Goal: Task Accomplishment & Management: Complete application form

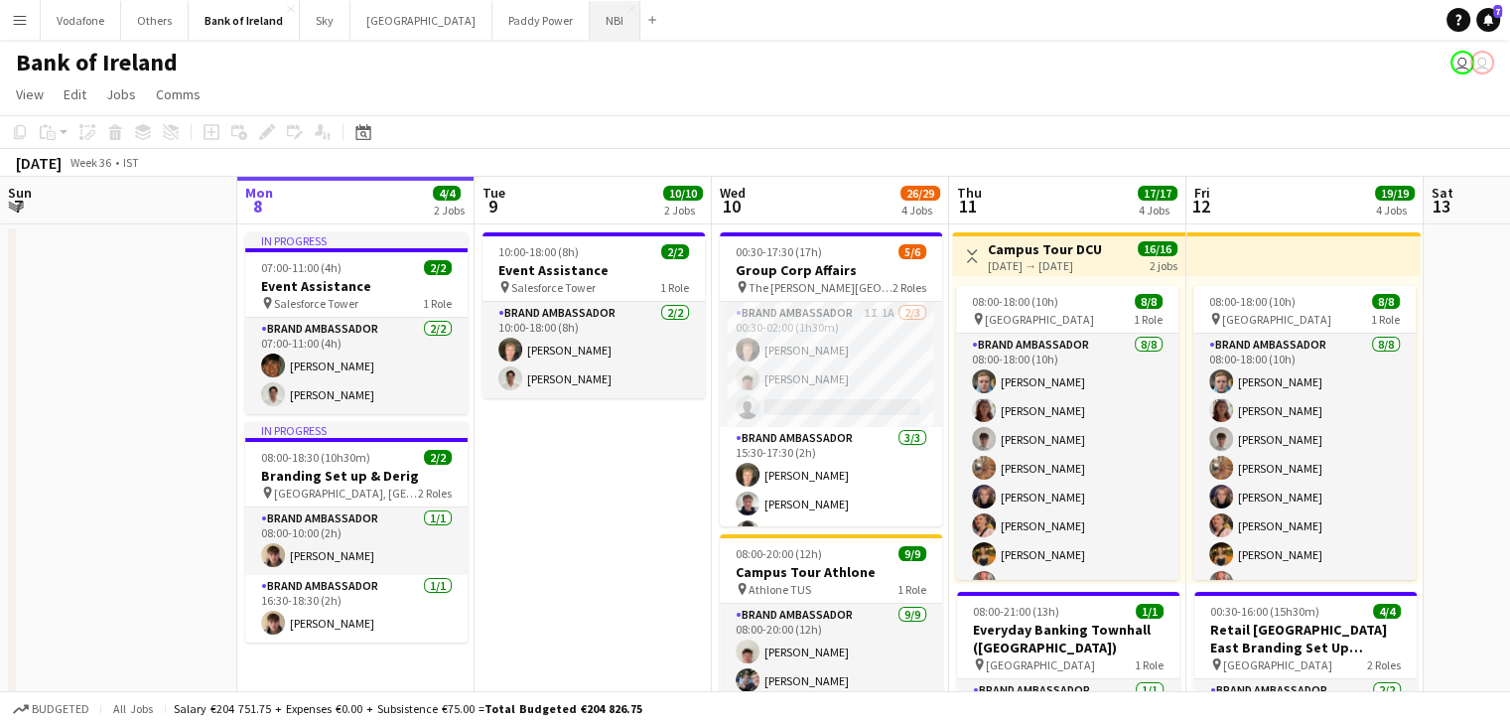
click at [590, 21] on button "NBI Close" at bounding box center [615, 20] width 51 height 39
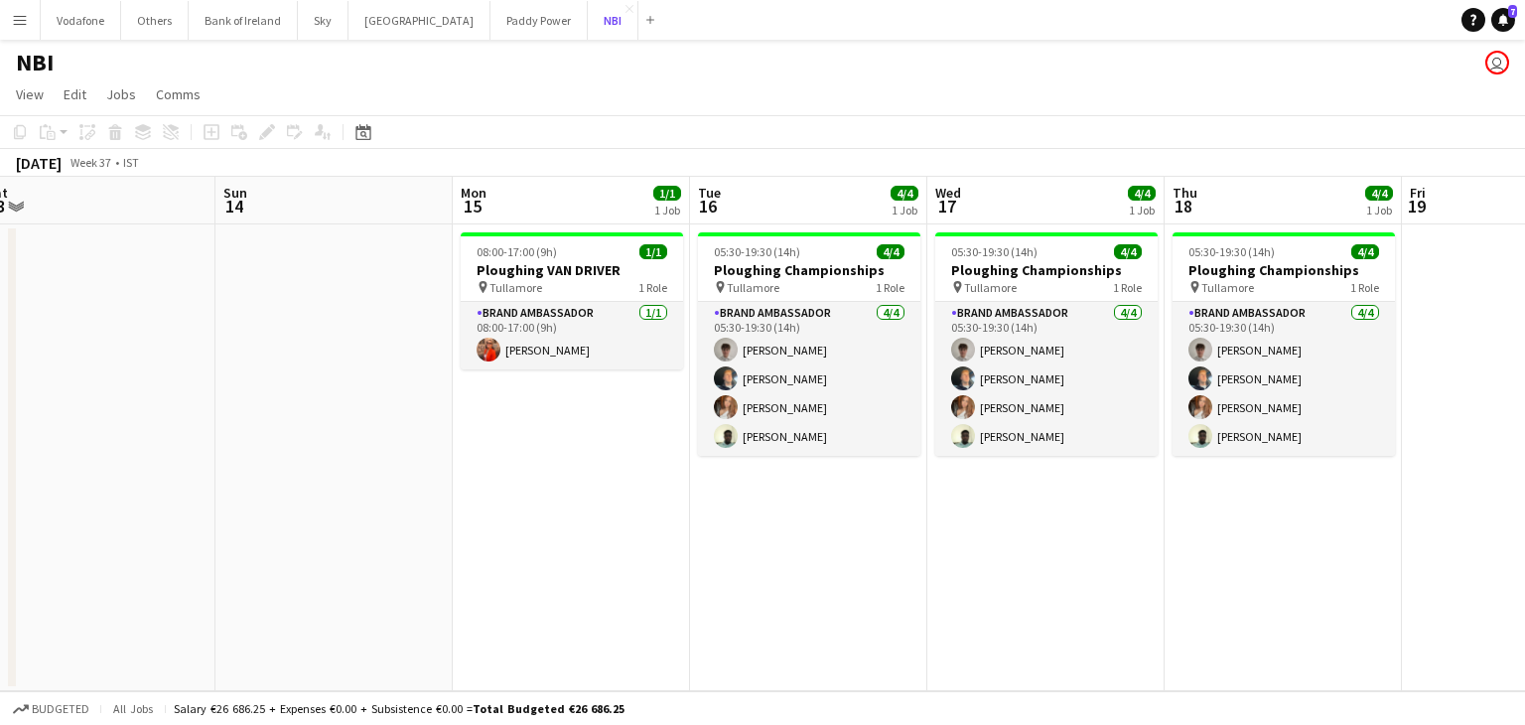
scroll to position [0, 504]
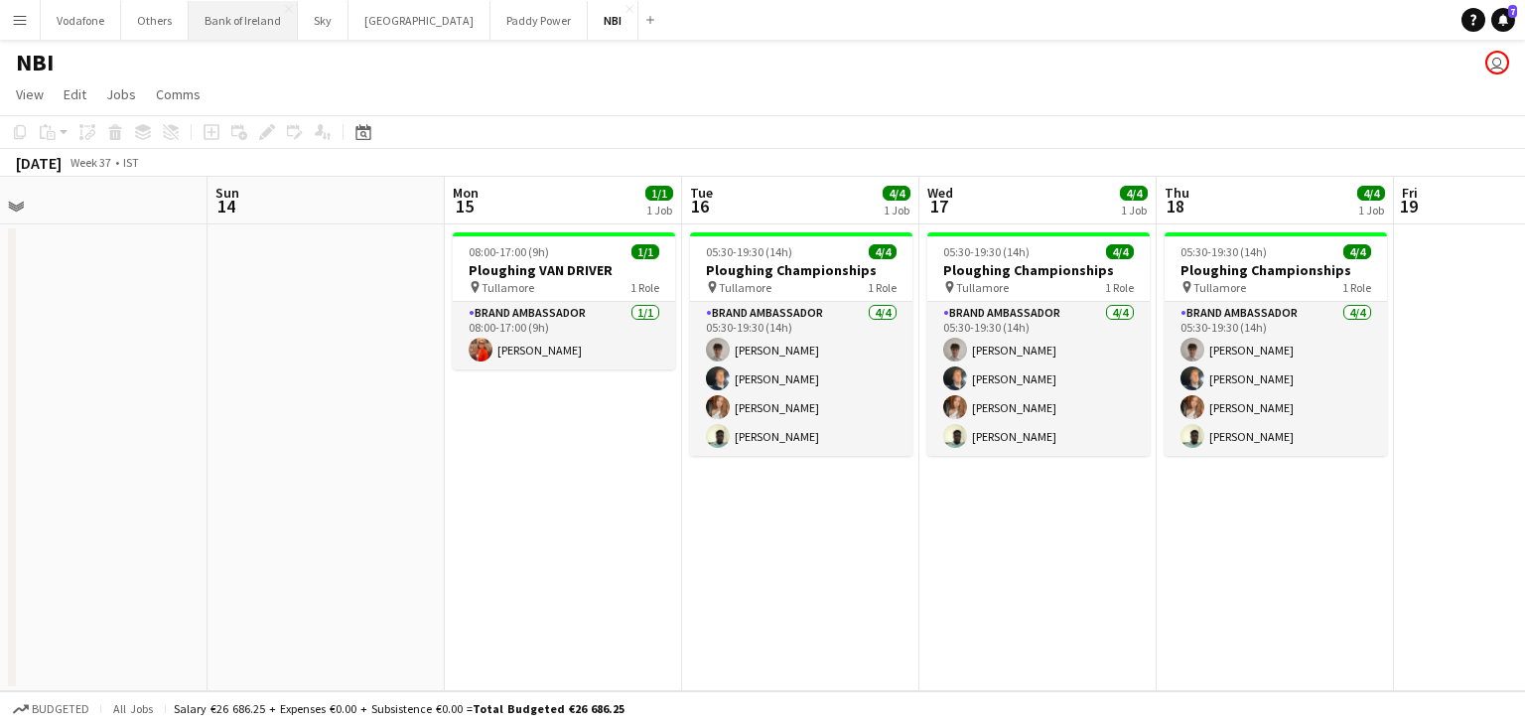
click at [266, 35] on button "Bank of Ireland Close" at bounding box center [243, 20] width 109 height 39
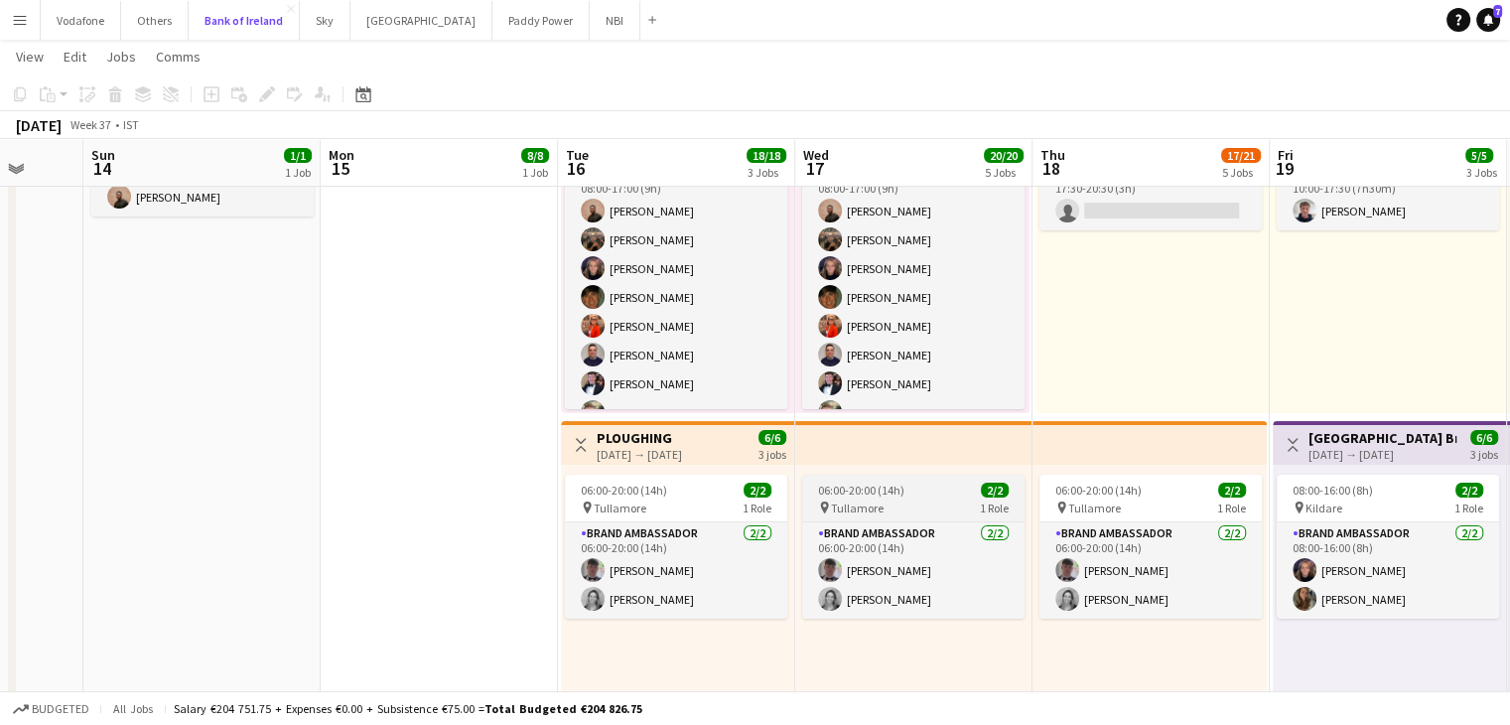
scroll to position [0, 630]
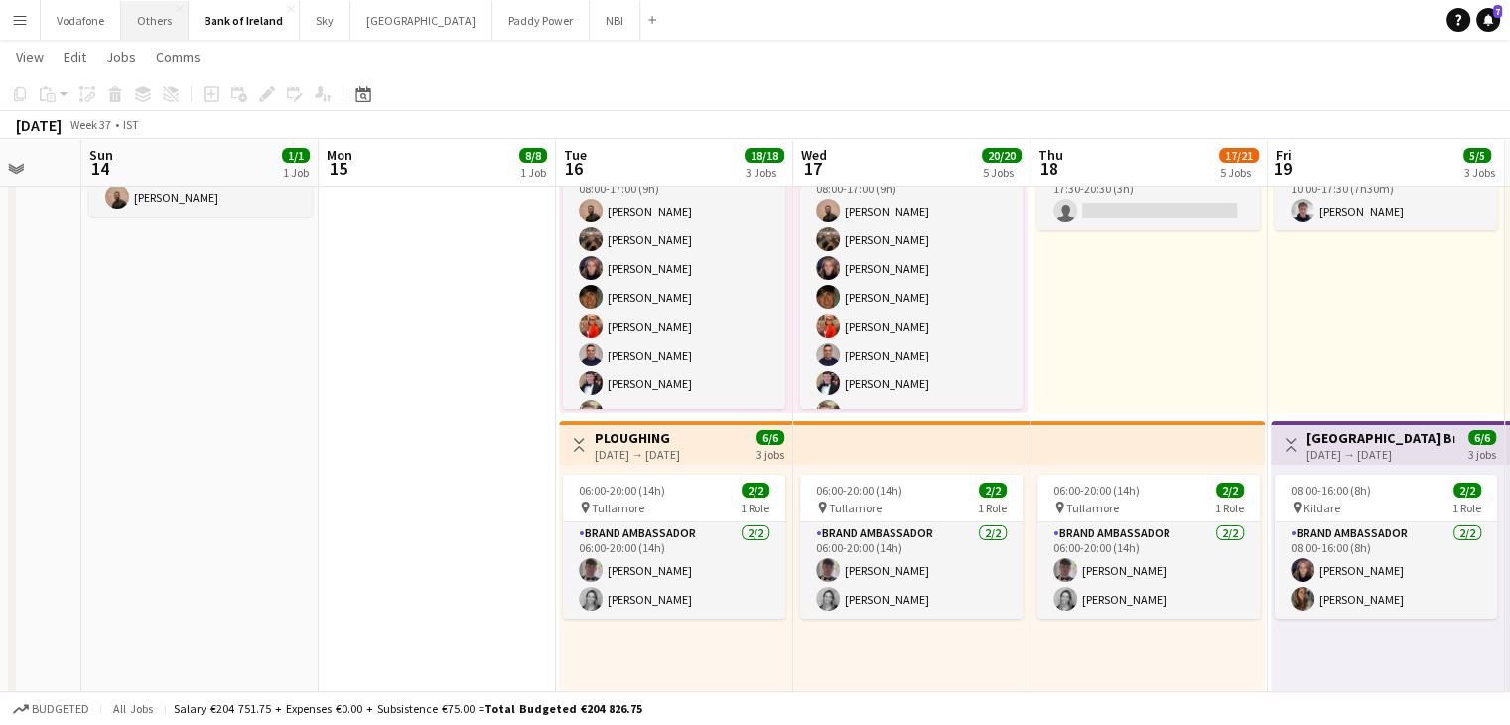
click at [167, 22] on button "Others Close" at bounding box center [154, 20] width 67 height 39
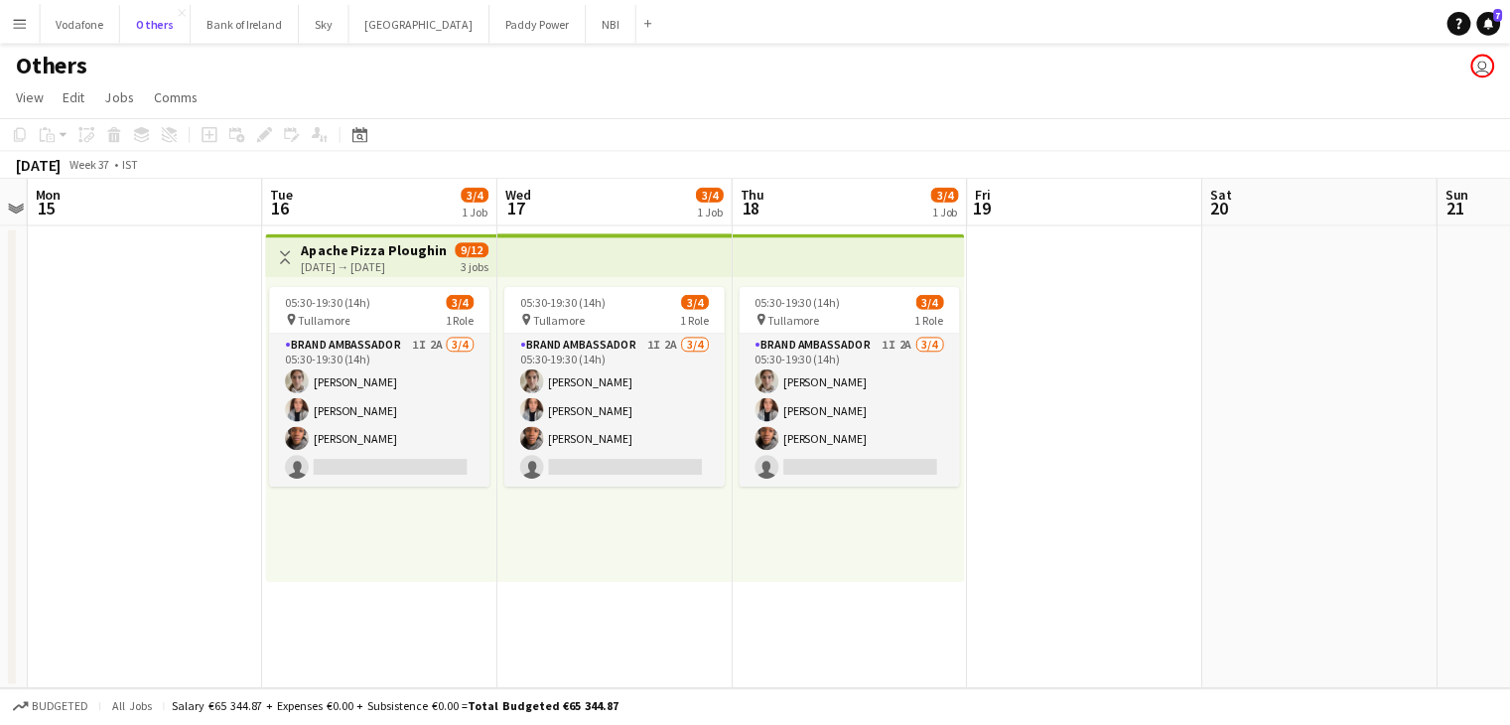
scroll to position [0, 922]
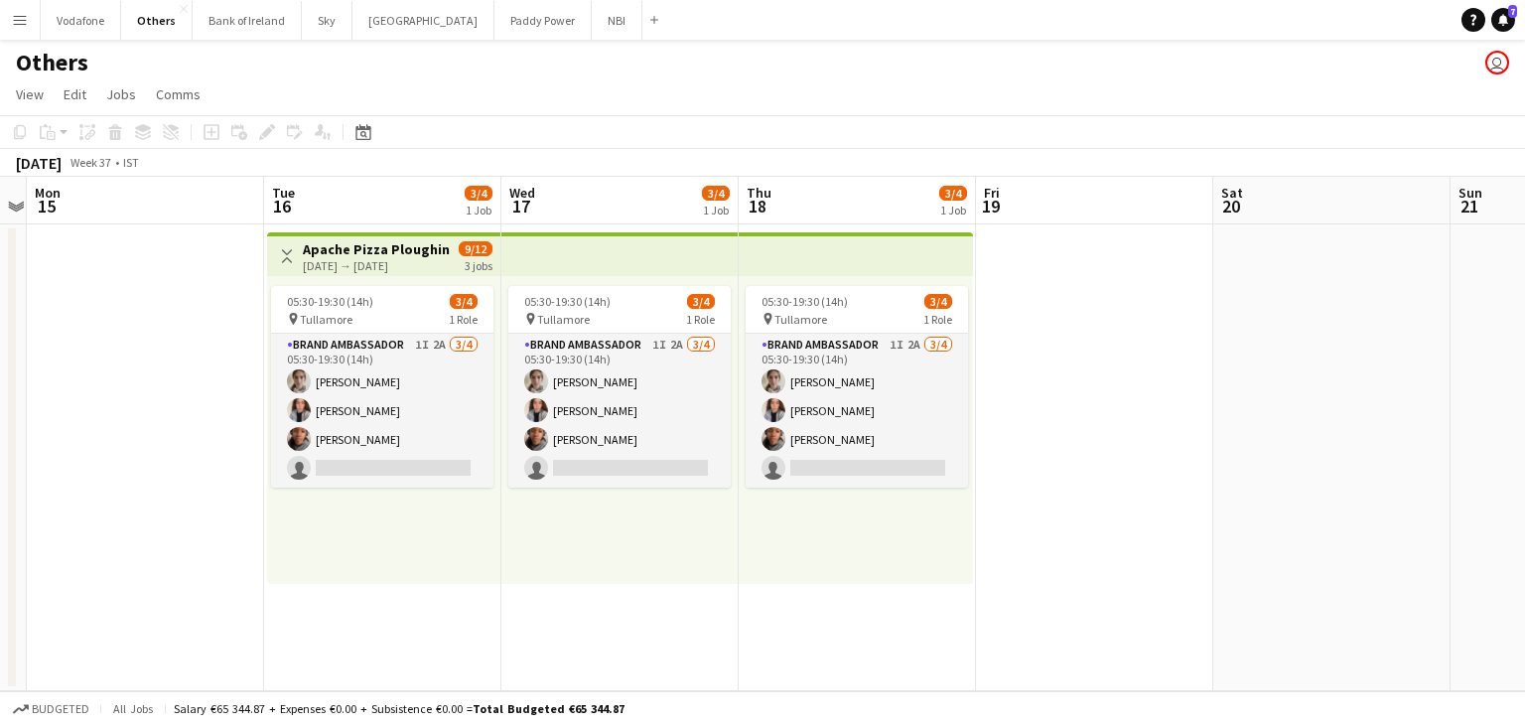
click at [390, 604] on app-date-cell "Toggle View Apache Pizza Ploughing [DATE] → [DATE] 9/12 3 jobs 05:30-19:30 (14h…" at bounding box center [382, 457] width 237 height 467
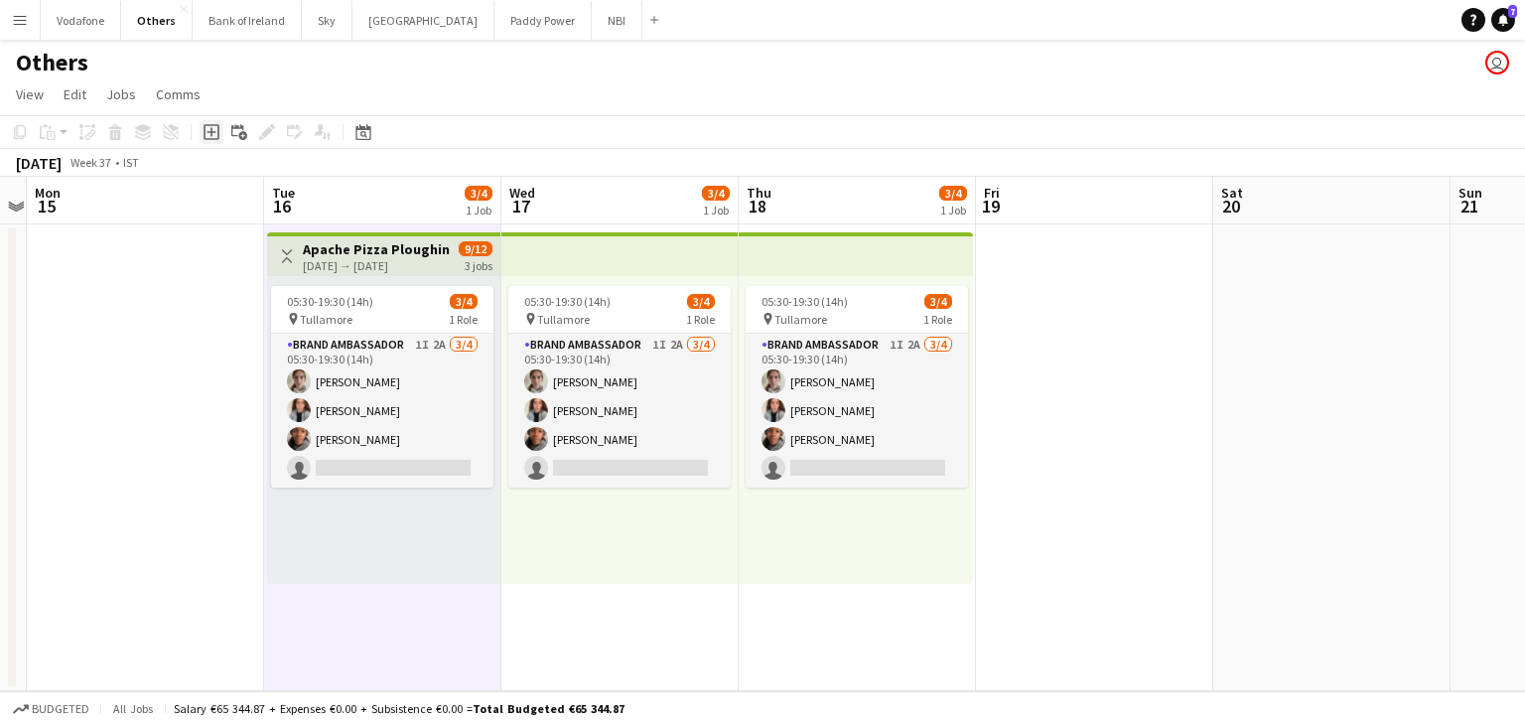
click at [210, 139] on icon at bounding box center [211, 132] width 16 height 16
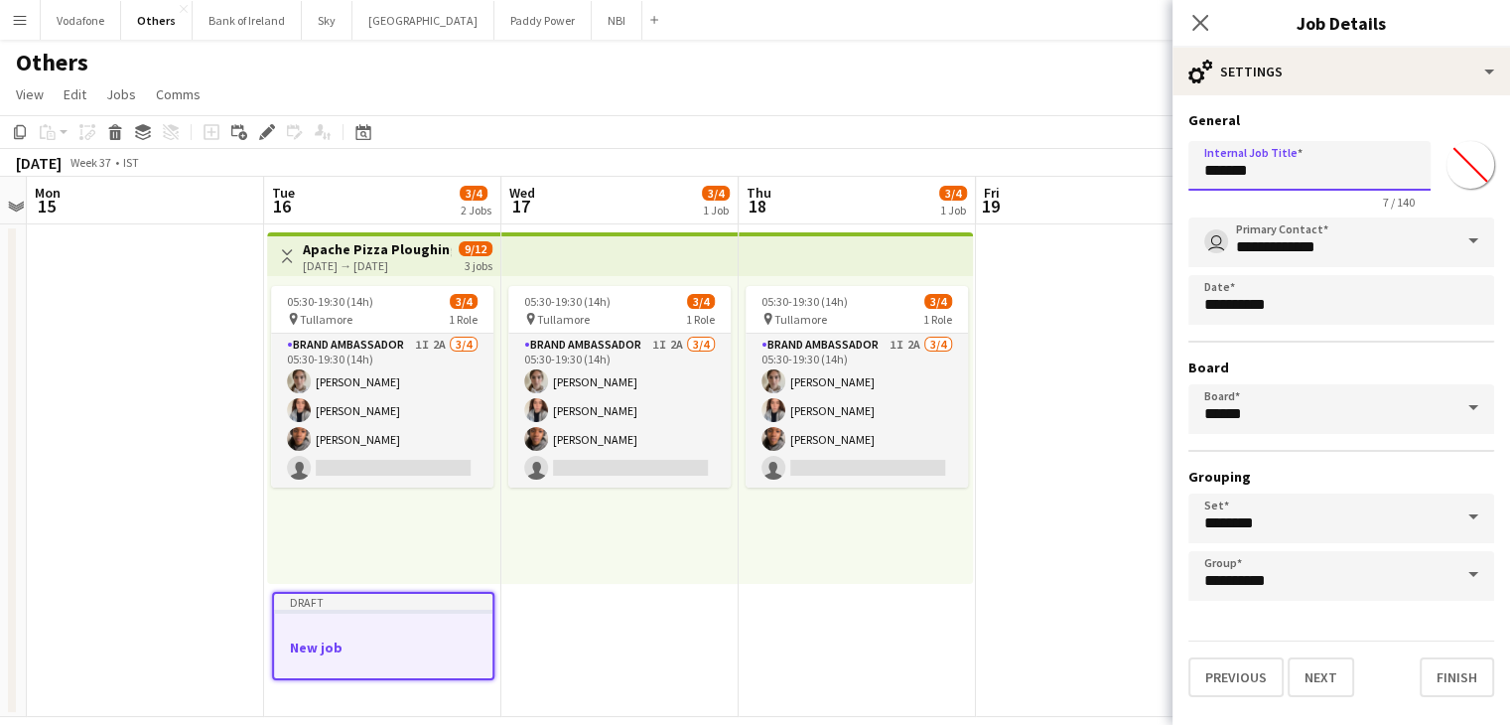
drag, startPoint x: 1265, startPoint y: 172, endPoint x: 1191, endPoint y: 173, distance: 73.5
click at [1191, 173] on input "*******" at bounding box center [1309, 166] width 242 height 50
drag, startPoint x: 1256, startPoint y: 168, endPoint x: 1192, endPoint y: 168, distance: 63.5
click at [1192, 168] on input "**********" at bounding box center [1309, 166] width 242 height 50
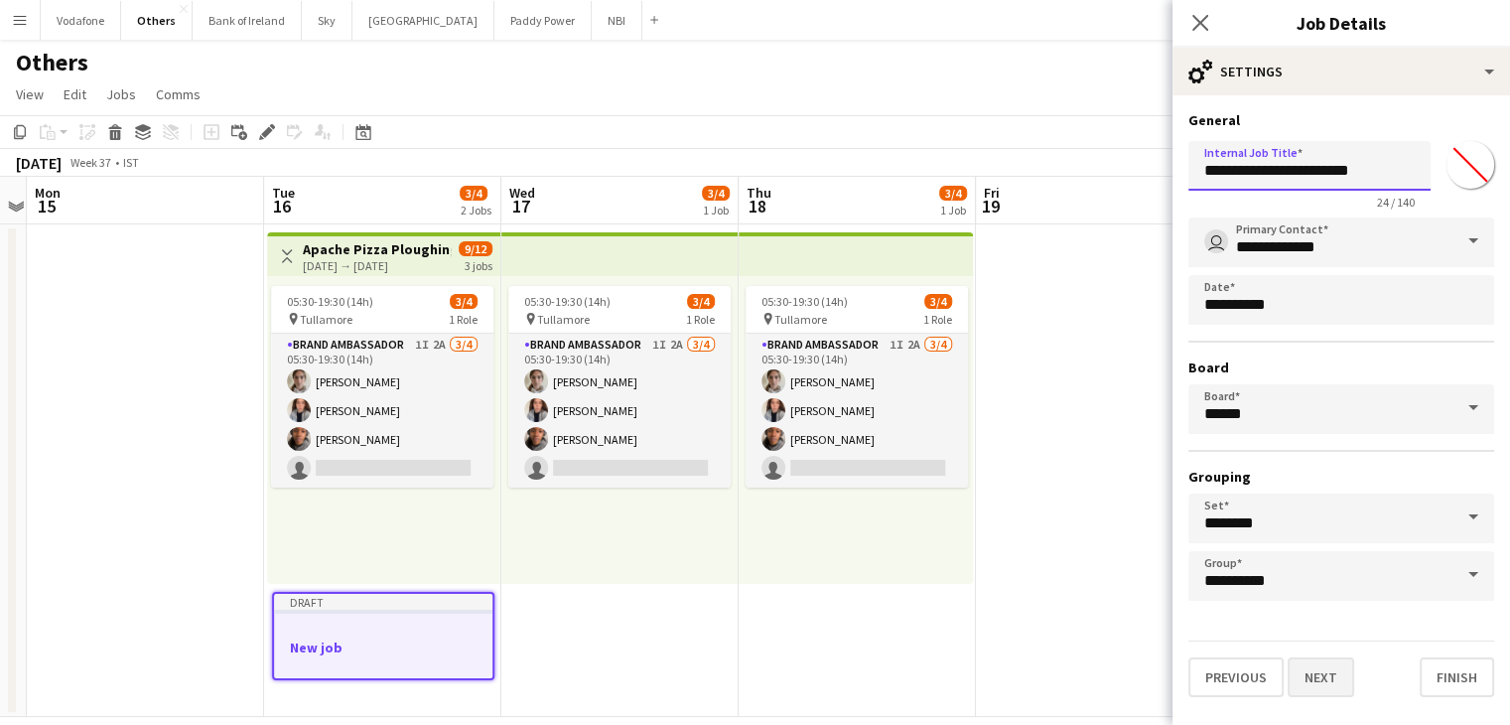
type input "**********"
click at [1307, 664] on button "Next" at bounding box center [1320, 677] width 67 height 40
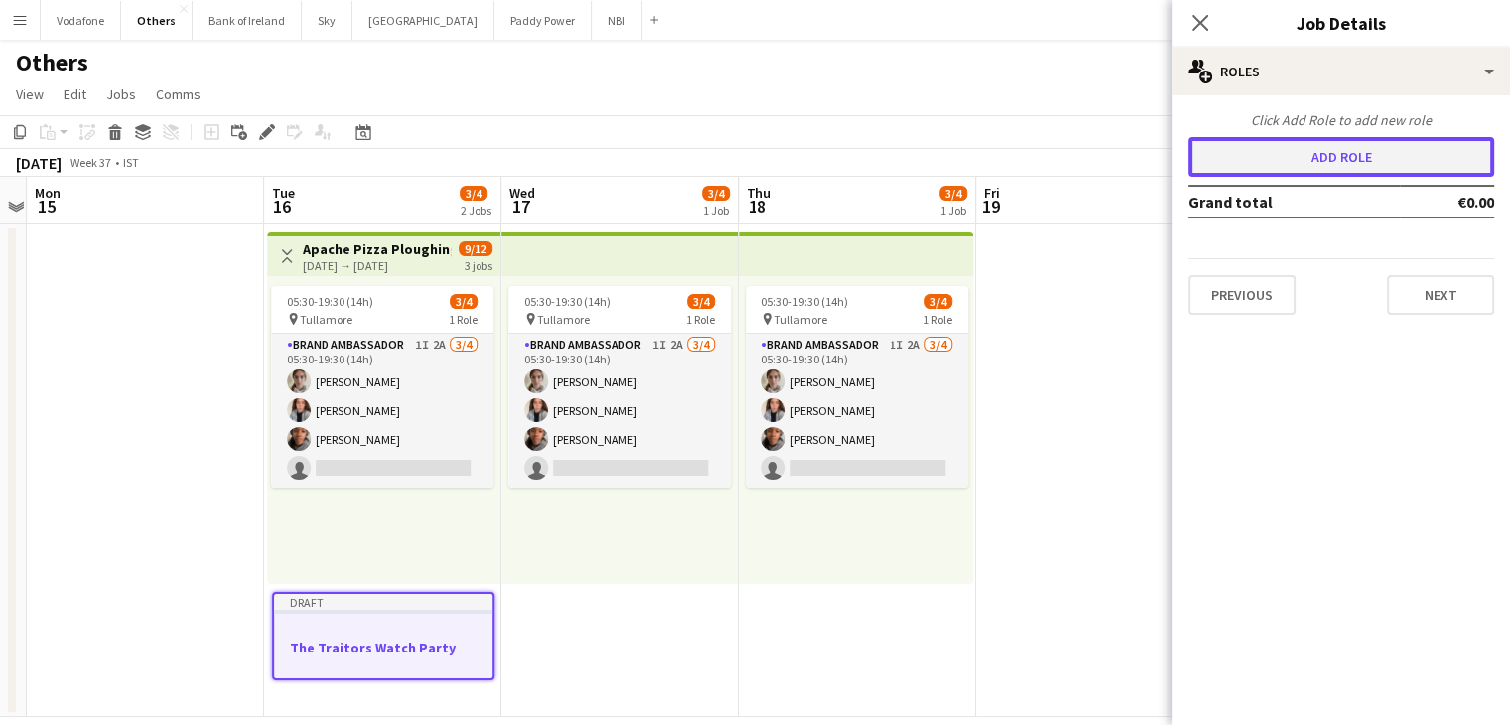
click at [1376, 157] on button "Add role" at bounding box center [1341, 157] width 306 height 40
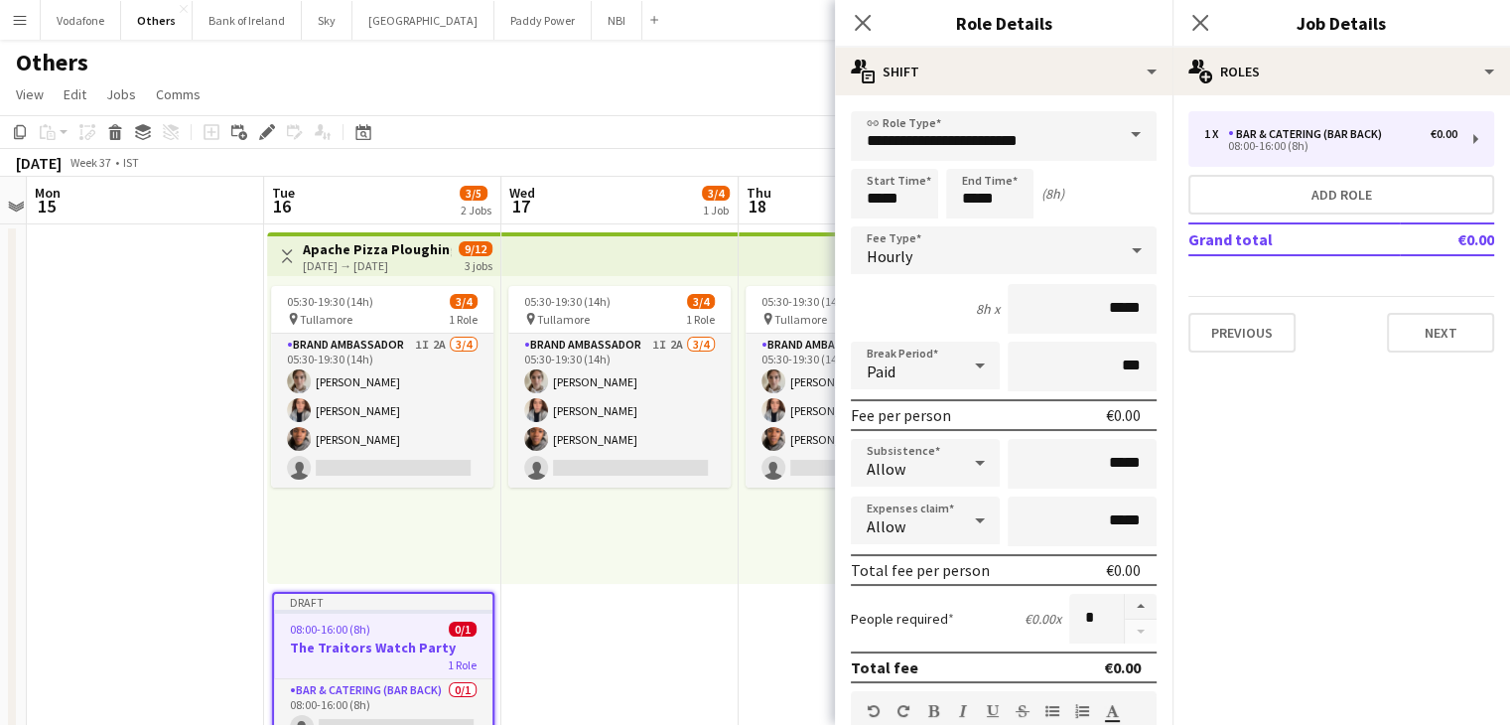
click at [1134, 137] on span at bounding box center [1136, 135] width 42 height 48
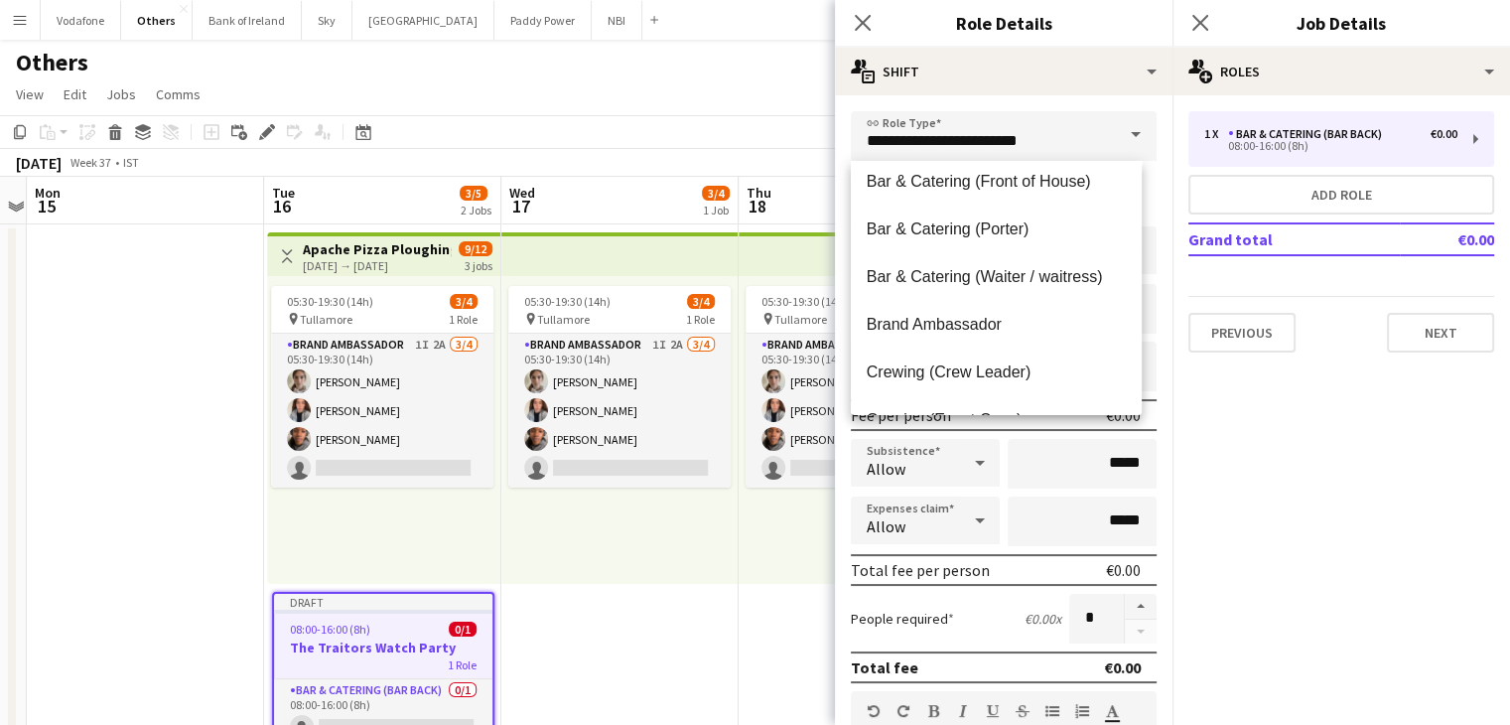
scroll to position [250, 0]
click at [996, 328] on span "Brand Ambassador" at bounding box center [996, 323] width 259 height 19
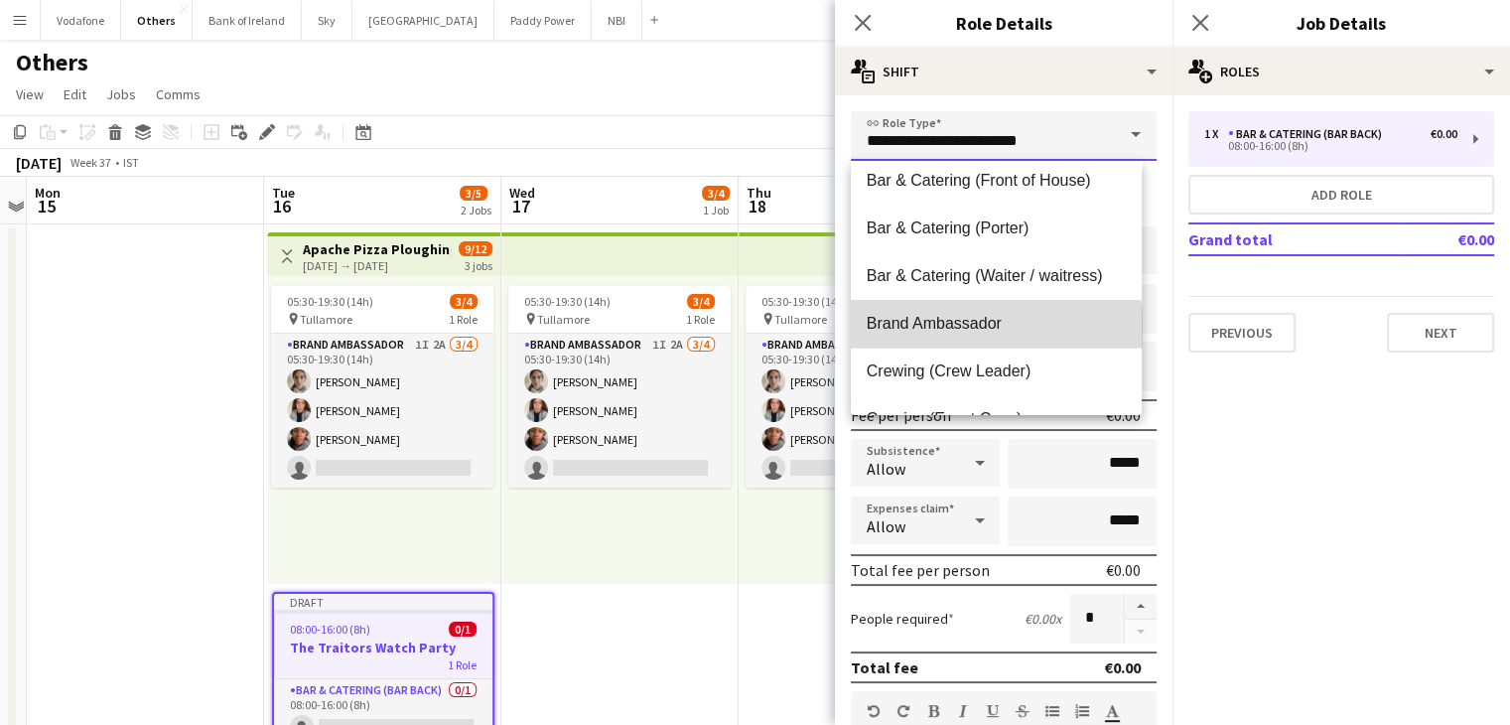
type input "**********"
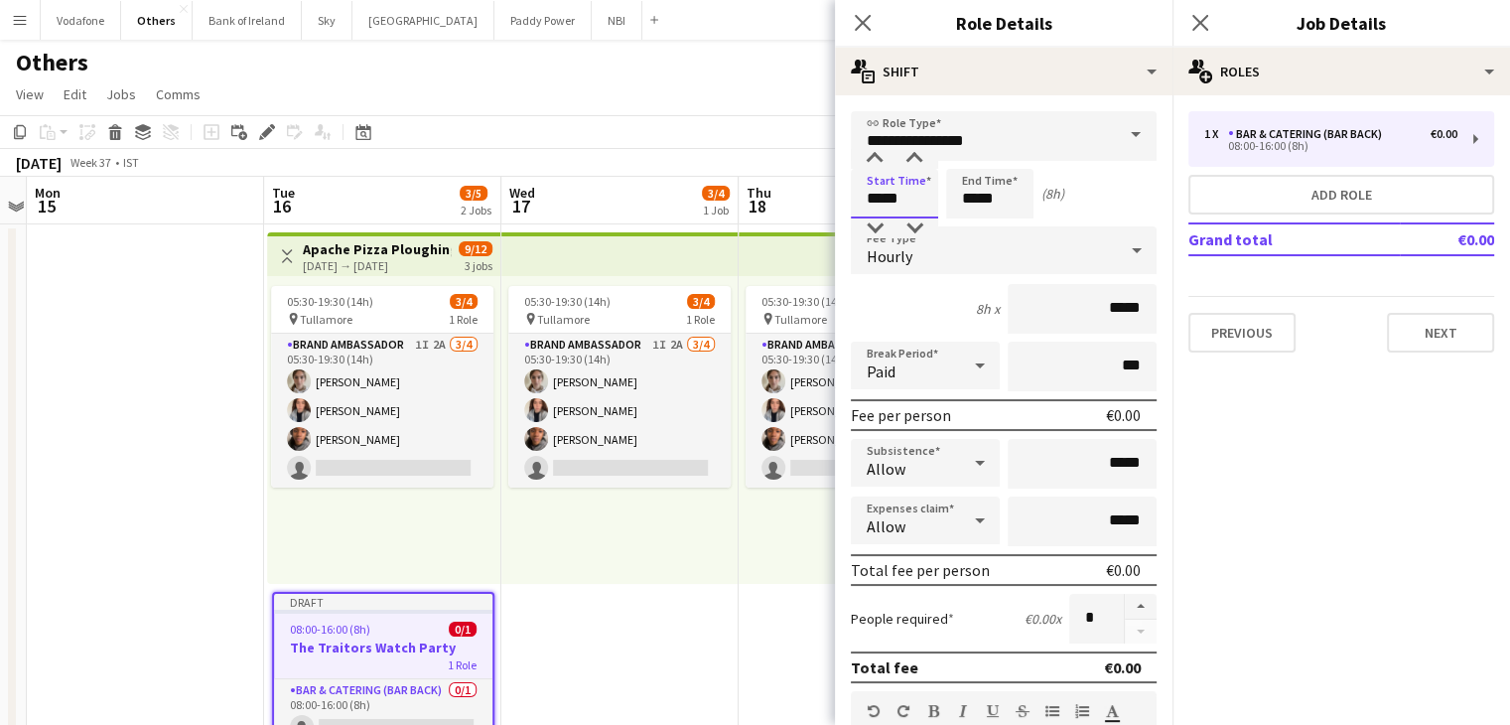
click at [917, 186] on input "*****" at bounding box center [894, 194] width 87 height 50
click at [873, 150] on div at bounding box center [875, 159] width 40 height 20
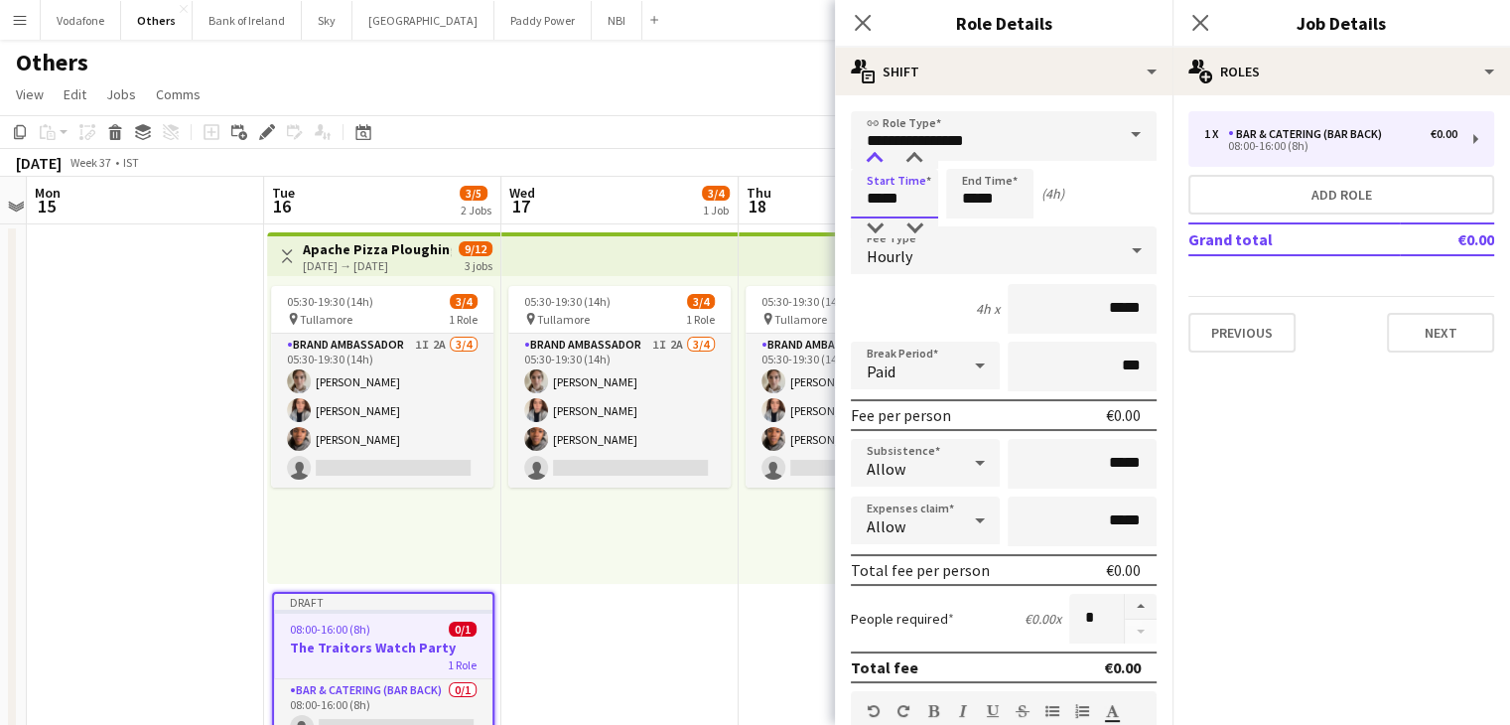
type input "*****"
click at [873, 150] on div at bounding box center [875, 159] width 40 height 20
click at [1016, 192] on input "*****" at bounding box center [989, 194] width 87 height 50
click at [962, 159] on div at bounding box center [970, 159] width 40 height 20
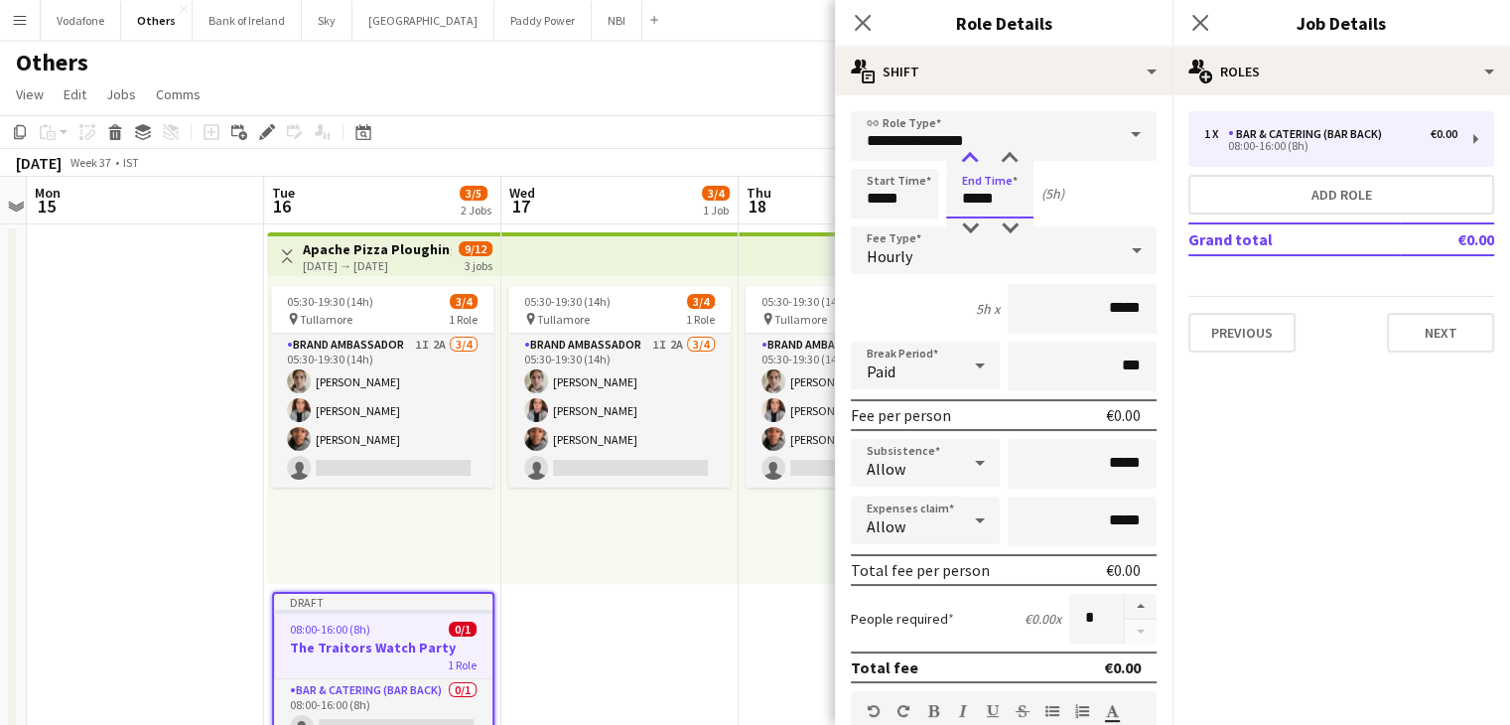
click at [962, 159] on div at bounding box center [970, 159] width 40 height 20
click at [963, 159] on div at bounding box center [970, 159] width 40 height 20
type input "*****"
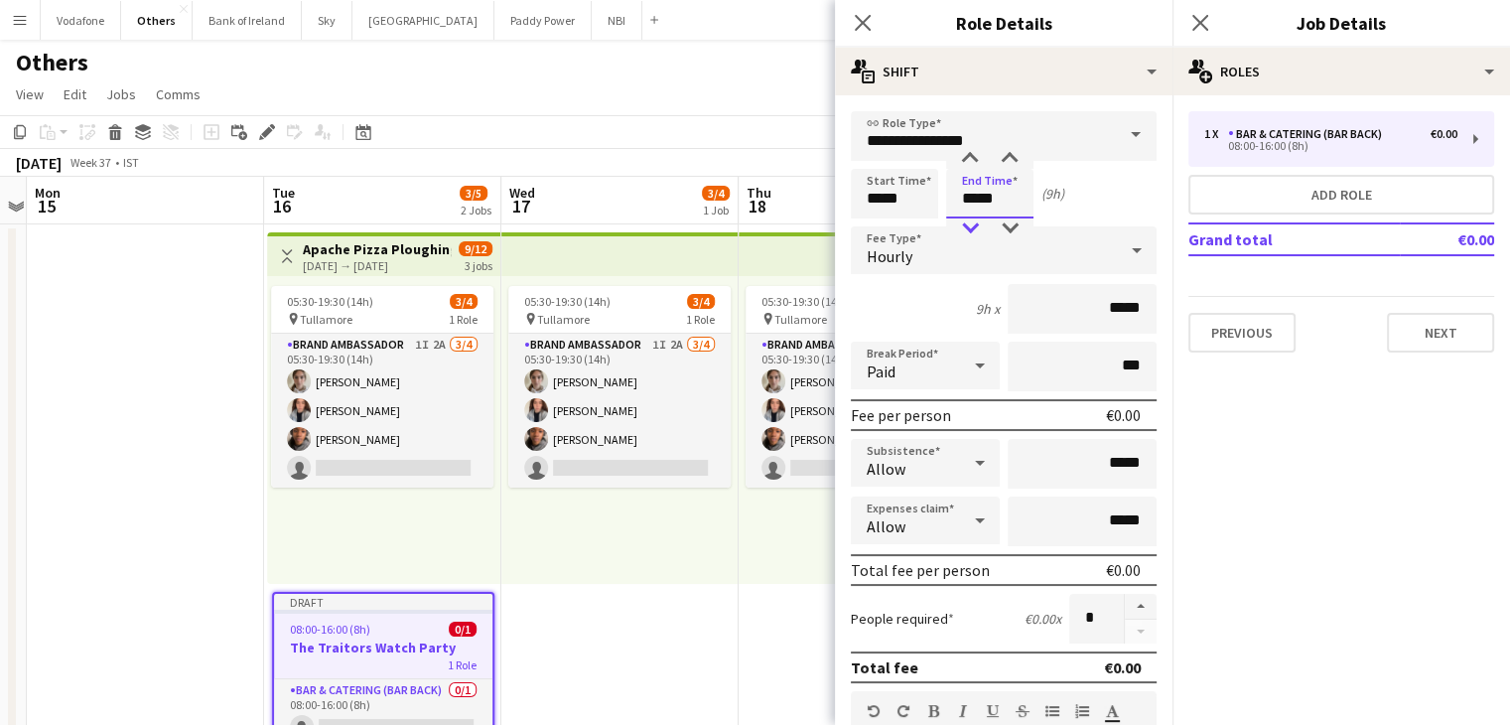
click at [971, 225] on div at bounding box center [970, 228] width 40 height 20
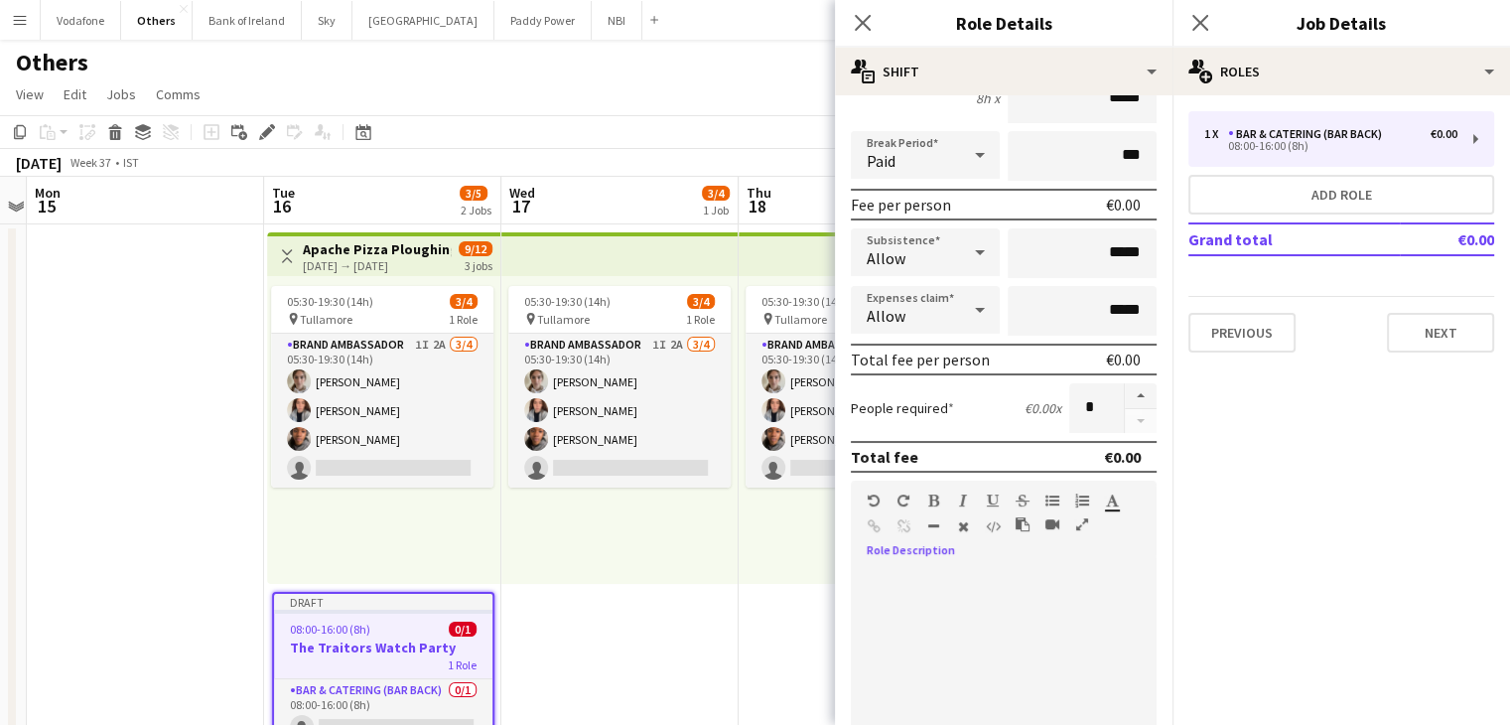
click at [1004, 555] on div at bounding box center [1004, 681] width 306 height 252
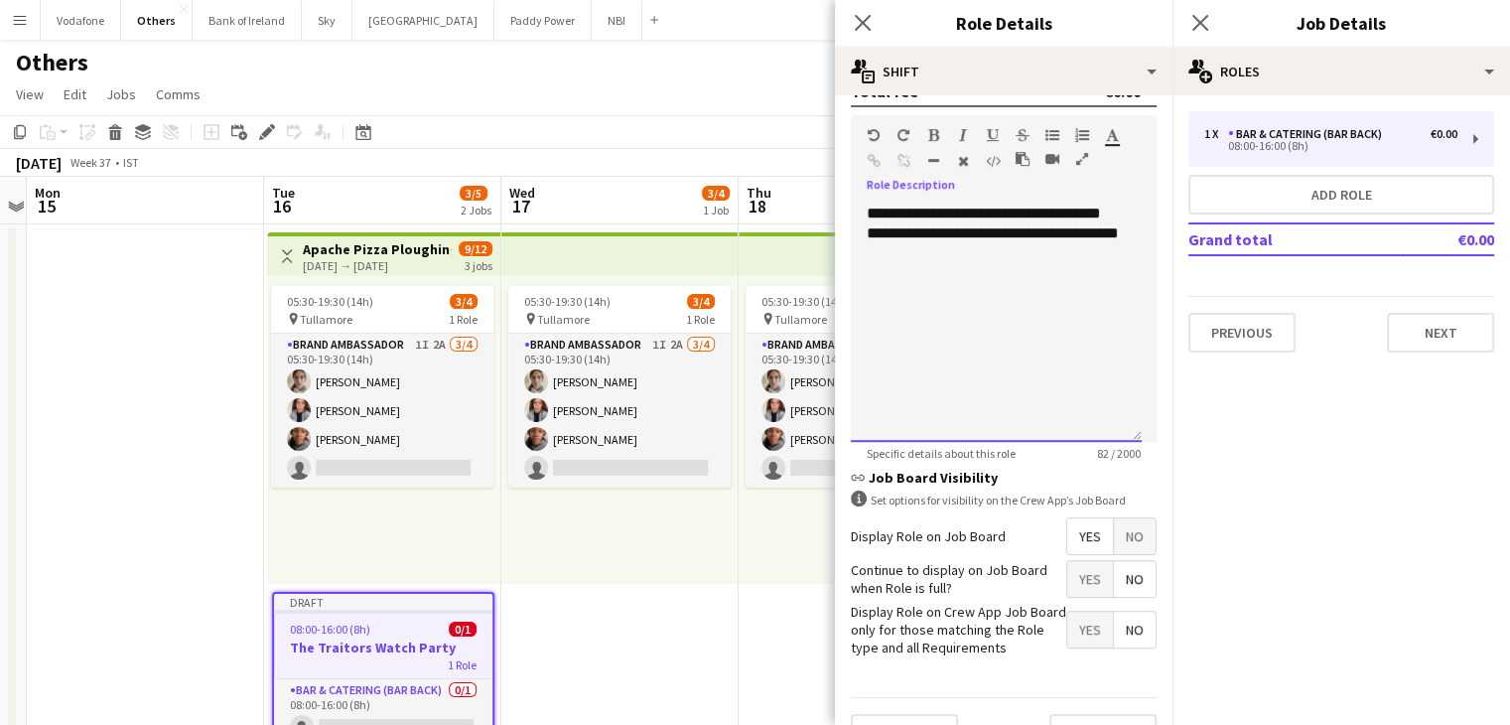
scroll to position [615, 0]
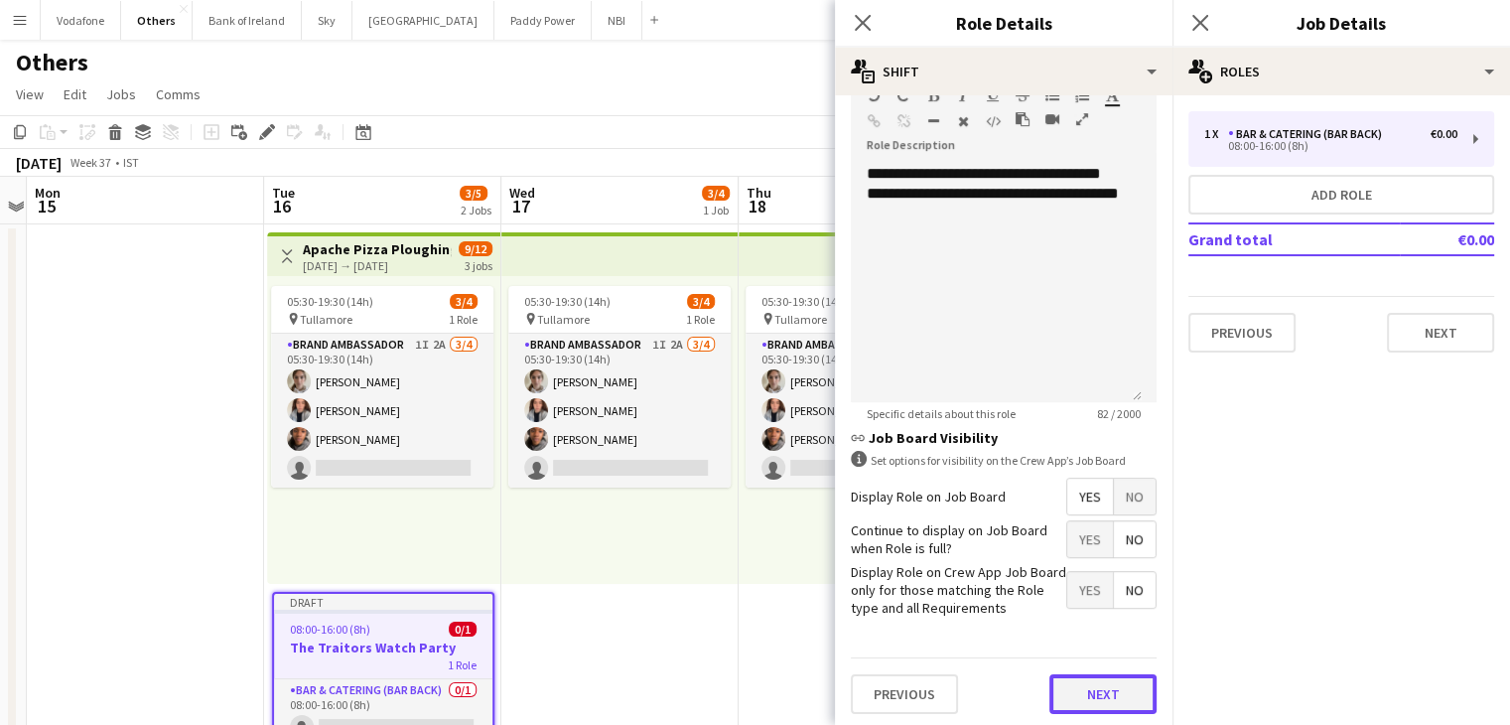
click at [1087, 696] on button "Next" at bounding box center [1102, 694] width 107 height 40
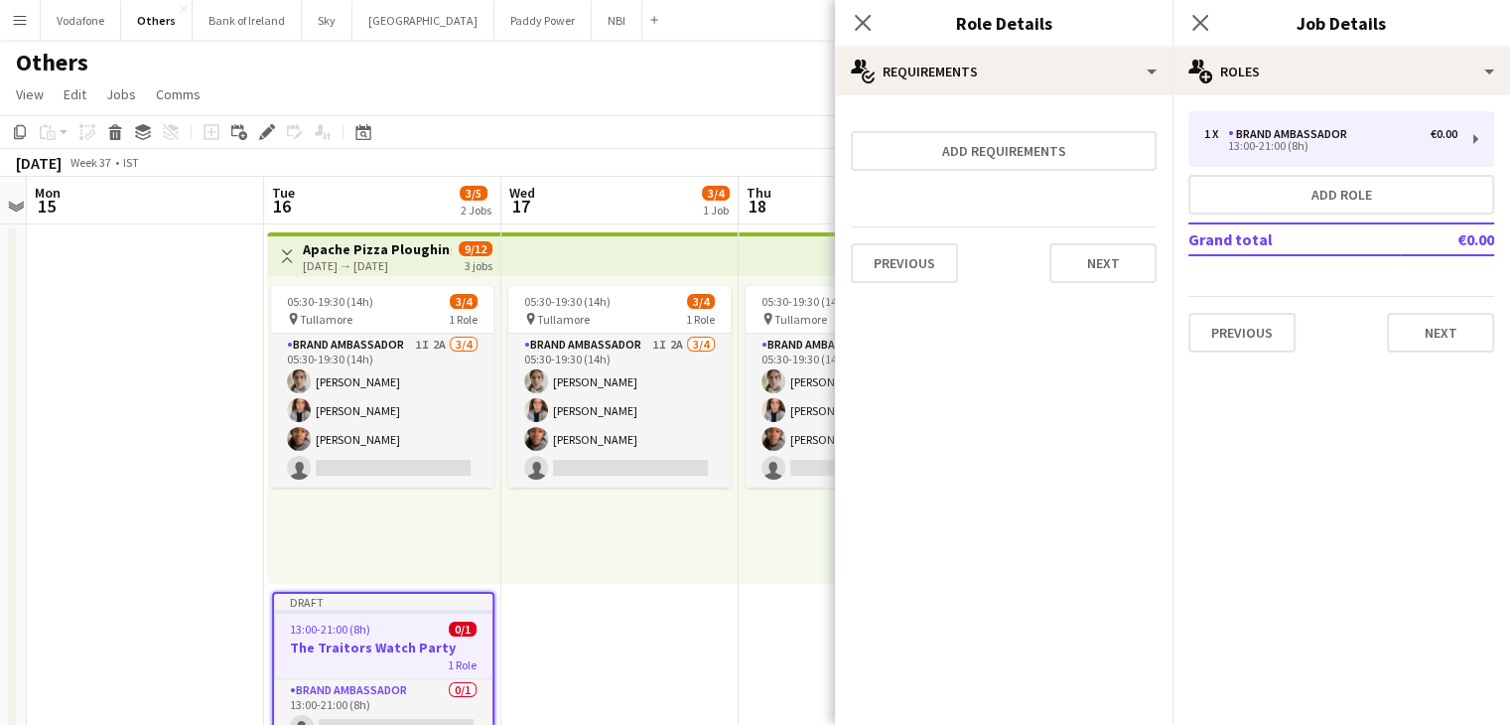
scroll to position [0, 0]
click at [1095, 246] on button "Next" at bounding box center [1102, 263] width 107 height 40
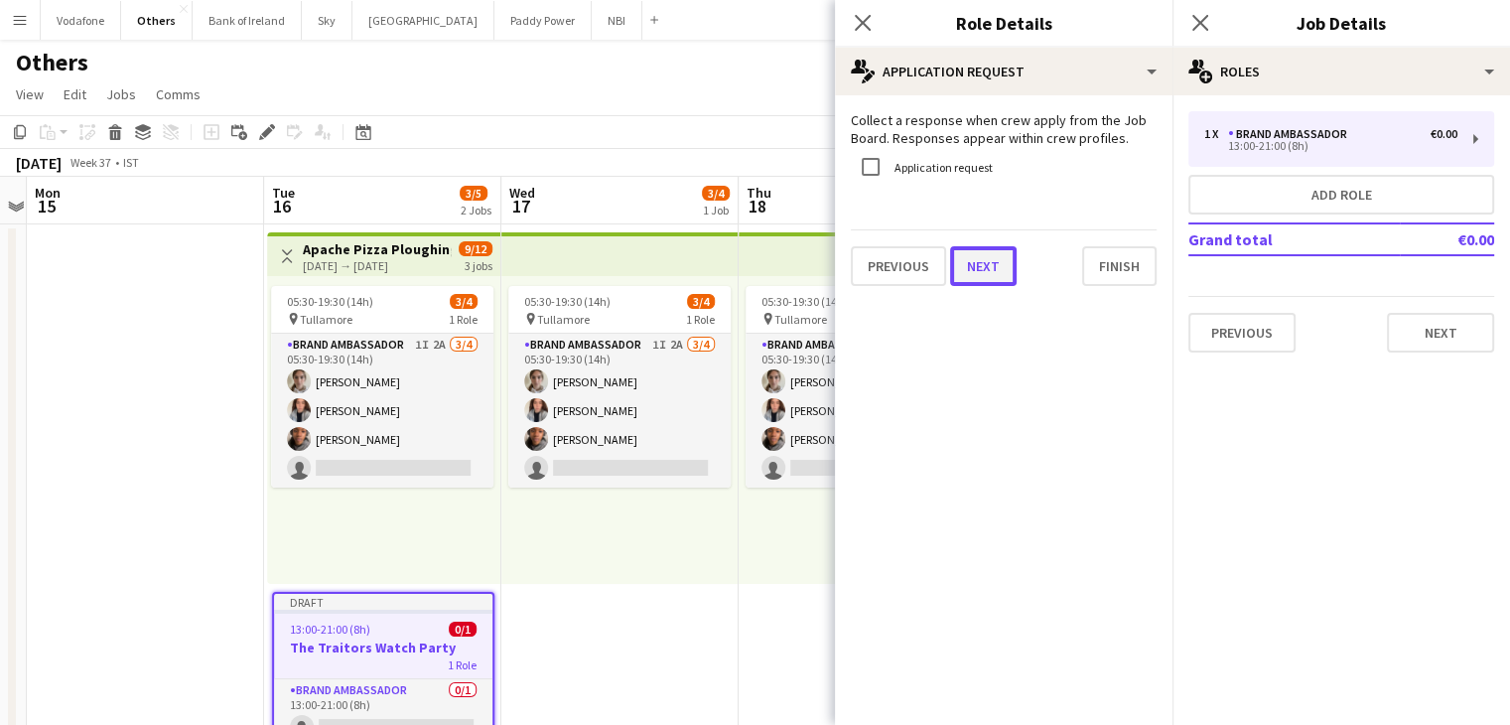
click at [982, 265] on button "Next" at bounding box center [983, 266] width 67 height 40
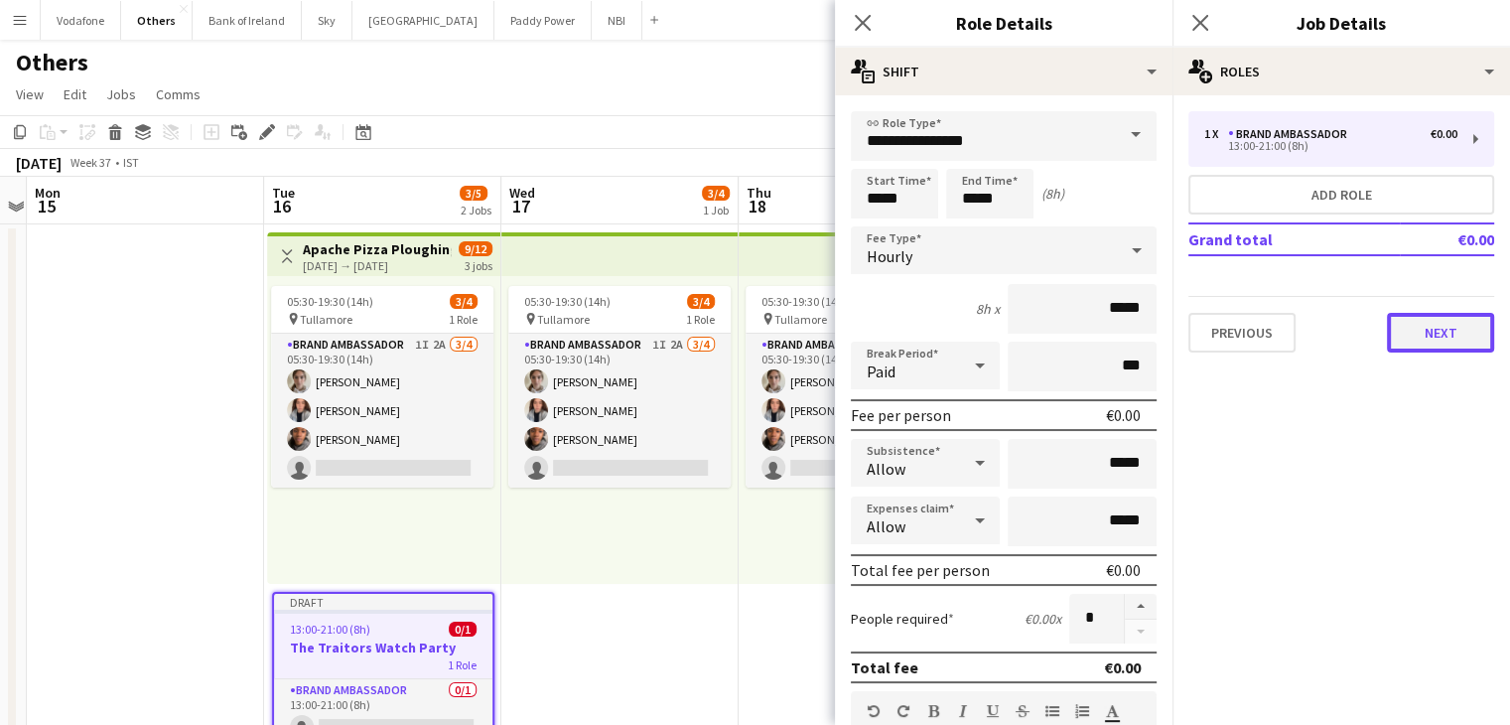
click at [1429, 335] on button "Next" at bounding box center [1440, 333] width 107 height 40
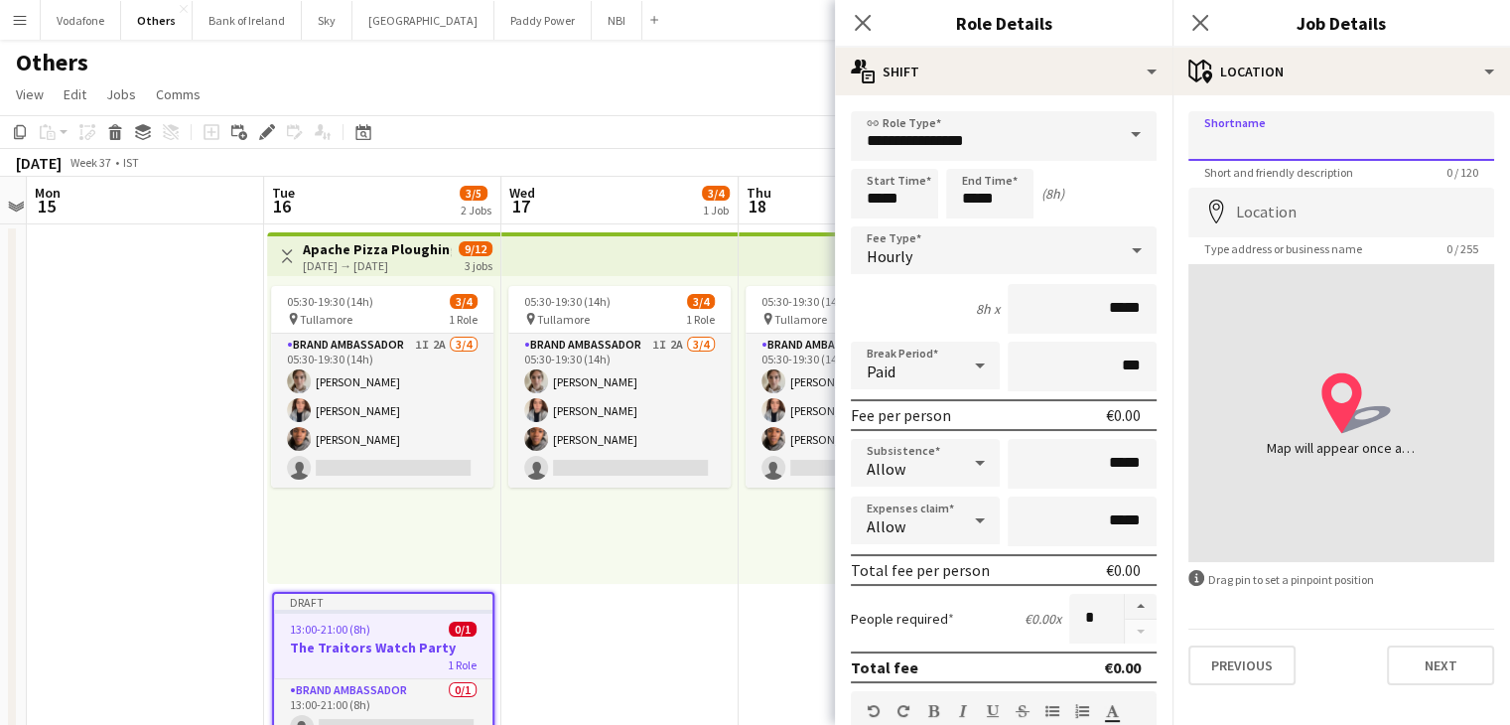
click at [1282, 151] on input "Shortname" at bounding box center [1341, 136] width 306 height 50
type input "**********"
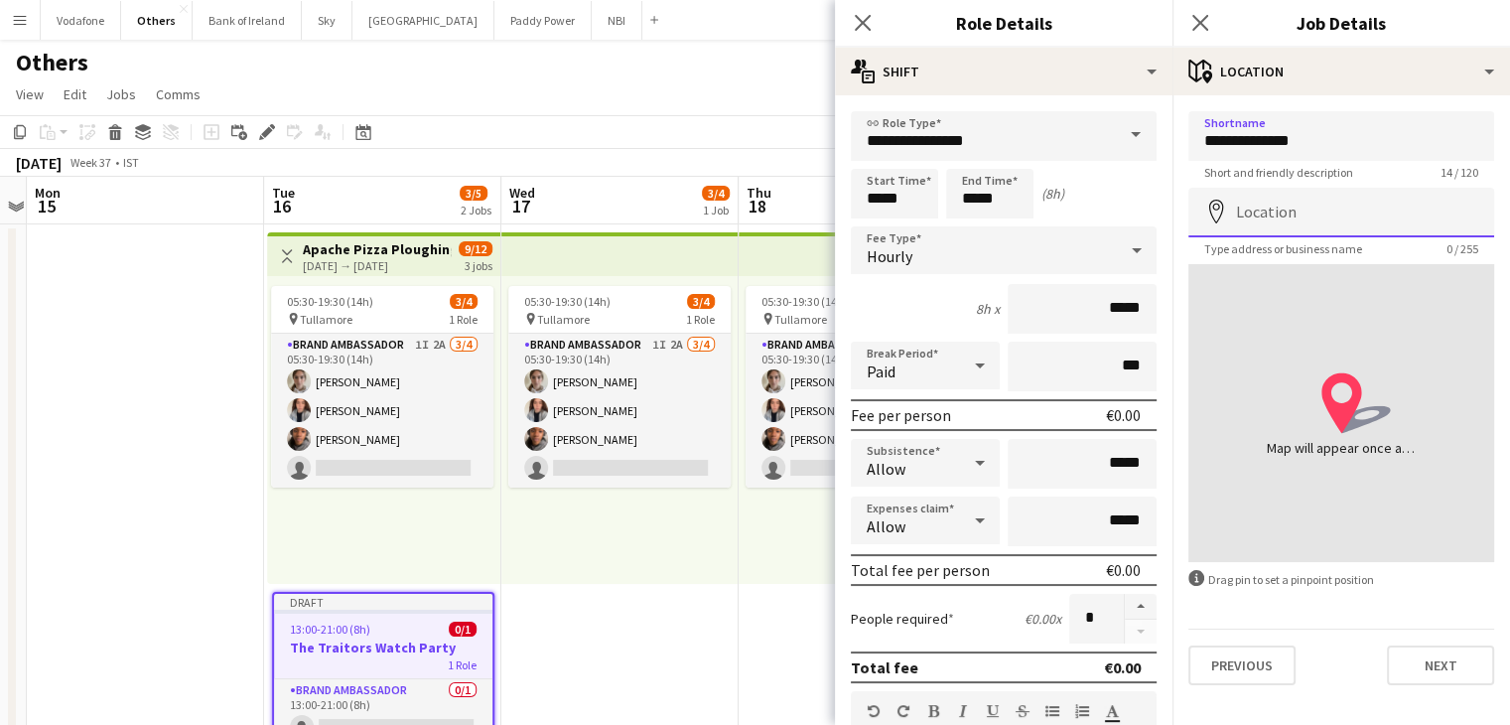
click at [1294, 219] on input "Location" at bounding box center [1341, 213] width 306 height 50
type input "**********"
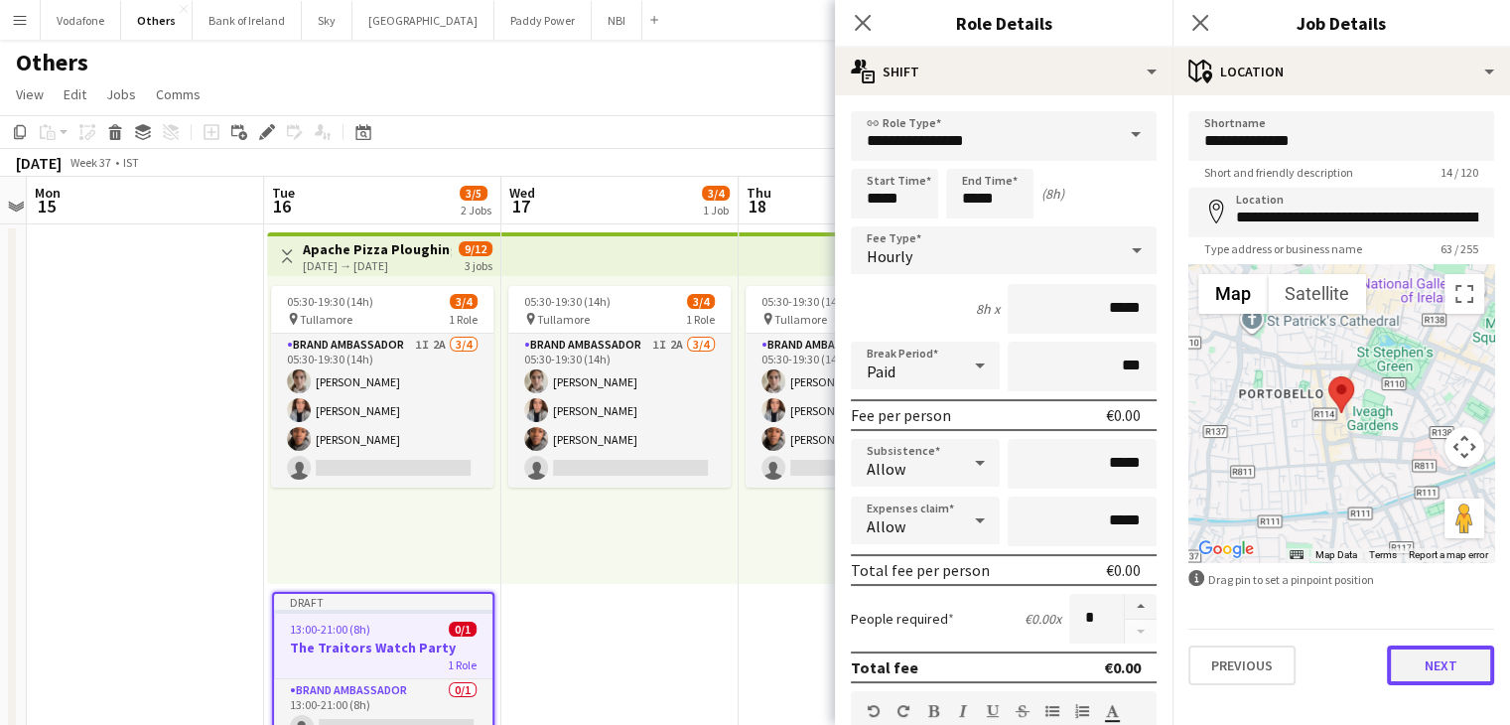
click at [1442, 668] on button "Next" at bounding box center [1440, 665] width 107 height 40
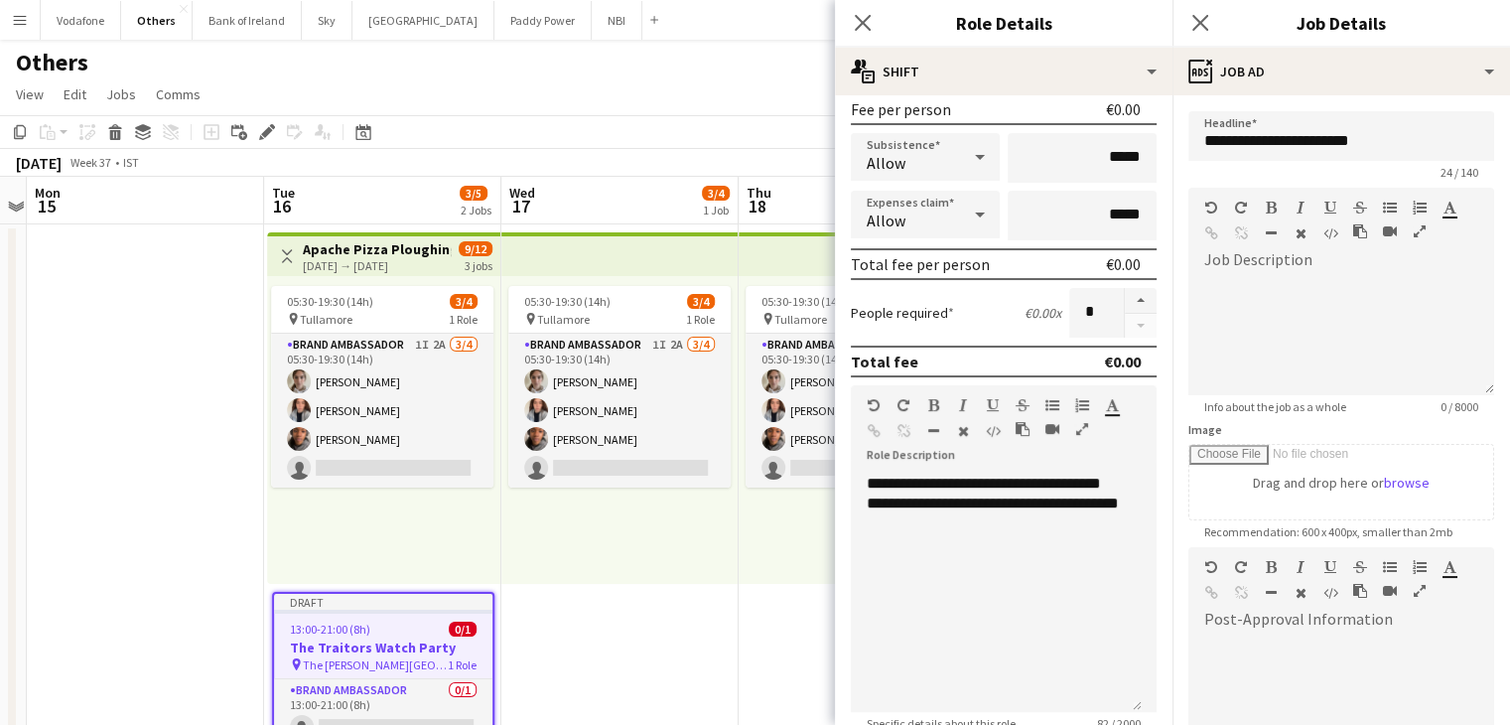
scroll to position [310, 0]
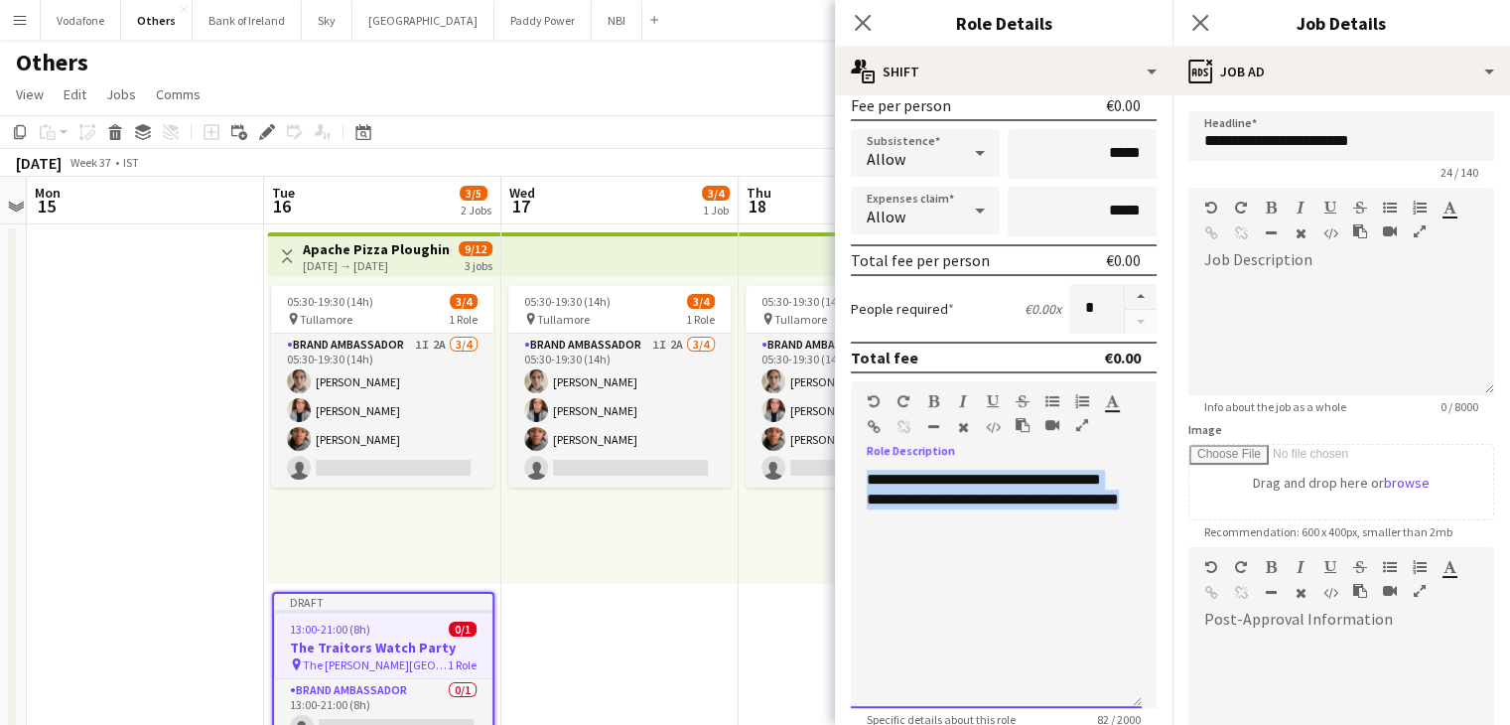
drag, startPoint x: 930, startPoint y: 517, endPoint x: 858, endPoint y: 462, distance: 91.3
click at [858, 462] on div "**********" at bounding box center [1004, 582] width 306 height 252
copy div "**********"
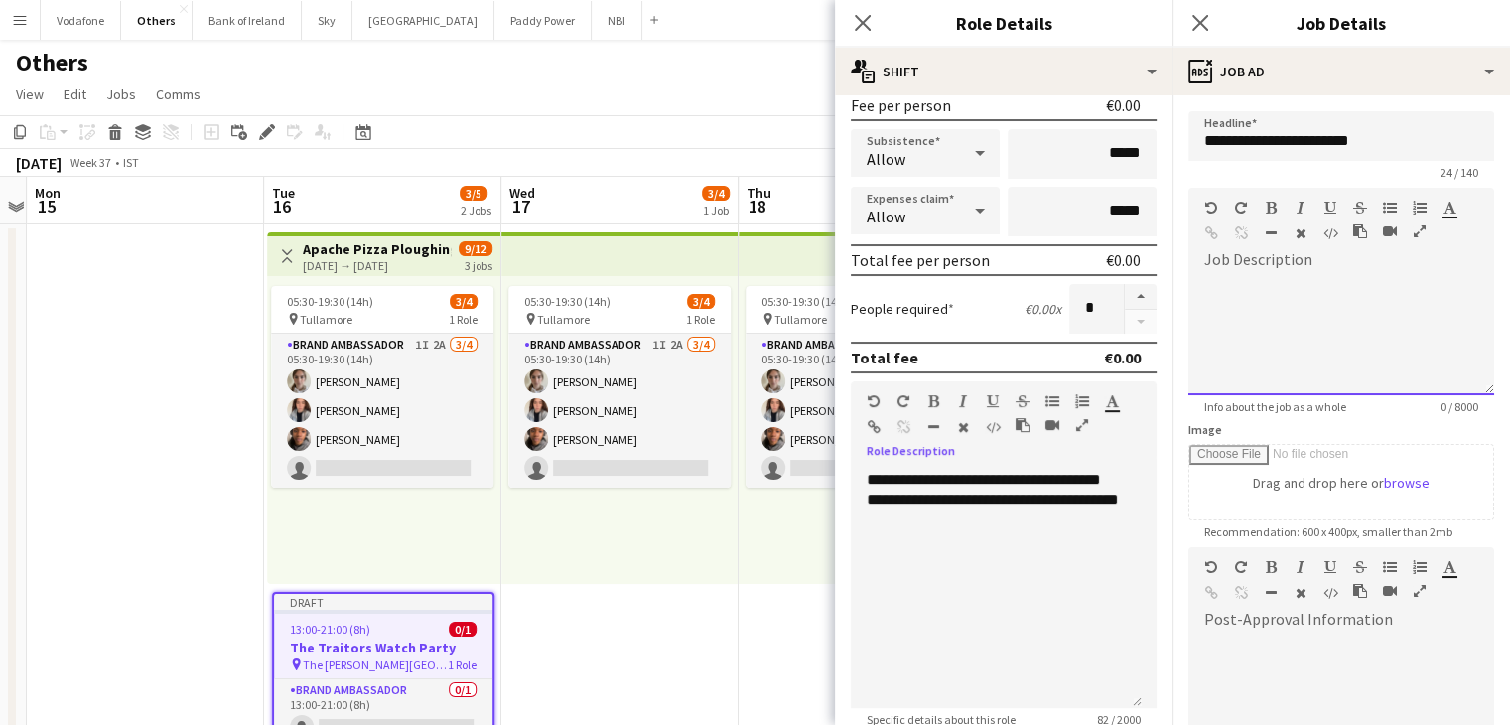
click at [1282, 280] on div at bounding box center [1341, 335] width 306 height 119
paste div
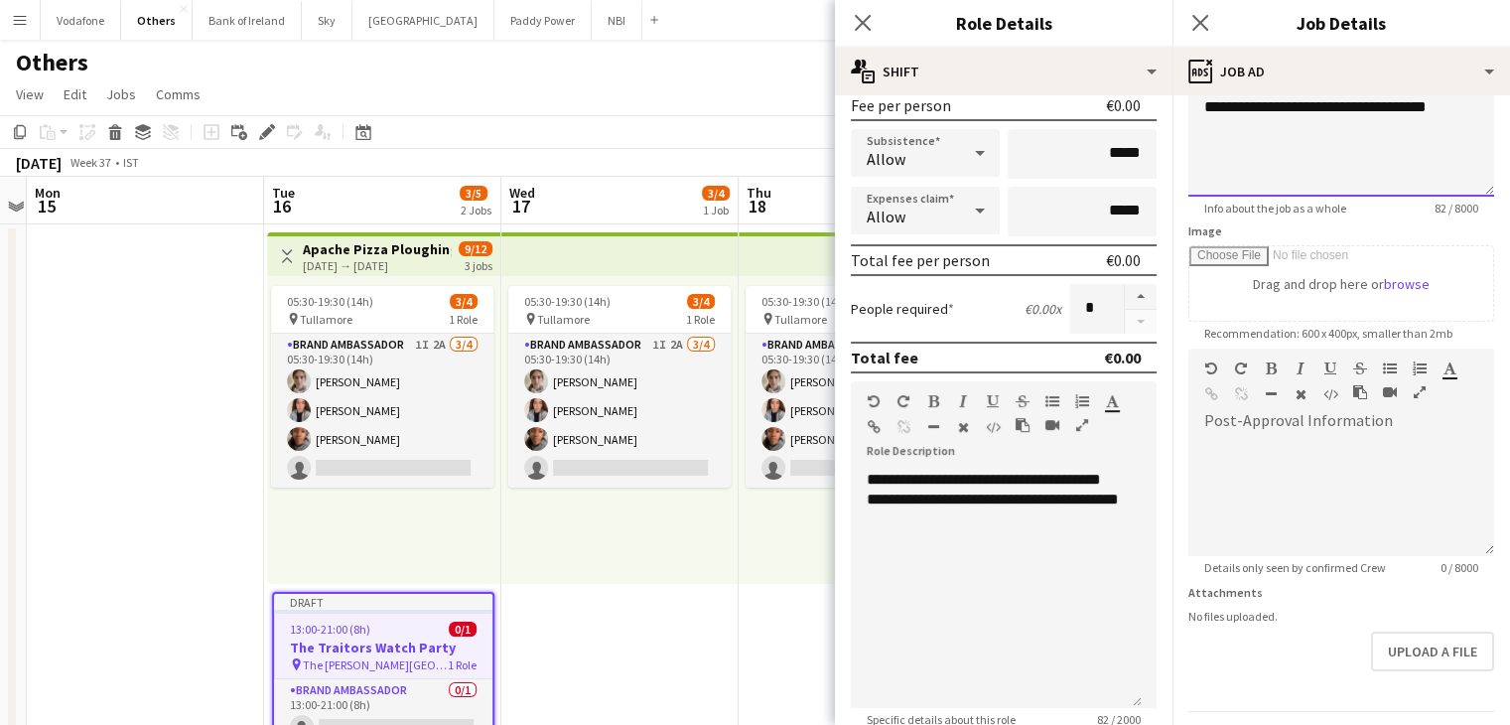
scroll to position [615, 0]
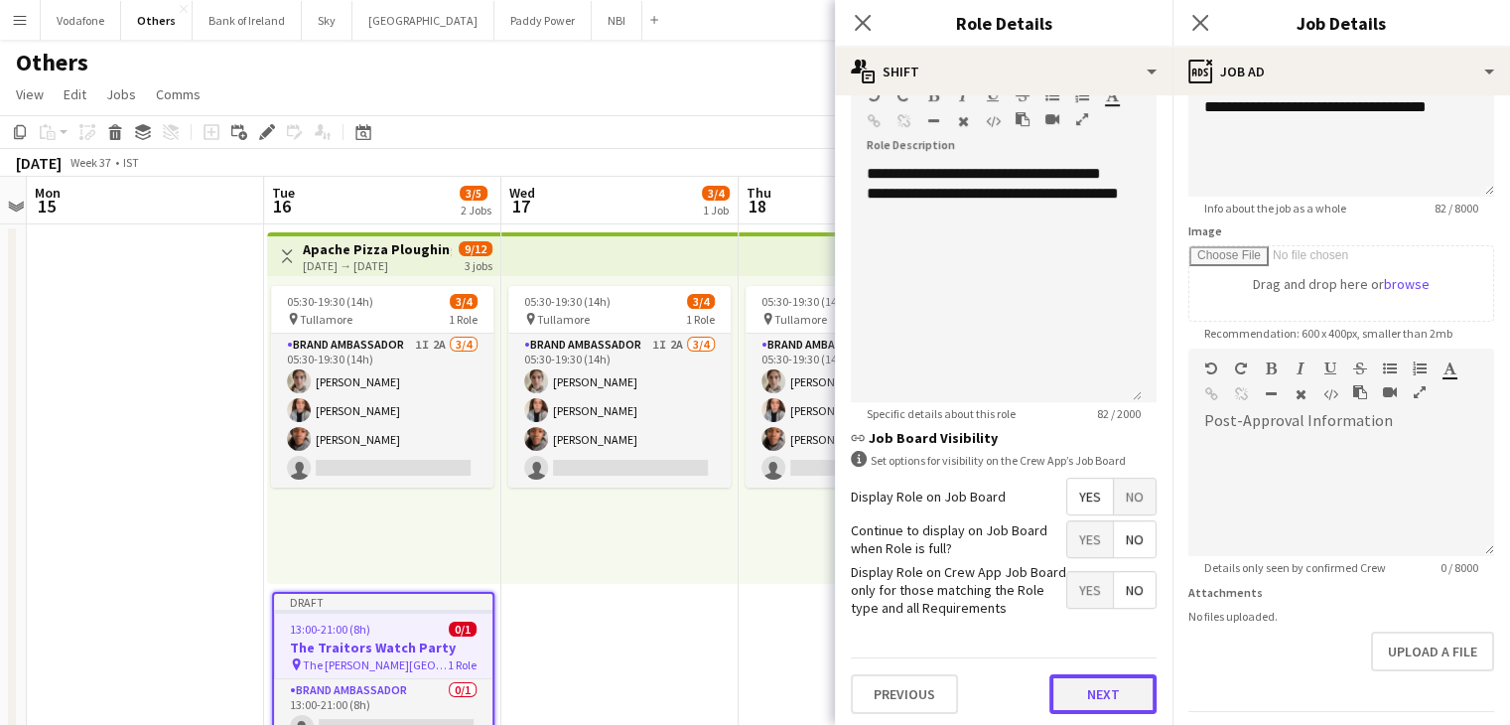
click at [1087, 689] on button "Next" at bounding box center [1102, 694] width 107 height 40
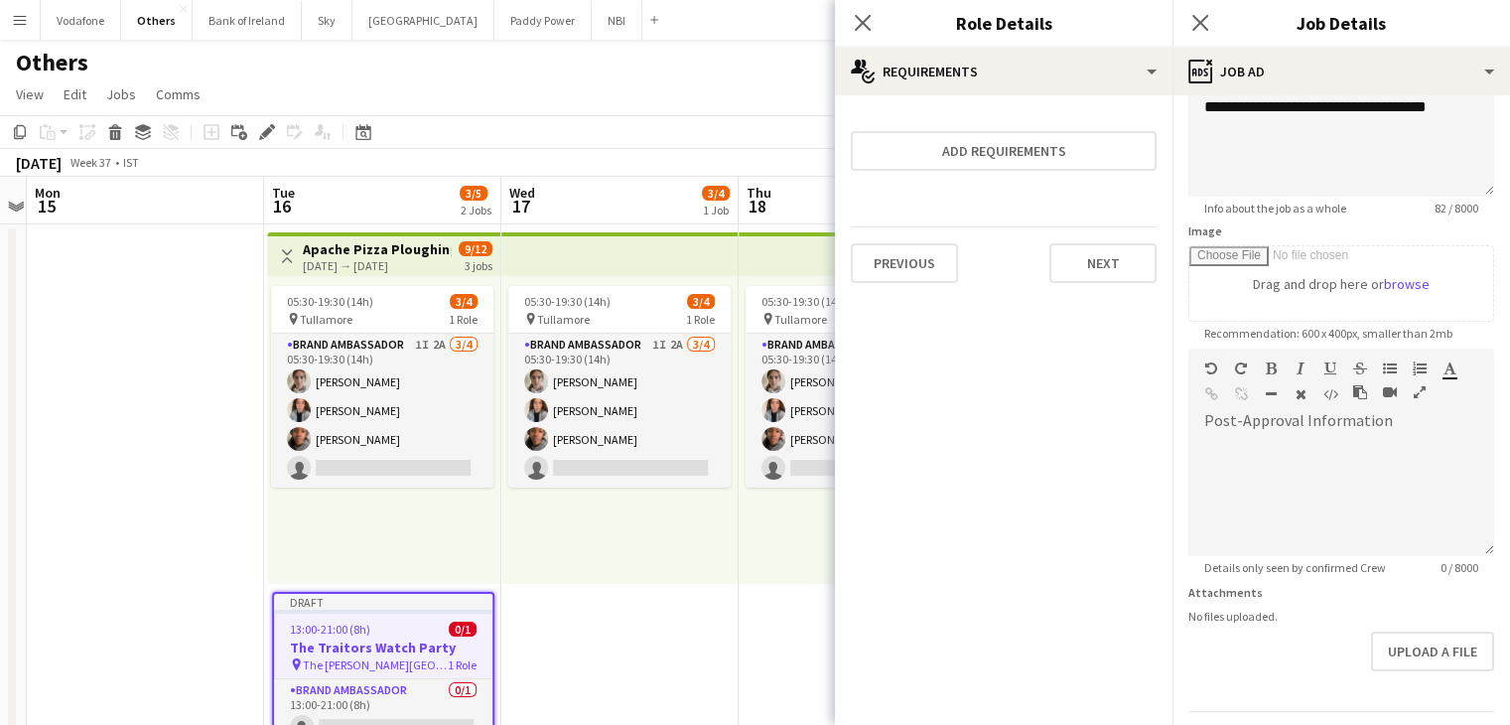
scroll to position [0, 0]
click at [1116, 276] on button "Next" at bounding box center [1102, 263] width 107 height 40
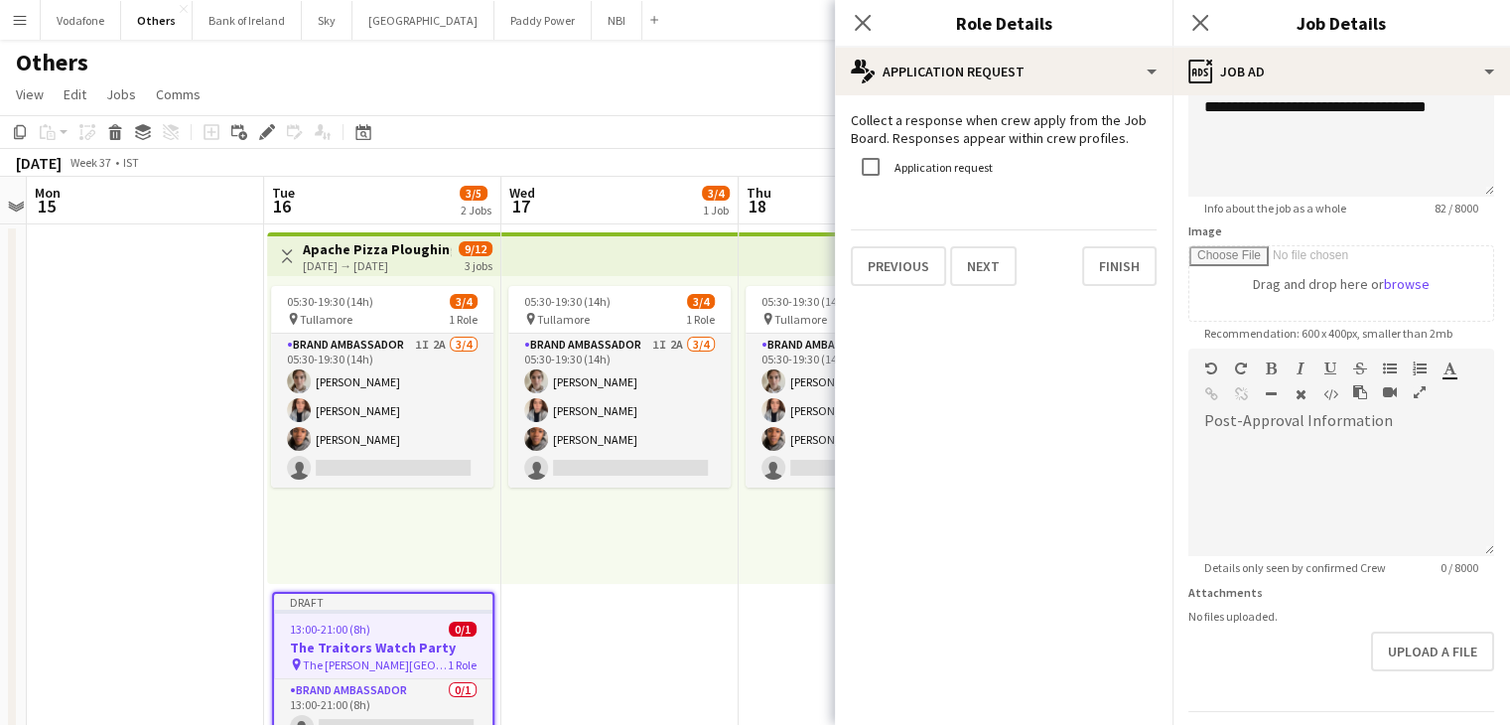
scroll to position [254, 0]
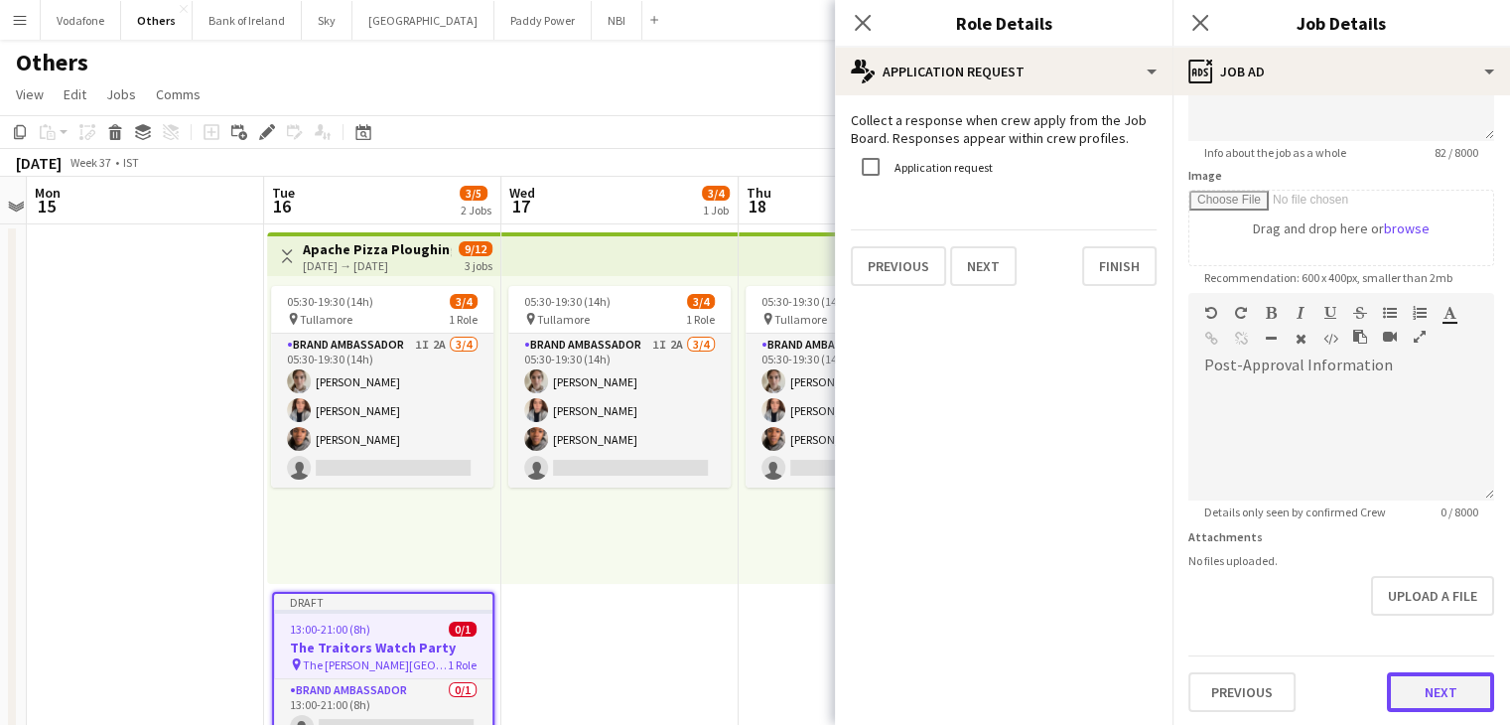
click at [1416, 705] on button "Next" at bounding box center [1440, 692] width 107 height 40
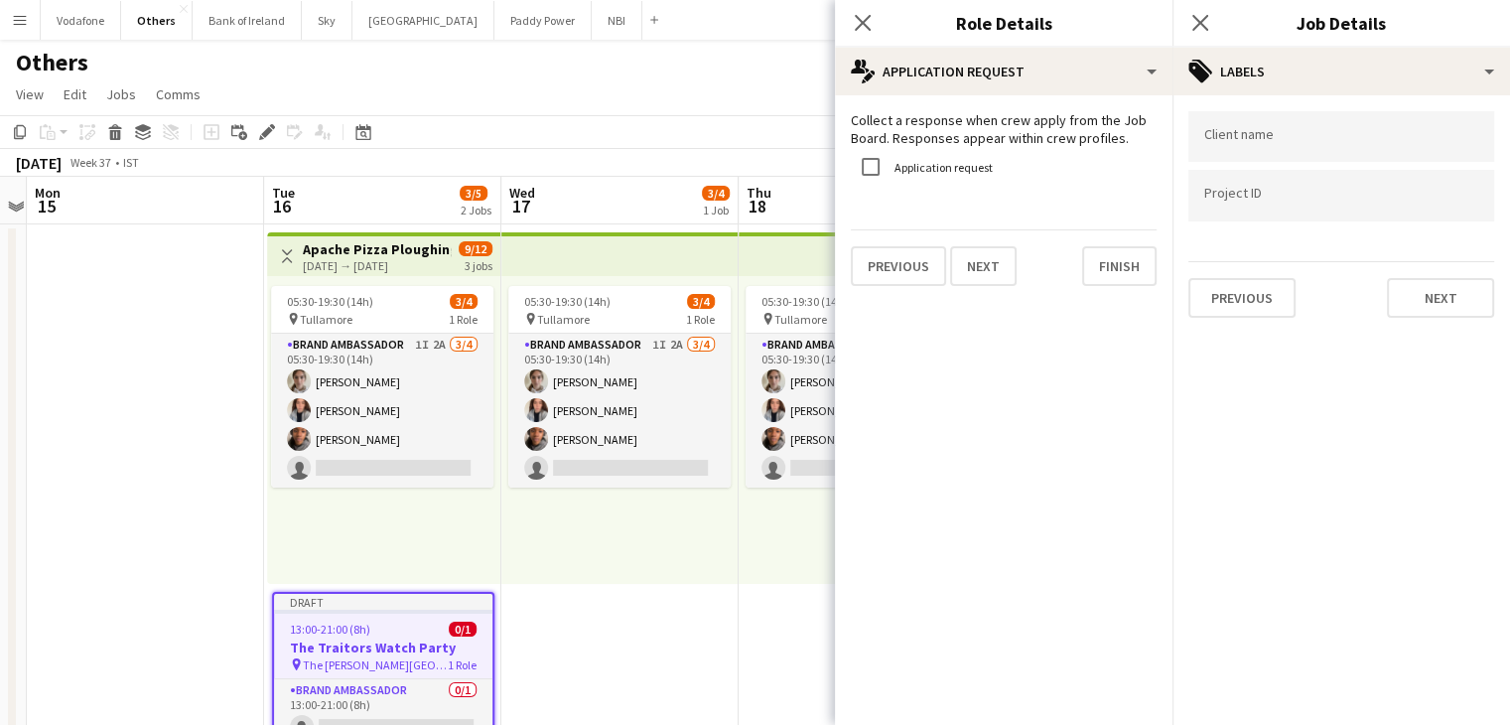
scroll to position [0, 0]
click at [1344, 139] on input "Type to search client labels..." at bounding box center [1341, 143] width 274 height 18
type input "******"
click at [1419, 318] on div "Client name ****** Project ID Previous Next" at bounding box center [1340, 214] width 337 height 238
click at [1419, 312] on button "Next" at bounding box center [1440, 298] width 107 height 40
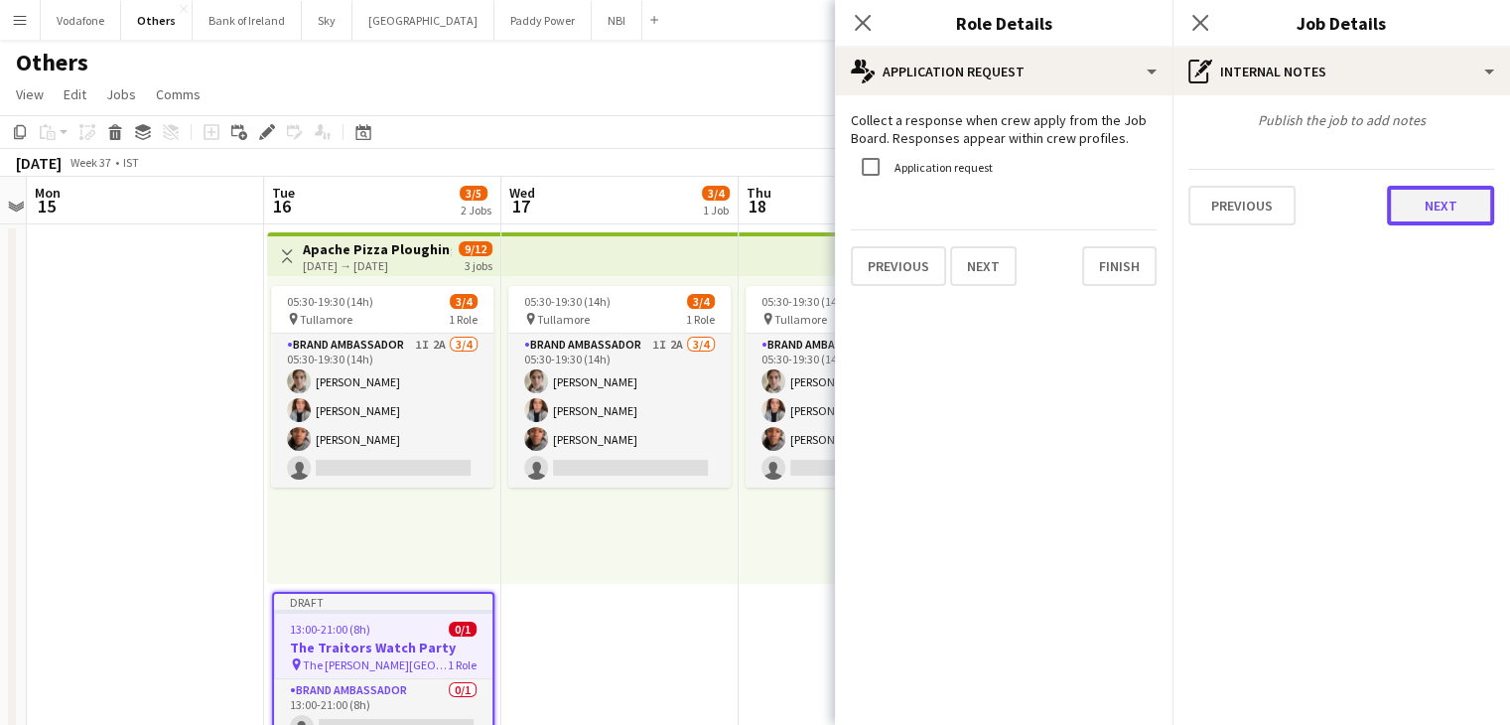
click at [1440, 211] on button "Next" at bounding box center [1440, 206] width 107 height 40
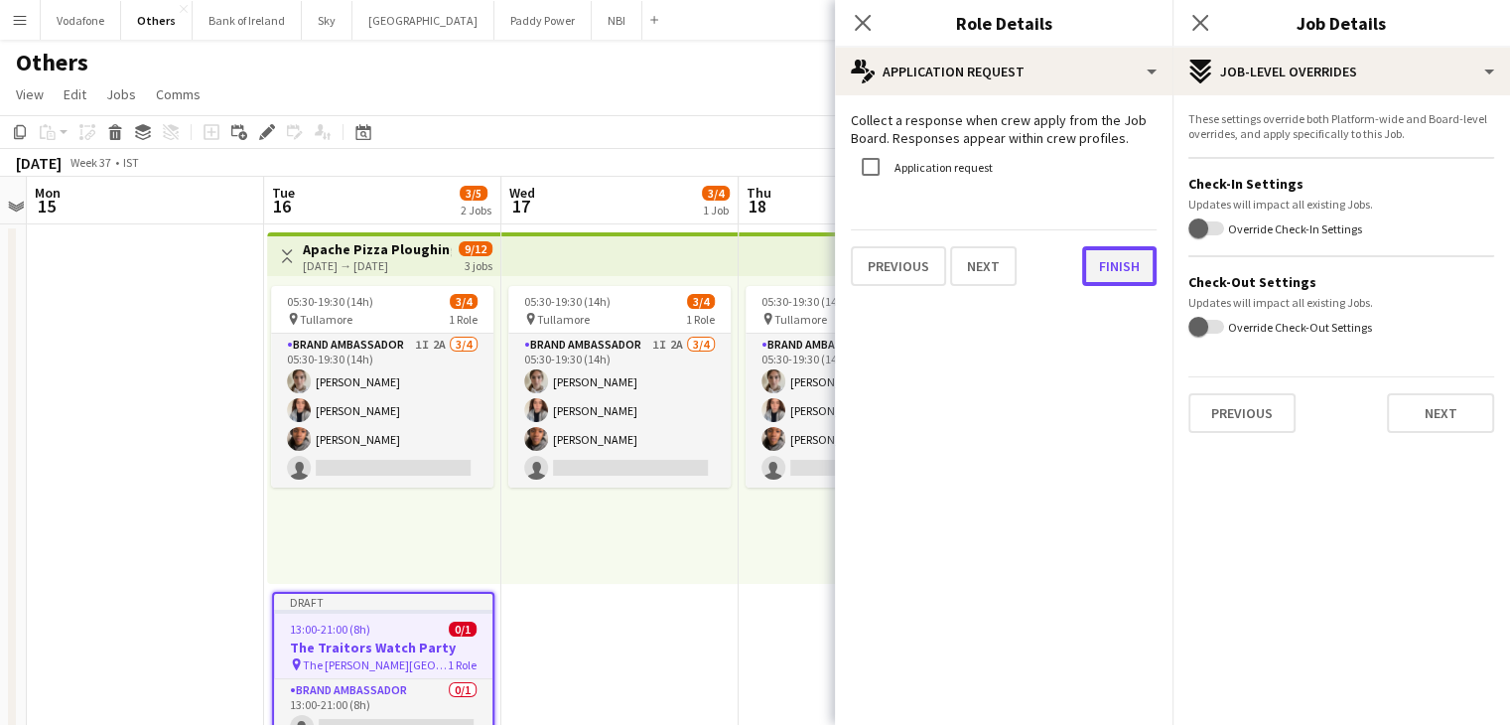
click at [1129, 256] on button "Finish" at bounding box center [1119, 266] width 74 height 40
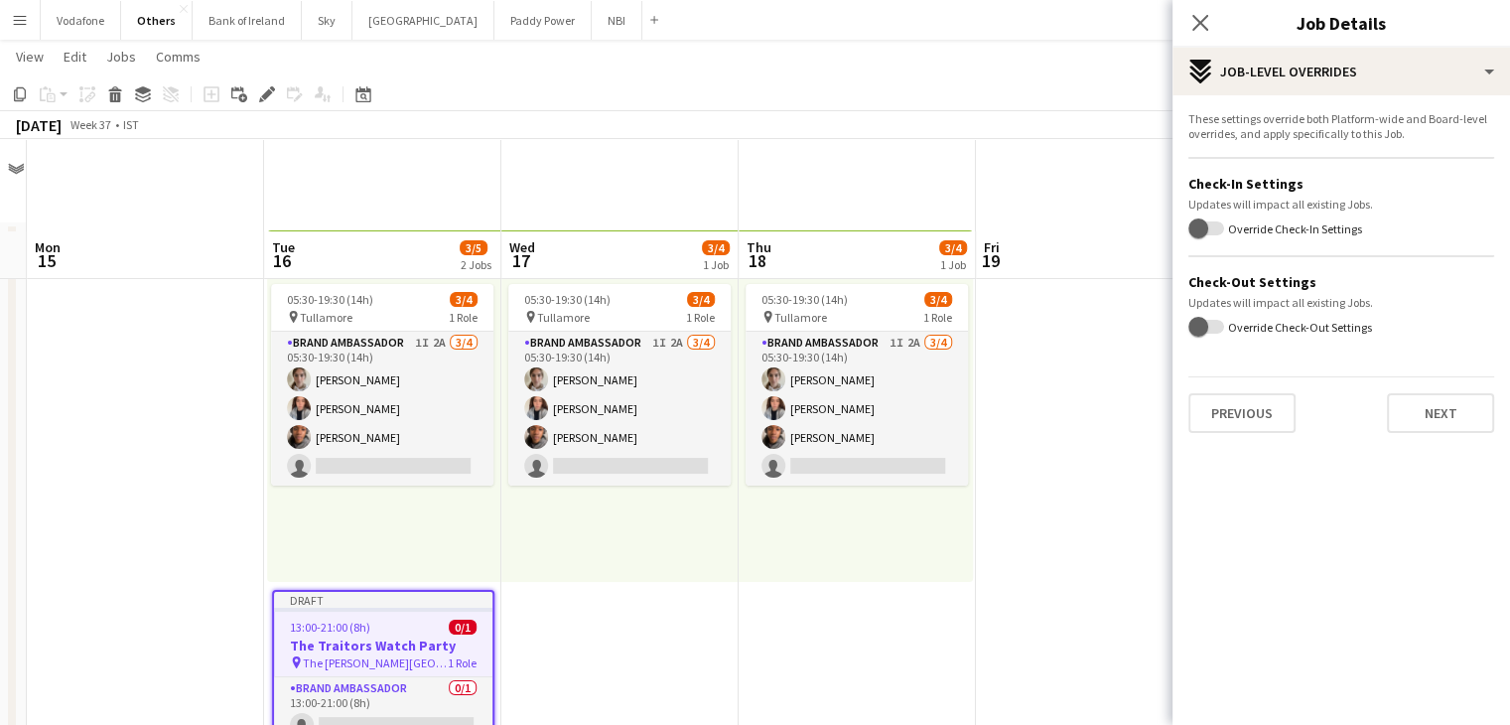
scroll to position [111, 0]
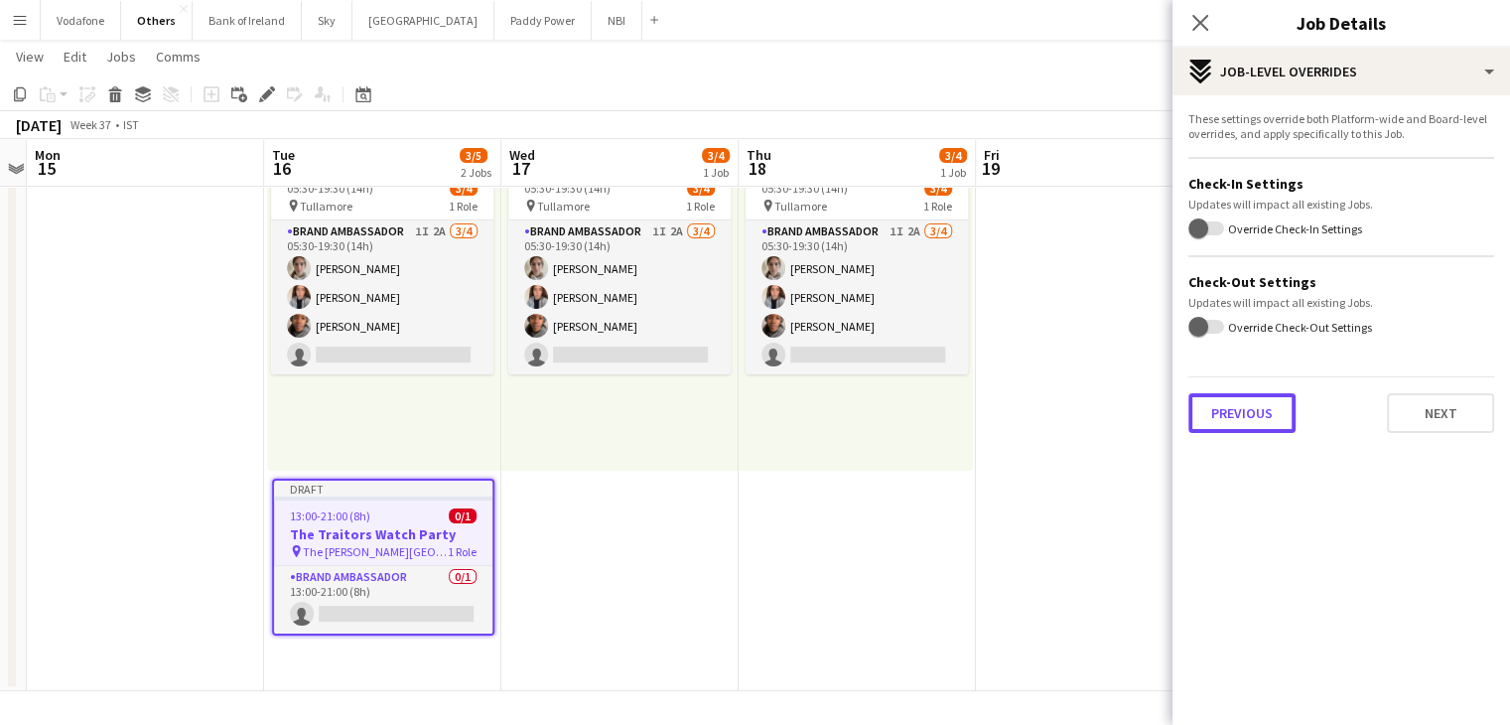
drag, startPoint x: 1251, startPoint y: 418, endPoint x: 908, endPoint y: 470, distance: 346.3
click at [1048, 440] on body "Menu Boards Boards Boards All jobs Status Workforce Workforce My Workforce Recr…" at bounding box center [755, 307] width 1510 height 836
click at [906, 470] on div "05:30-19:30 (14h) 3/4 pin Tullamore 1 Role Brand Ambassador 1I 2A [DATE] 05:30-…" at bounding box center [856, 317] width 234 height 308
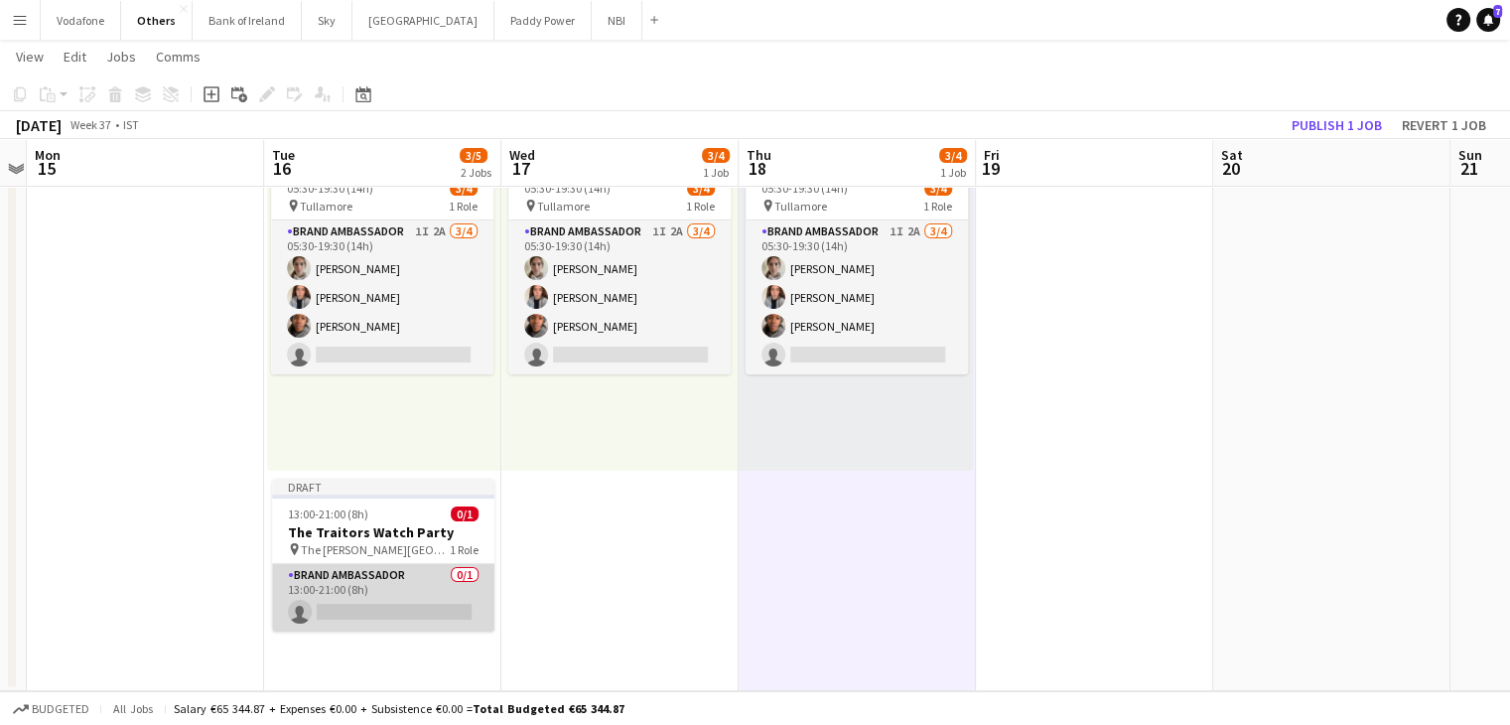
click at [389, 579] on app-card-role "Brand Ambassador 0/1 13:00-21:00 (8h) single-neutral-actions" at bounding box center [383, 597] width 222 height 67
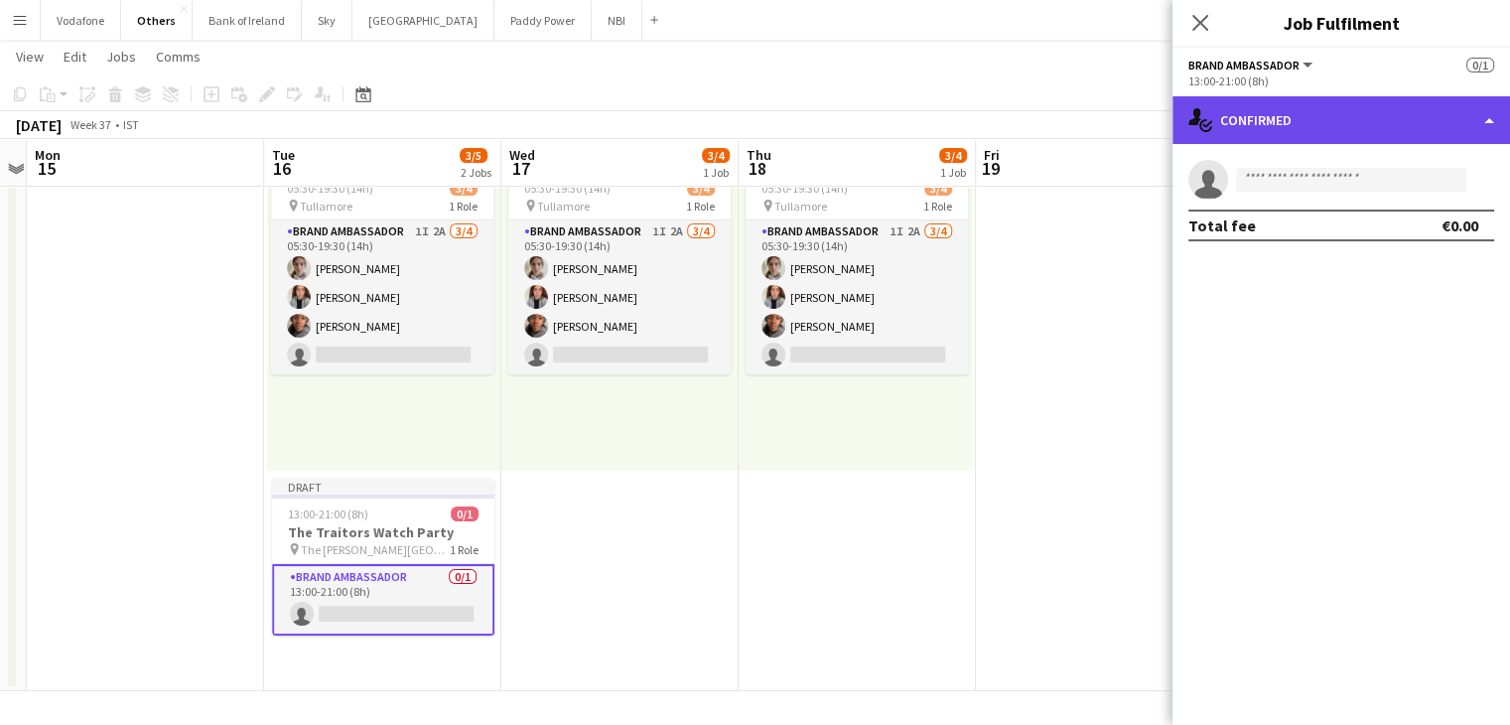
click at [1329, 128] on div "single-neutral-actions-check-2 Confirmed" at bounding box center [1340, 120] width 337 height 48
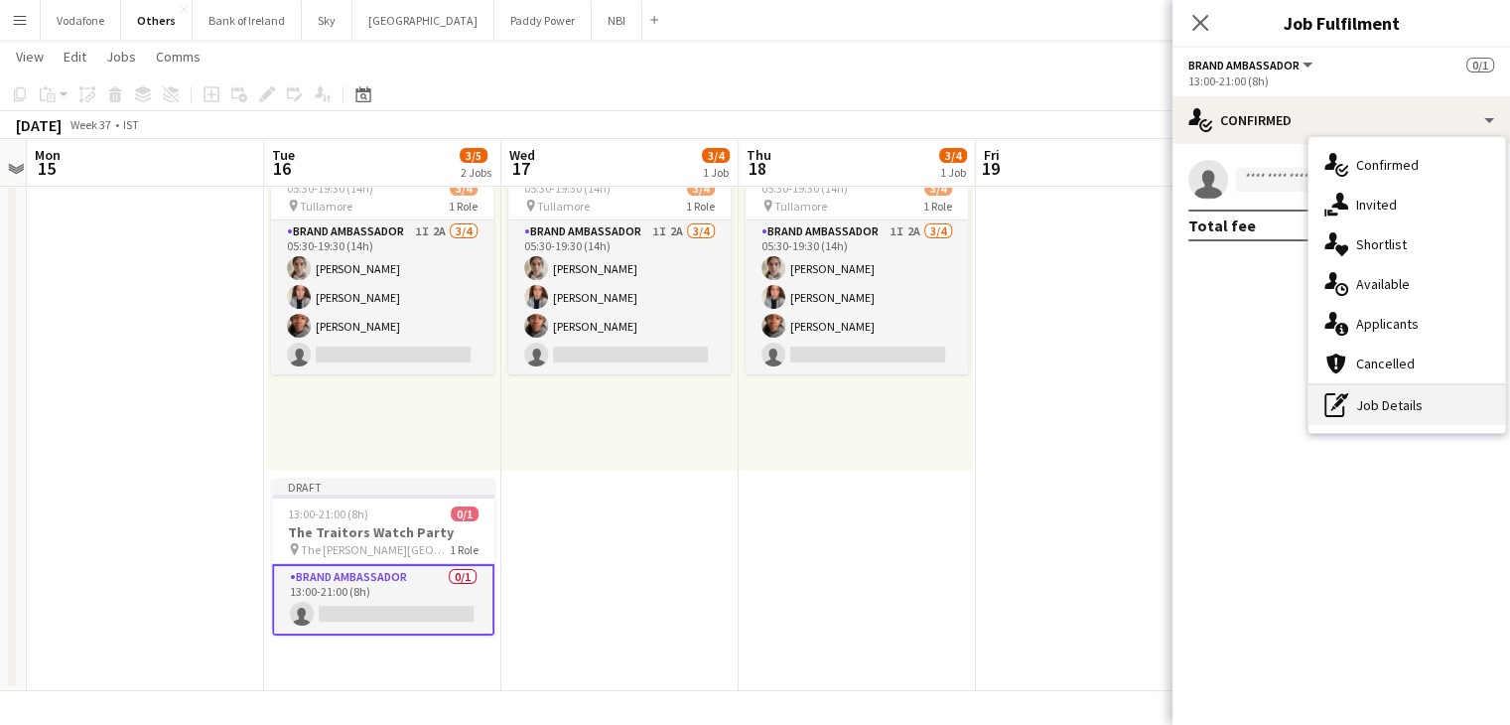
click at [1369, 411] on div "pen-write Job Details" at bounding box center [1406, 405] width 197 height 40
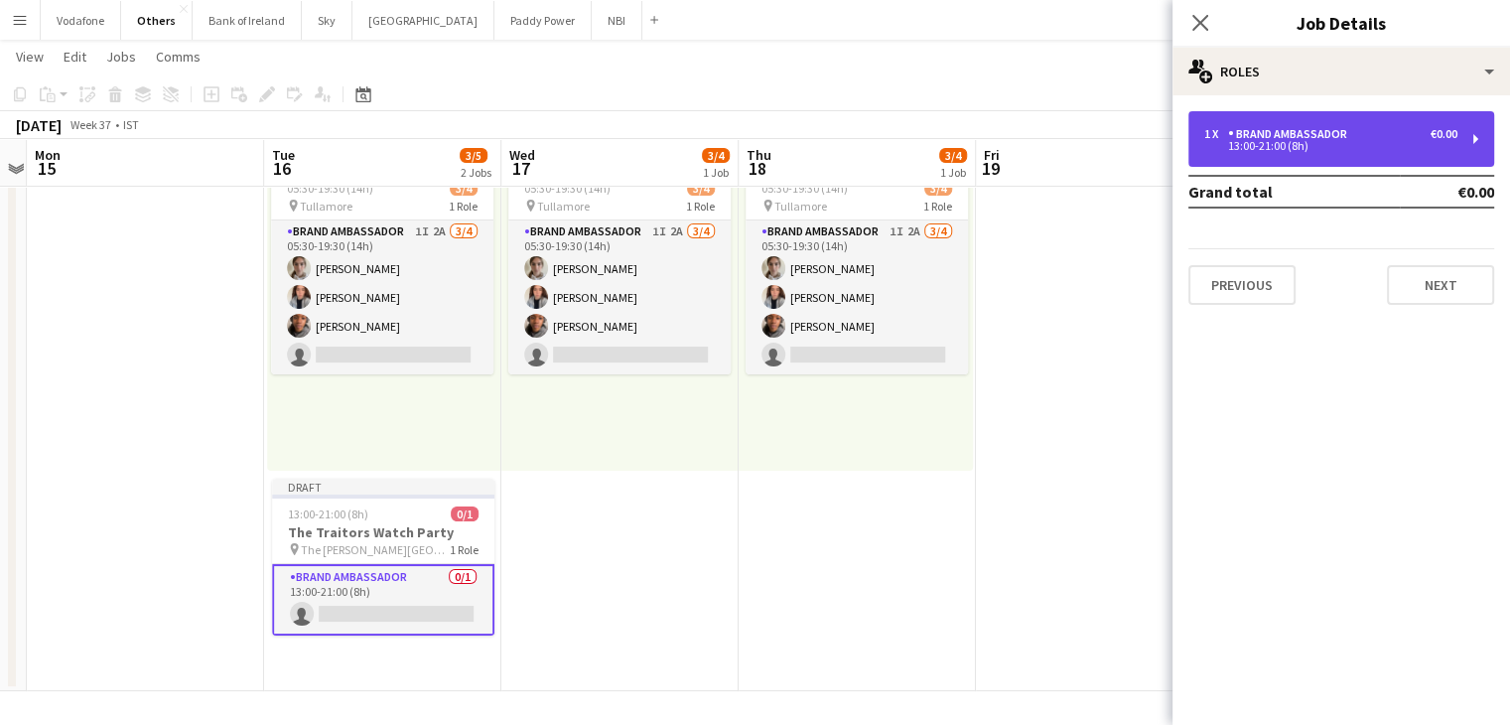
click at [1393, 138] on div "1 x Brand Ambassador €0.00" at bounding box center [1330, 134] width 253 height 14
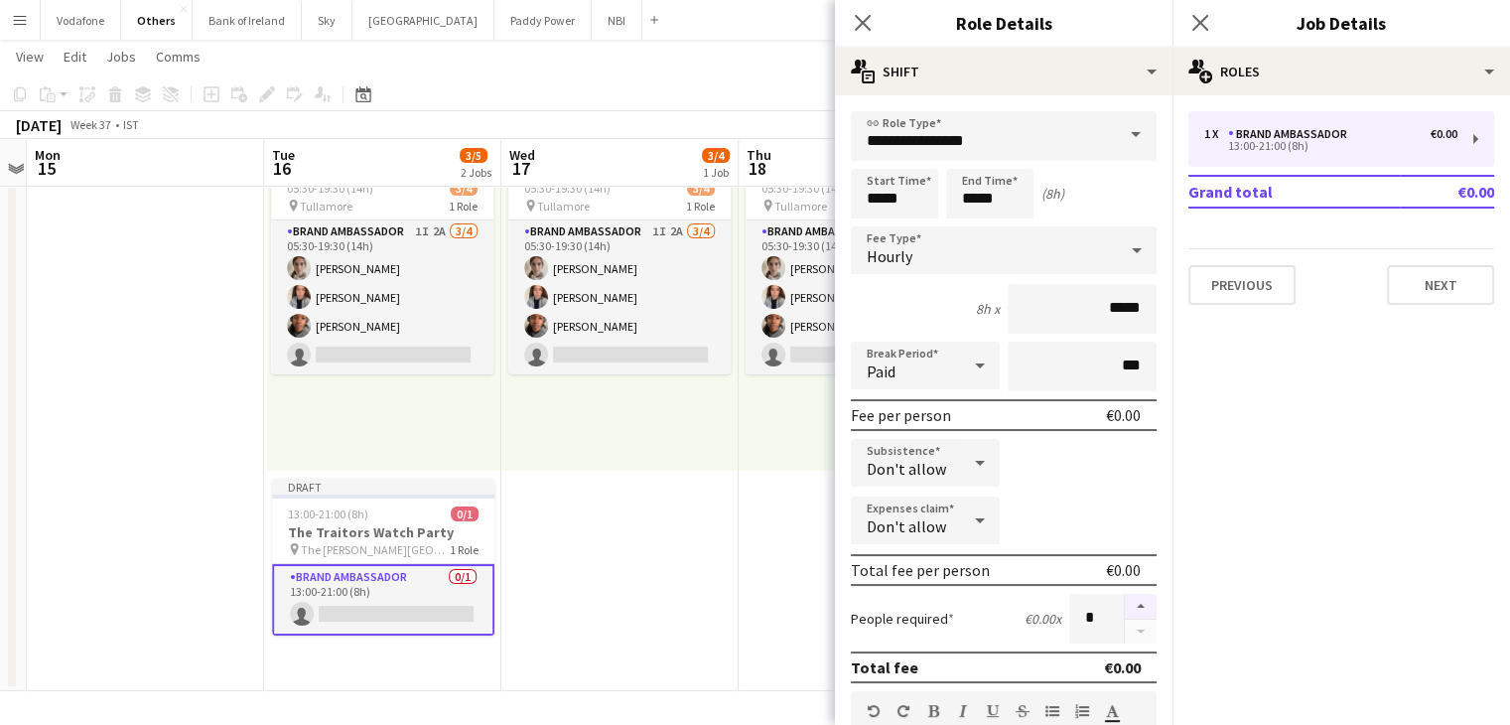
click at [1125, 604] on button "button" at bounding box center [1141, 607] width 32 height 26
type input "*"
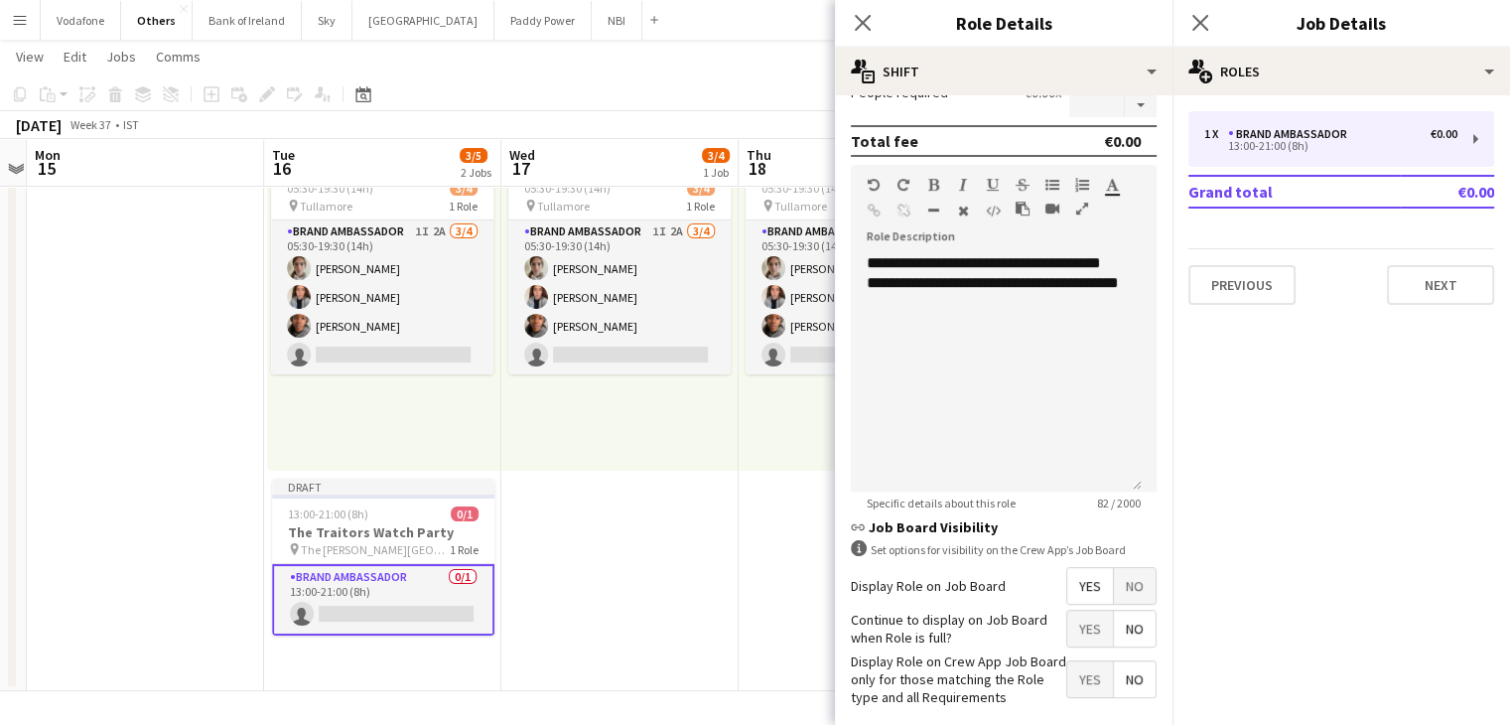
scroll to position [615, 0]
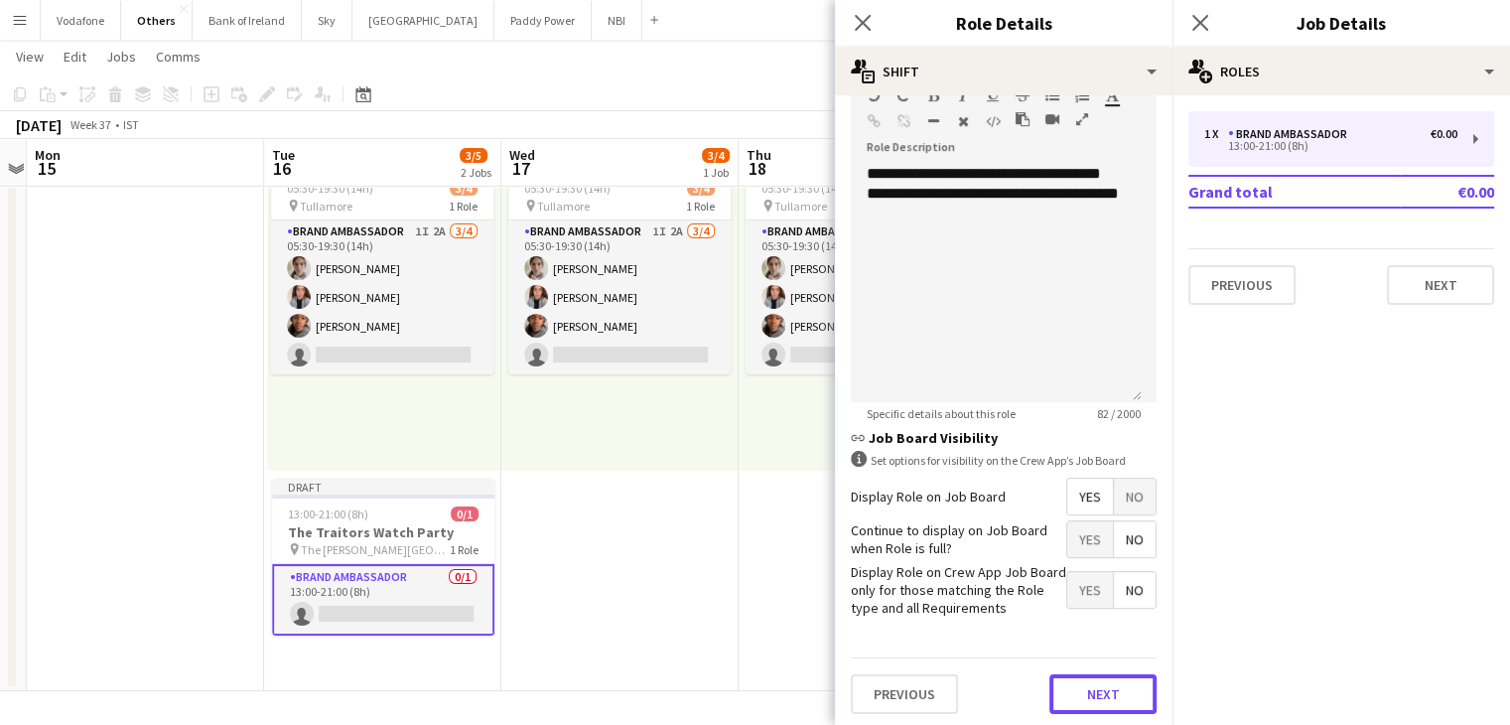
click at [1069, 694] on button "Next" at bounding box center [1102, 694] width 107 height 40
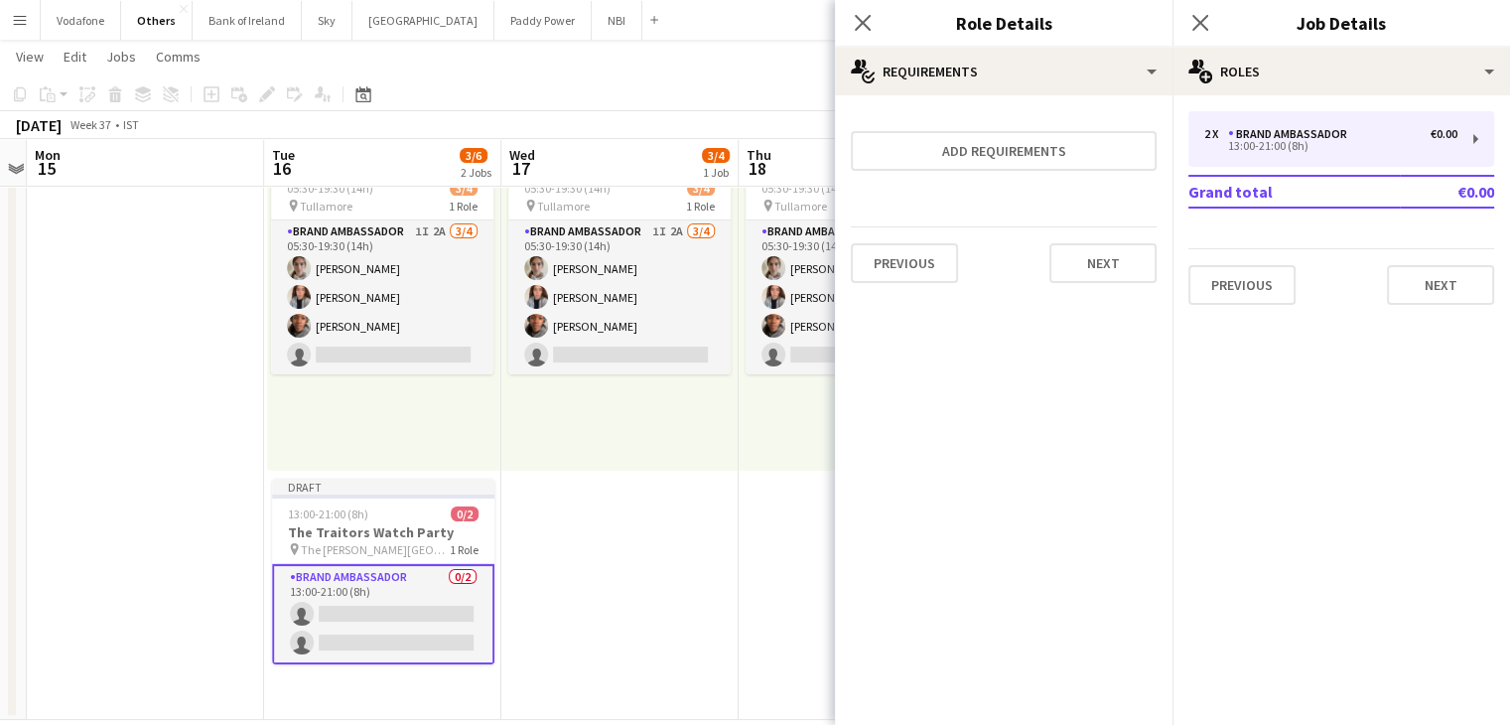
scroll to position [0, 0]
click at [1088, 267] on button "Next" at bounding box center [1102, 263] width 107 height 40
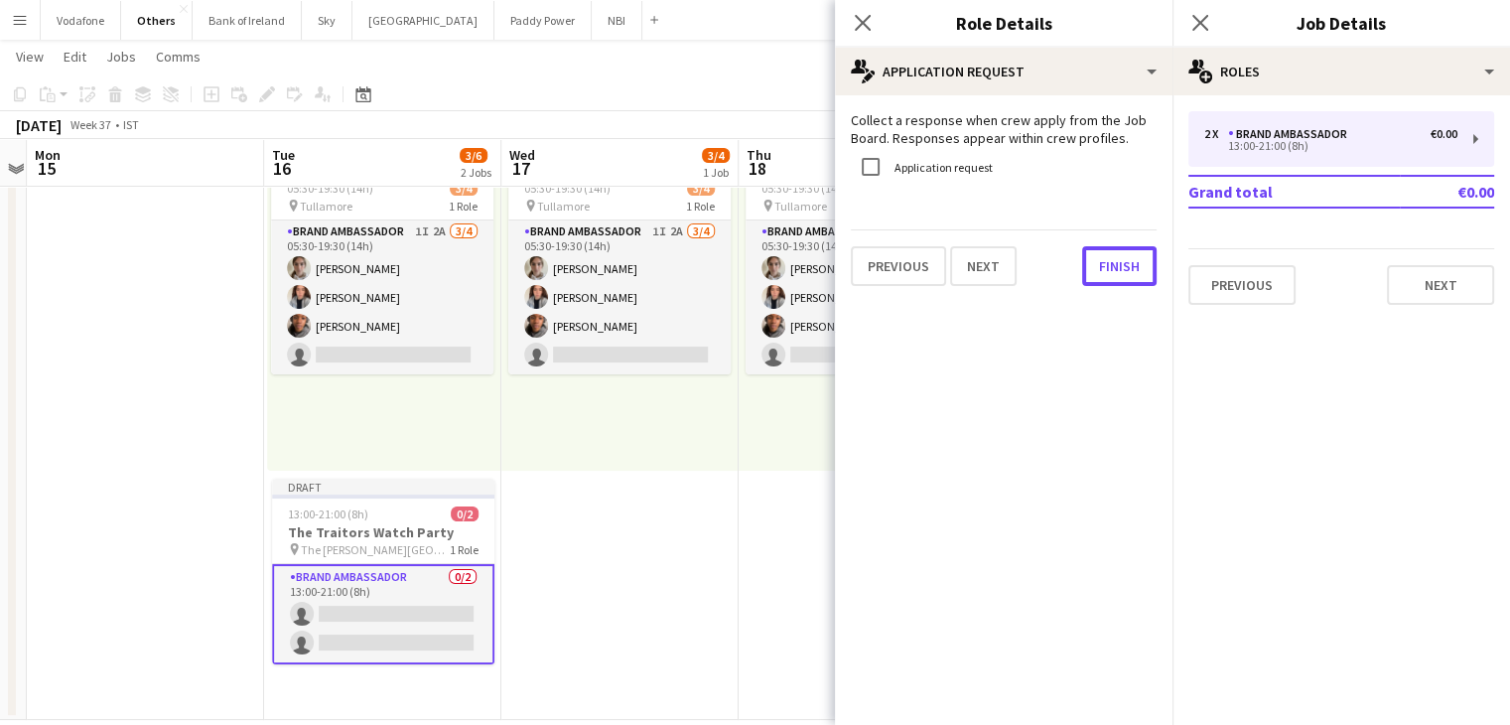
click at [1088, 267] on button "Finish" at bounding box center [1119, 266] width 74 height 40
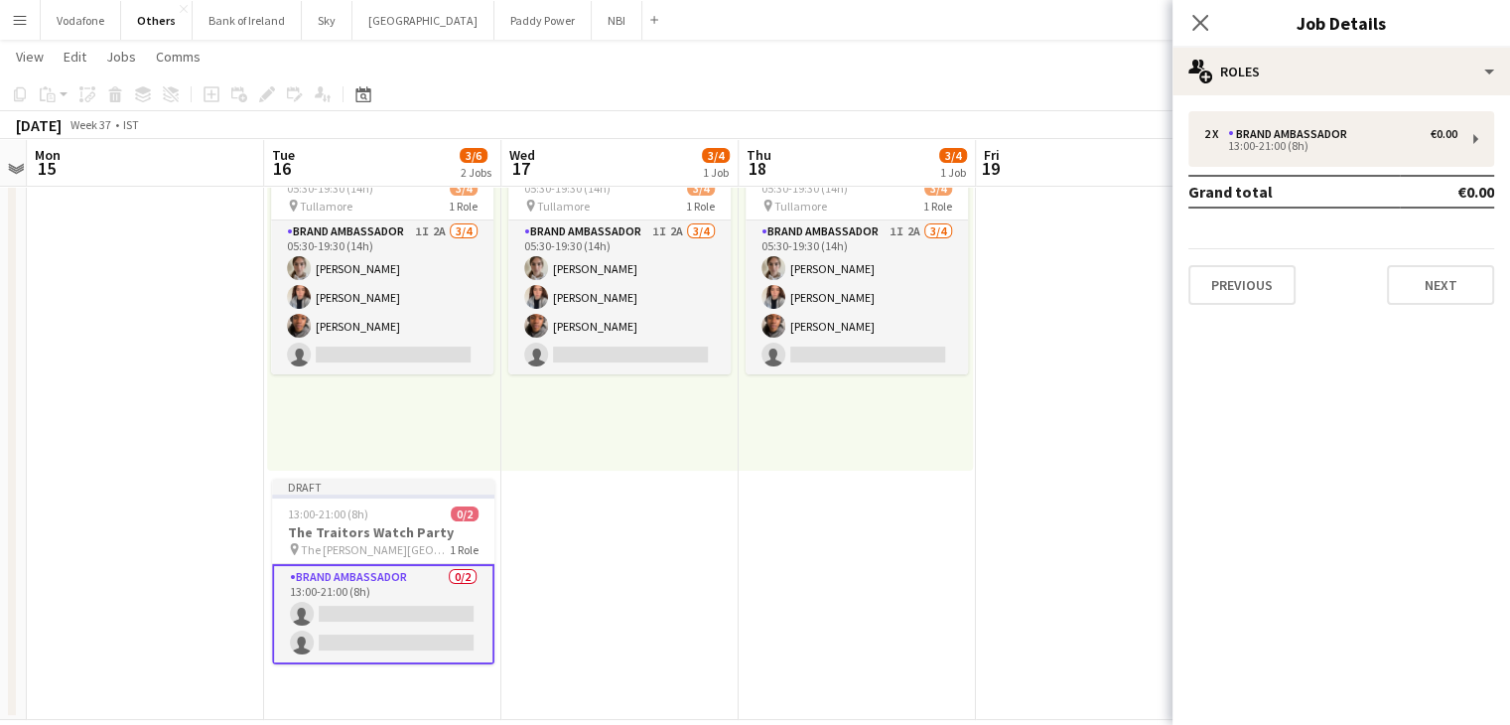
click at [863, 533] on app-date-cell "05:30-19:30 (14h) 3/4 pin Tullamore 1 Role Brand Ambassador 1I 2A [DATE] 05:30-…" at bounding box center [857, 415] width 237 height 608
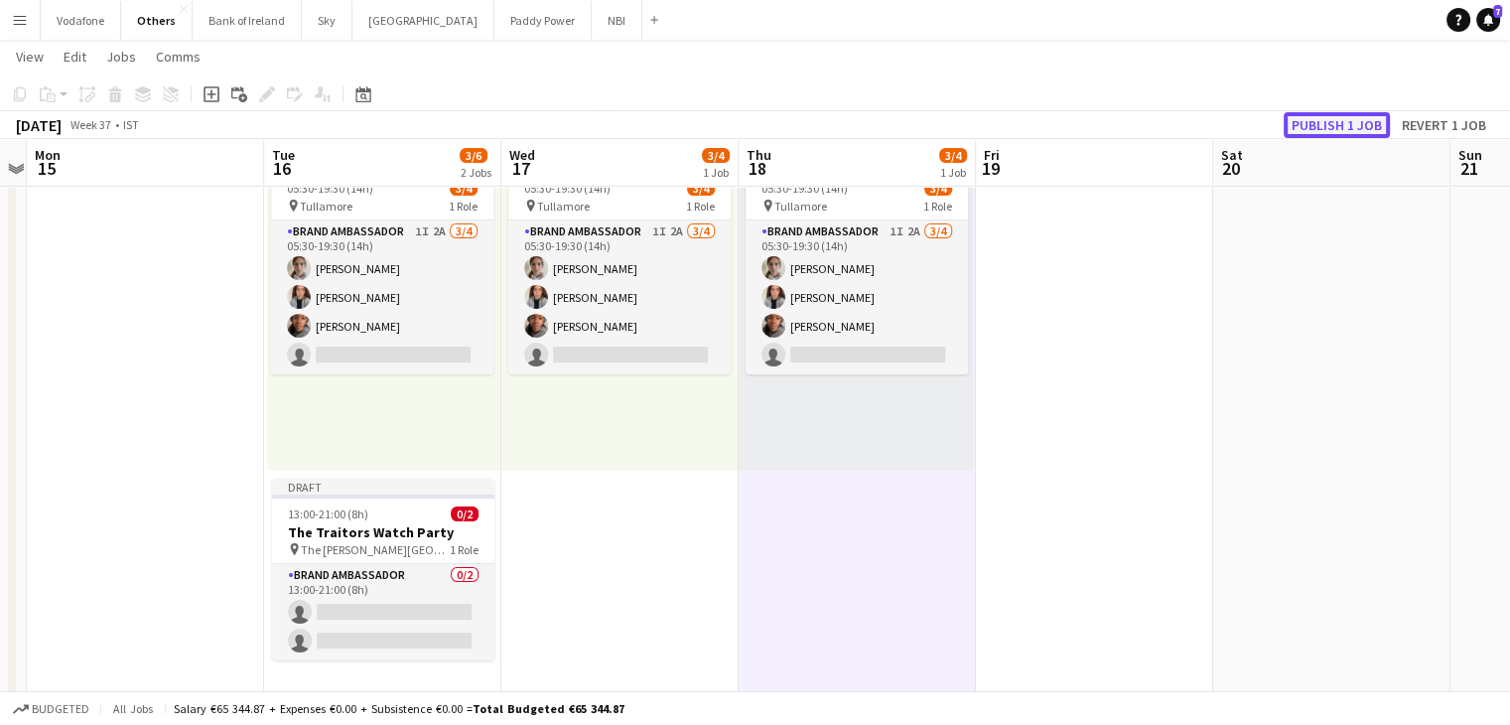
click at [1307, 124] on button "Publish 1 job" at bounding box center [1336, 125] width 106 height 26
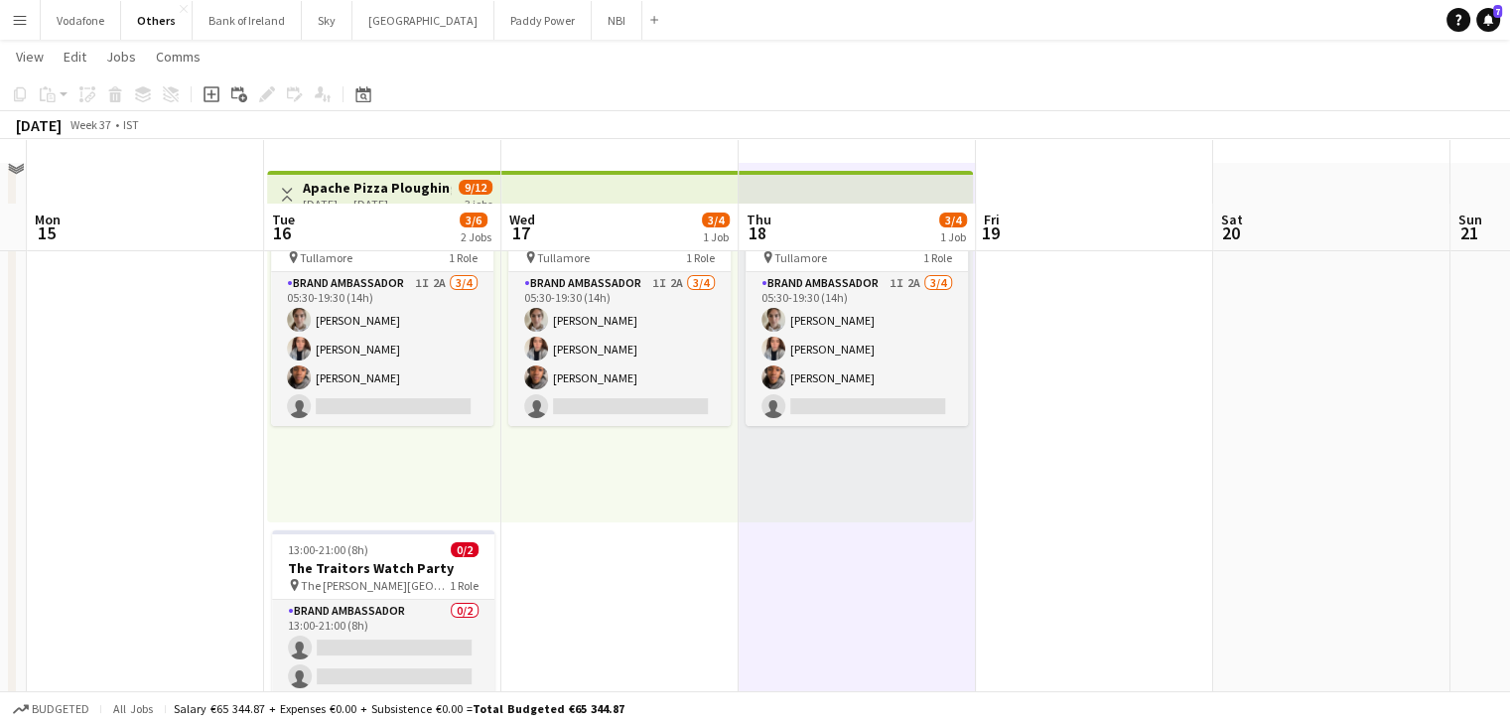
scroll to position [123, 0]
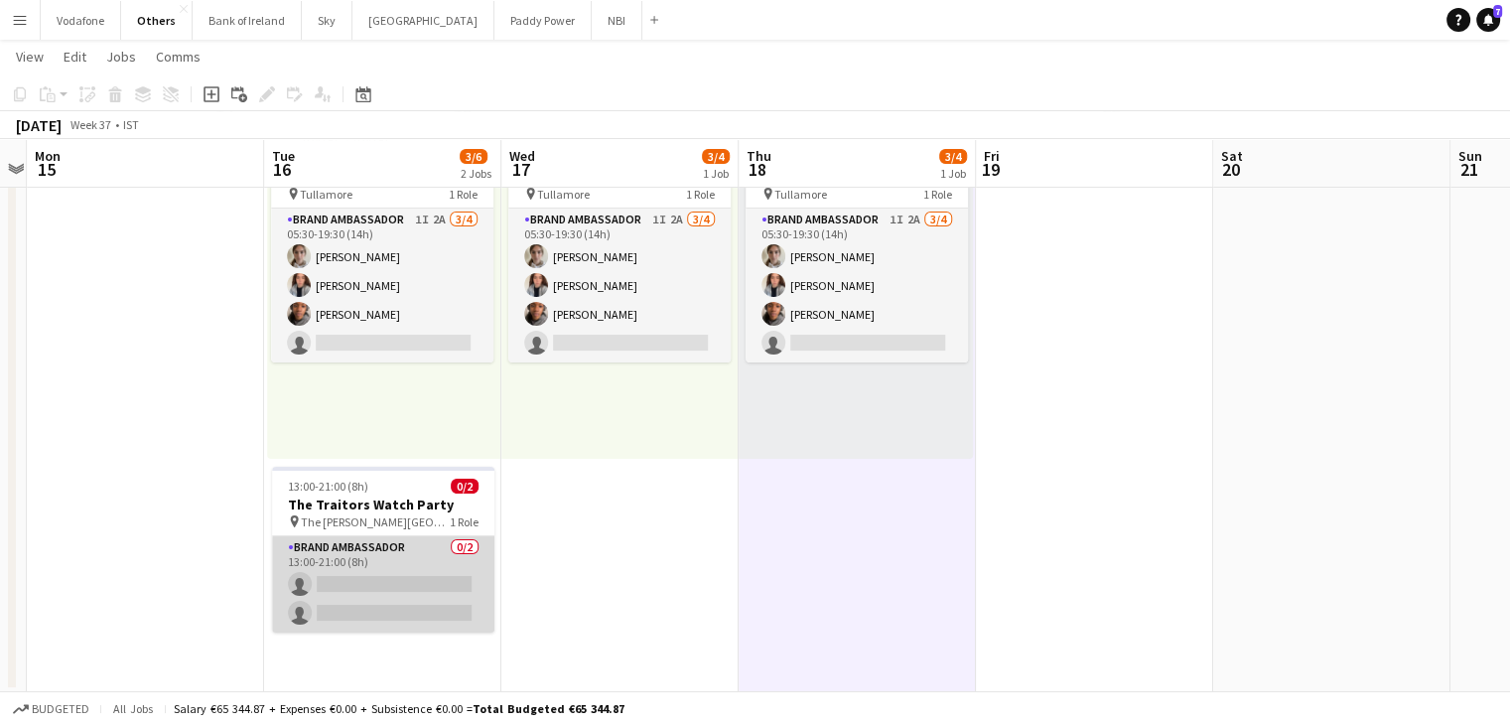
click at [437, 604] on app-card-role "Brand Ambassador 0/2 13:00-21:00 (8h) single-neutral-actions single-neutral-act…" at bounding box center [383, 584] width 222 height 96
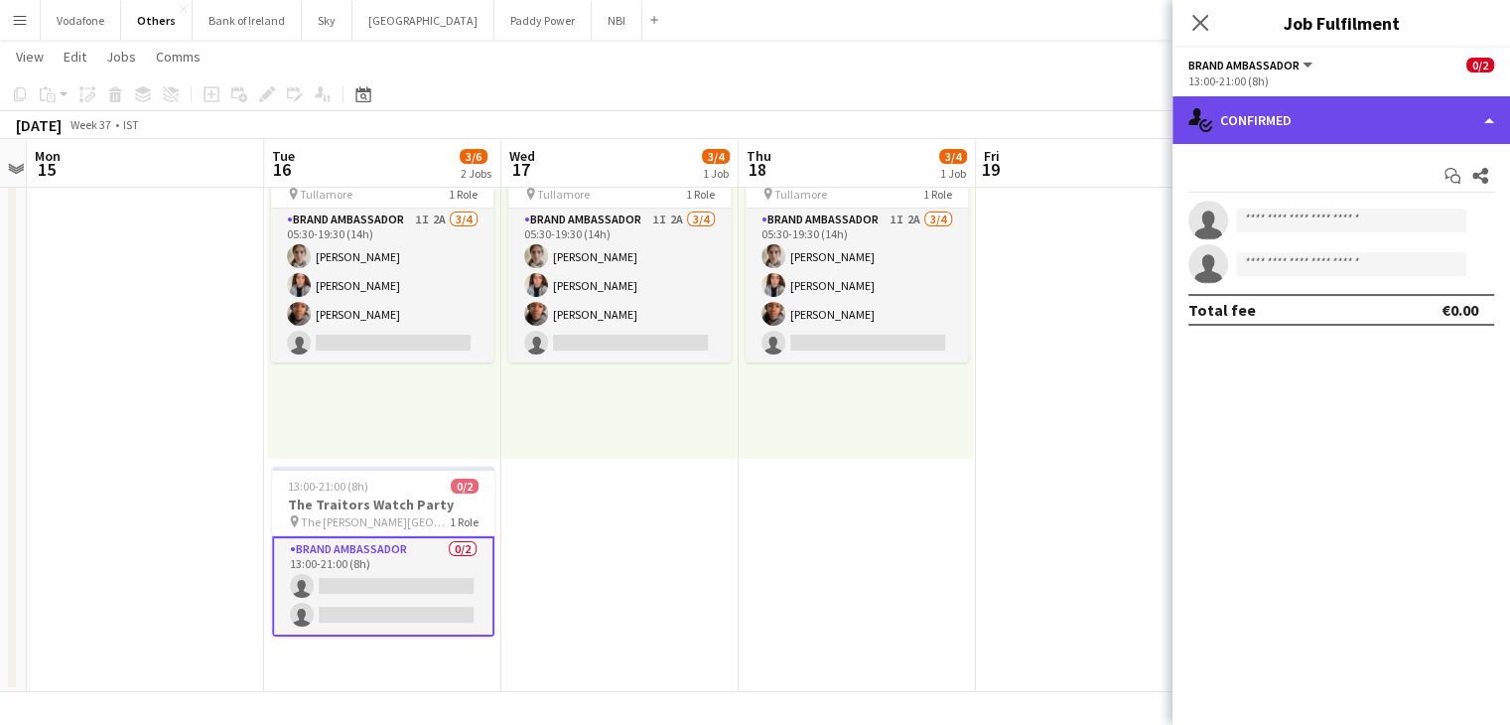
click at [1382, 96] on div "single-neutral-actions-check-2 Confirmed" at bounding box center [1340, 120] width 337 height 48
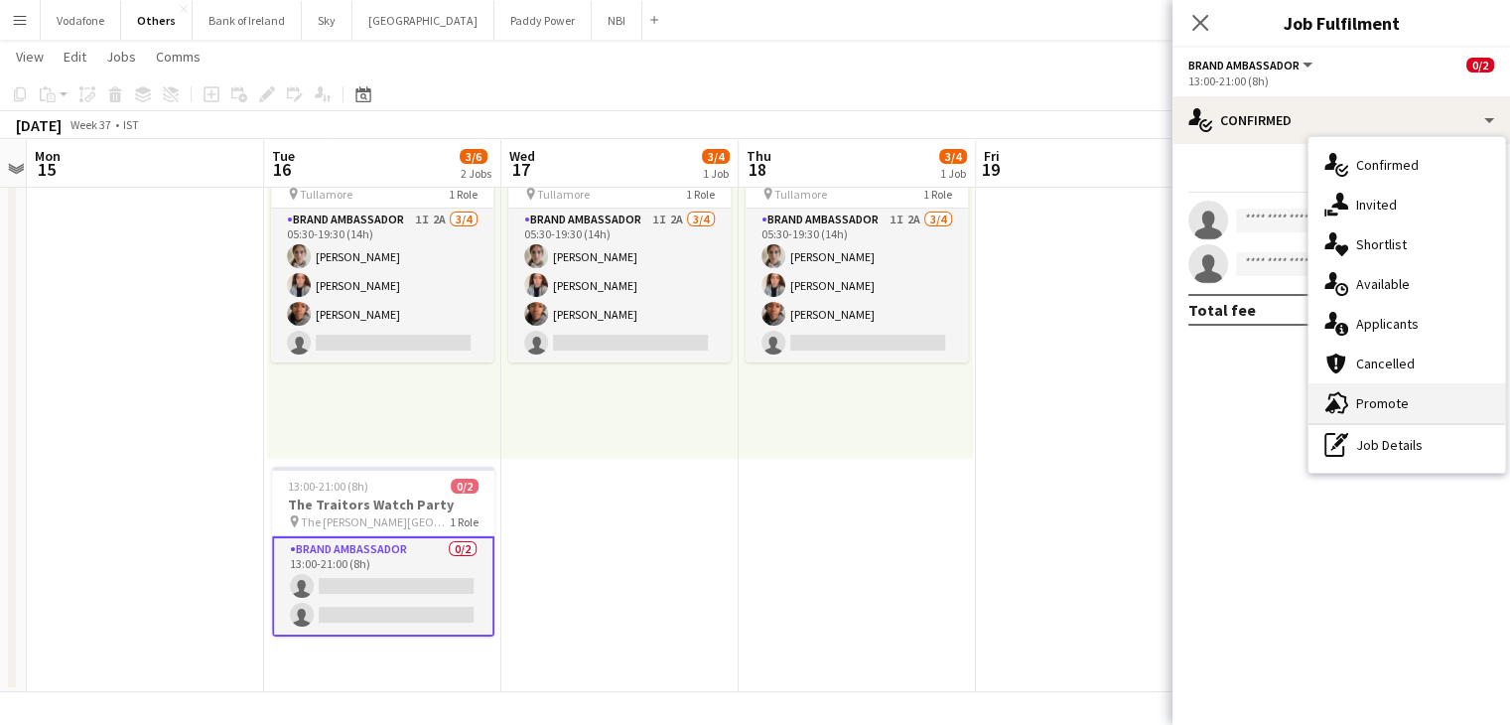
click at [1343, 417] on div "advertising-megaphone Promote" at bounding box center [1406, 403] width 197 height 40
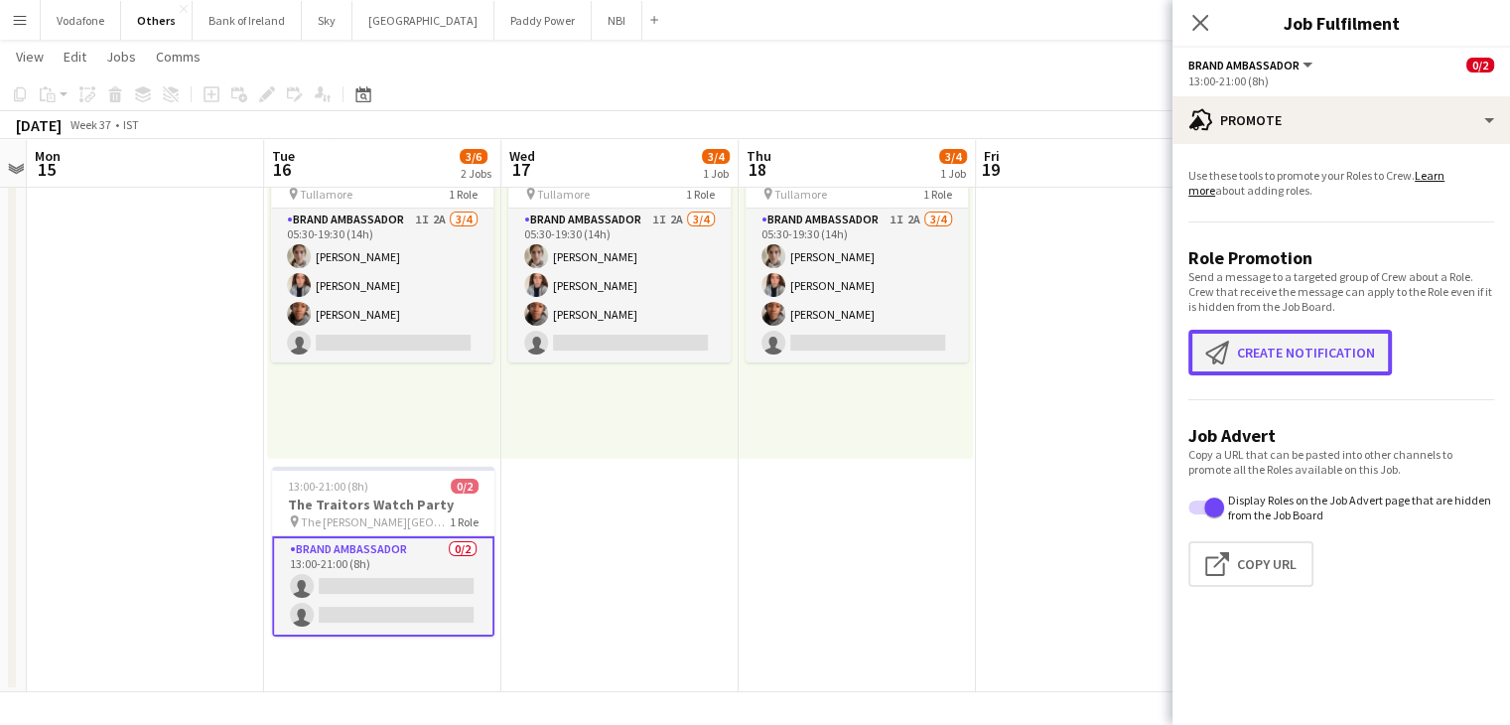
click at [1324, 345] on button "Create notification Create notification" at bounding box center [1289, 353] width 203 height 46
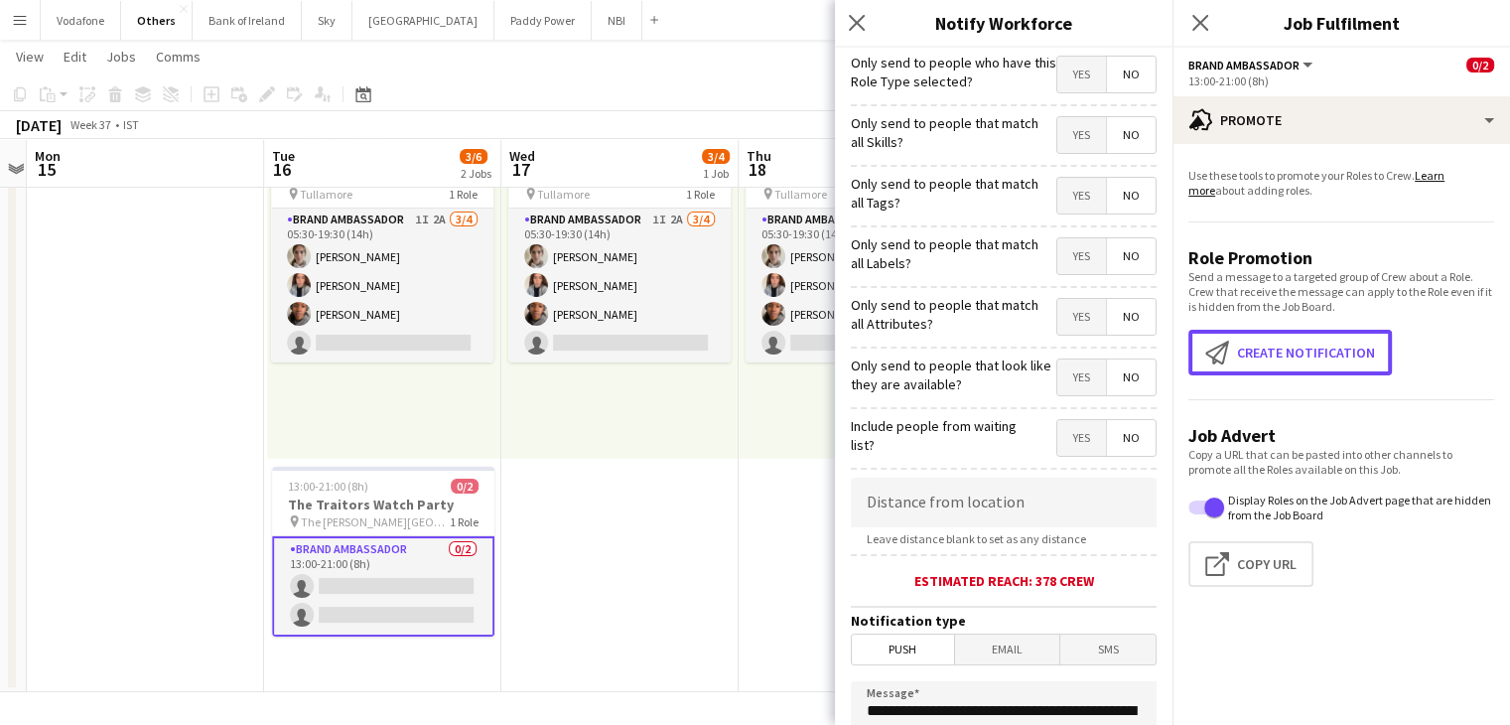
scroll to position [368, 0]
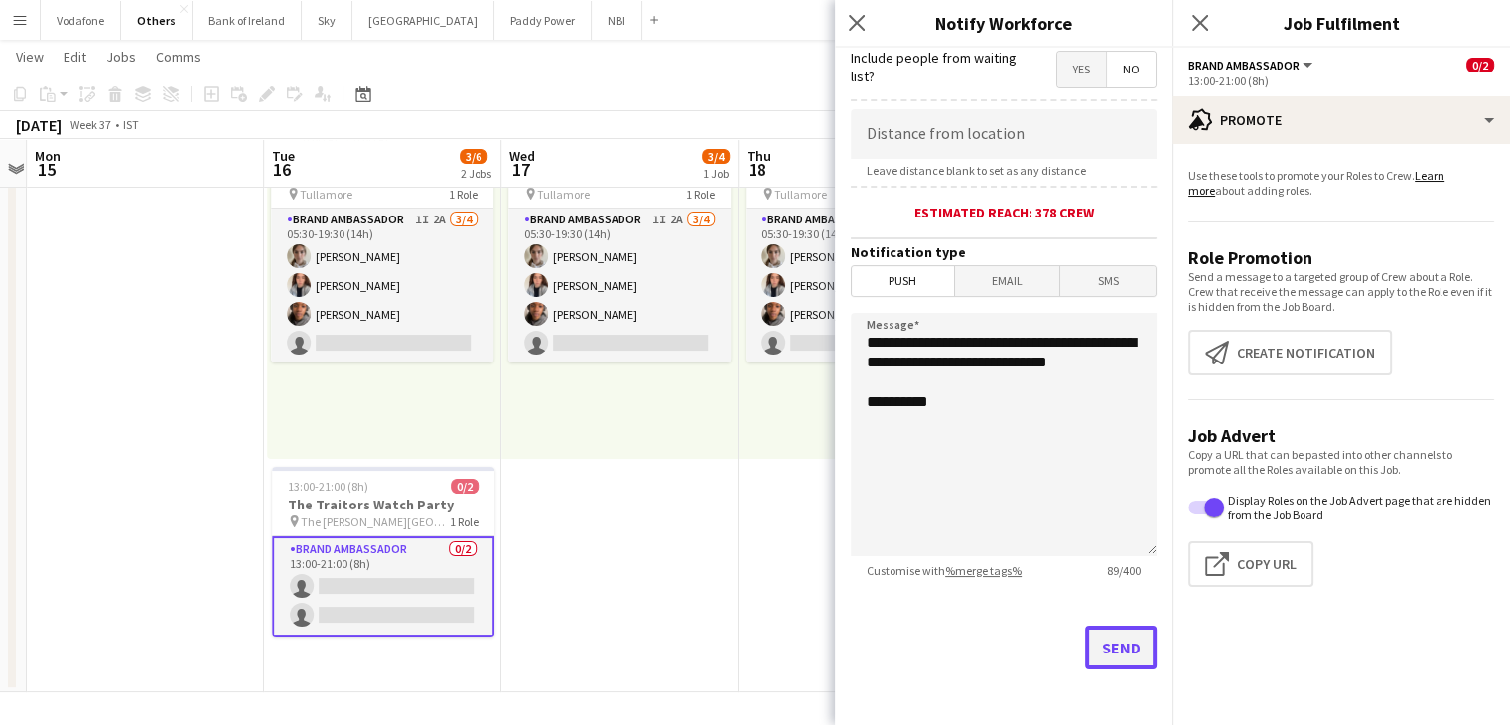
click at [1120, 645] on button "Send" at bounding box center [1120, 647] width 71 height 44
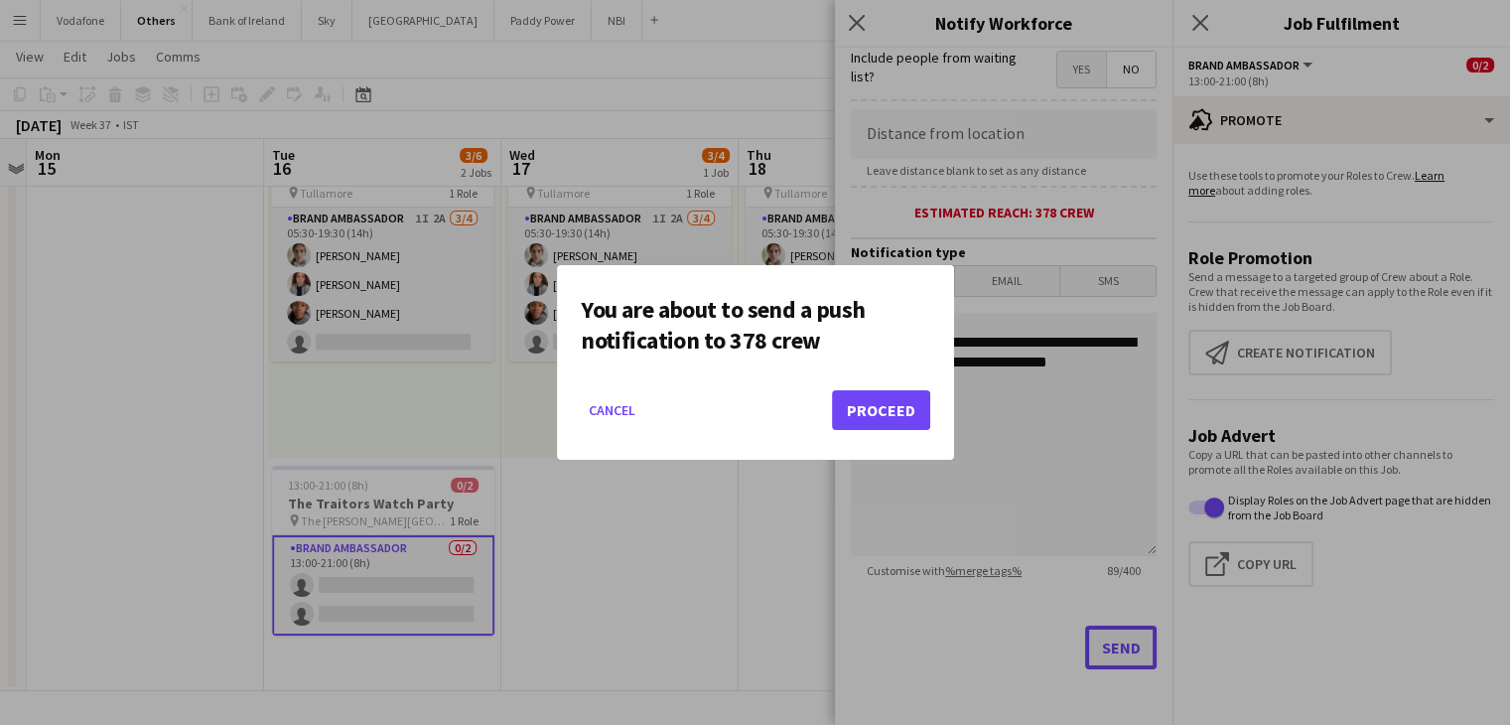
scroll to position [0, 0]
click at [902, 403] on button "Proceed" at bounding box center [881, 410] width 98 height 40
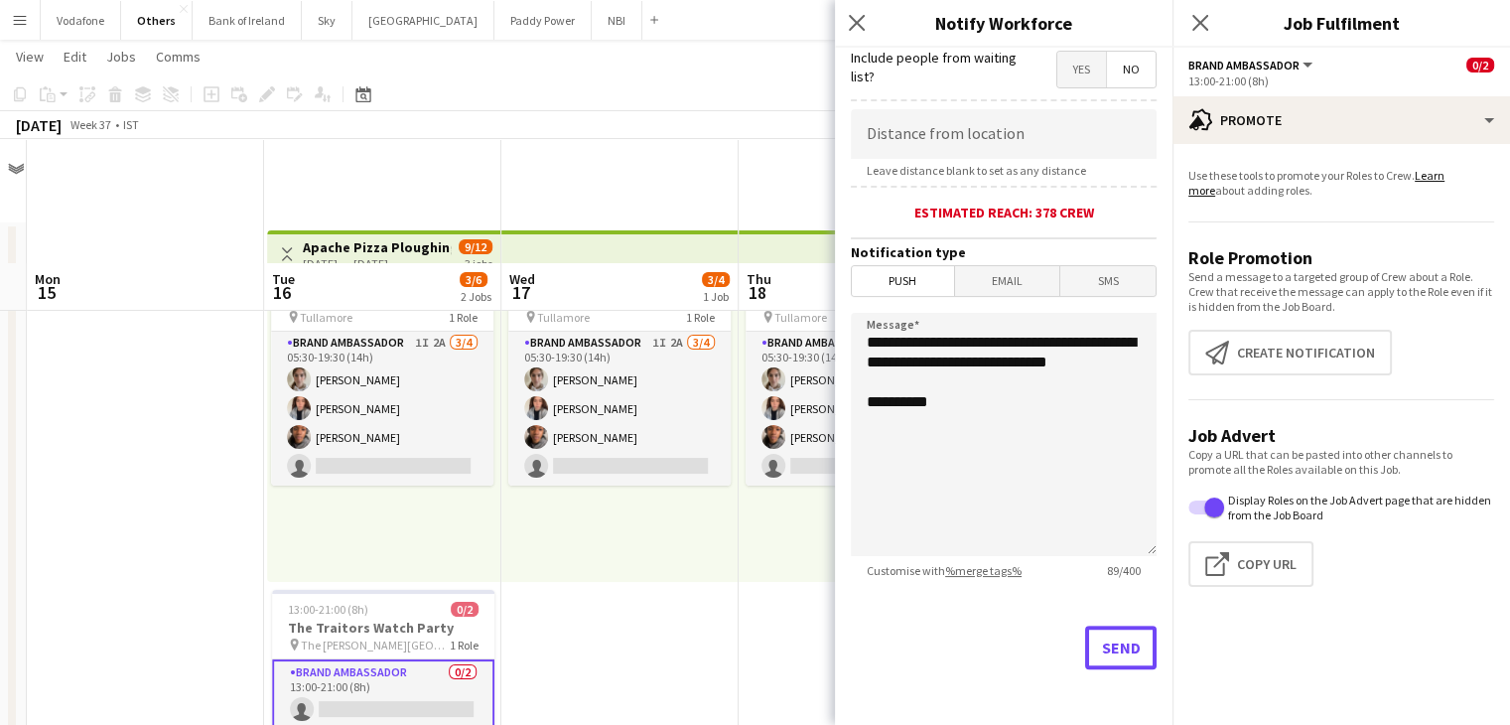
scroll to position [123, 0]
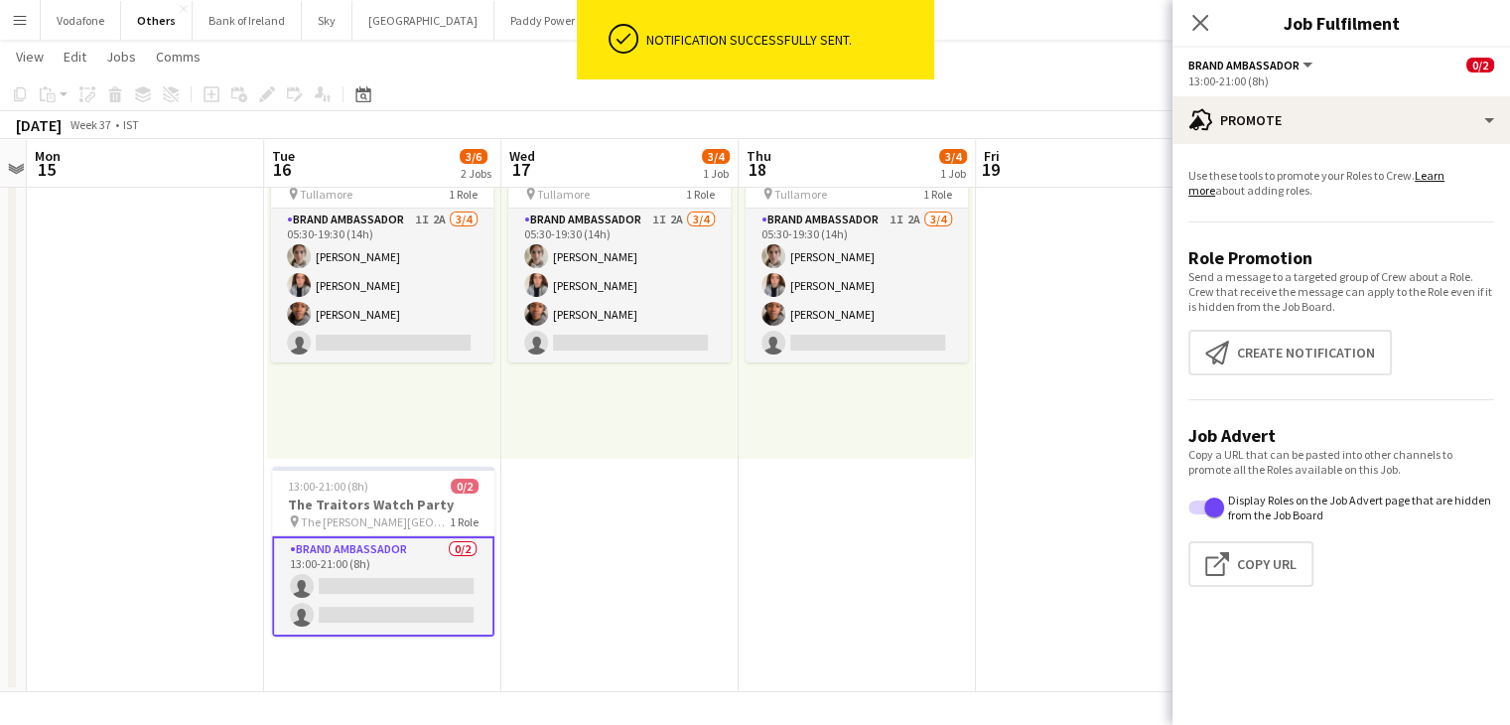
click at [699, 496] on app-date-cell "05:30-19:30 (14h) 3/4 pin Tullamore 1 Role Brand Ambassador 1I 2A [DATE] 05:30-…" at bounding box center [619, 395] width 237 height 593
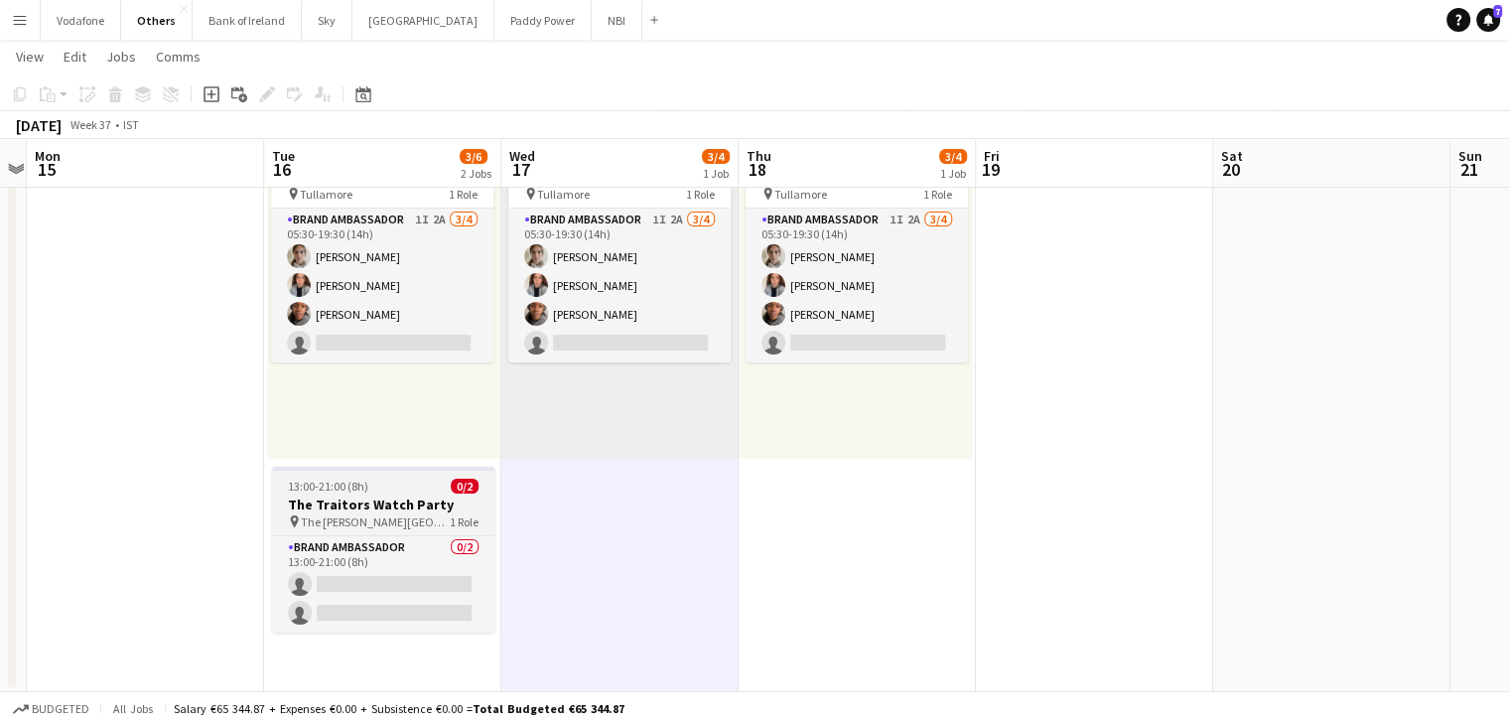
click at [418, 520] on div "pin The [PERSON_NAME] Hotel 1 Role" at bounding box center [383, 521] width 222 height 16
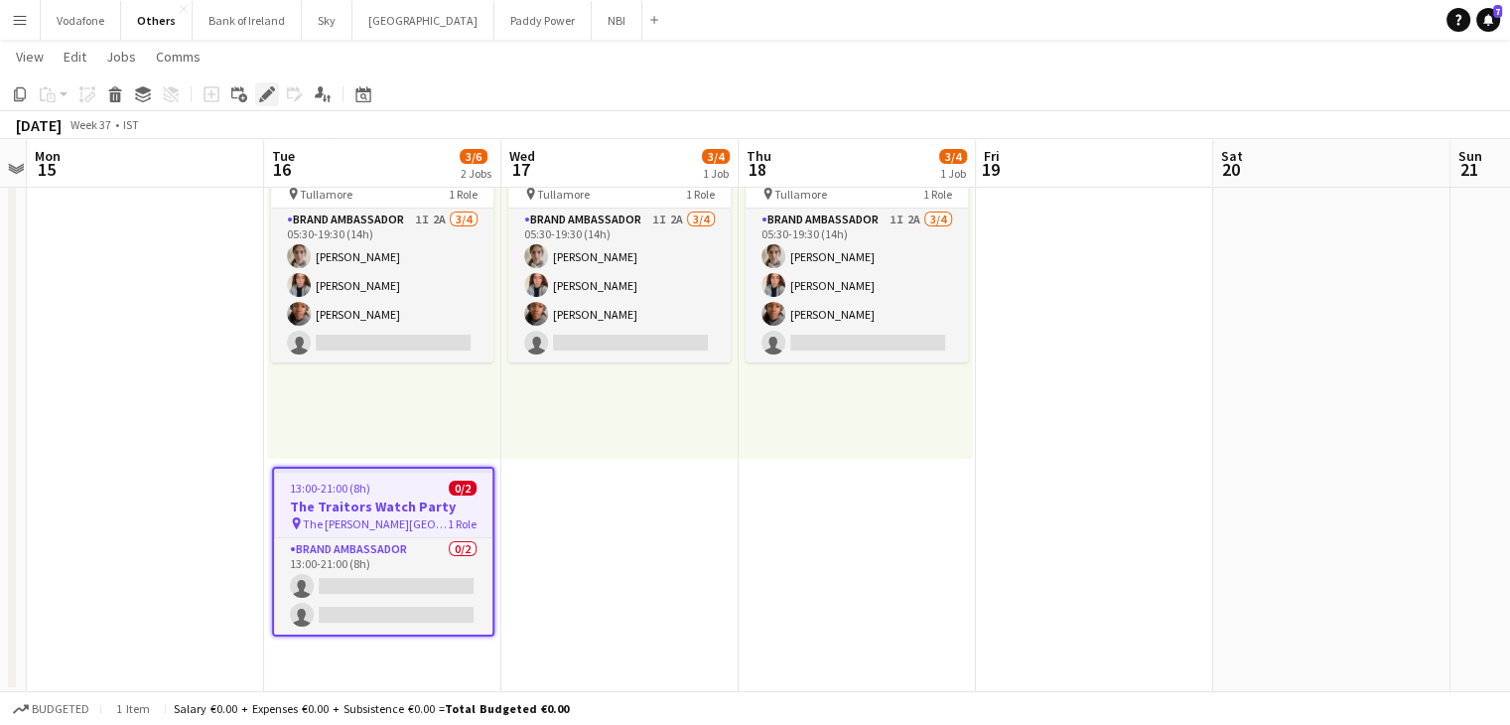
click at [261, 91] on icon "Edit" at bounding box center [267, 94] width 16 height 16
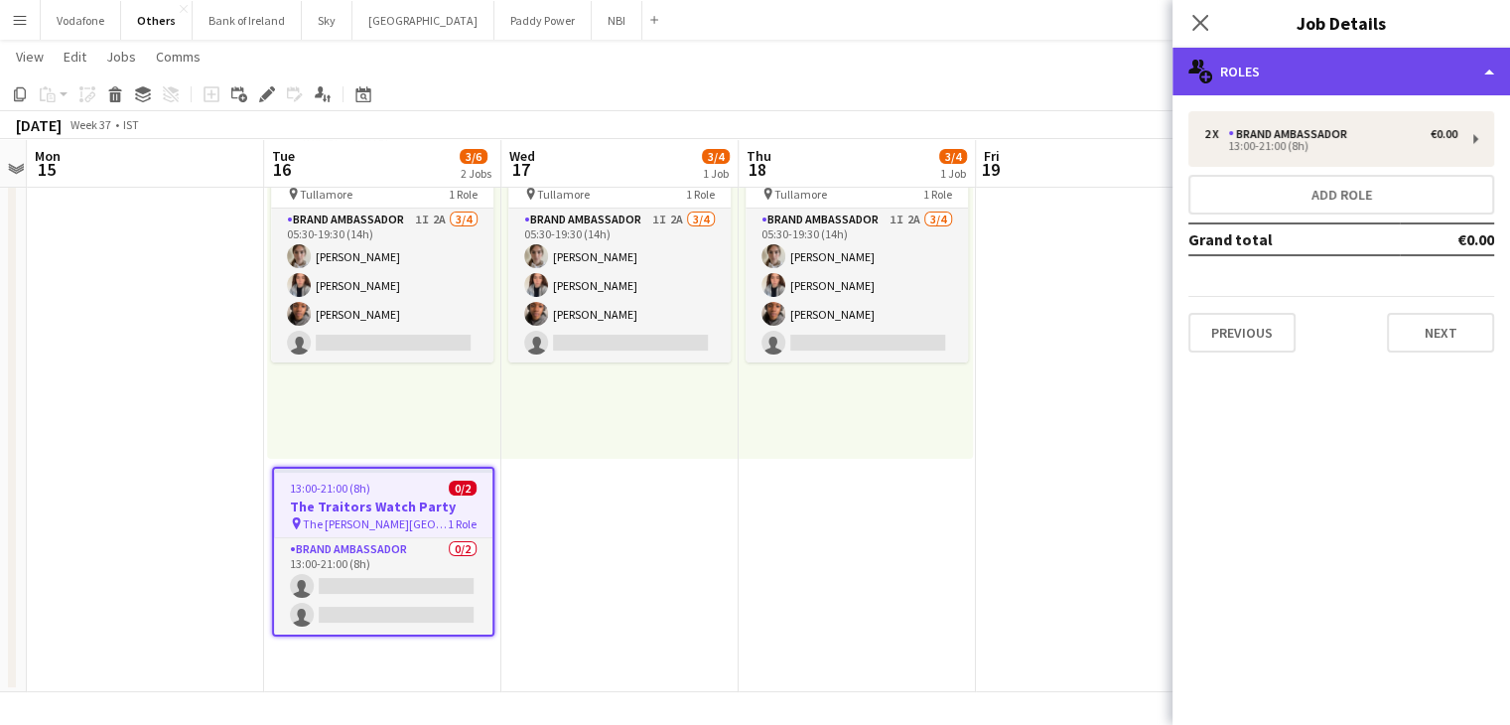
click at [1347, 77] on div "multiple-users-add Roles" at bounding box center [1340, 72] width 337 height 48
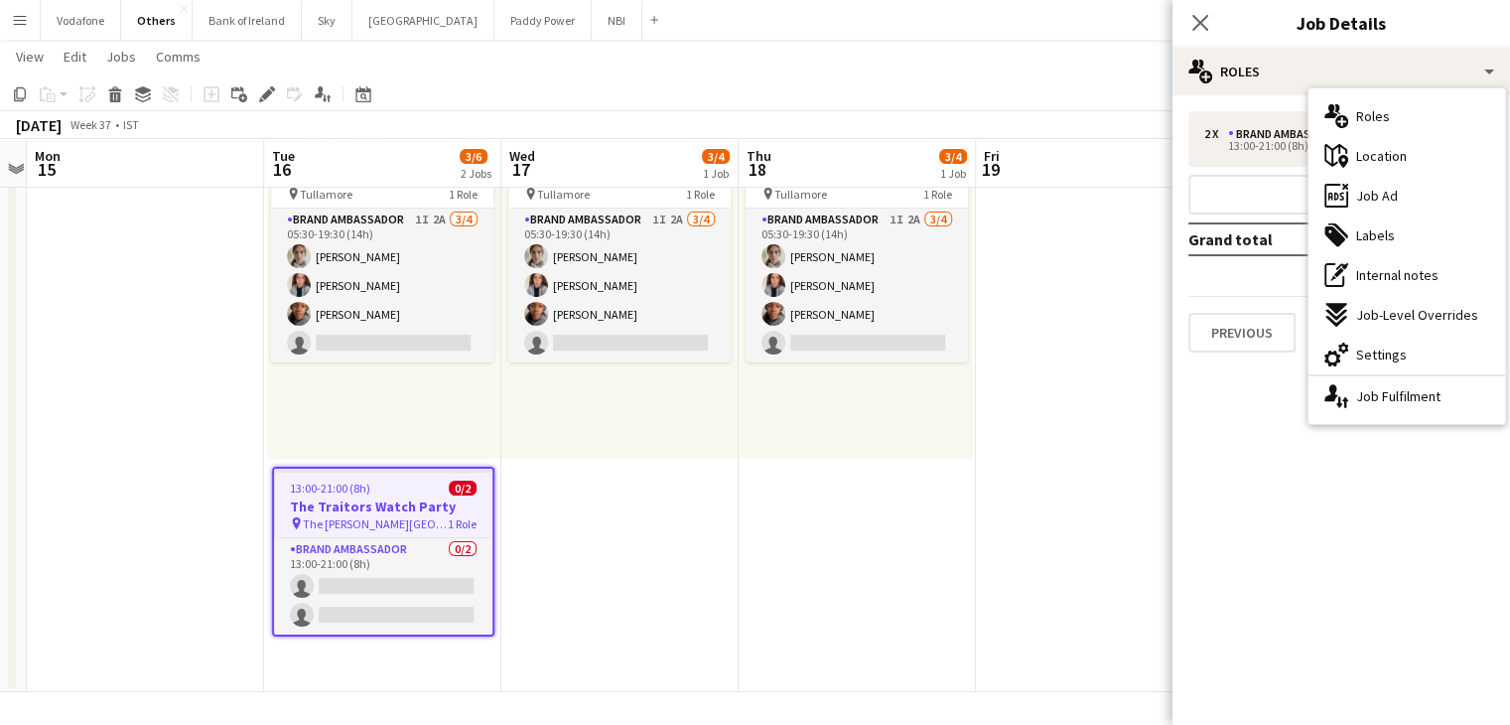
click at [1244, 432] on mat-expansion-panel "pencil3 General details 2 x Brand Ambassador €0.00 13:00-21:00 (8h) Add role Gr…" at bounding box center [1340, 409] width 337 height 629
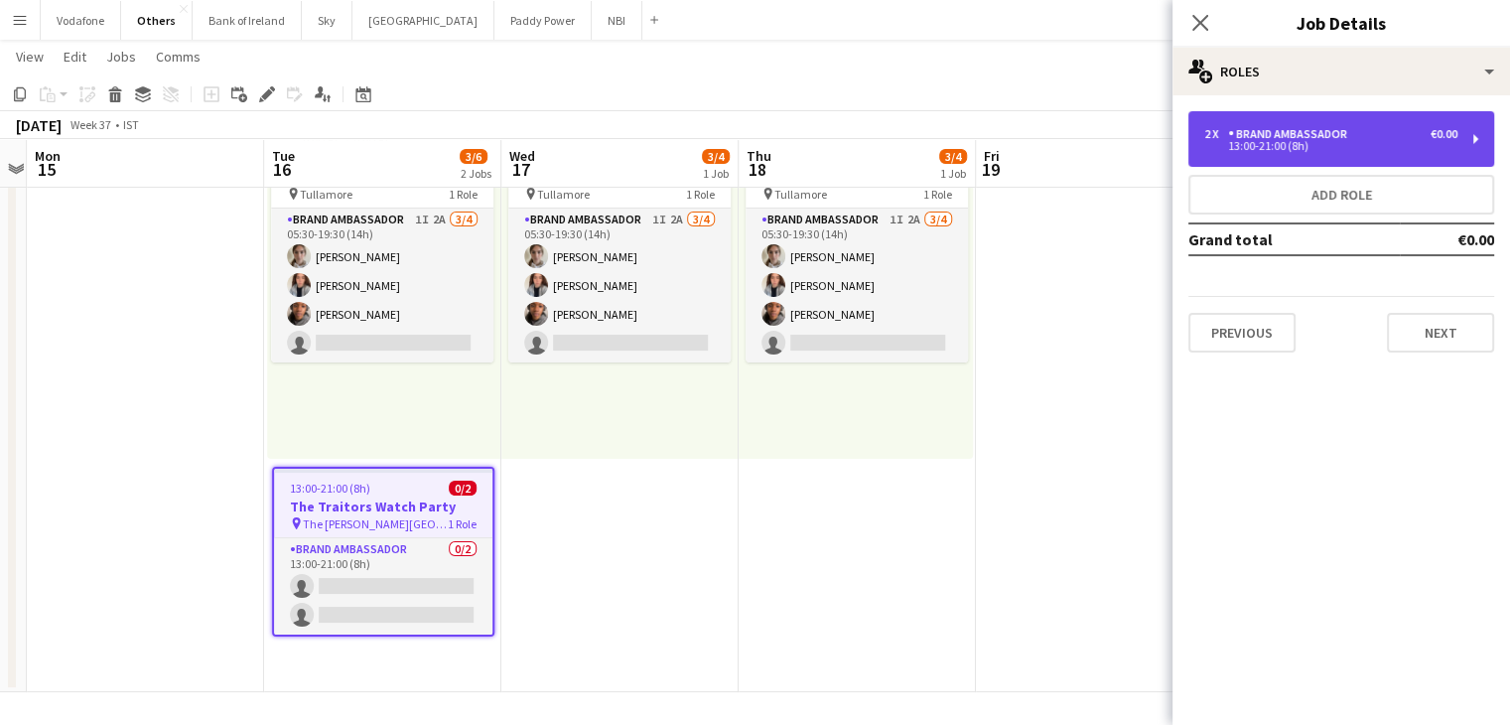
click at [1405, 138] on div "2 x Brand Ambassador €0.00" at bounding box center [1330, 134] width 253 height 14
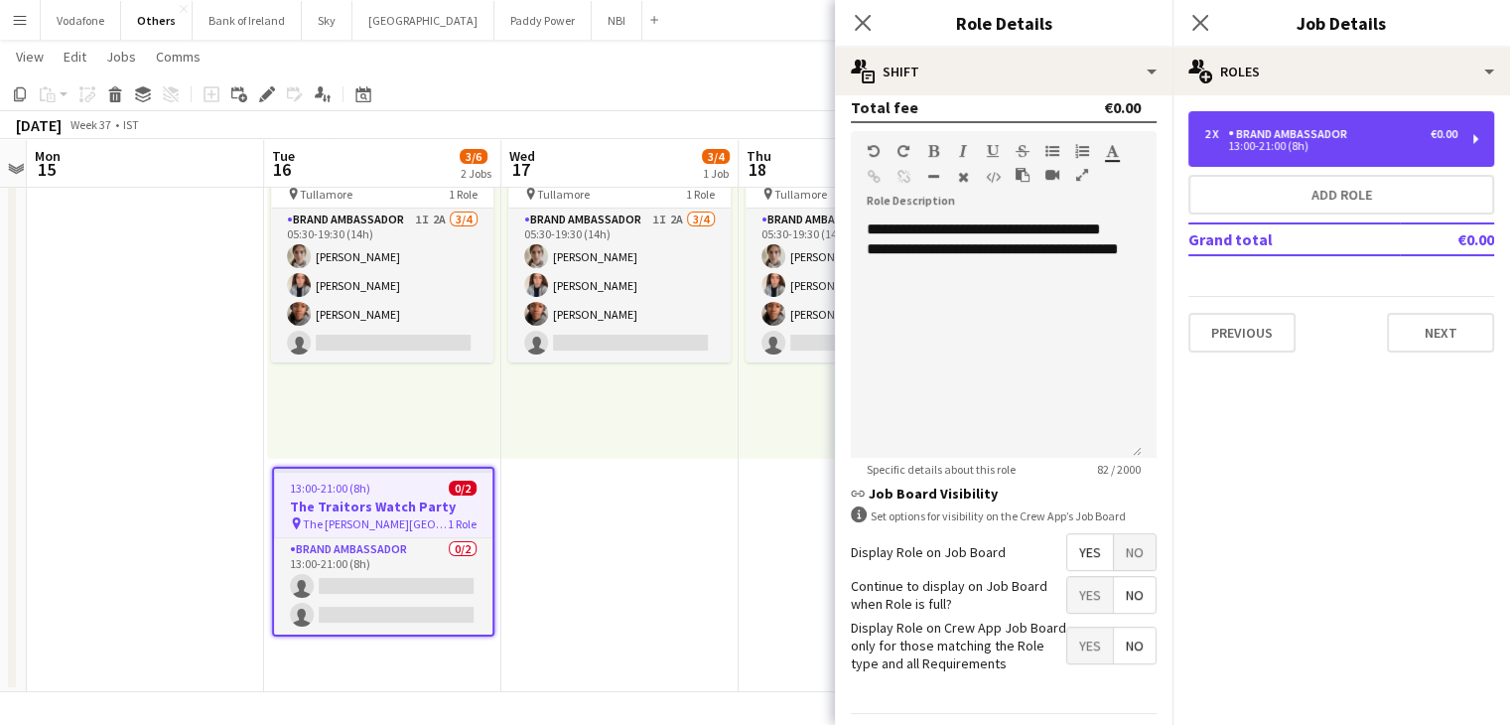
scroll to position [562, 0]
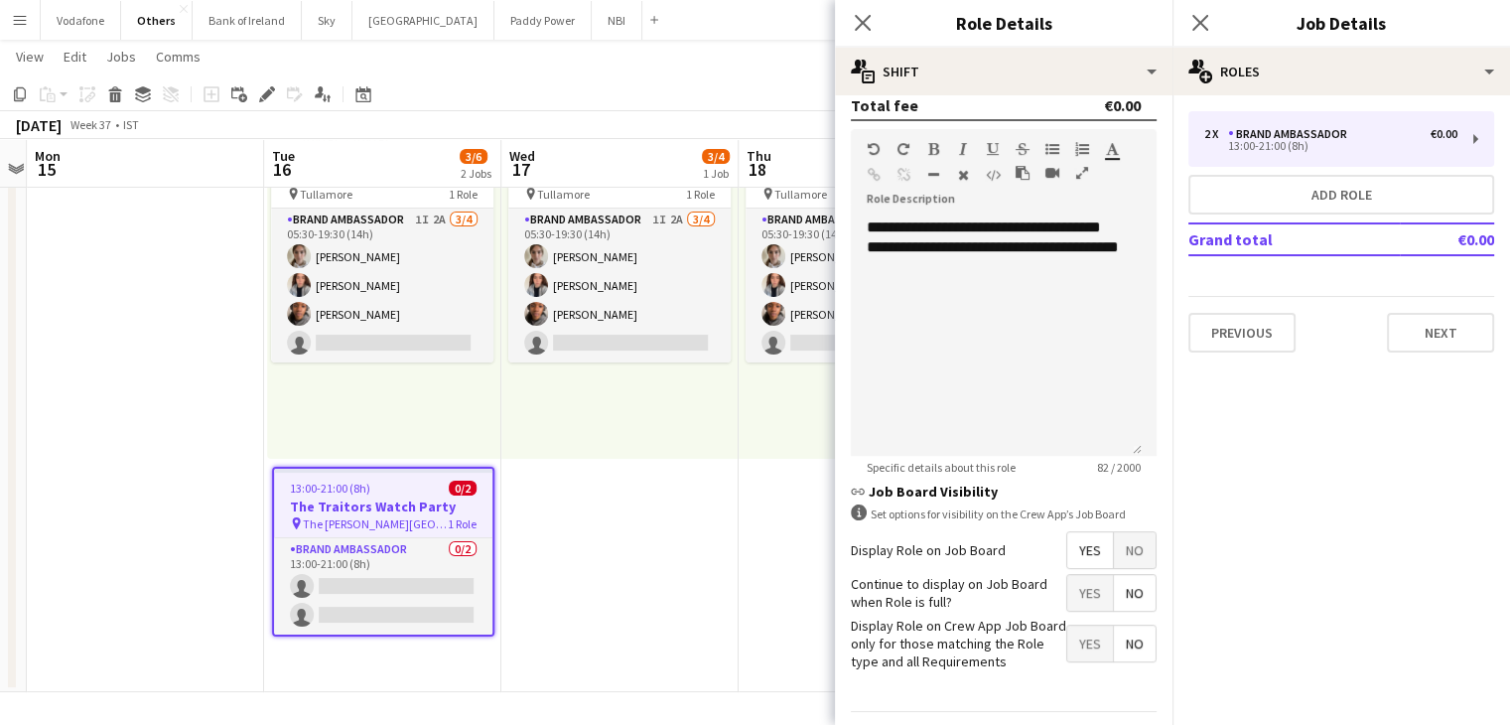
click at [657, 530] on app-date-cell "05:30-19:30 (14h) 3/4 pin Tullamore 1 Role Brand Ambassador 1I 2A [DATE] 05:30-…" at bounding box center [619, 395] width 237 height 593
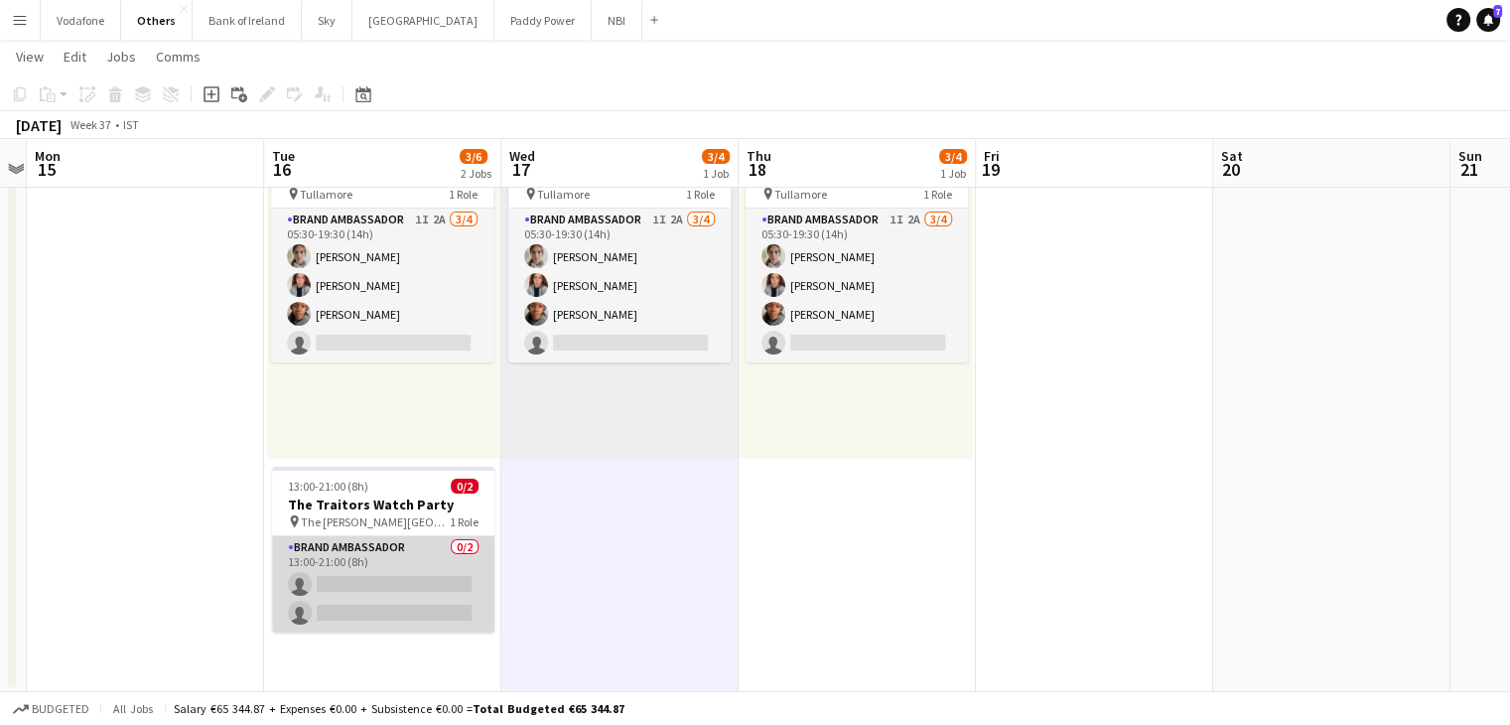
click at [395, 582] on app-card-role "Brand Ambassador 0/2 13:00-21:00 (8h) single-neutral-actions single-neutral-act…" at bounding box center [383, 584] width 222 height 96
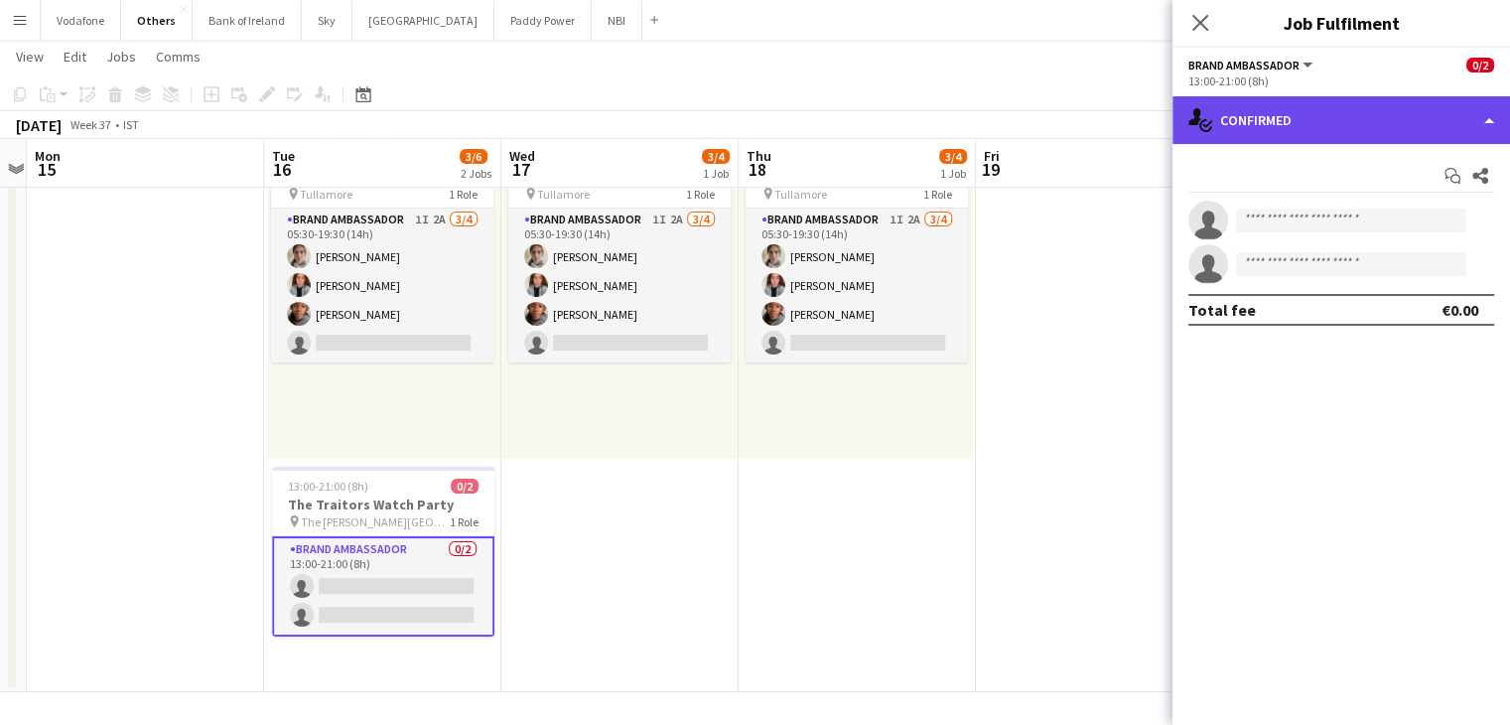
click at [1439, 106] on div "single-neutral-actions-check-2 Confirmed" at bounding box center [1340, 120] width 337 height 48
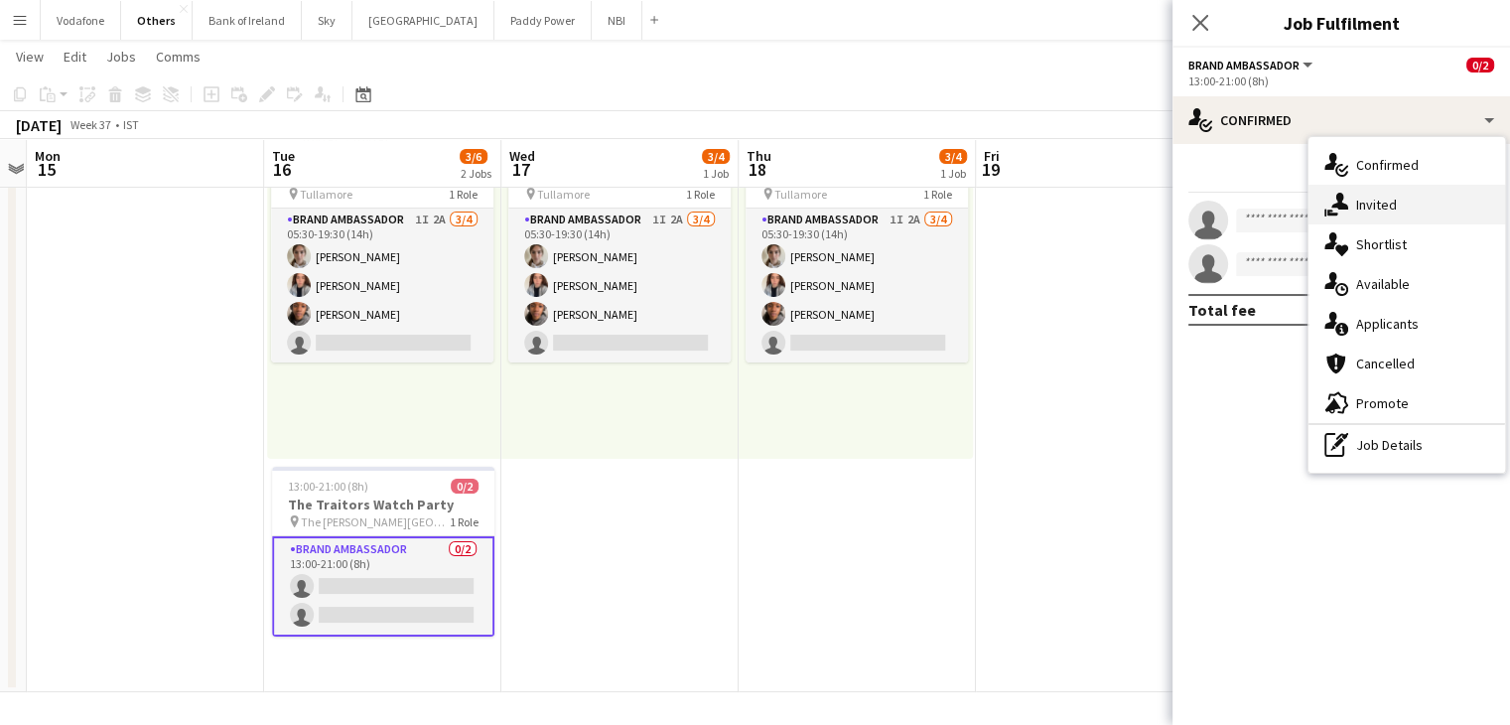
click at [1393, 208] on span "Invited" at bounding box center [1376, 205] width 41 height 18
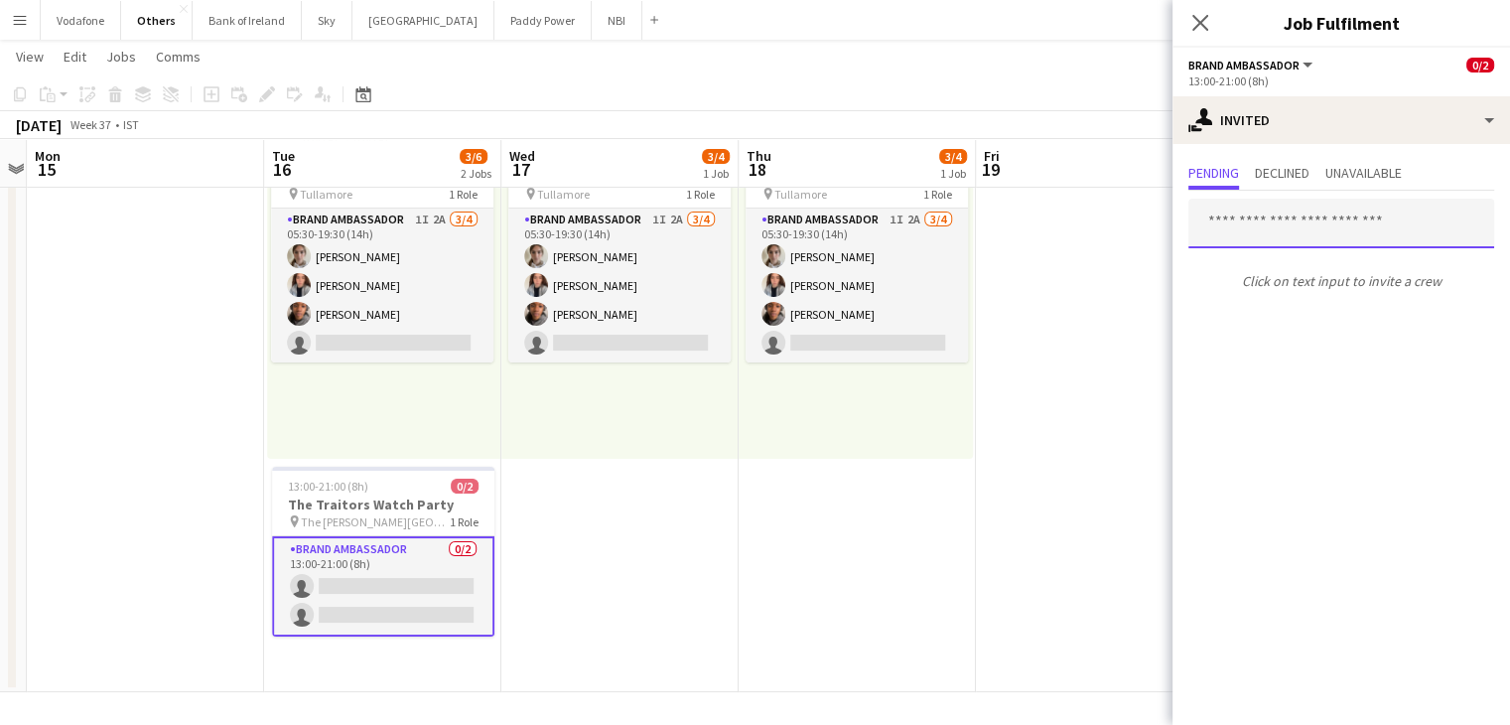
click at [1393, 208] on input "text" at bounding box center [1341, 224] width 306 height 50
click at [1132, 257] on app-date-cell at bounding box center [1094, 395] width 237 height 593
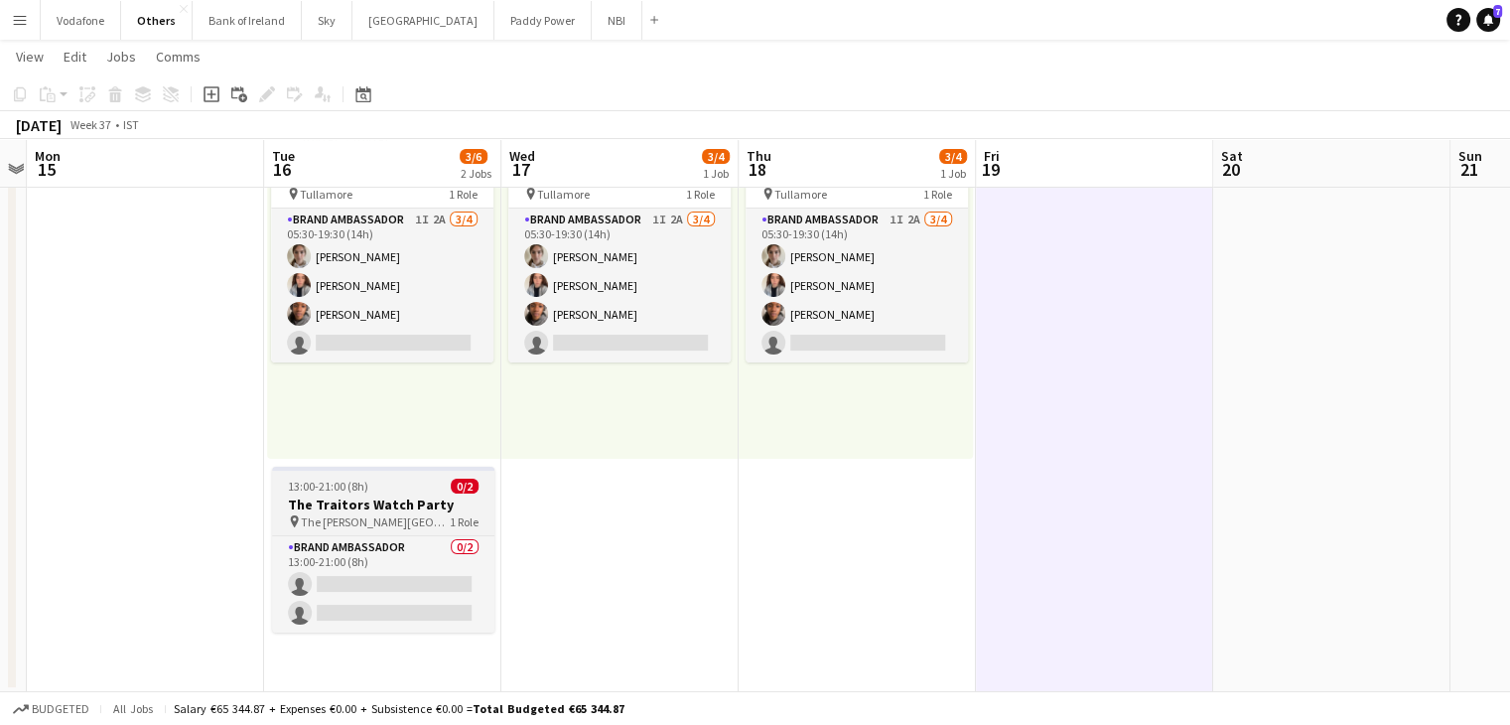
click at [388, 501] on h3 "The Traitors Watch Party" at bounding box center [383, 504] width 222 height 18
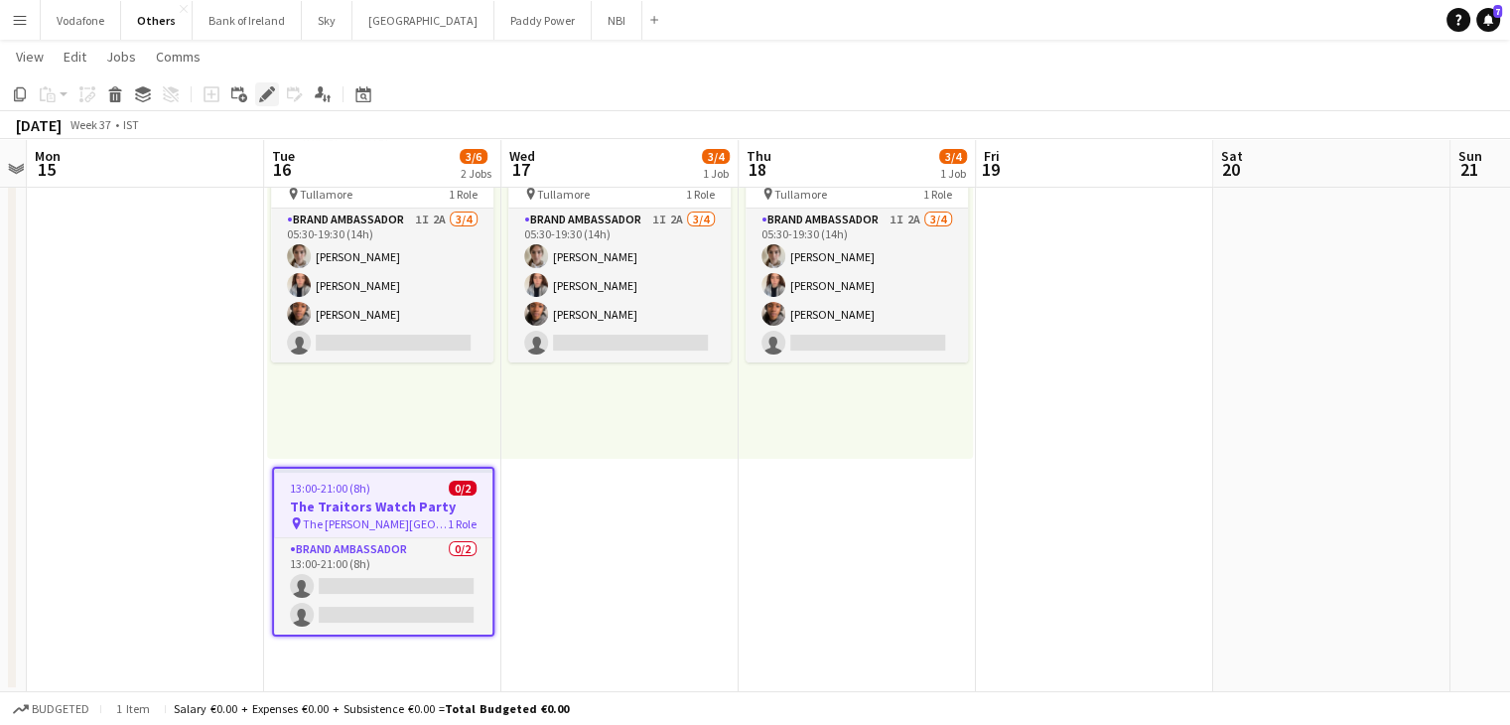
click at [264, 99] on icon at bounding box center [266, 94] width 11 height 11
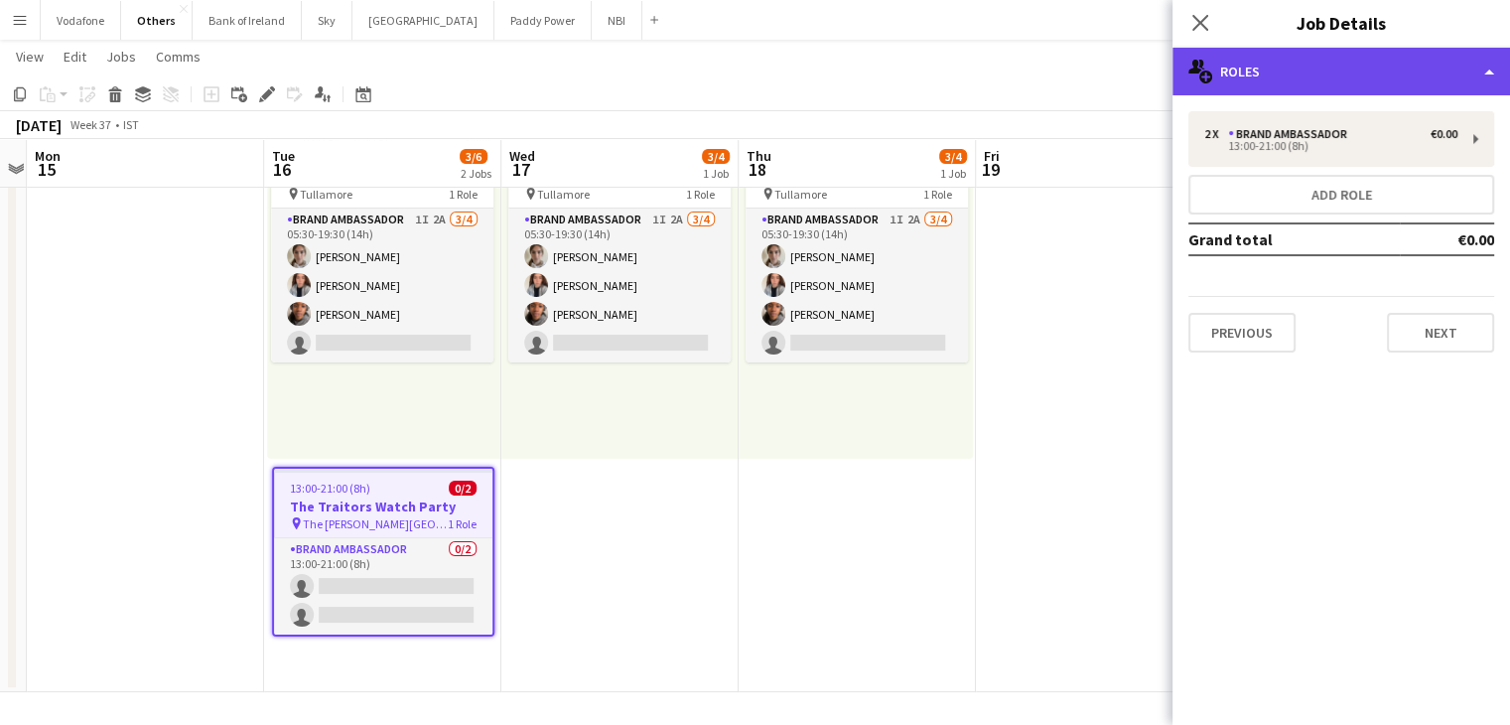
click at [1441, 81] on div "multiple-users-add Roles" at bounding box center [1340, 72] width 337 height 48
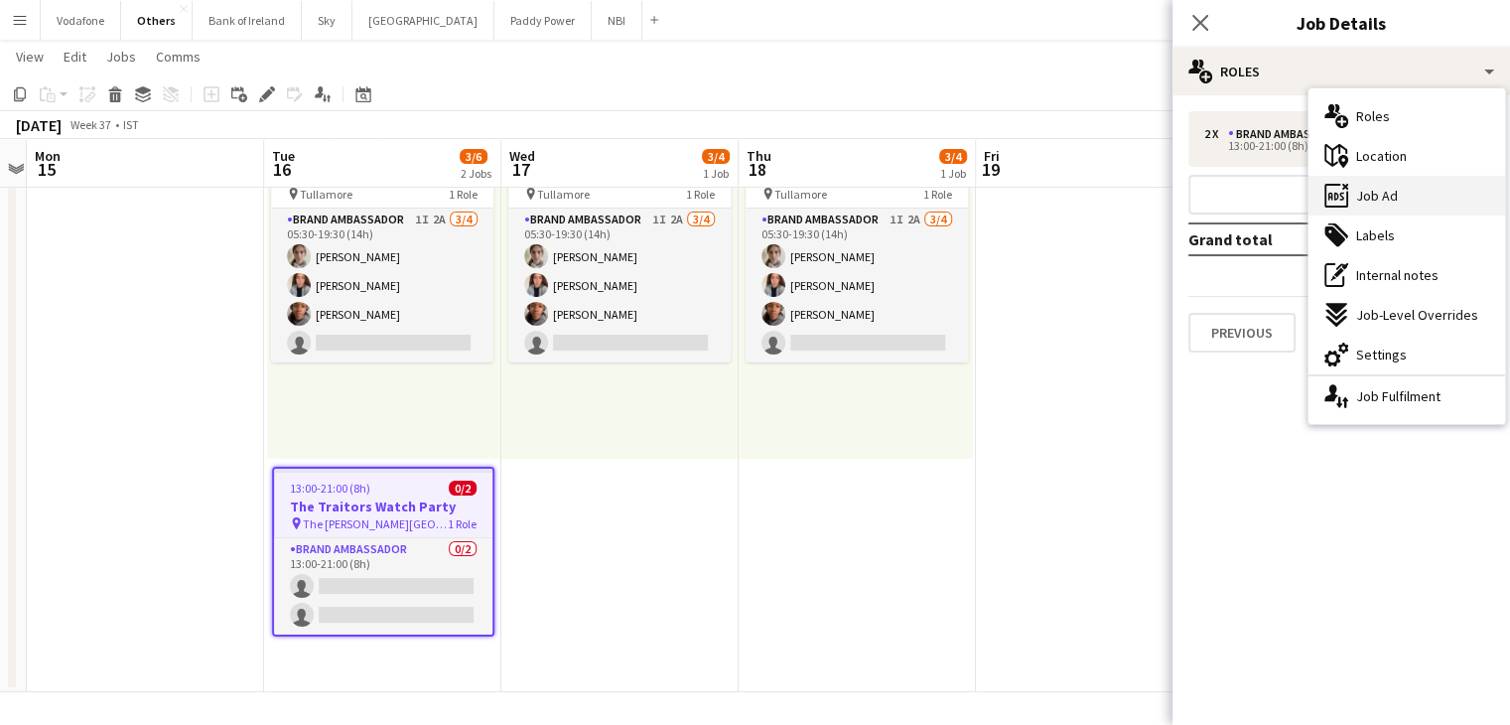
click at [1405, 192] on div "ads-window Job Ad" at bounding box center [1406, 196] width 197 height 40
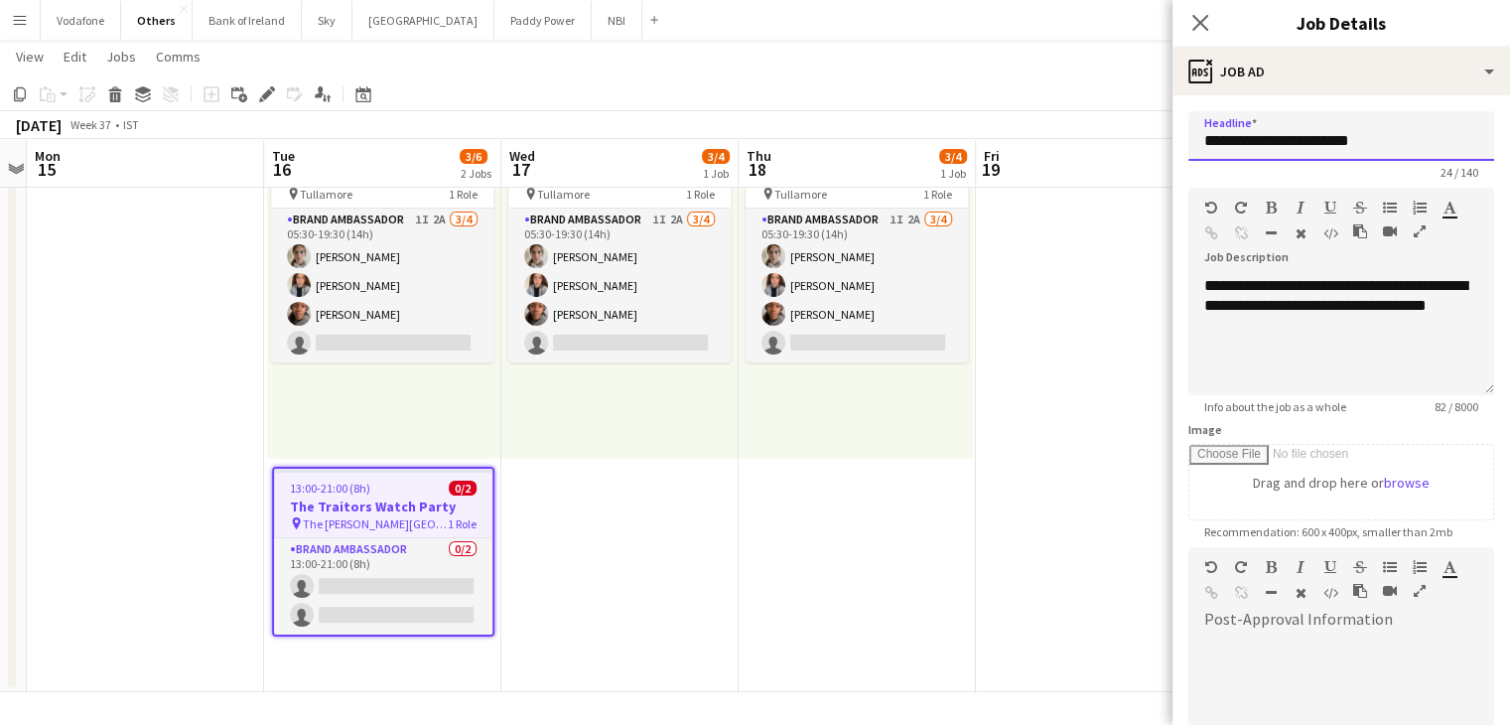
drag, startPoint x: 1231, startPoint y: 136, endPoint x: 1191, endPoint y: 146, distance: 40.9
click at [1191, 146] on input "**********" at bounding box center [1341, 136] width 306 height 50
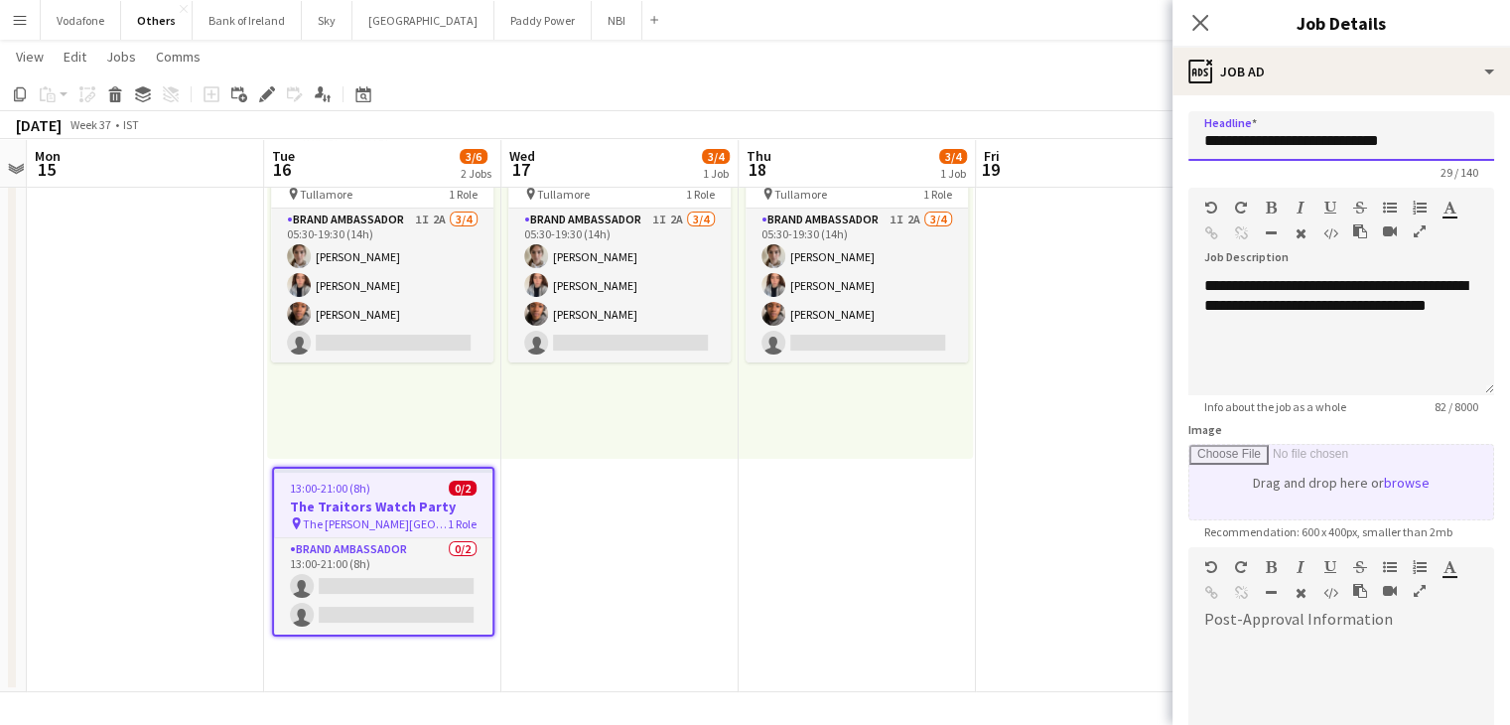
scroll to position [254, 0]
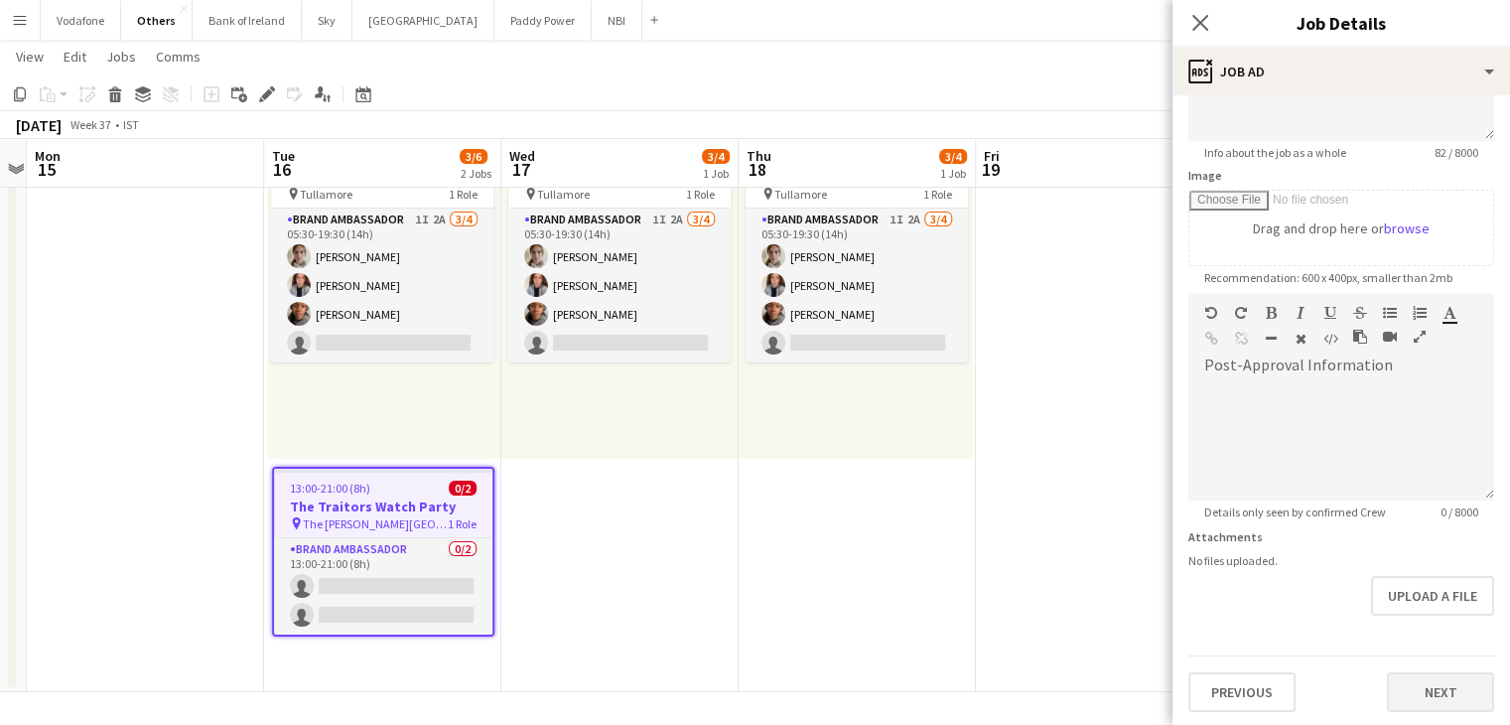
type input "**********"
click at [1410, 672] on button "Next" at bounding box center [1440, 692] width 107 height 40
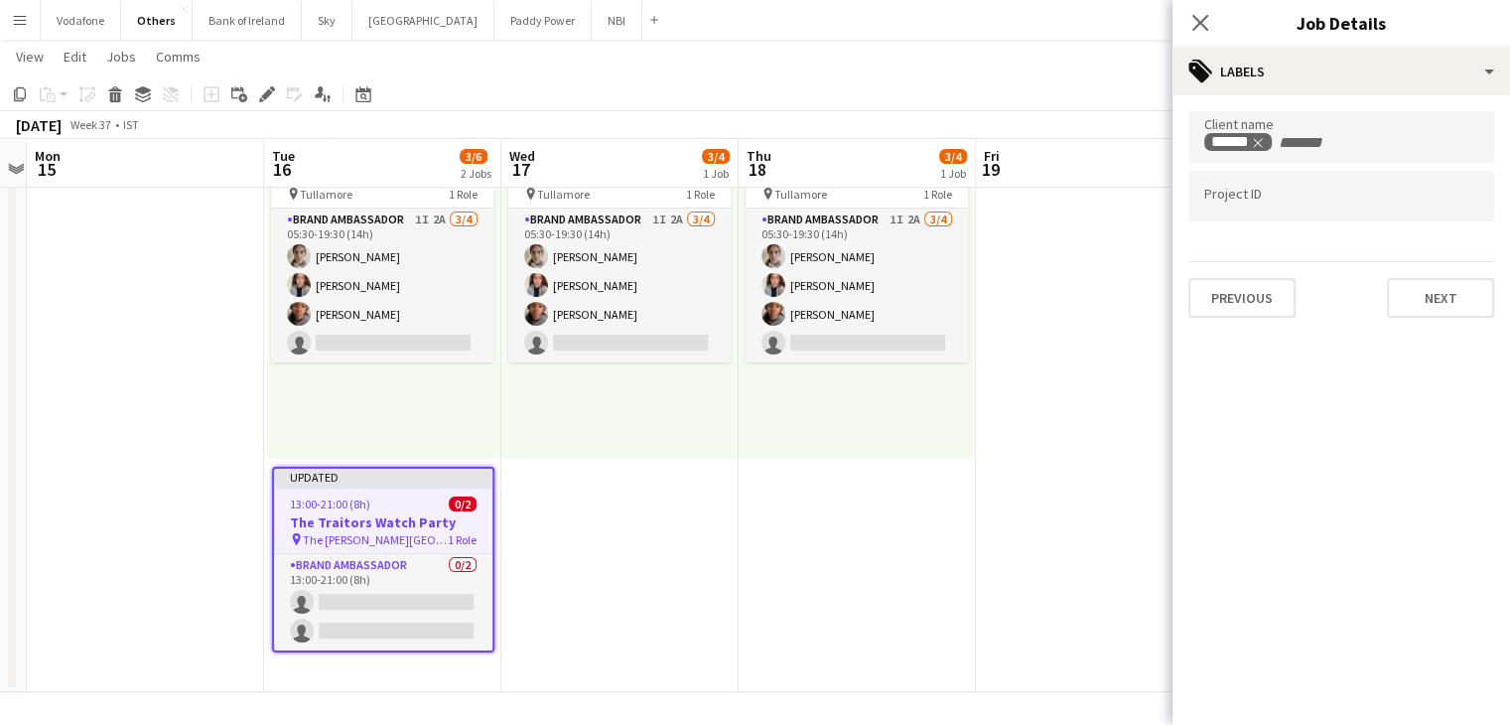
scroll to position [0, 0]
click at [1452, 275] on div "Previous Next" at bounding box center [1341, 289] width 306 height 57
click at [1452, 291] on button "Next" at bounding box center [1440, 298] width 107 height 40
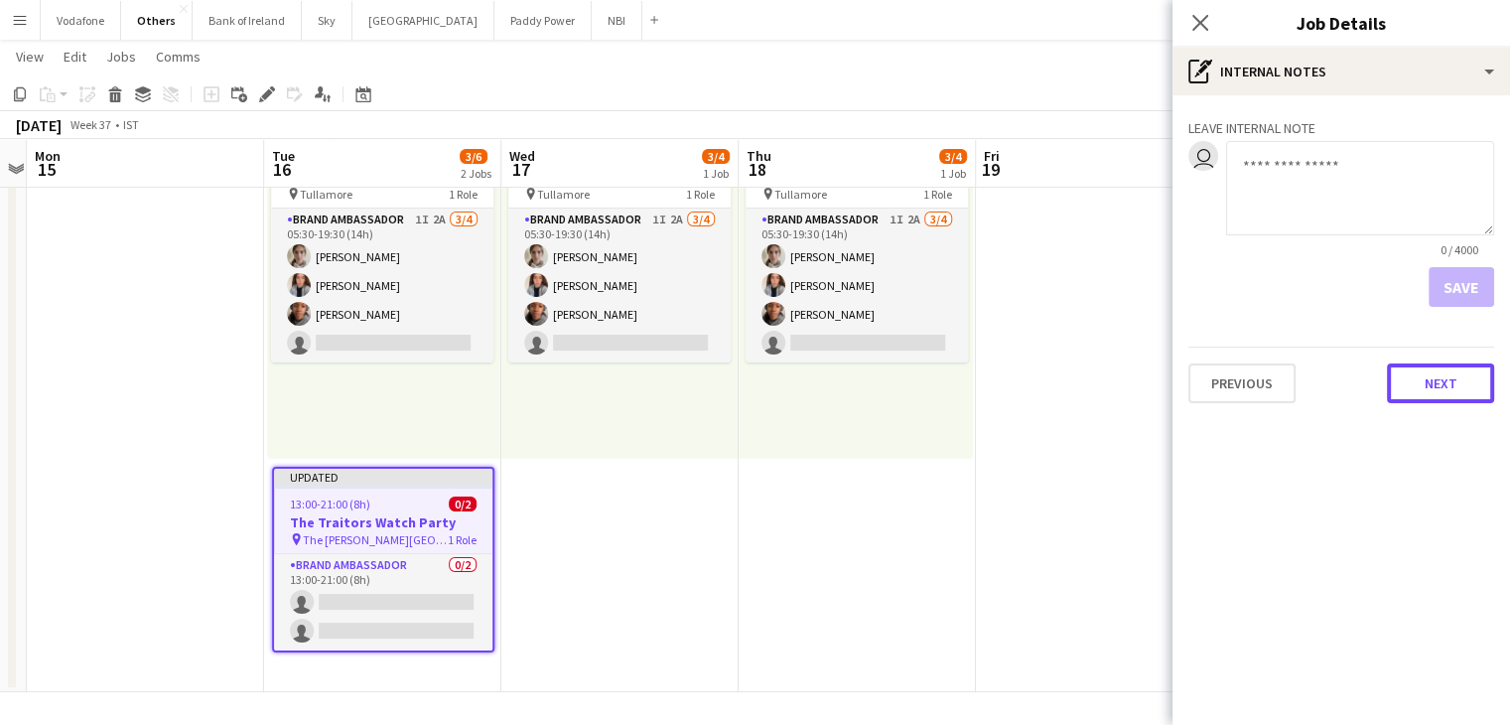
click at [1424, 386] on button "Next" at bounding box center [1440, 383] width 107 height 40
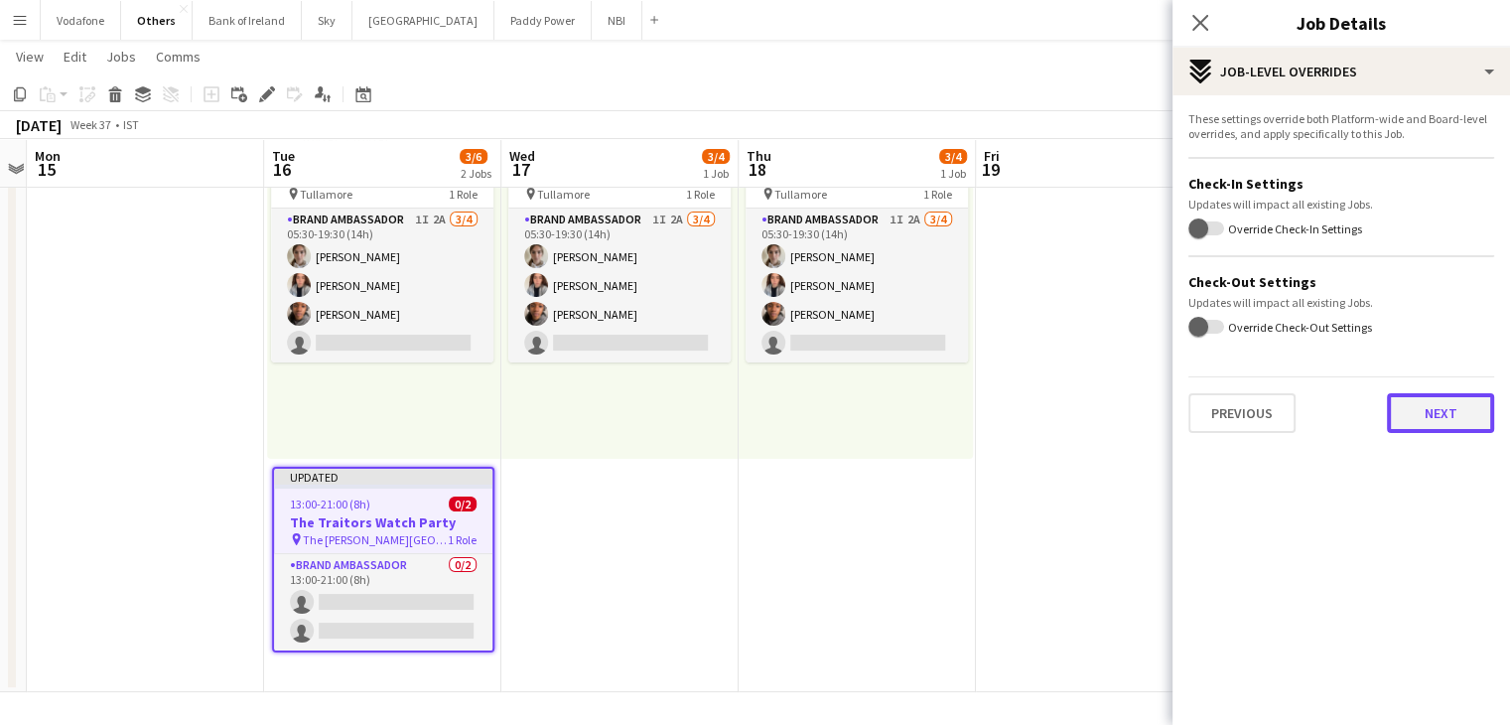
click at [1417, 418] on button "Next" at bounding box center [1440, 413] width 107 height 40
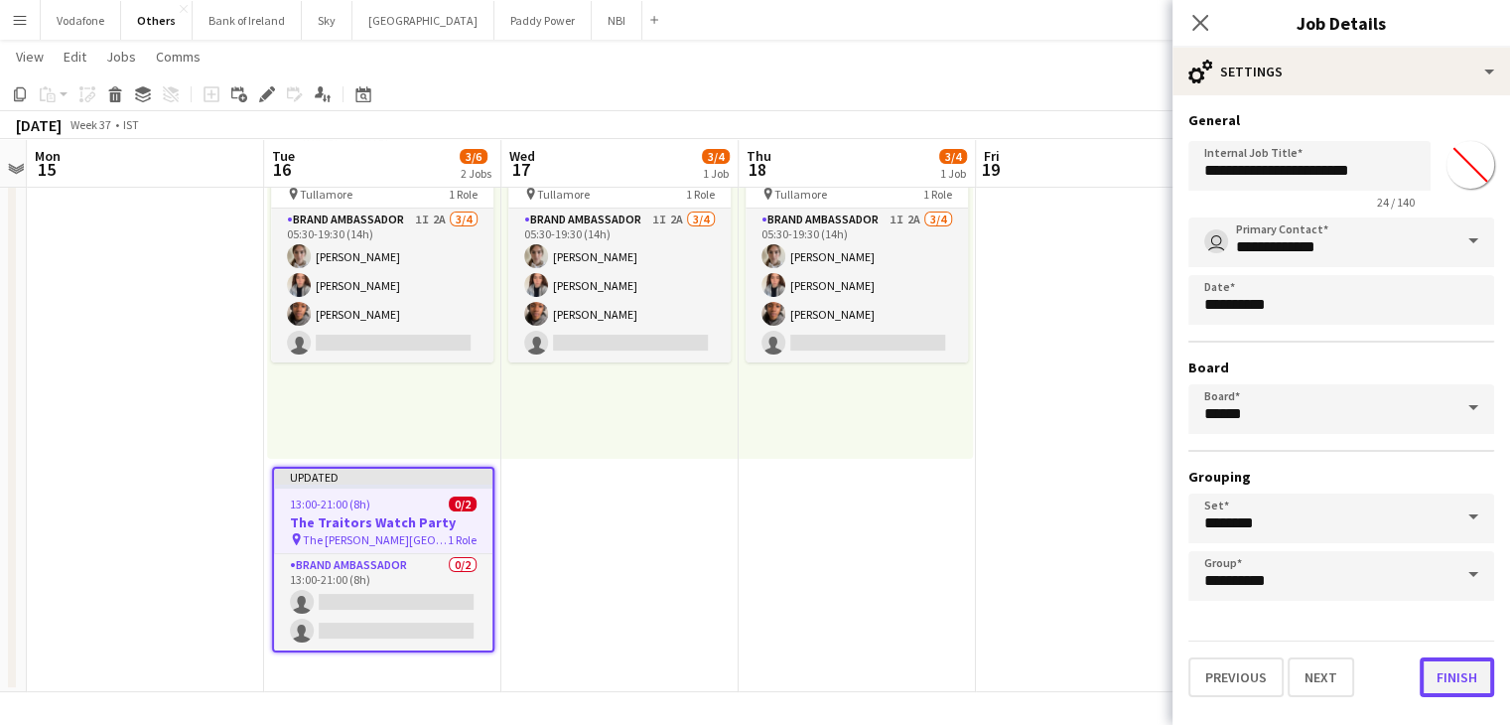
click at [1452, 659] on button "Finish" at bounding box center [1456, 677] width 74 height 40
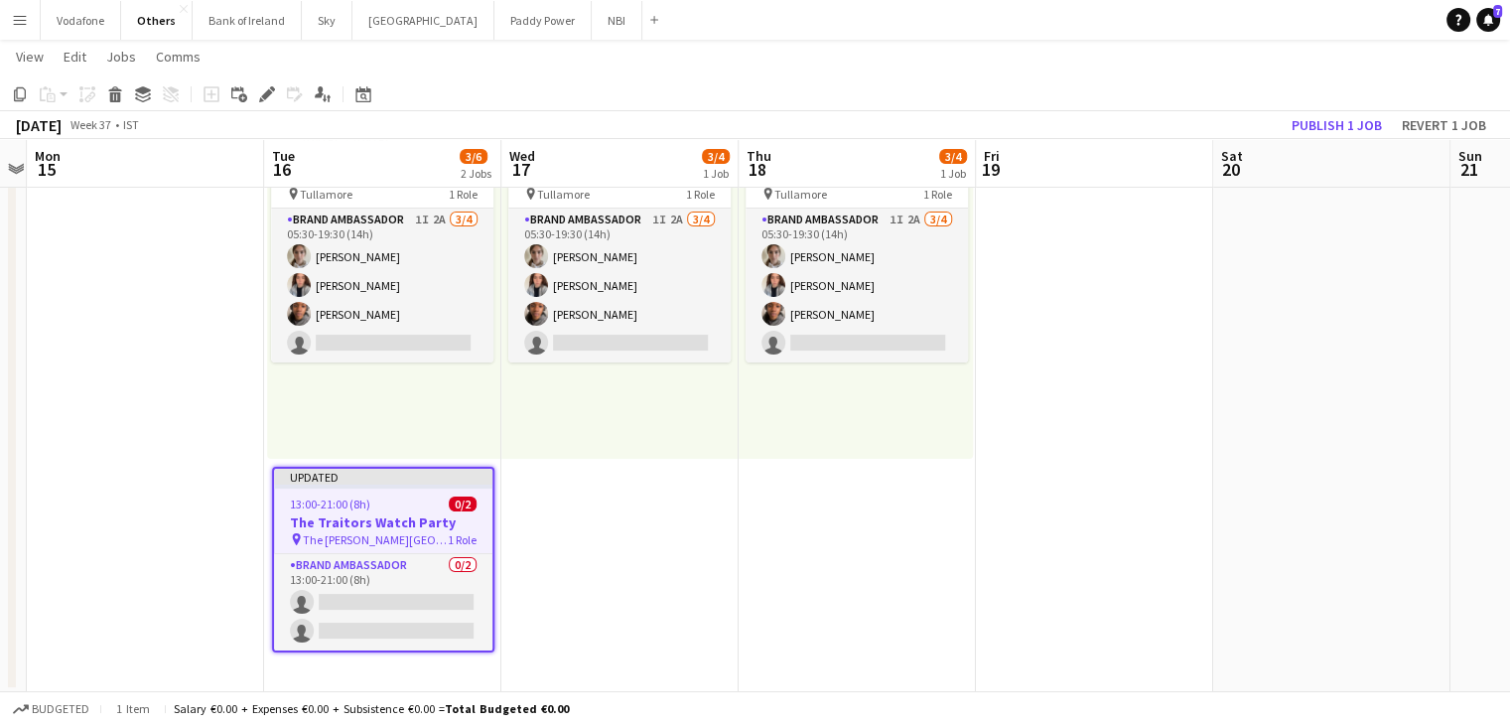
click at [1140, 477] on app-date-cell at bounding box center [1094, 395] width 237 height 593
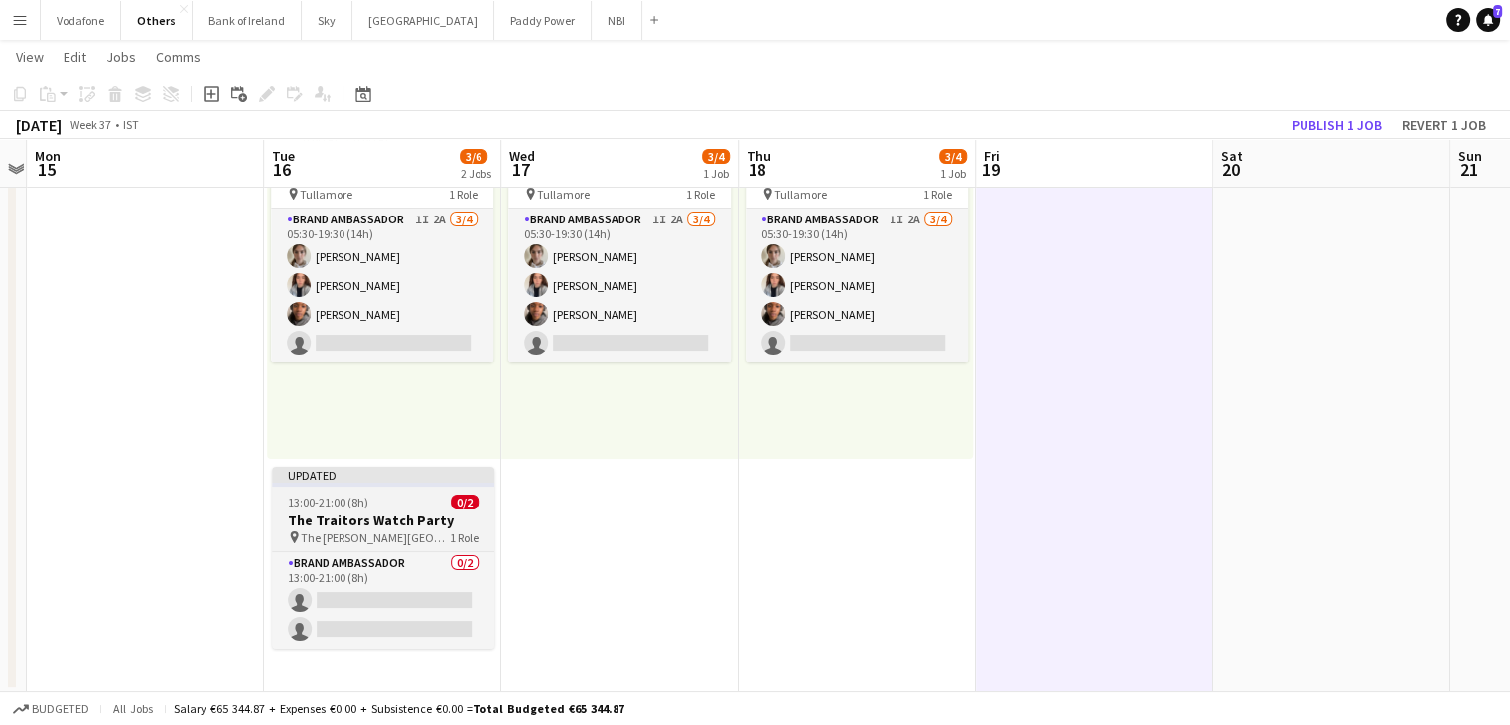
click at [405, 506] on div "13:00-21:00 (8h) 0/2" at bounding box center [383, 501] width 222 height 15
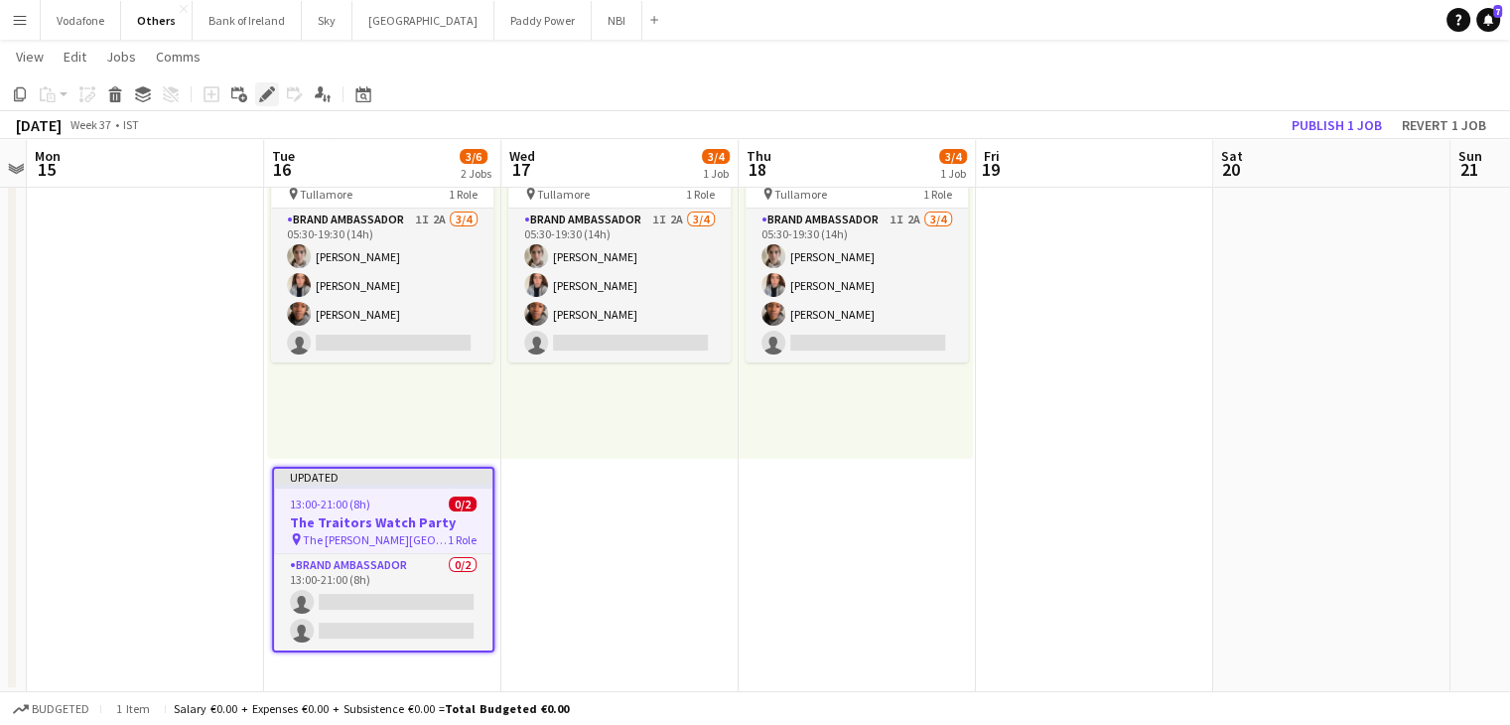
click at [271, 96] on icon "Edit" at bounding box center [267, 94] width 16 height 16
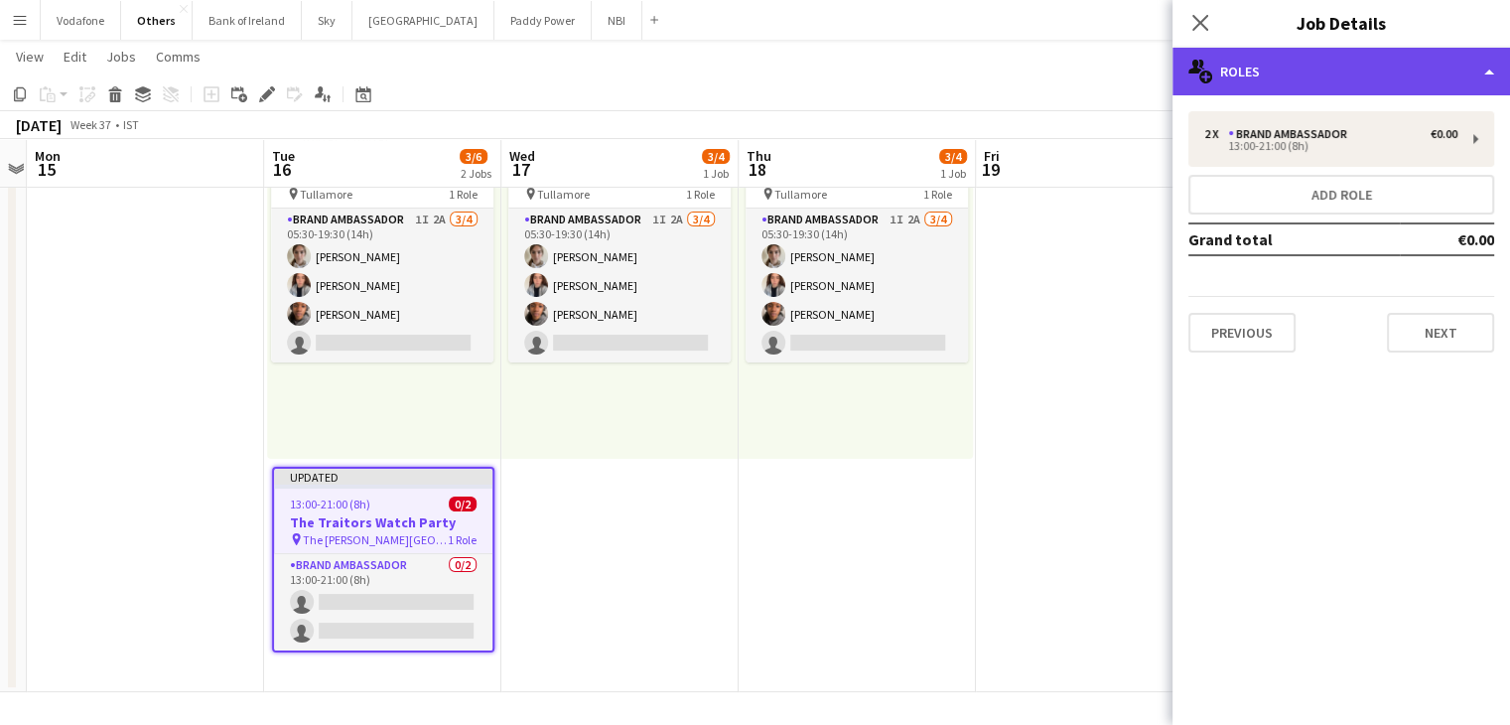
click at [1330, 62] on div "multiple-users-add Roles" at bounding box center [1340, 72] width 337 height 48
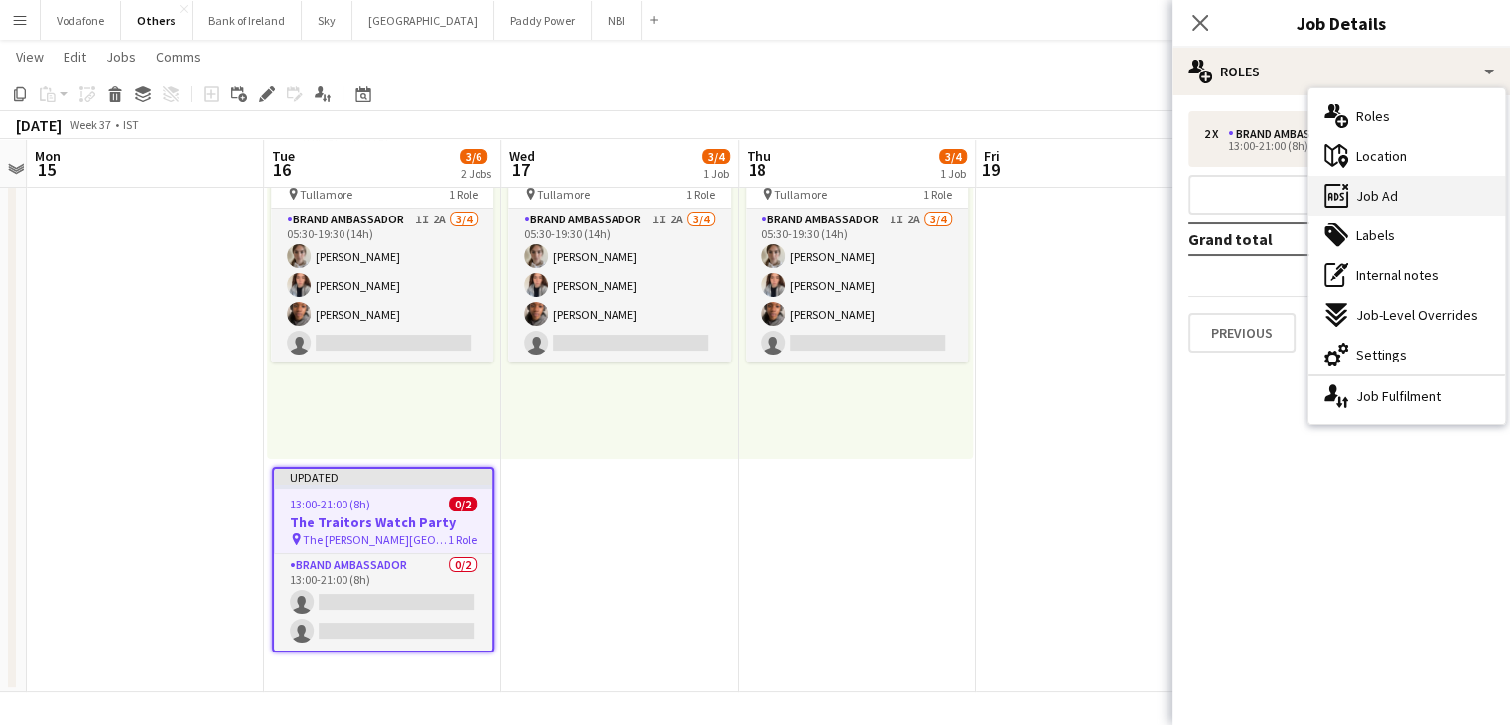
click at [1382, 184] on div "ads-window Job Ad" at bounding box center [1406, 196] width 197 height 40
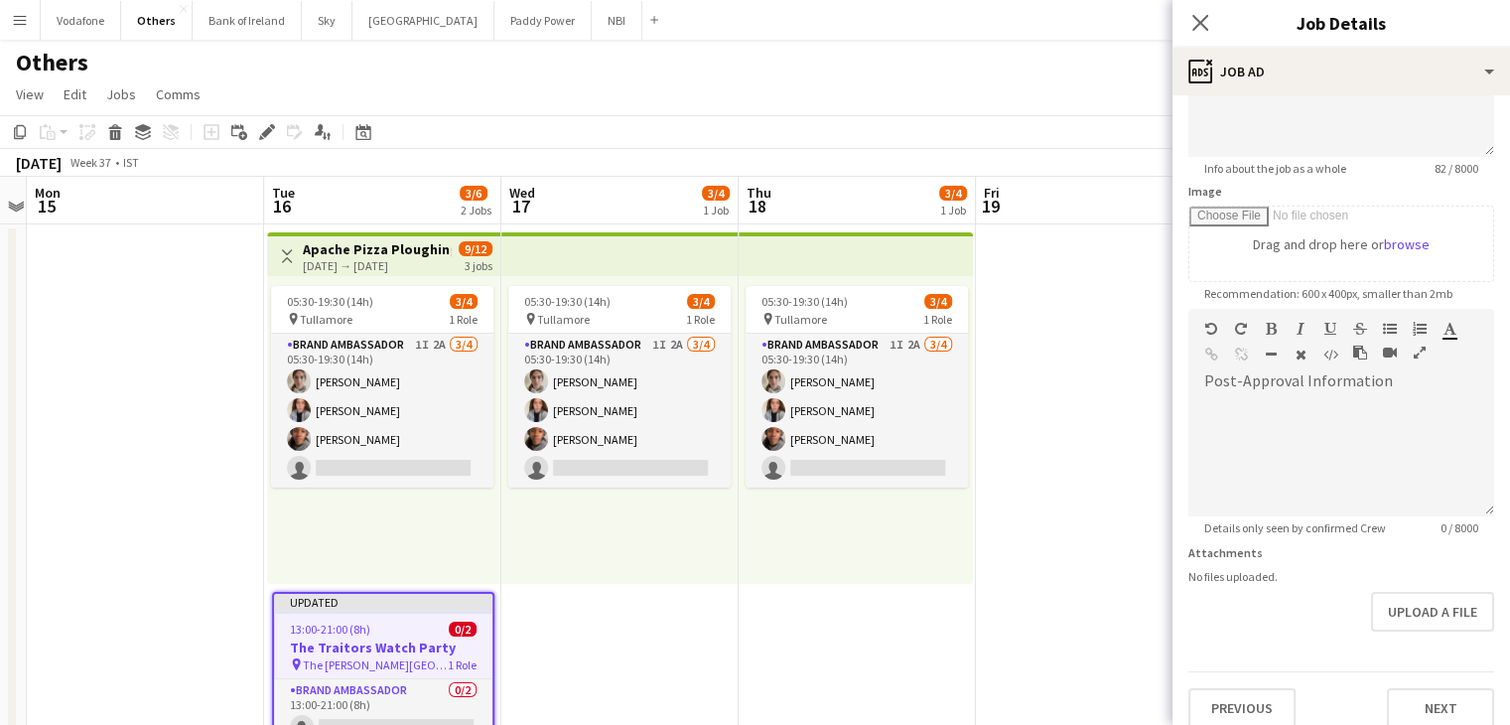
scroll to position [254, 0]
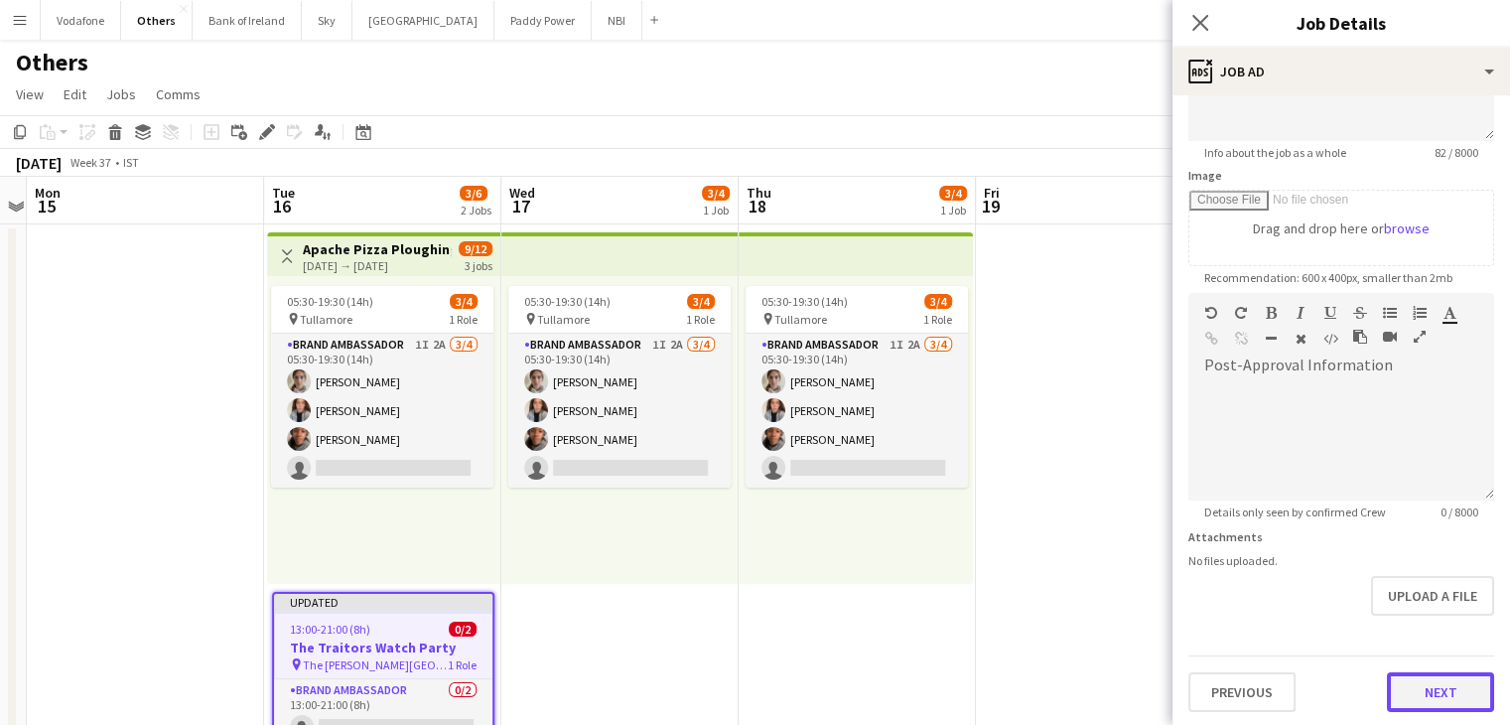
click at [1411, 681] on button "Next" at bounding box center [1440, 692] width 107 height 40
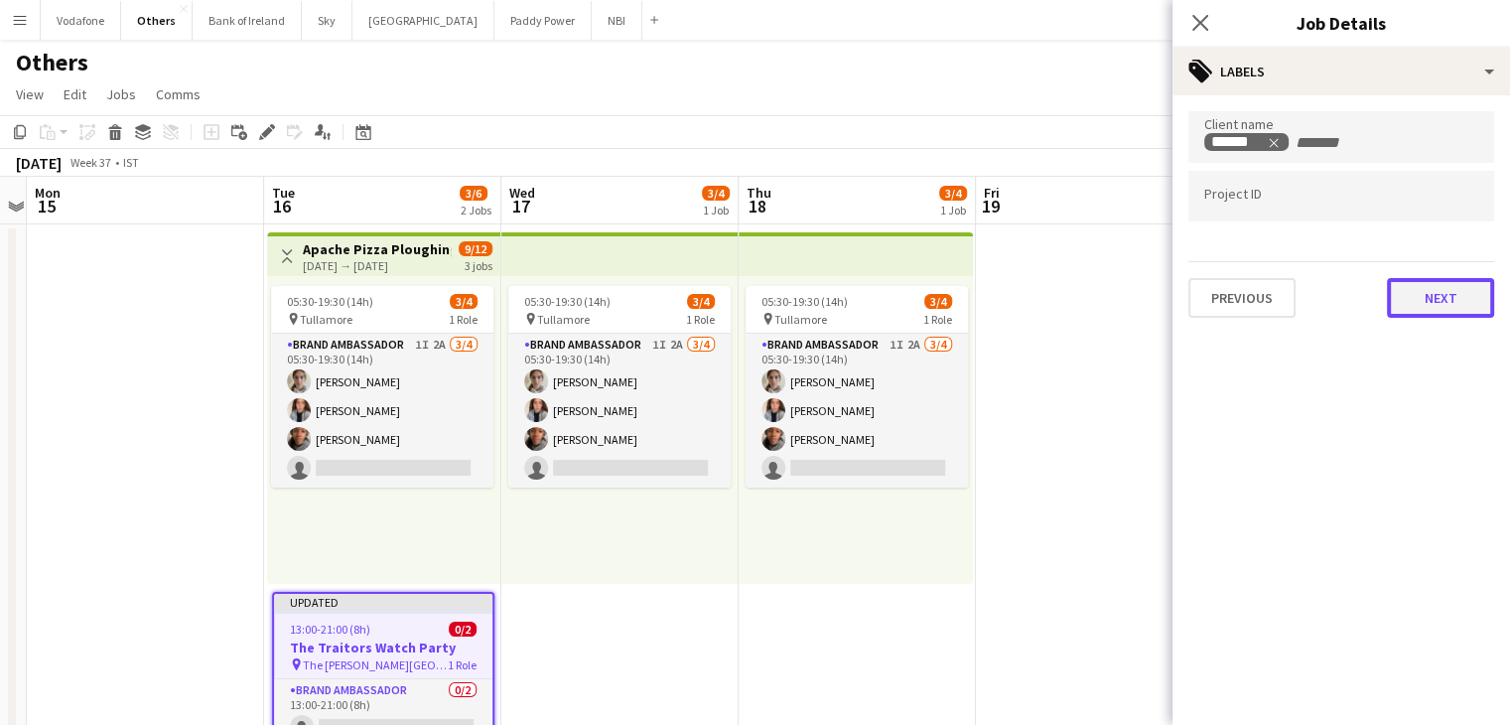
click at [1433, 287] on button "Next" at bounding box center [1440, 298] width 107 height 40
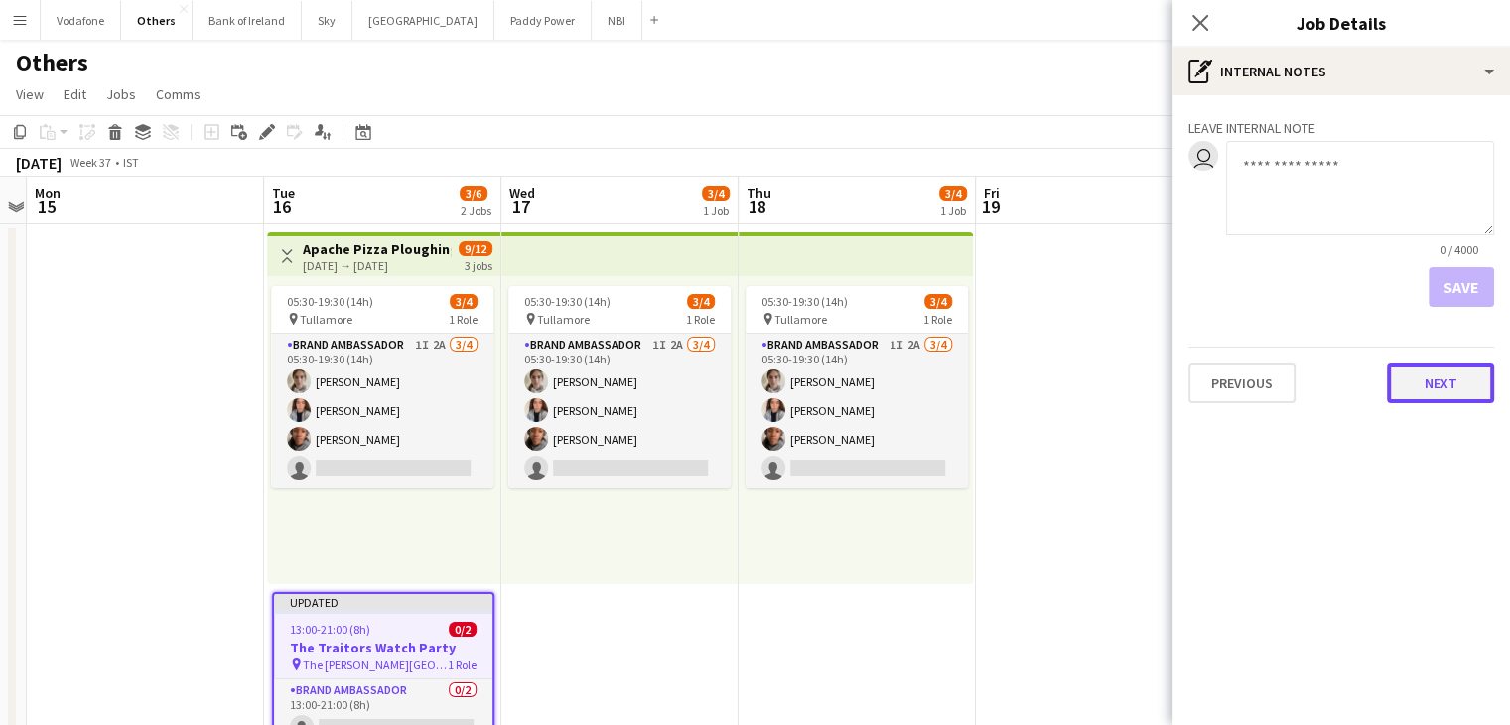
click at [1423, 384] on button "Next" at bounding box center [1440, 383] width 107 height 40
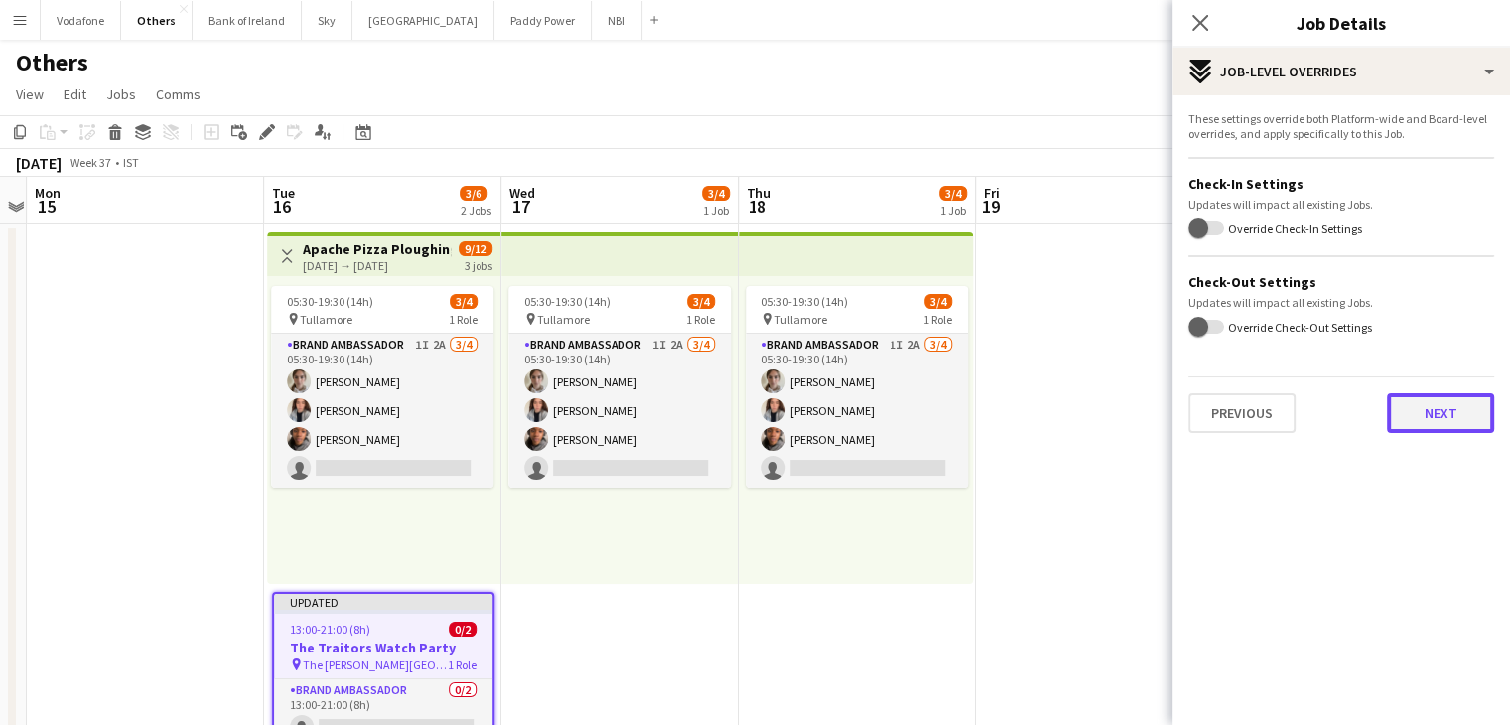
click at [1422, 410] on button "Next" at bounding box center [1440, 413] width 107 height 40
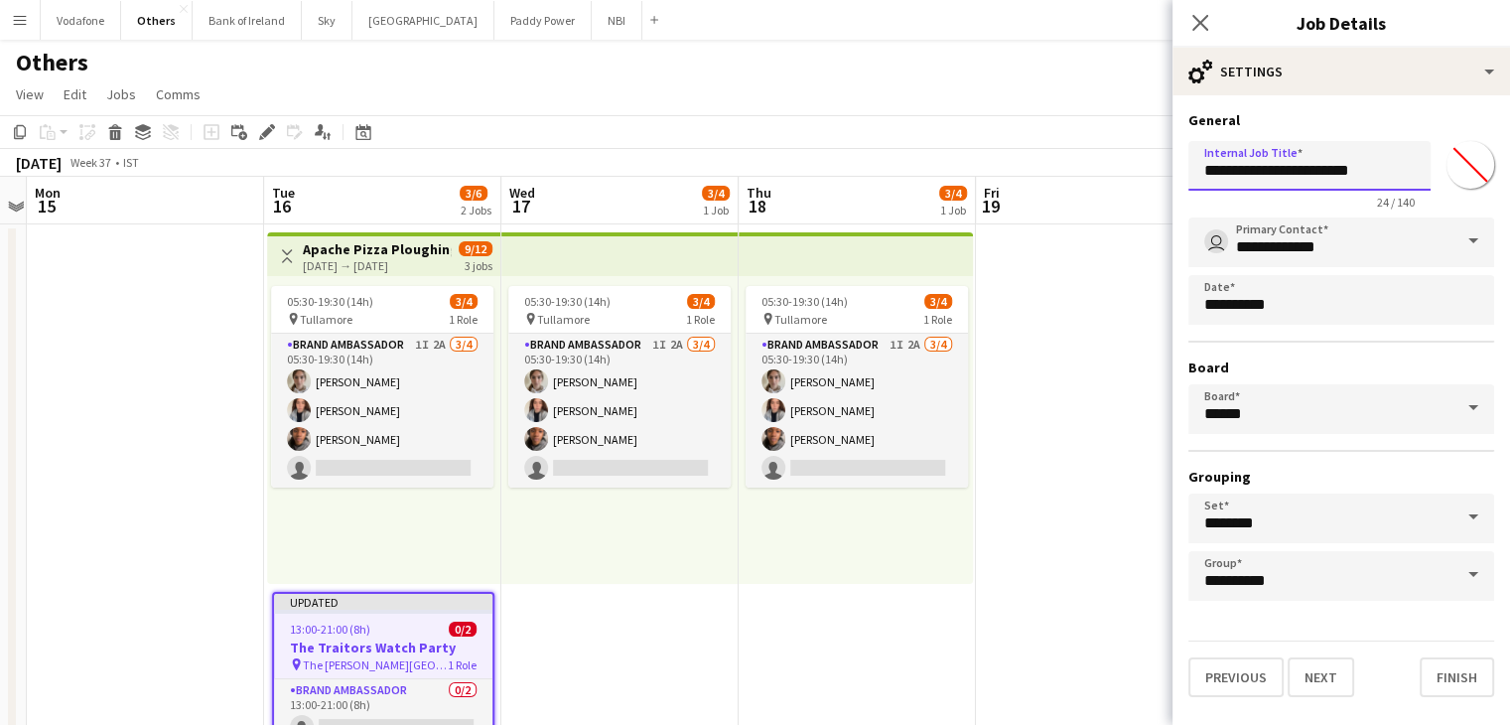
drag, startPoint x: 1235, startPoint y: 165, endPoint x: 1193, endPoint y: 160, distance: 42.0
click at [1193, 160] on input "**********" at bounding box center [1309, 166] width 242 height 50
type input "**********"
click at [1451, 669] on button "Finish" at bounding box center [1456, 677] width 74 height 40
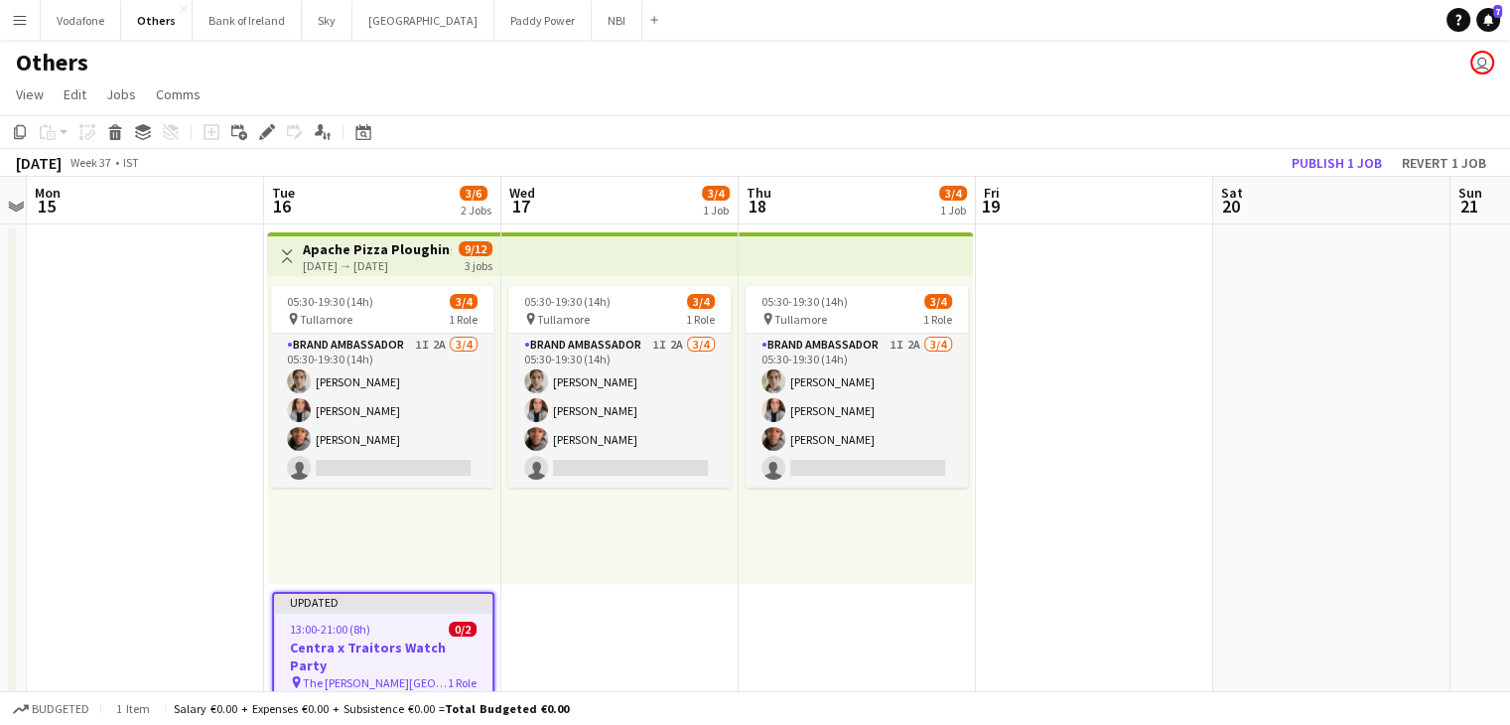
click at [904, 581] on div "05:30-19:30 (14h) 3/4 pin Tullamore 1 Role Brand Ambassador 1I 2A [DATE] 05:30-…" at bounding box center [856, 430] width 234 height 308
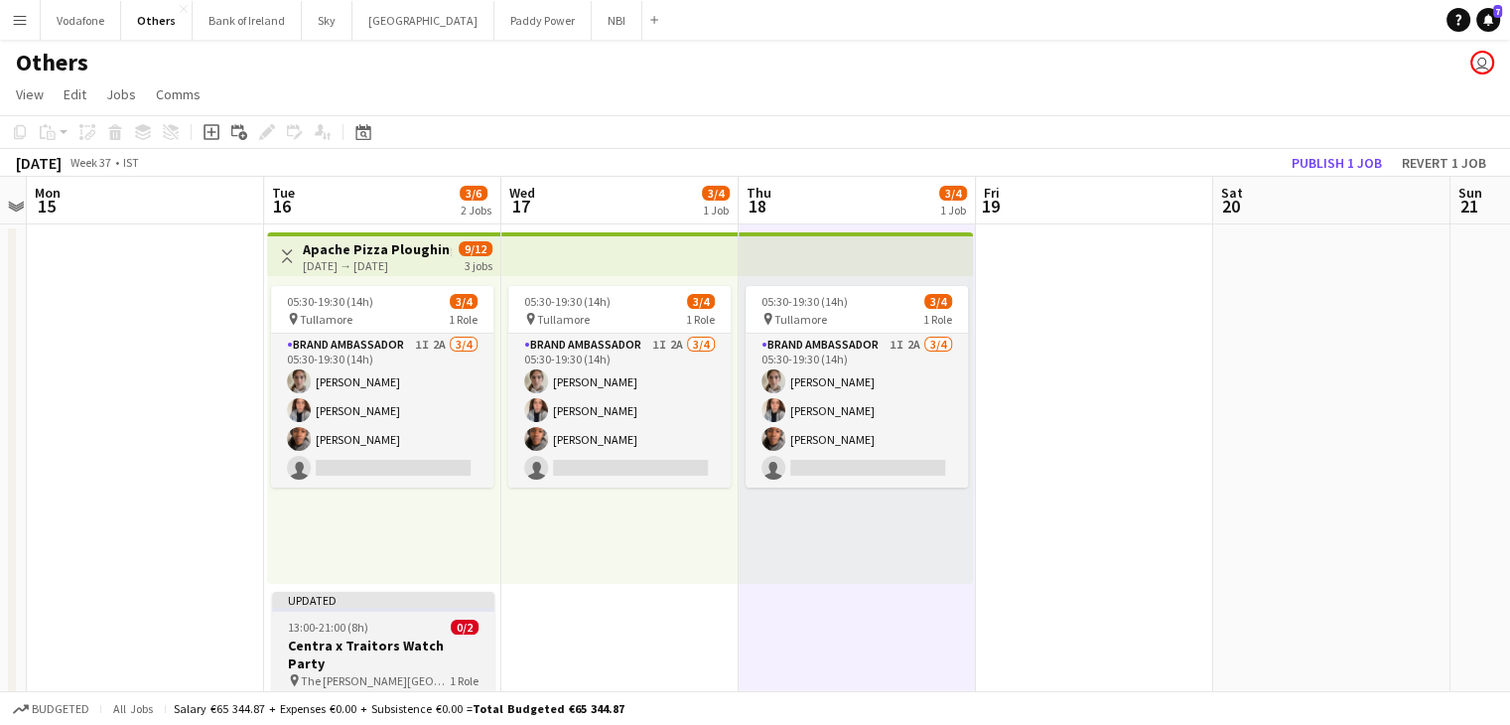
click at [379, 624] on div "13:00-21:00 (8h) 0/2" at bounding box center [383, 626] width 222 height 15
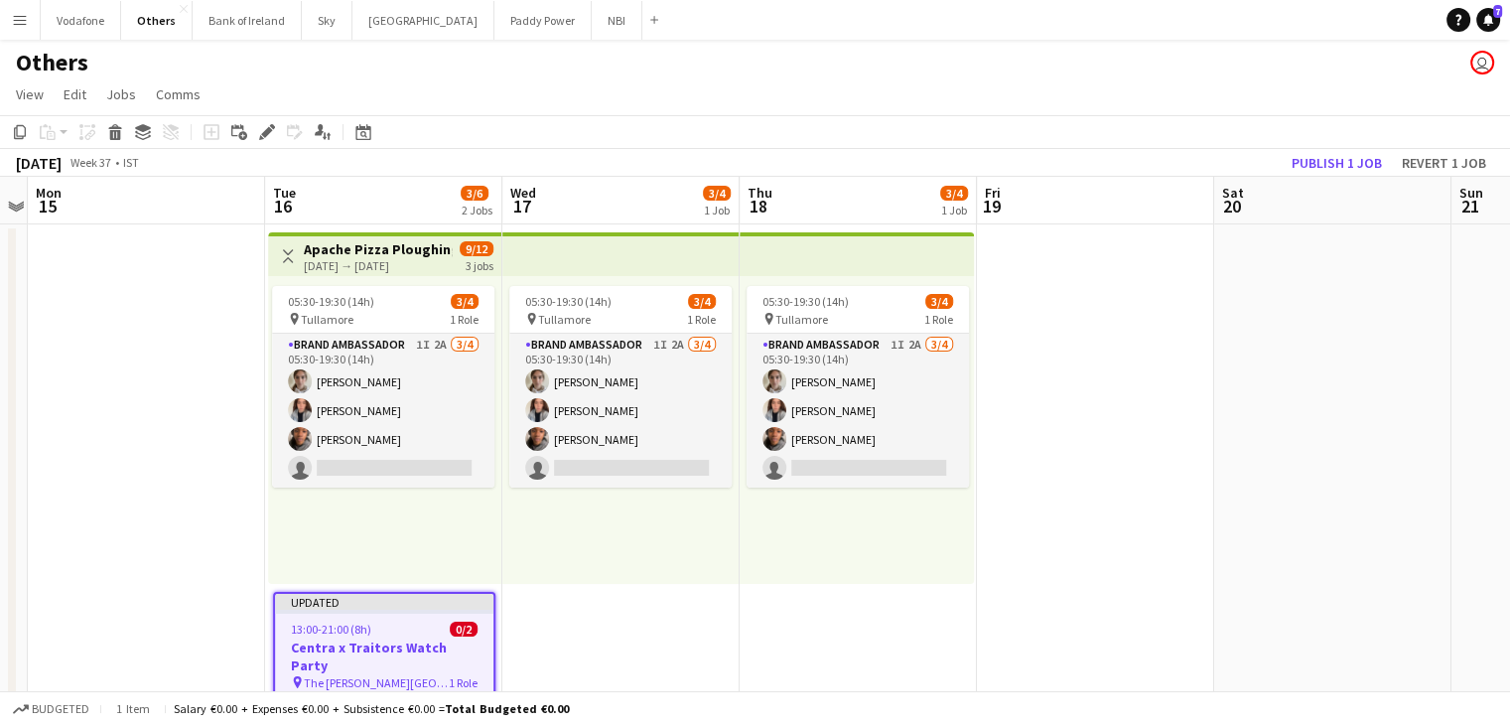
click at [1322, 148] on app-toolbar "Copy Paste Paste Ctrl+V Paste with crew Ctrl+Shift+V Paste linked Job [GEOGRAPH…" at bounding box center [755, 132] width 1510 height 34
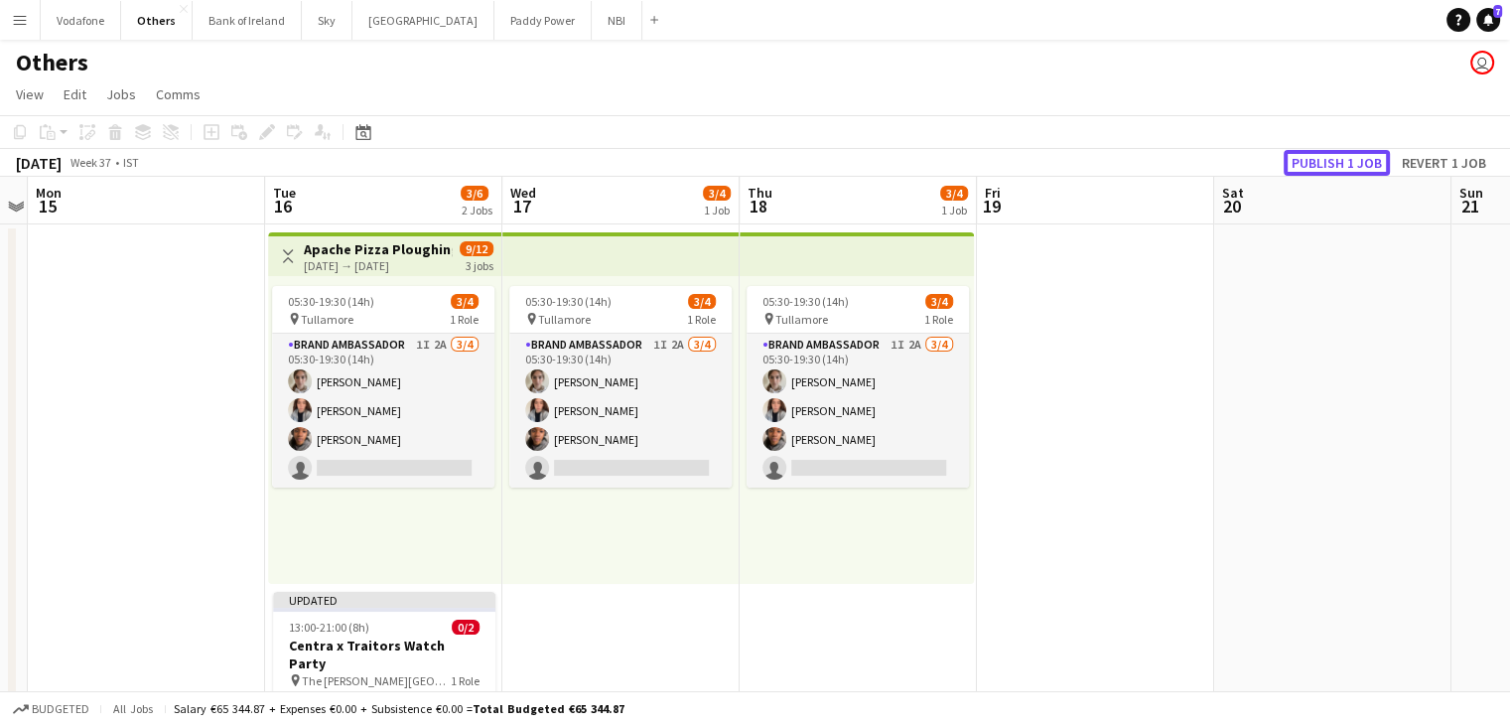
click at [1322, 163] on button "Publish 1 job" at bounding box center [1336, 163] width 106 height 26
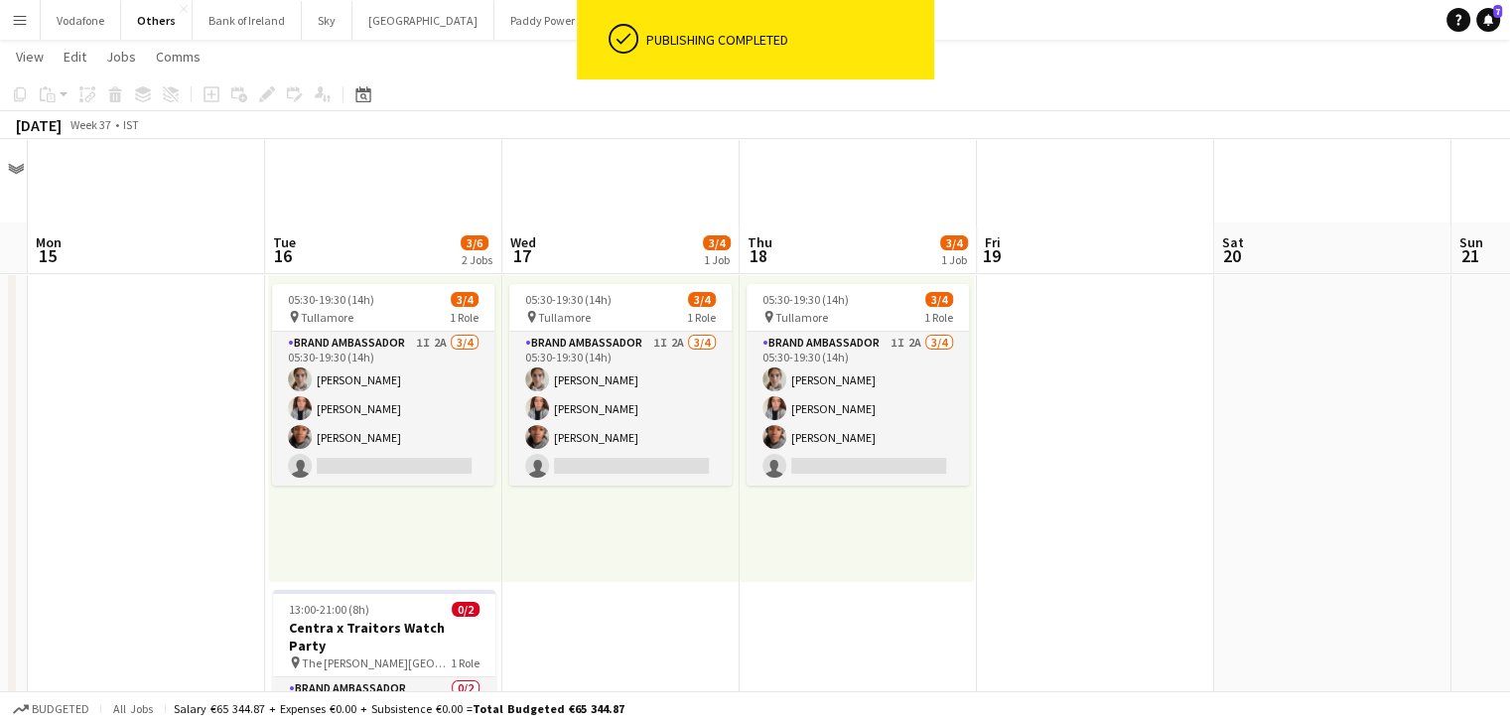
scroll to position [123, 0]
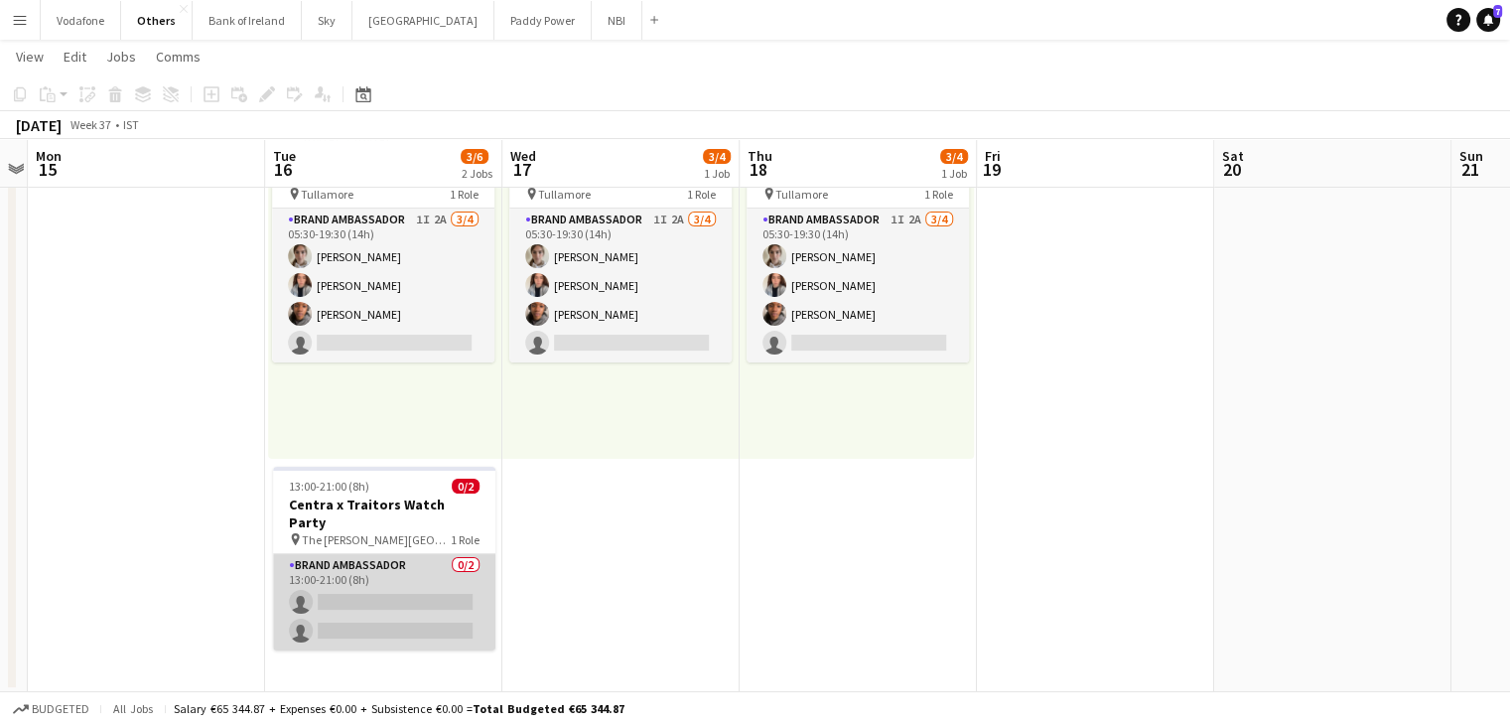
click at [380, 561] on app-card-role "Brand Ambassador 0/2 13:00-21:00 (8h) single-neutral-actions single-neutral-act…" at bounding box center [384, 602] width 222 height 96
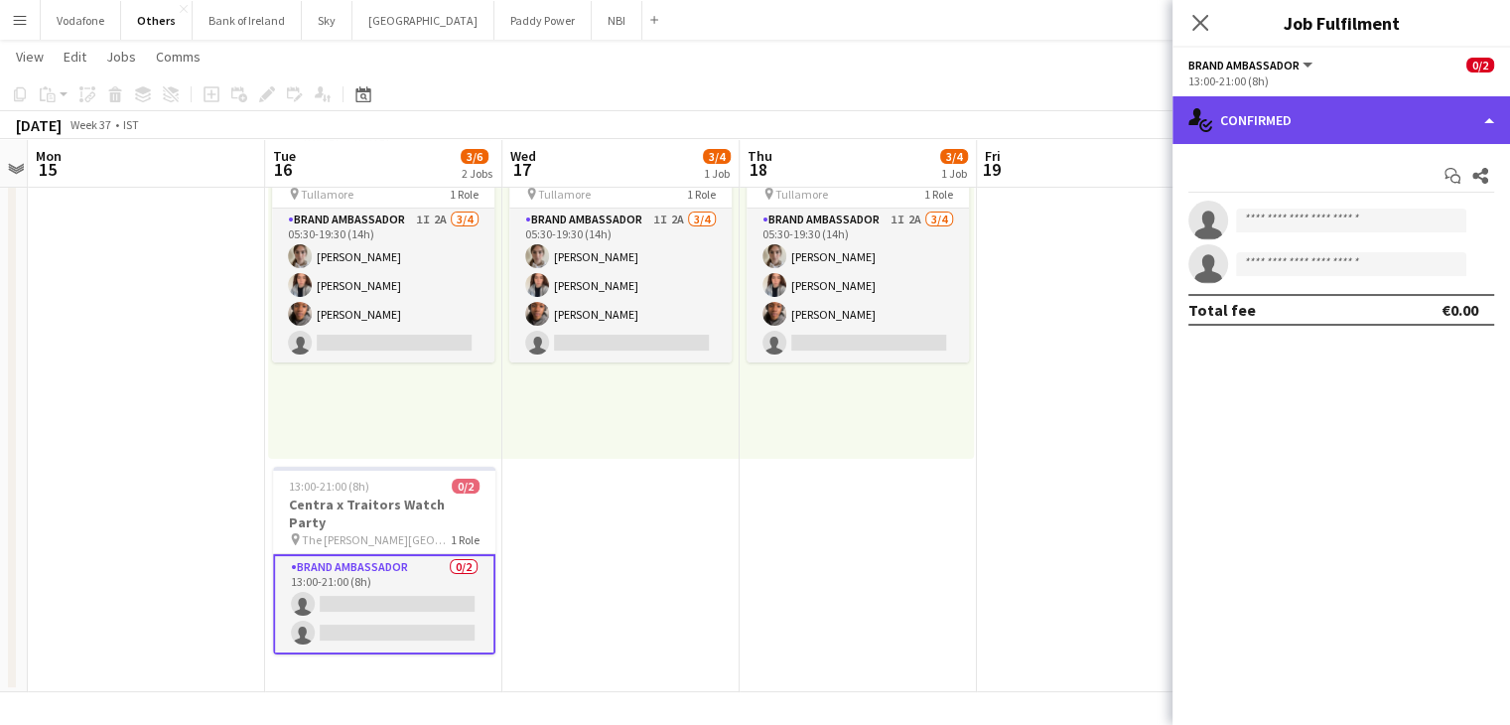
click at [1336, 125] on div "single-neutral-actions-check-2 Confirmed" at bounding box center [1340, 120] width 337 height 48
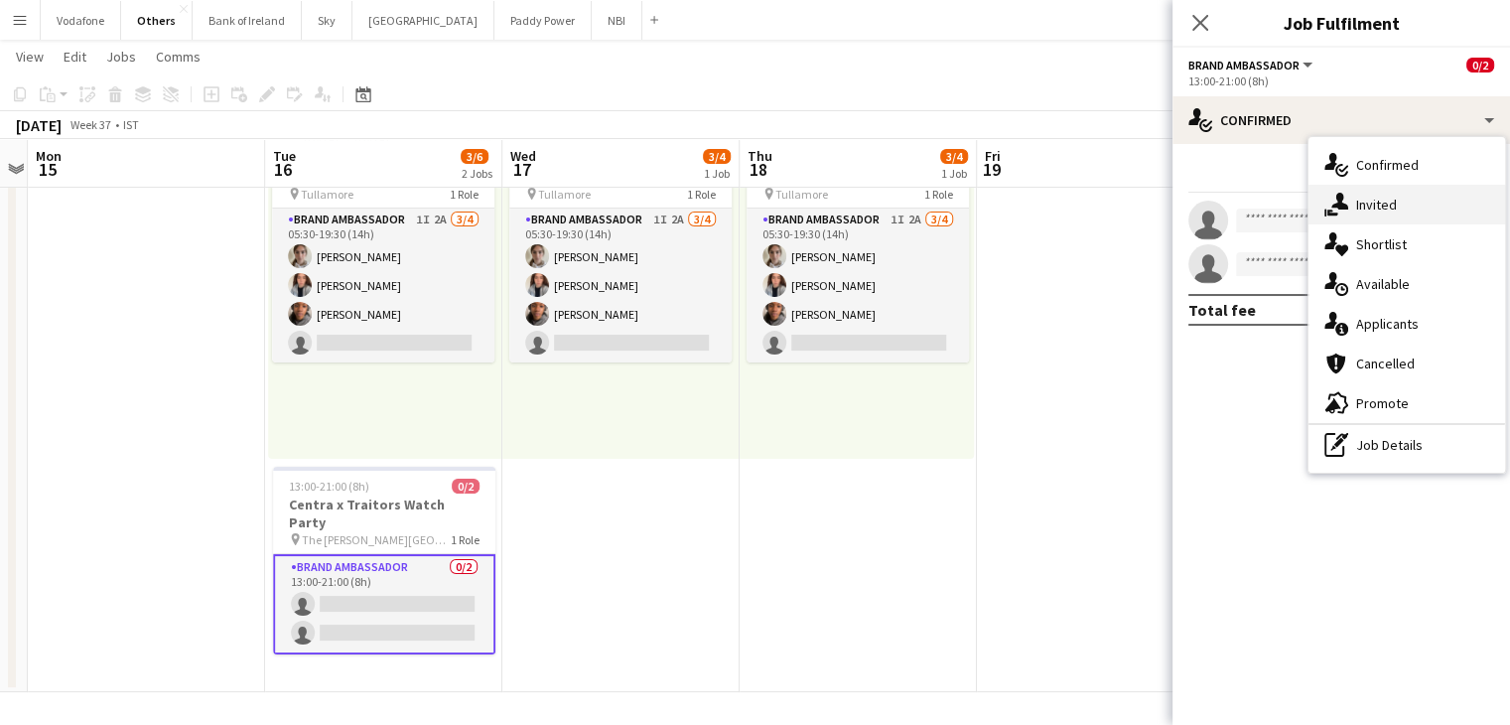
click at [1371, 203] on span "Invited" at bounding box center [1376, 205] width 41 height 18
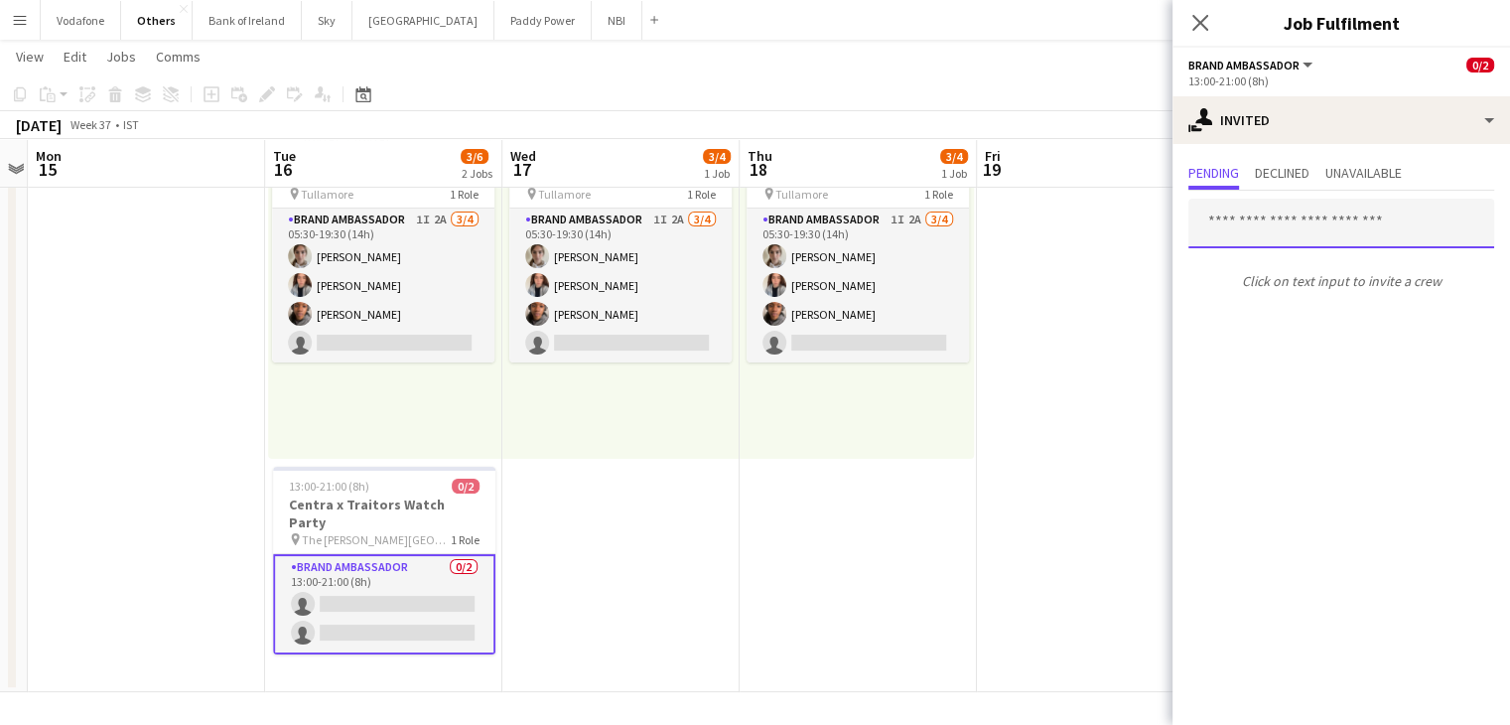
click at [1362, 219] on input "text" at bounding box center [1341, 224] width 306 height 50
click at [1151, 280] on app-date-cell at bounding box center [1095, 395] width 237 height 593
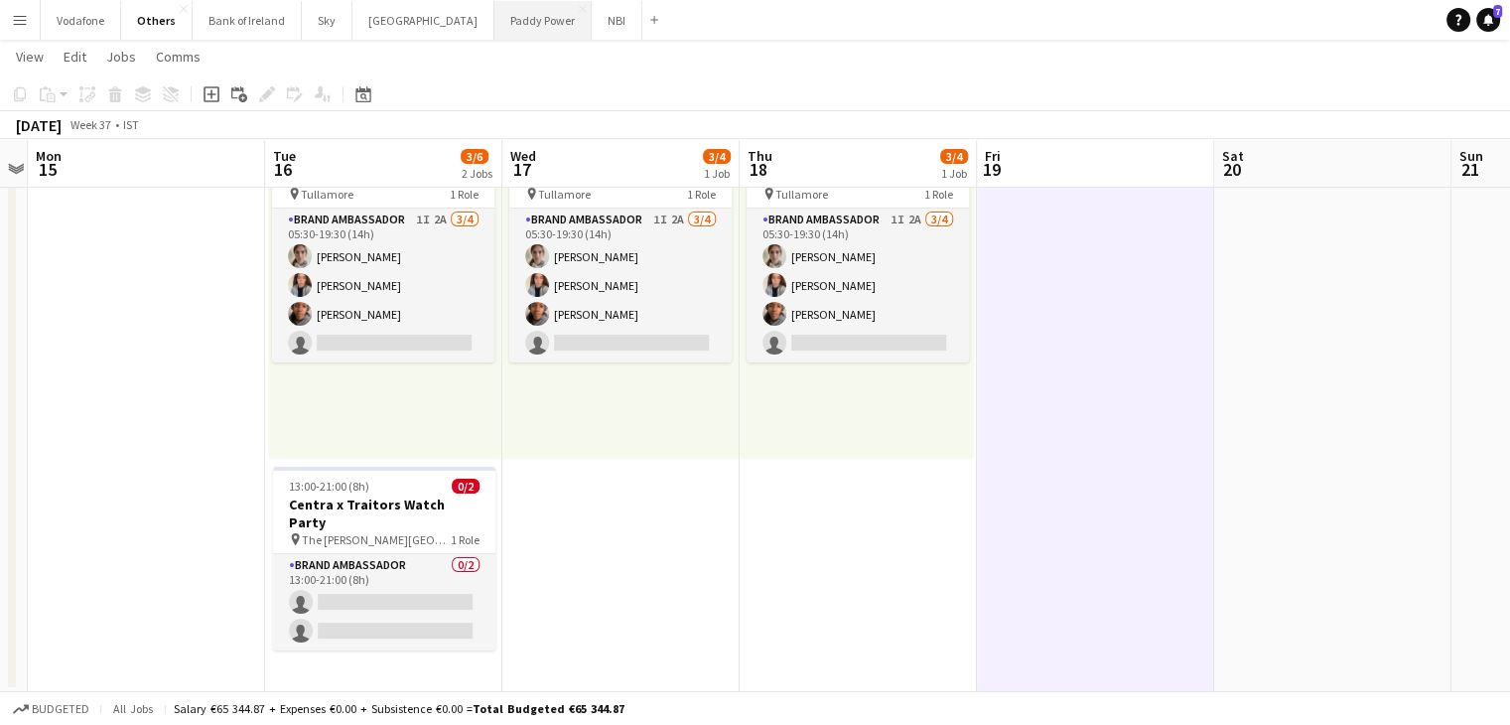
click at [494, 33] on button "Paddy Power Close" at bounding box center [542, 20] width 97 height 39
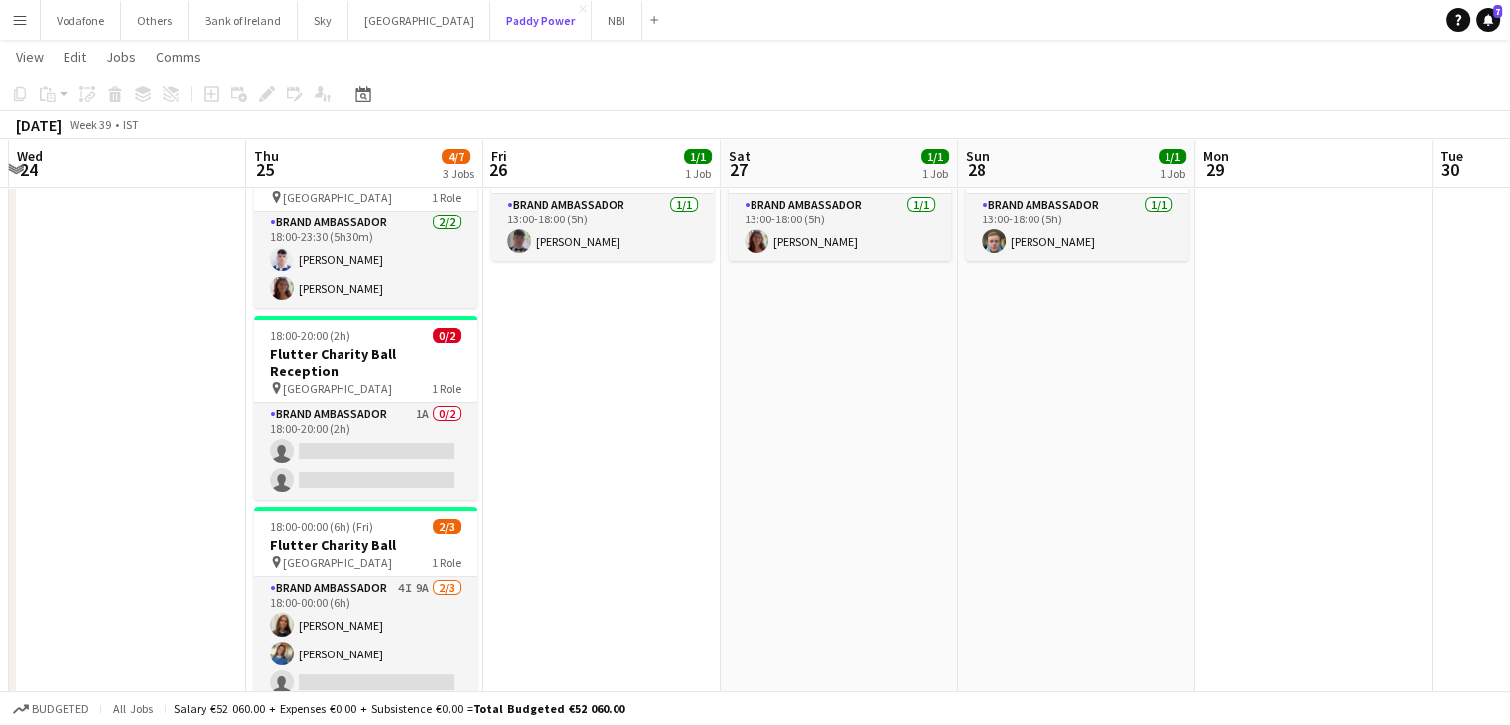
scroll to position [107, 0]
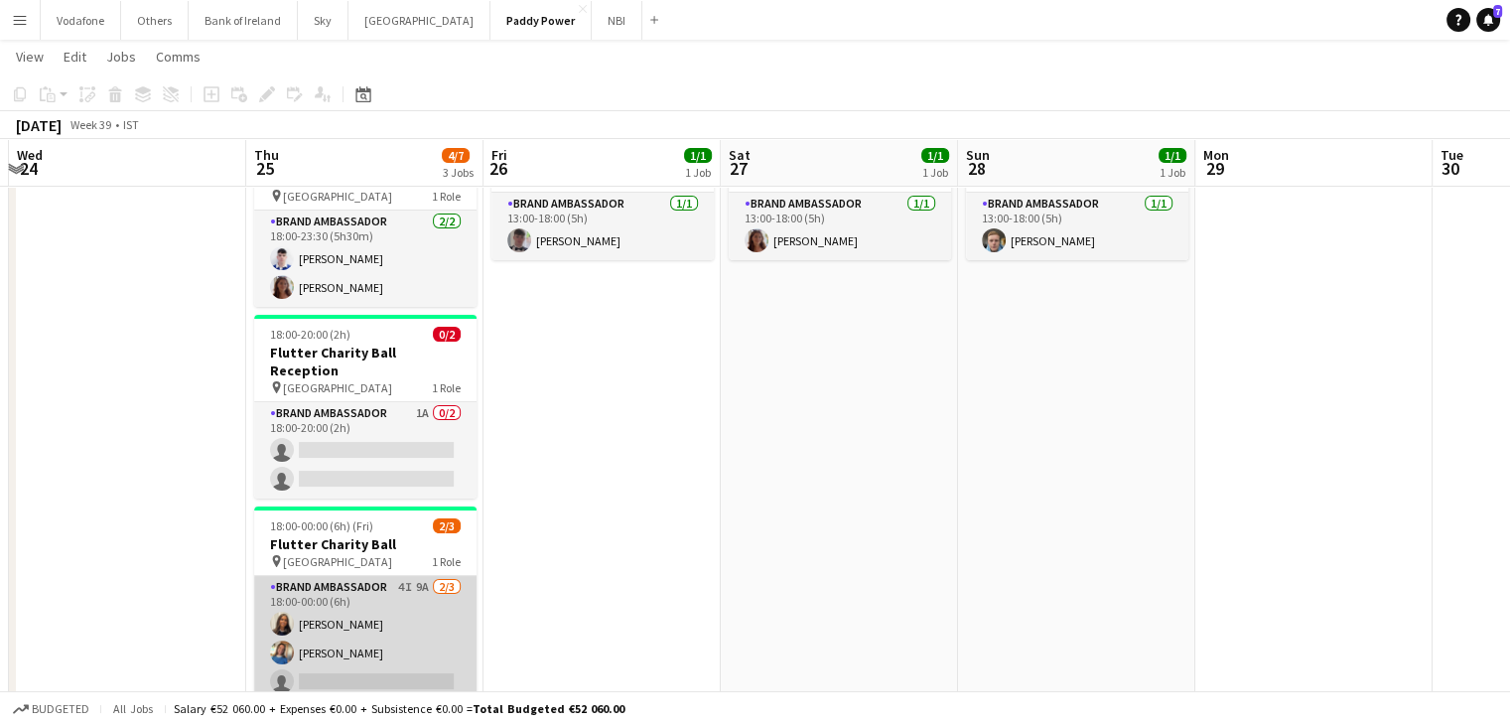
click at [386, 601] on app-card-role "Brand Ambassador 4I 9A [DATE] 18:00-00:00 (6h) [PERSON_NAME] [PERSON_NAME] sing…" at bounding box center [365, 638] width 222 height 125
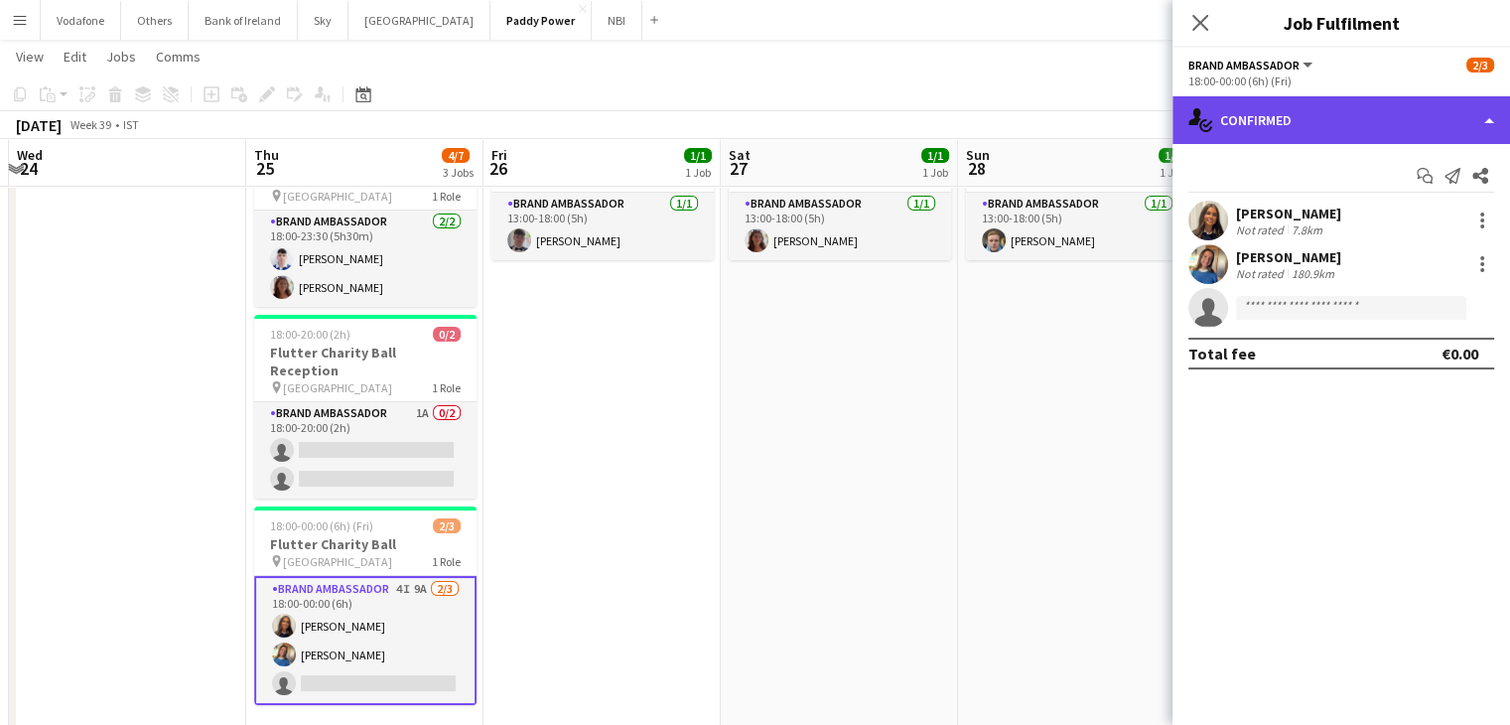
click at [1362, 111] on div "single-neutral-actions-check-2 Confirmed" at bounding box center [1340, 120] width 337 height 48
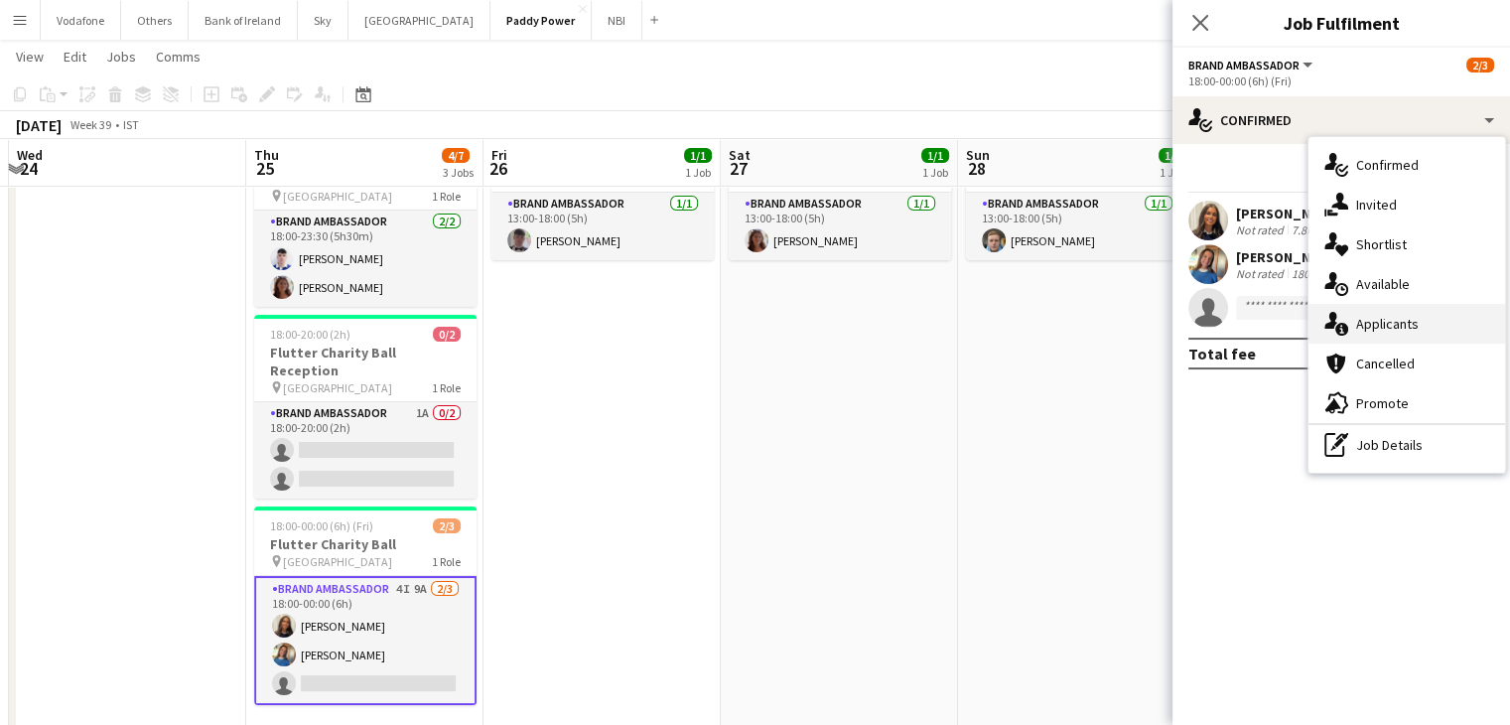
click at [1386, 318] on span "Applicants" at bounding box center [1387, 324] width 63 height 18
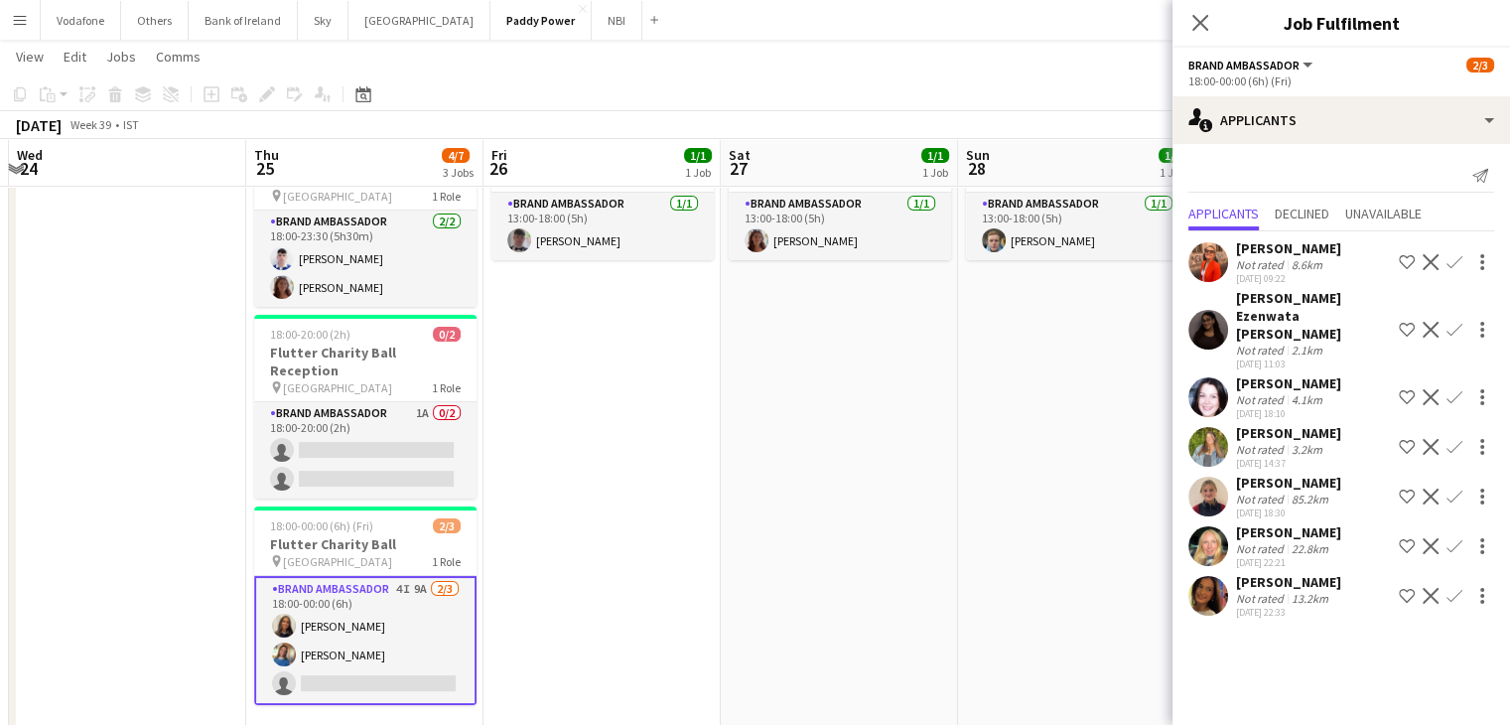
click at [871, 472] on app-date-cell "13:00-18:00 (5h) 1/1 NFL Activations pin The Camden 1 Role Brand Ambassador [DA…" at bounding box center [839, 430] width 237 height 630
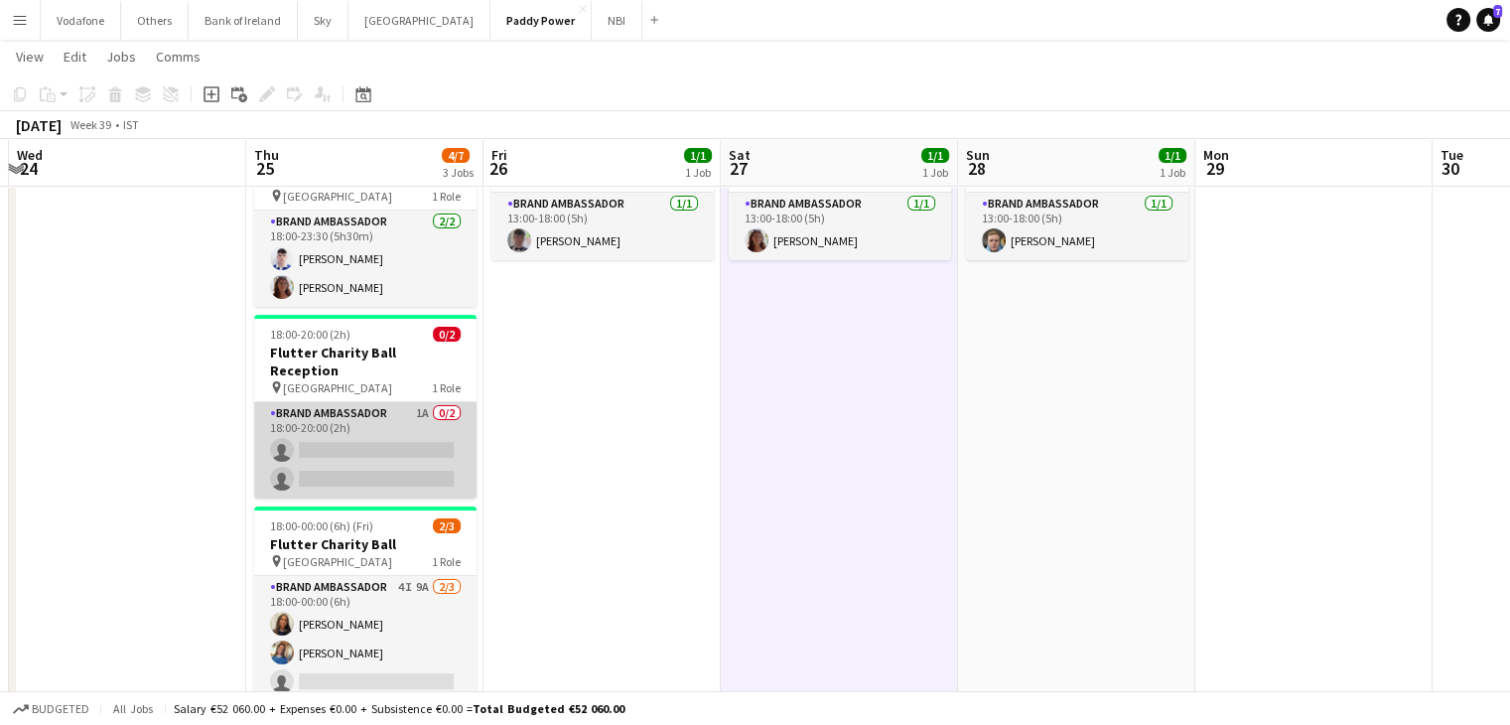
click at [415, 441] on app-card-role "Brand Ambassador 1A 0/2 18:00-20:00 (2h) single-neutral-actions single-neutral-…" at bounding box center [365, 450] width 222 height 96
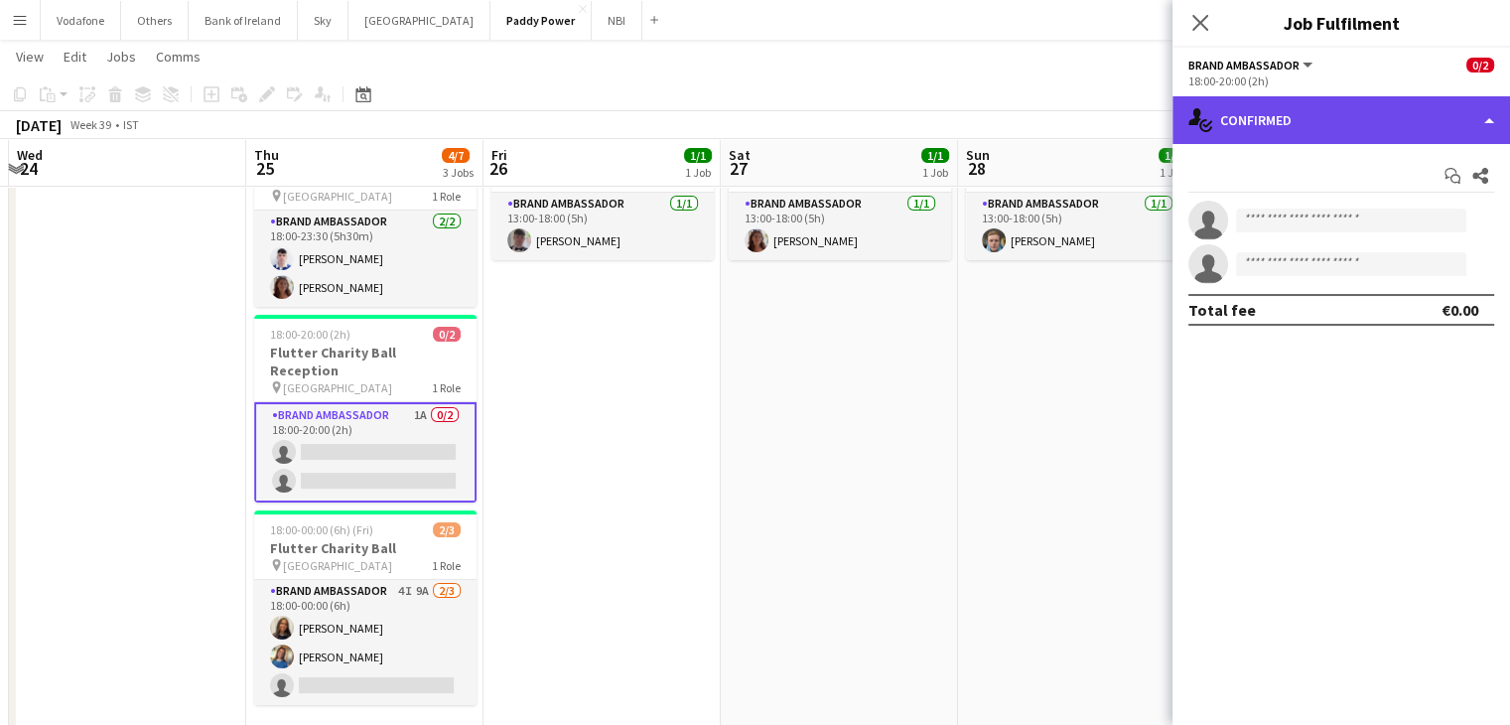
click at [1374, 116] on div "single-neutral-actions-check-2 Confirmed" at bounding box center [1340, 120] width 337 height 48
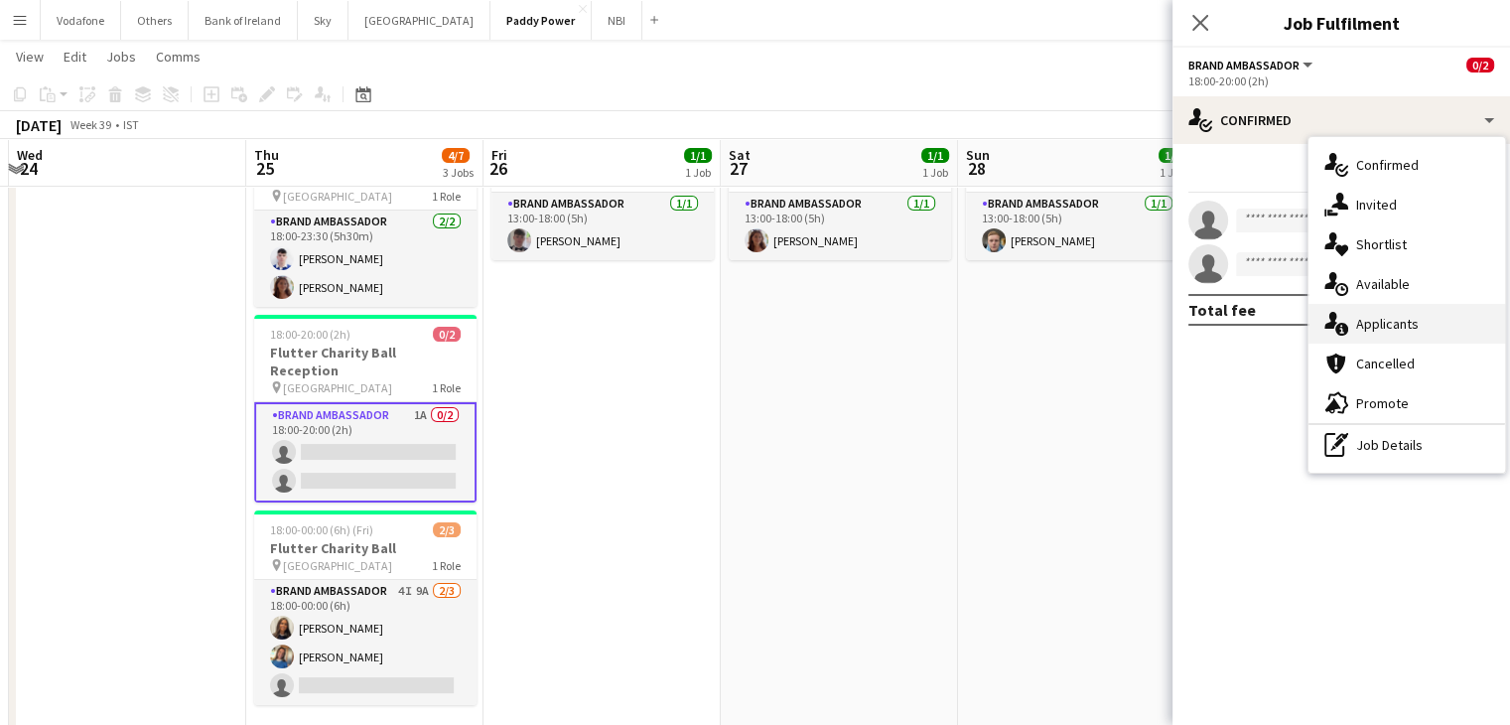
click at [1414, 325] on span "Applicants" at bounding box center [1387, 324] width 63 height 18
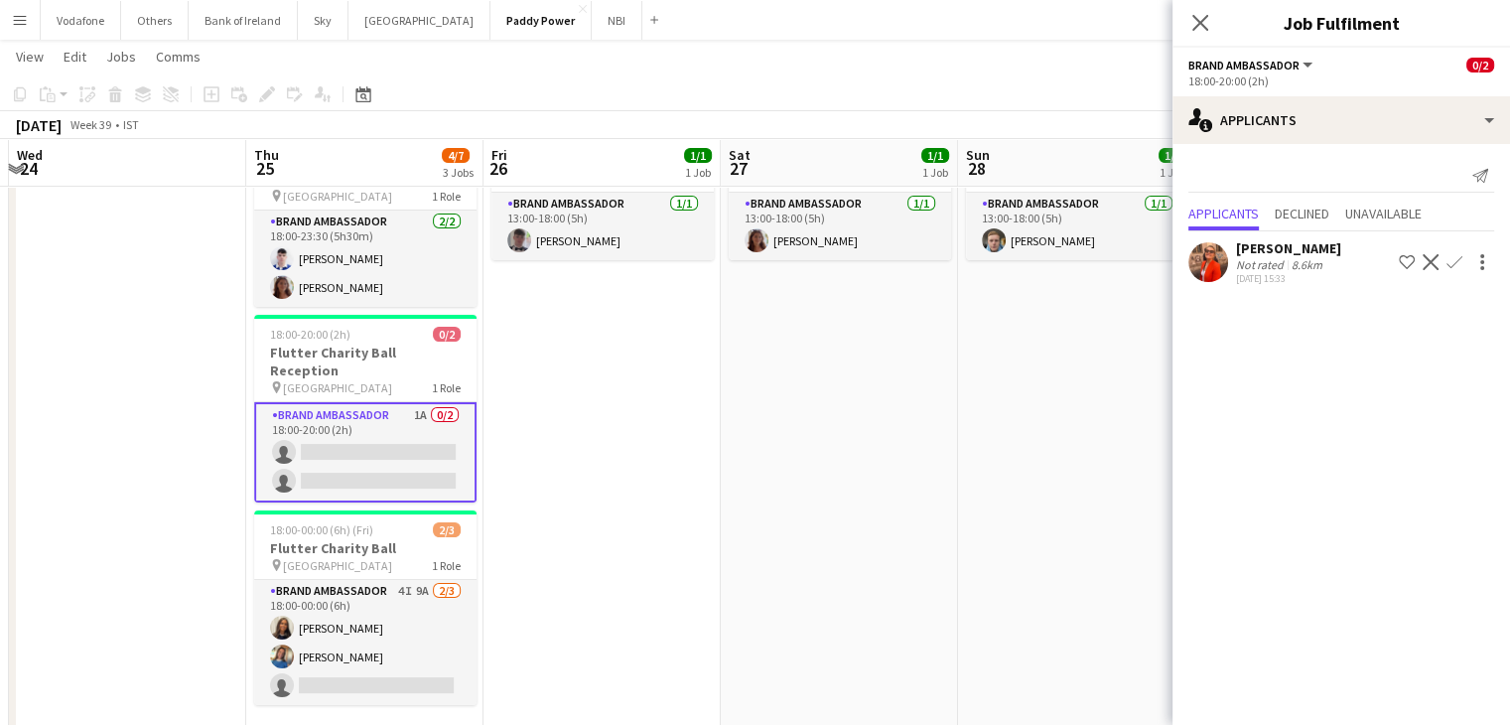
click at [862, 521] on app-date-cell "13:00-18:00 (5h) 1/1 NFL Activations pin The Camden 1 Role Brand Ambassador [DA…" at bounding box center [839, 430] width 237 height 630
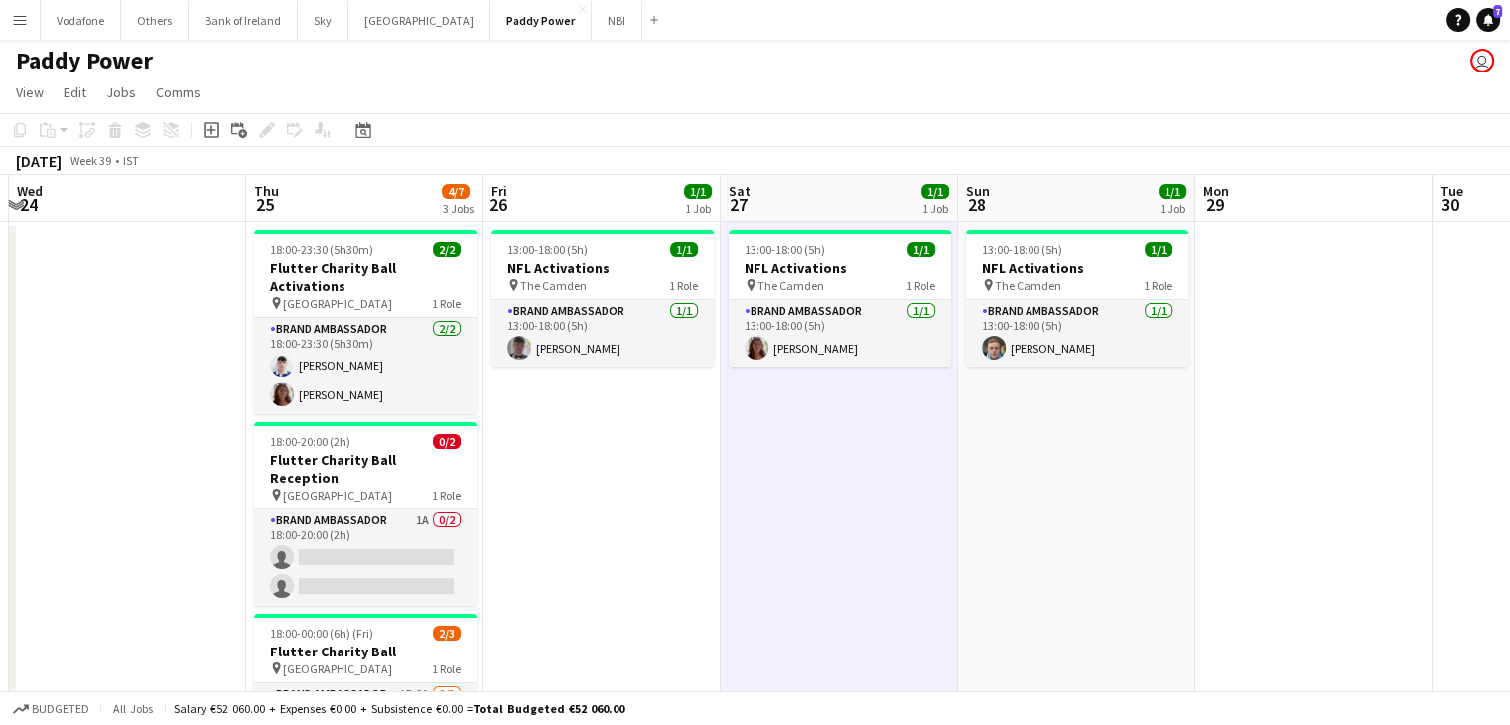
scroll to position [0, 0]
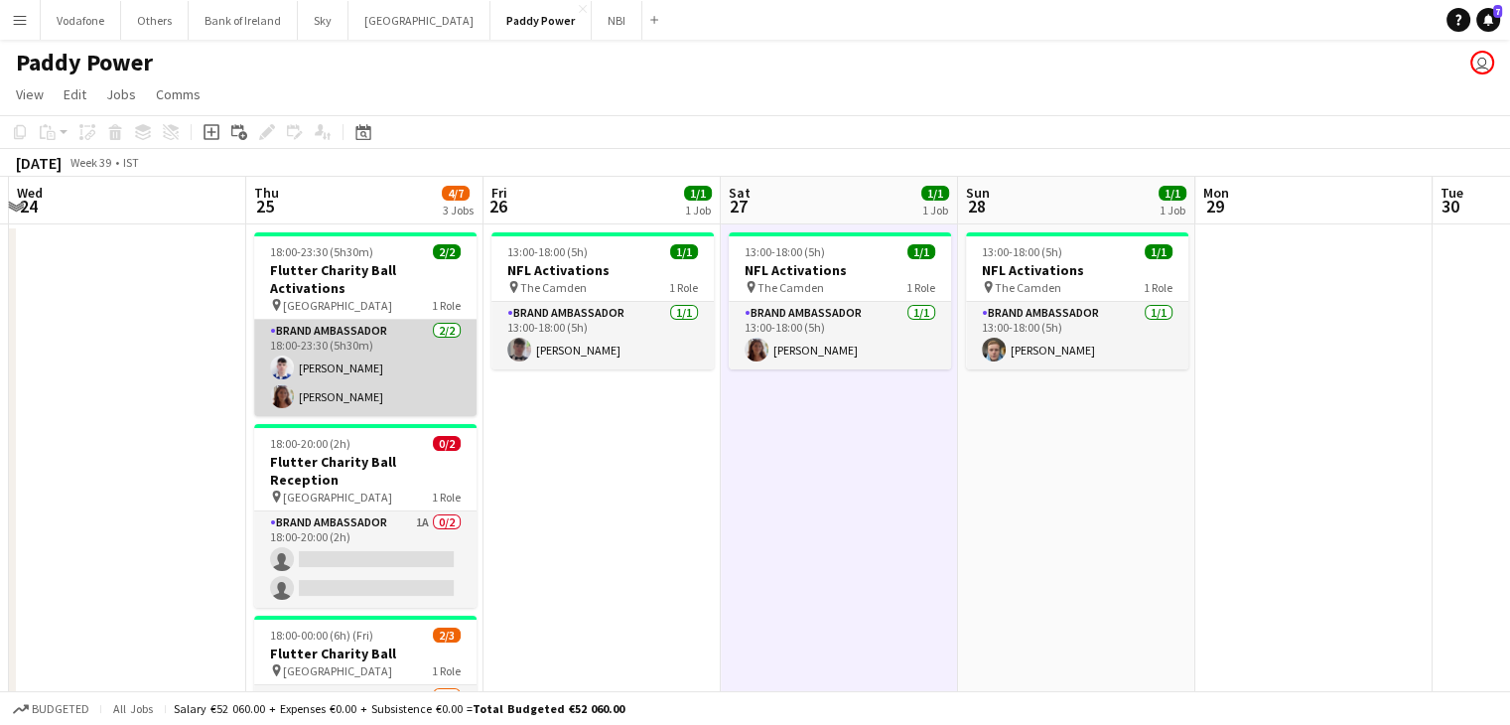
click at [429, 384] on app-card-role "Brand Ambassador [DATE] 18:00-23:30 (5h30m) [DEMOGRAPHIC_DATA] [PERSON_NAME]" at bounding box center [365, 368] width 222 height 96
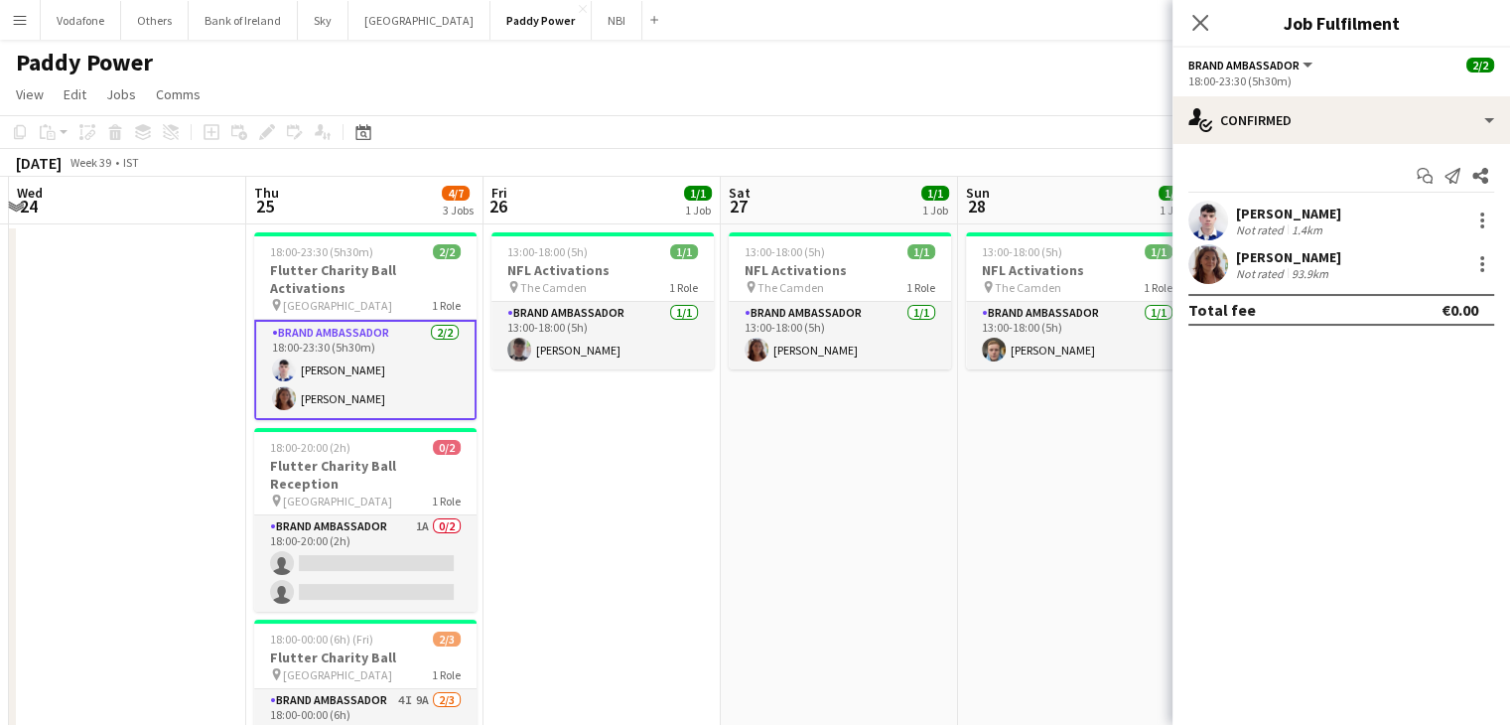
click at [589, 430] on app-date-cell "13:00-18:00 (5h) 1/1 NFL Activations pin The Camden 1 Role Brand Ambassador [DA…" at bounding box center [601, 539] width 237 height 630
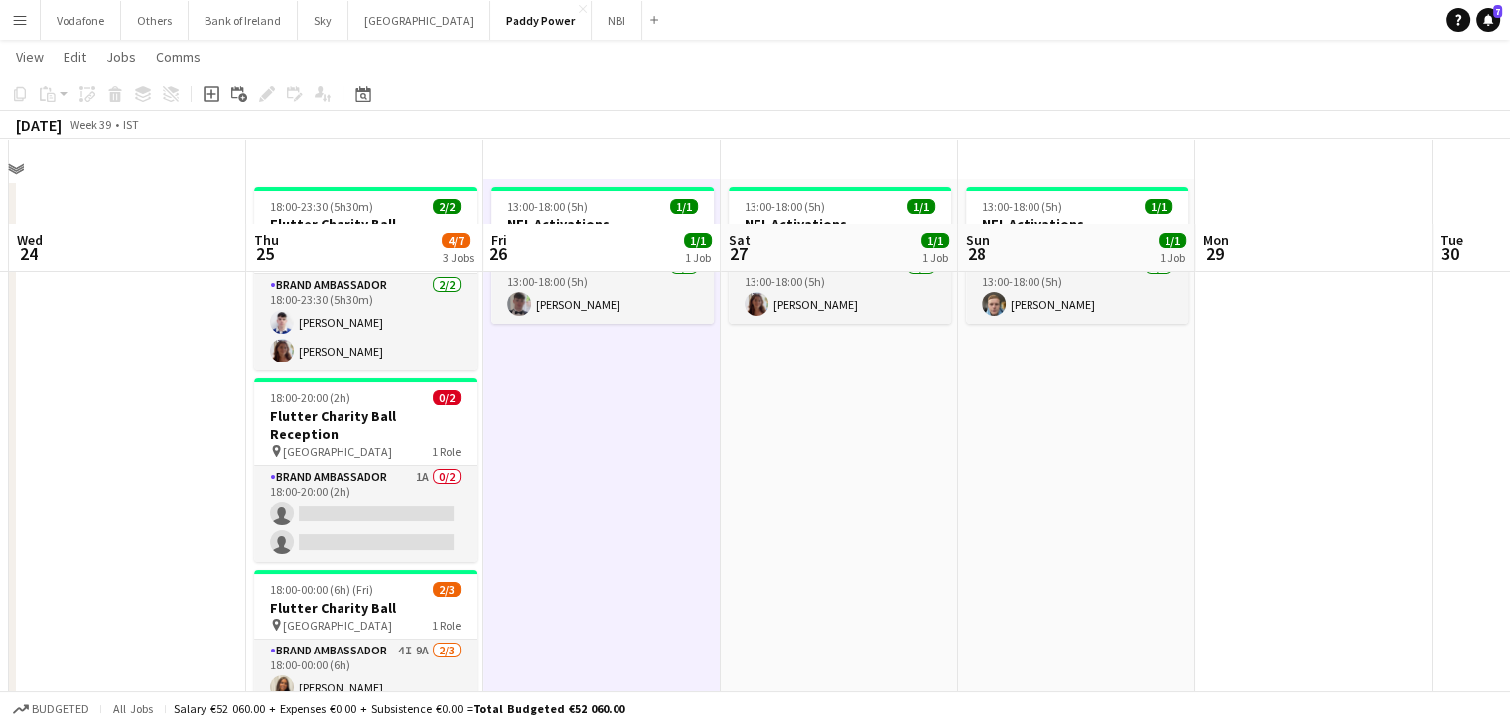
scroll to position [138, 0]
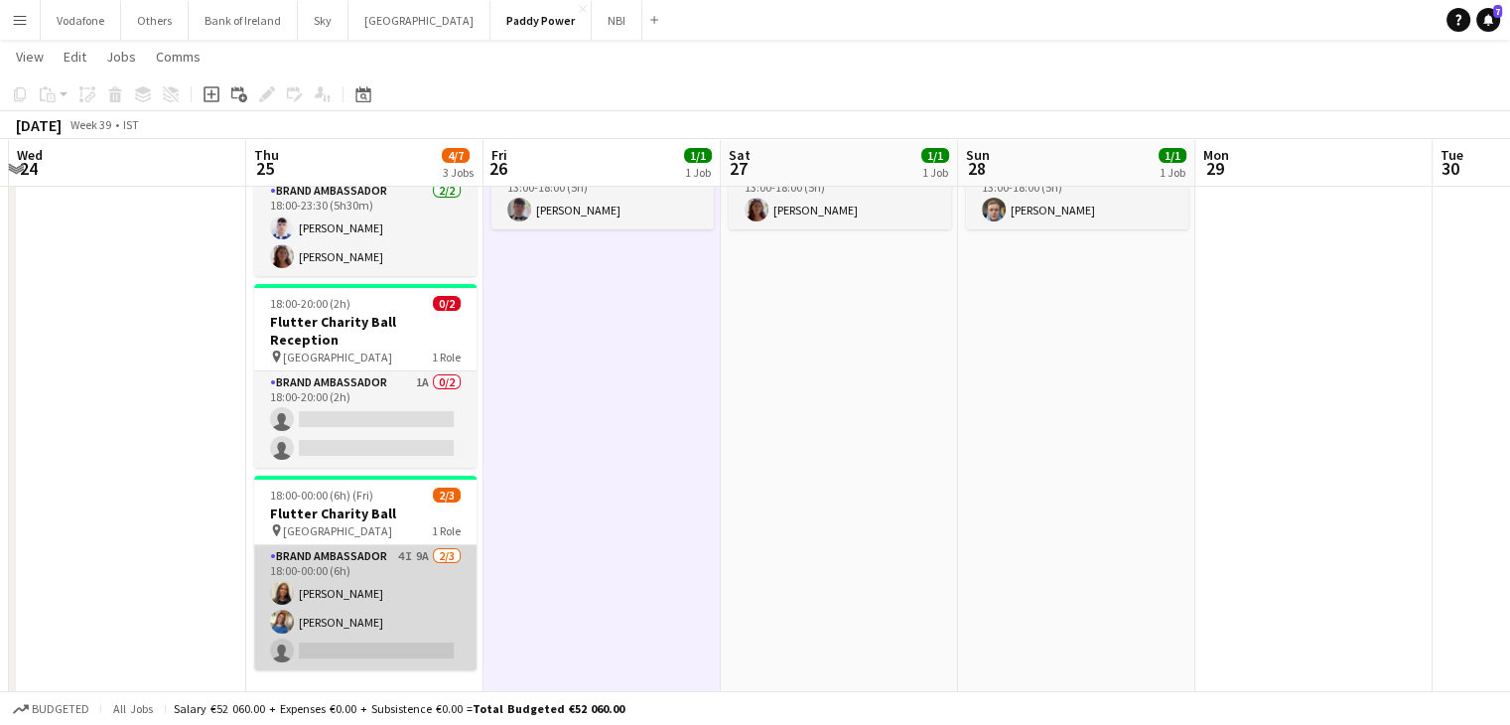
click at [374, 547] on app-card-role "Brand Ambassador 4I 9A [DATE] 18:00-00:00 (6h) [PERSON_NAME] [PERSON_NAME] sing…" at bounding box center [365, 607] width 222 height 125
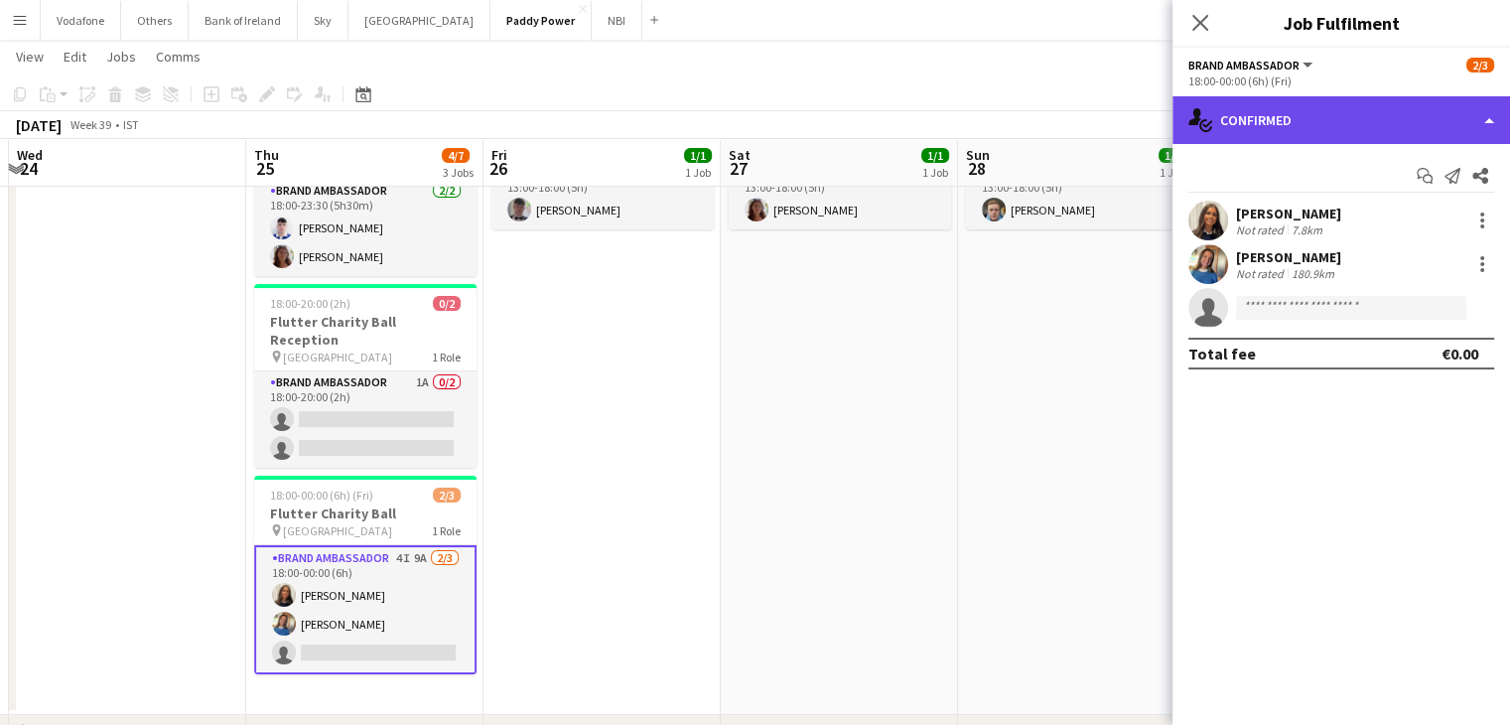
click at [1319, 128] on div "single-neutral-actions-check-2 Confirmed" at bounding box center [1340, 120] width 337 height 48
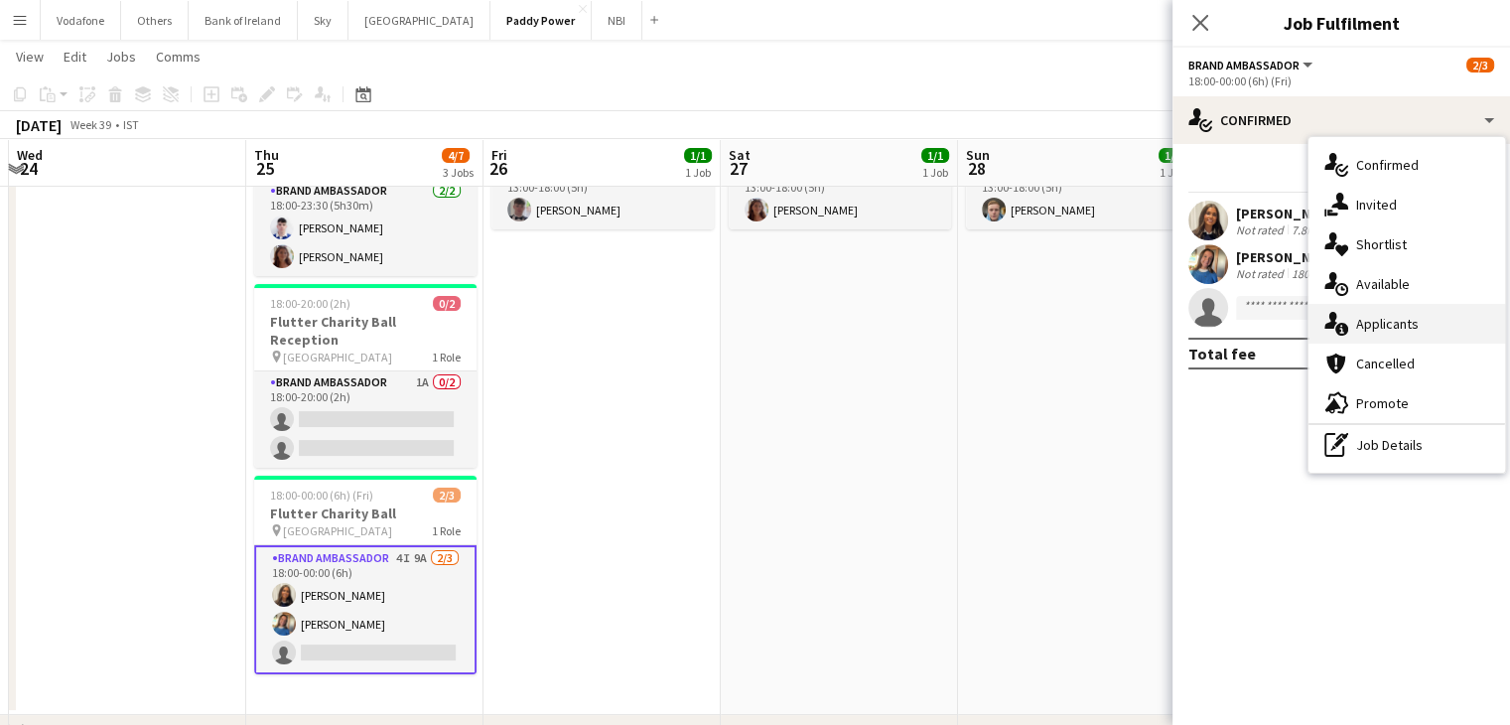
click at [1386, 307] on div "single-neutral-actions-information Applicants" at bounding box center [1406, 324] width 197 height 40
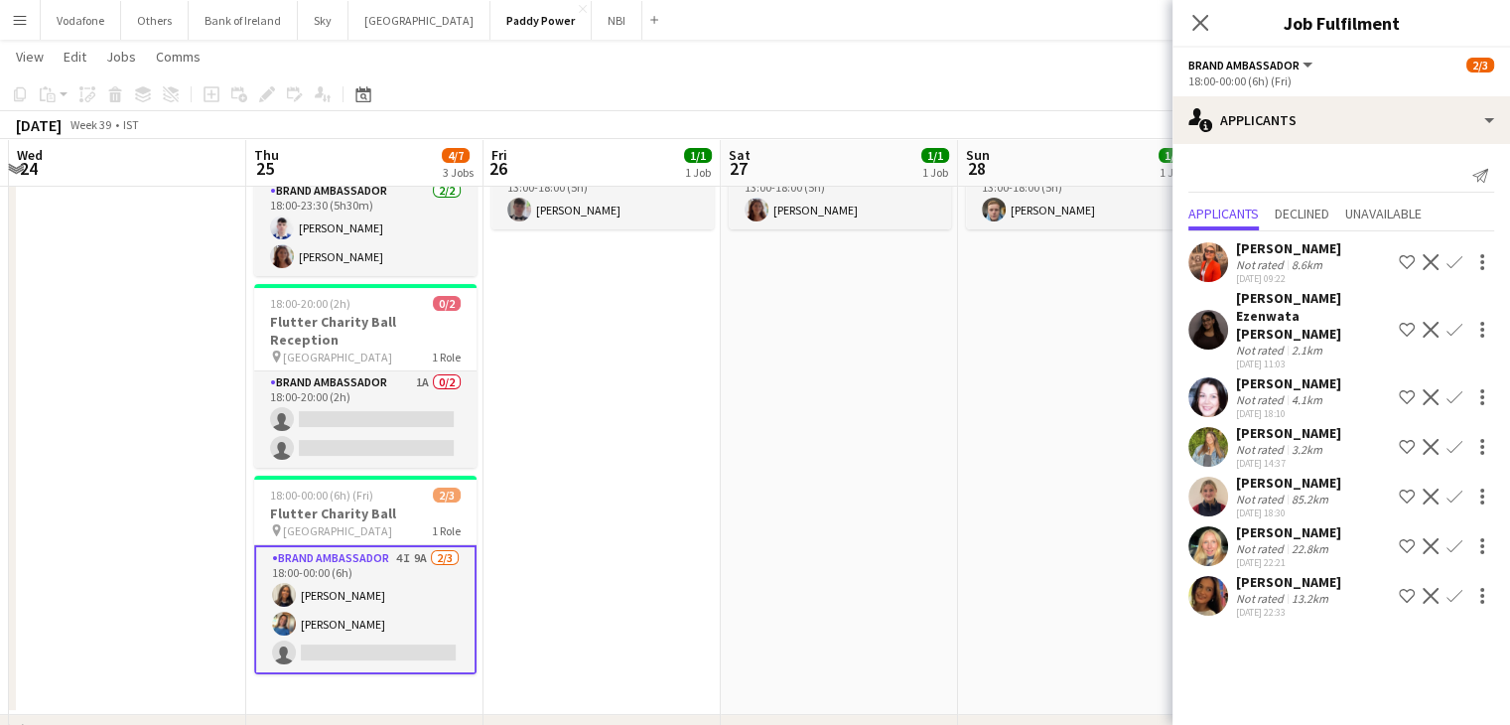
click at [1214, 377] on app-user-avatar at bounding box center [1208, 397] width 40 height 40
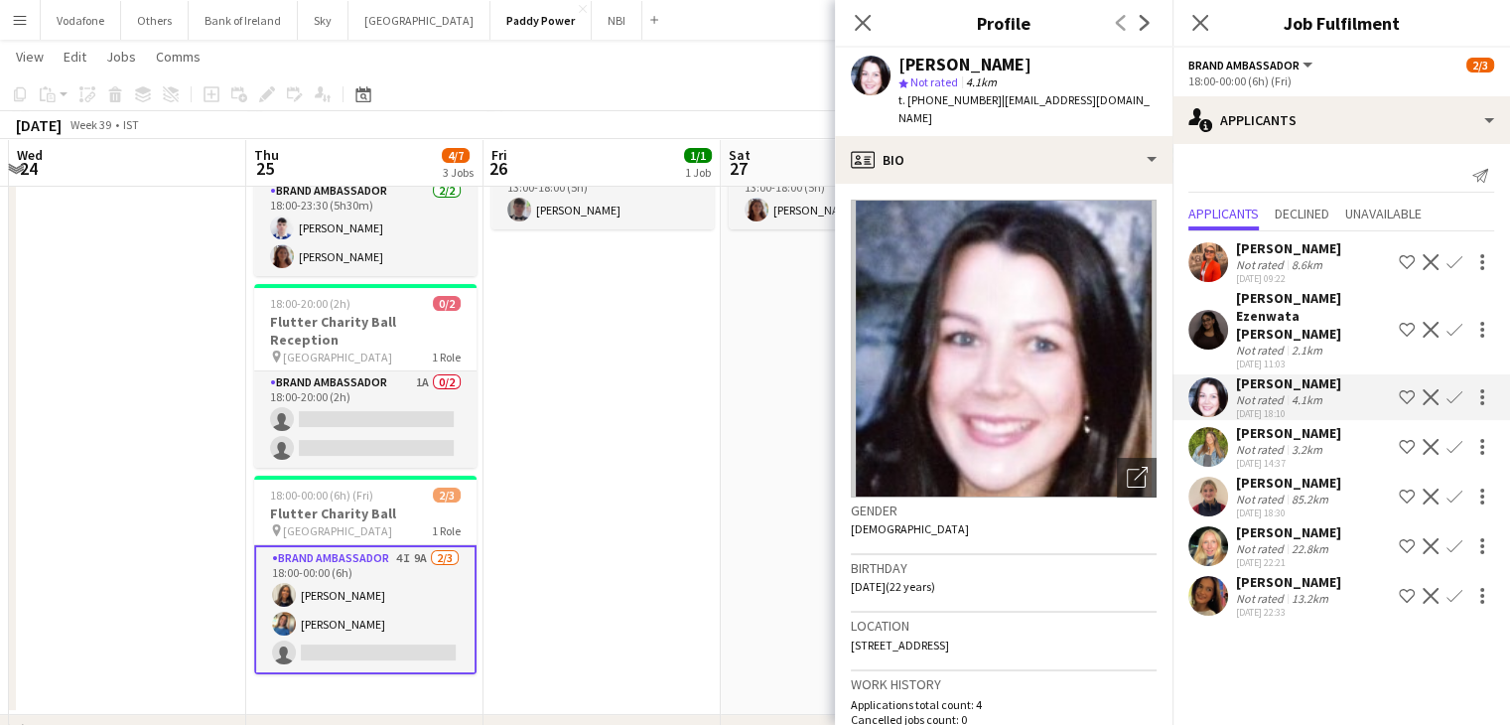
click at [1203, 434] on app-user-avatar at bounding box center [1208, 447] width 40 height 40
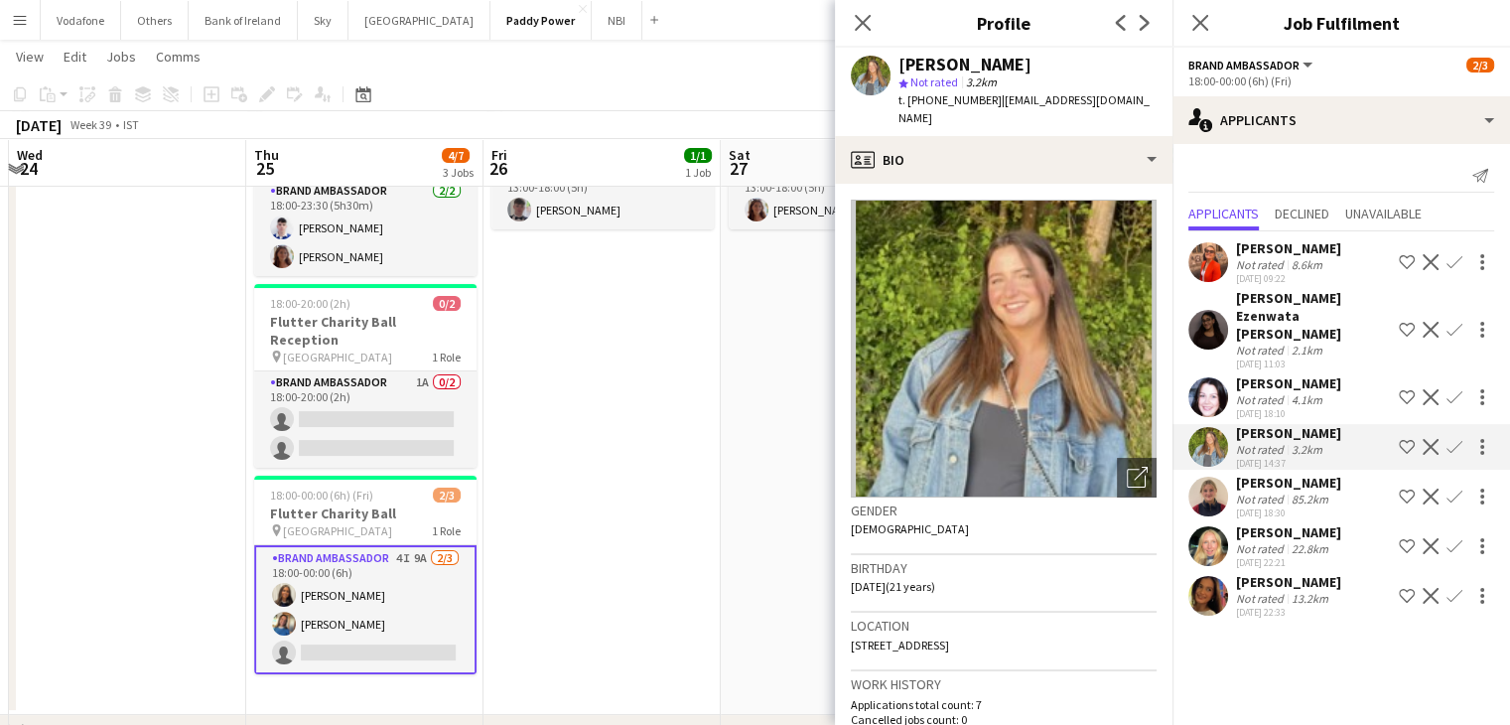
click at [1211, 476] on app-user-avatar at bounding box center [1208, 496] width 40 height 40
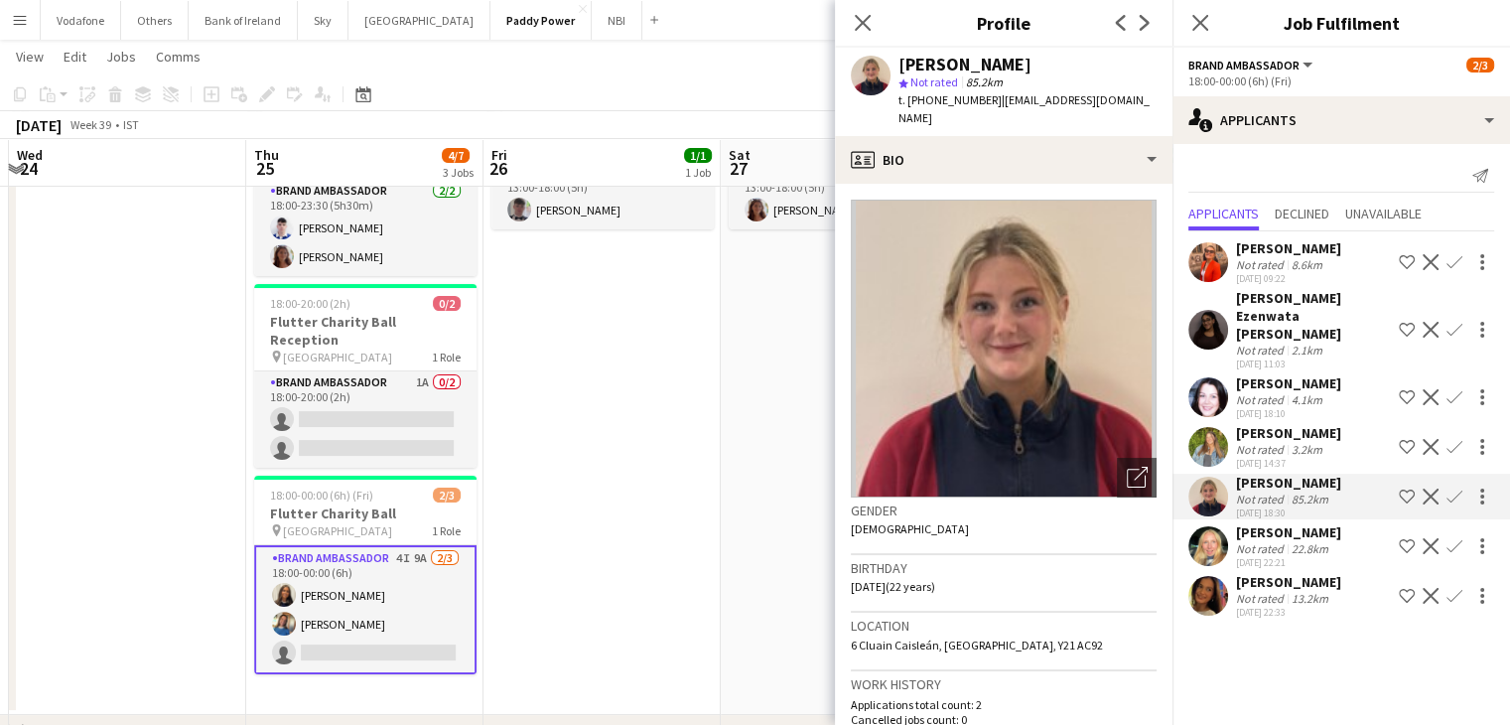
click at [1207, 526] on app-user-avatar at bounding box center [1208, 546] width 40 height 40
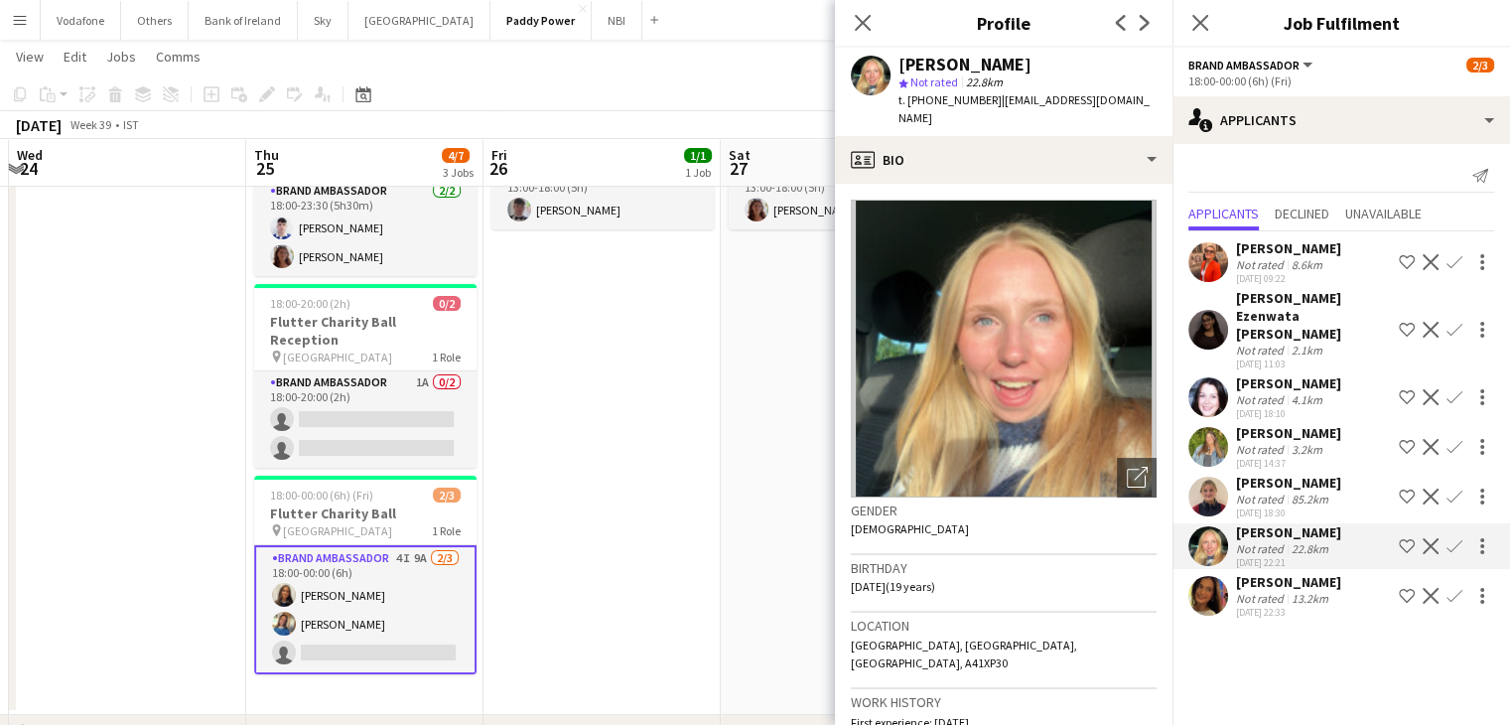
click at [1217, 578] on app-user-avatar at bounding box center [1208, 596] width 40 height 40
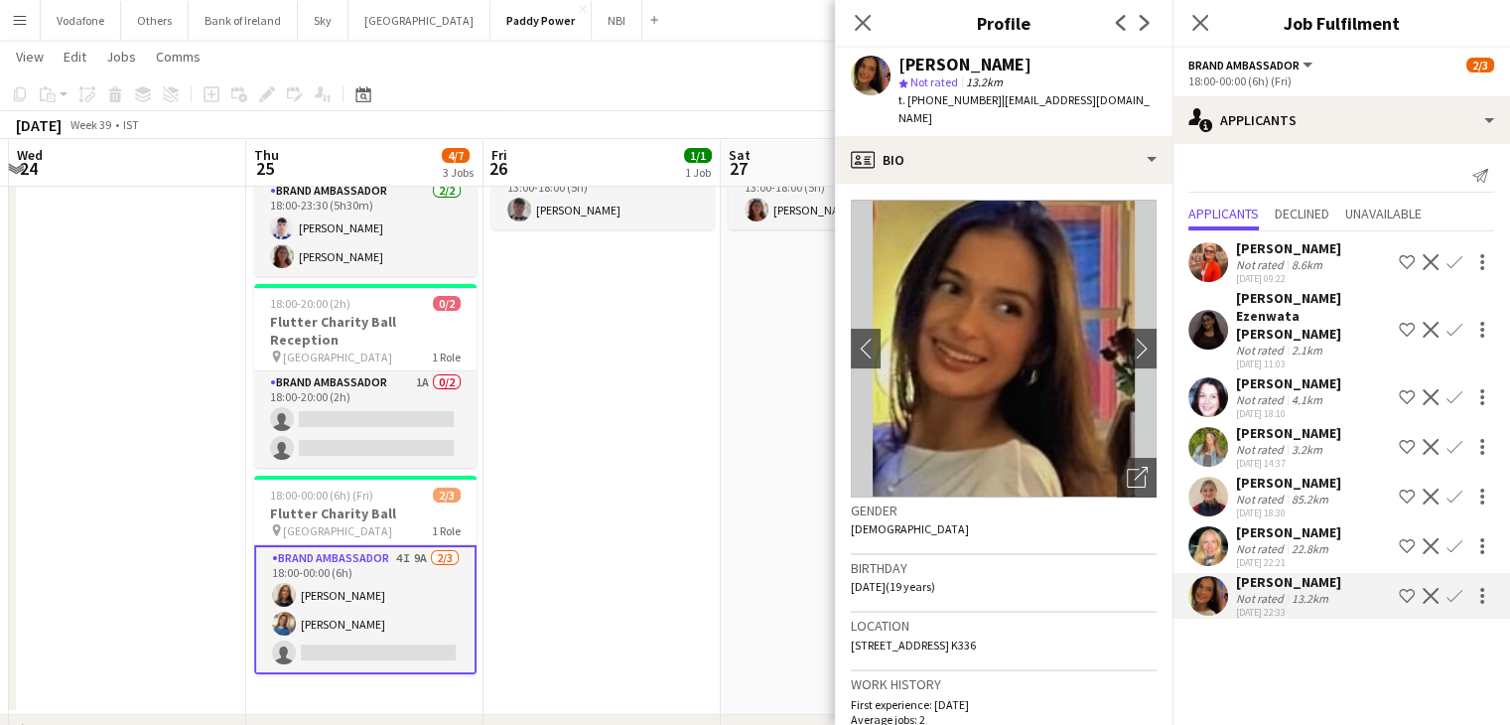
click at [1196, 526] on app-user-avatar at bounding box center [1208, 546] width 40 height 40
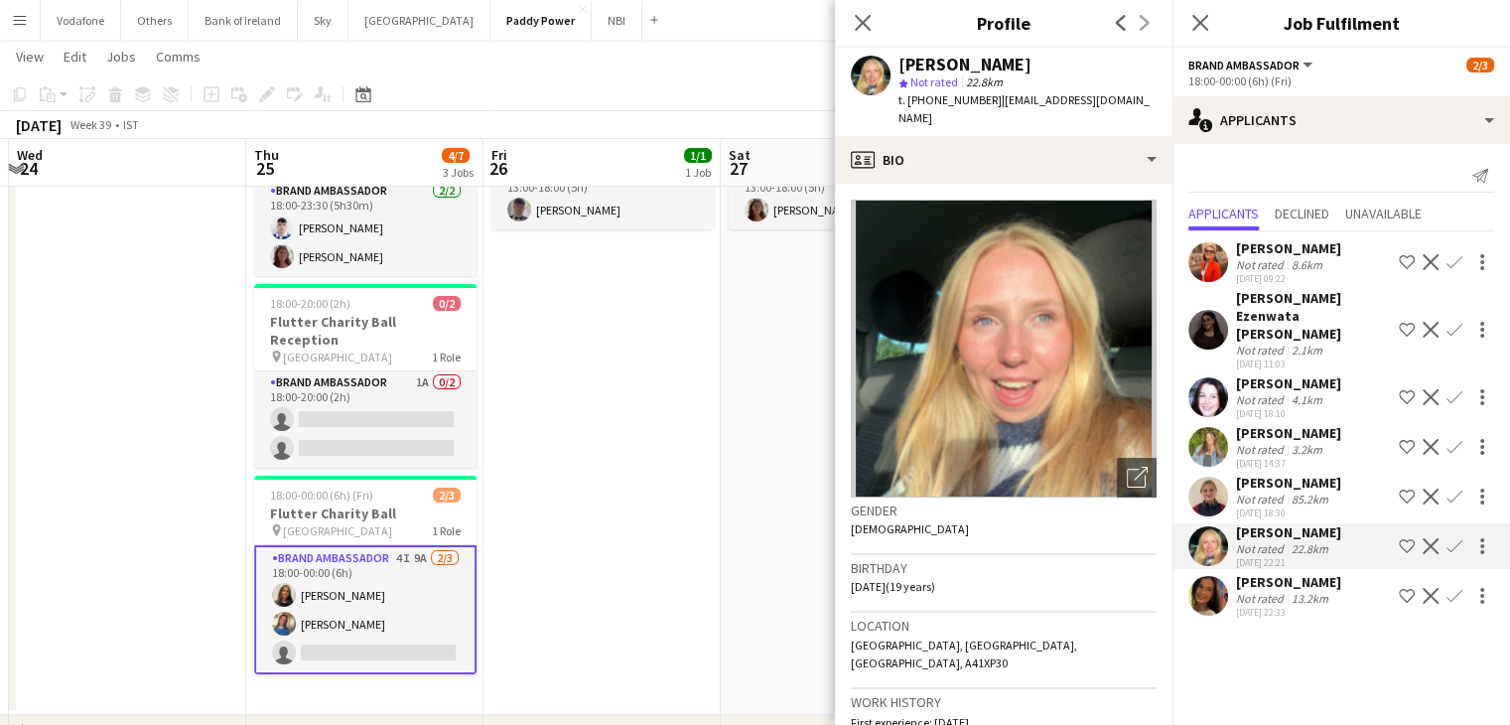
click at [1202, 476] on app-user-avatar at bounding box center [1208, 496] width 40 height 40
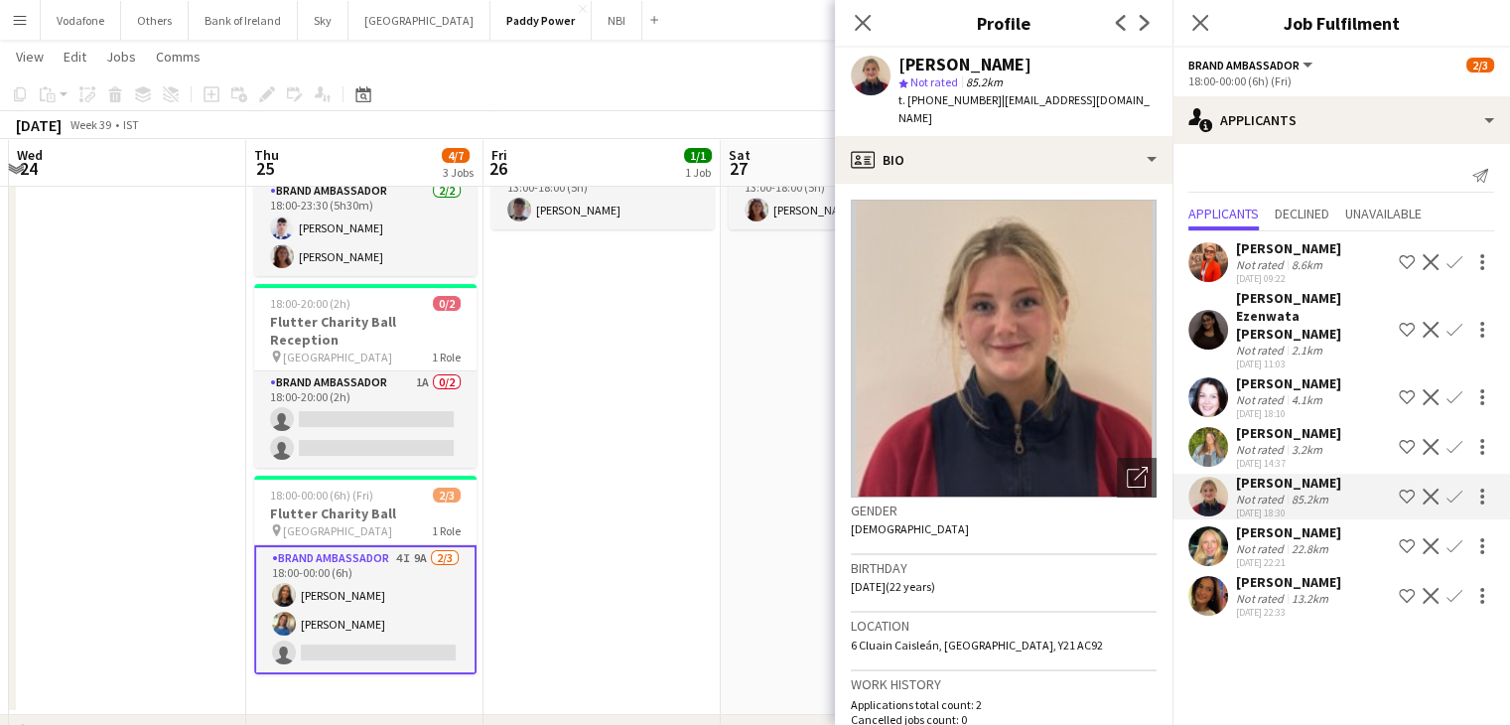
click at [1208, 427] on app-user-avatar at bounding box center [1208, 447] width 40 height 40
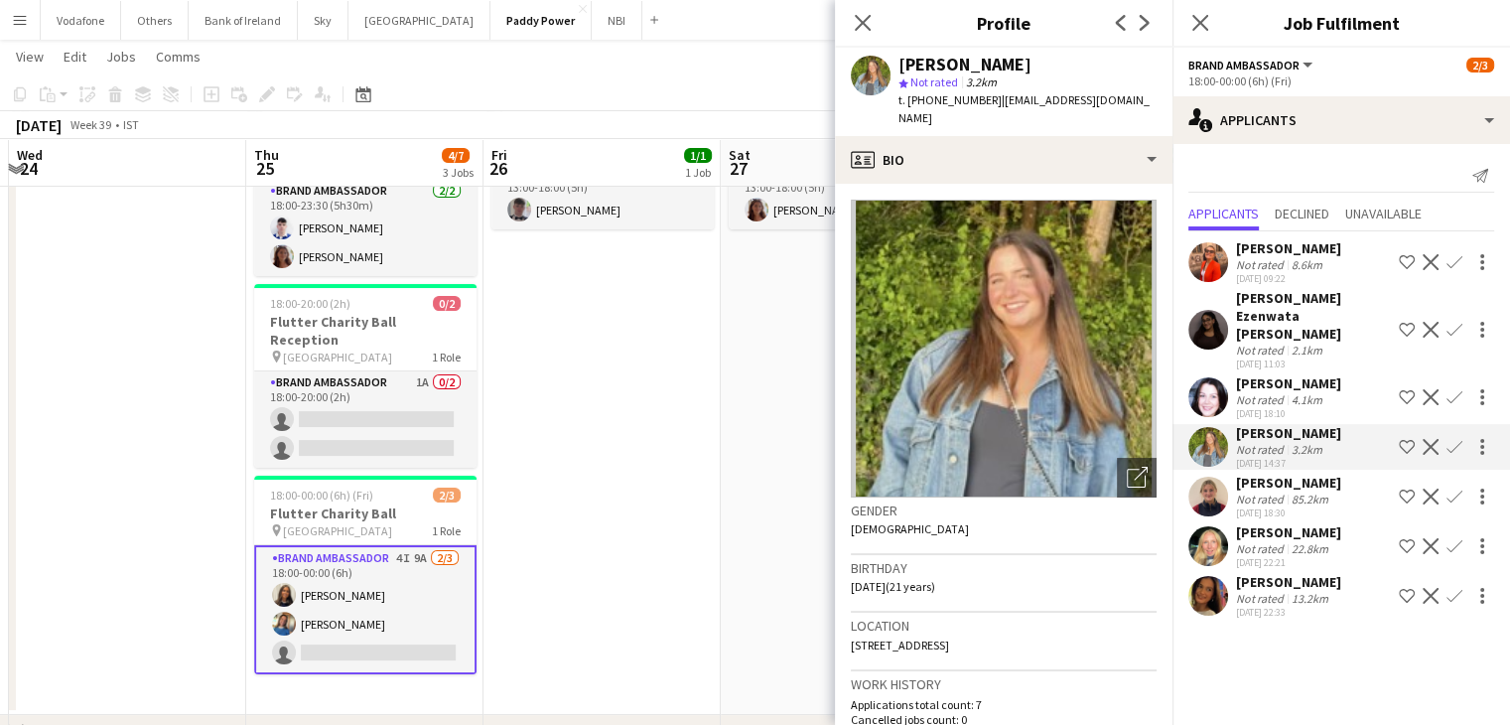
click at [1214, 377] on app-user-avatar at bounding box center [1208, 397] width 40 height 40
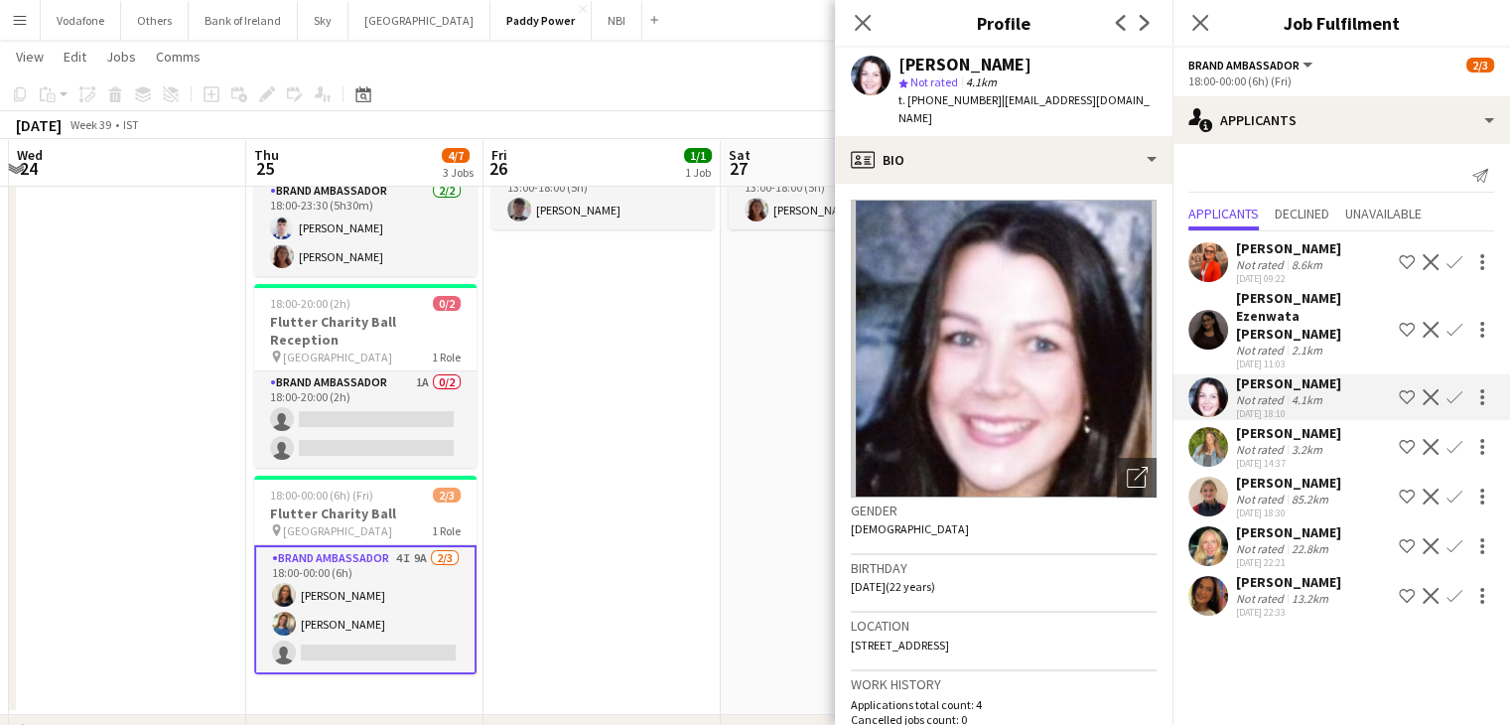
click at [1199, 314] on app-user-avatar at bounding box center [1208, 330] width 40 height 40
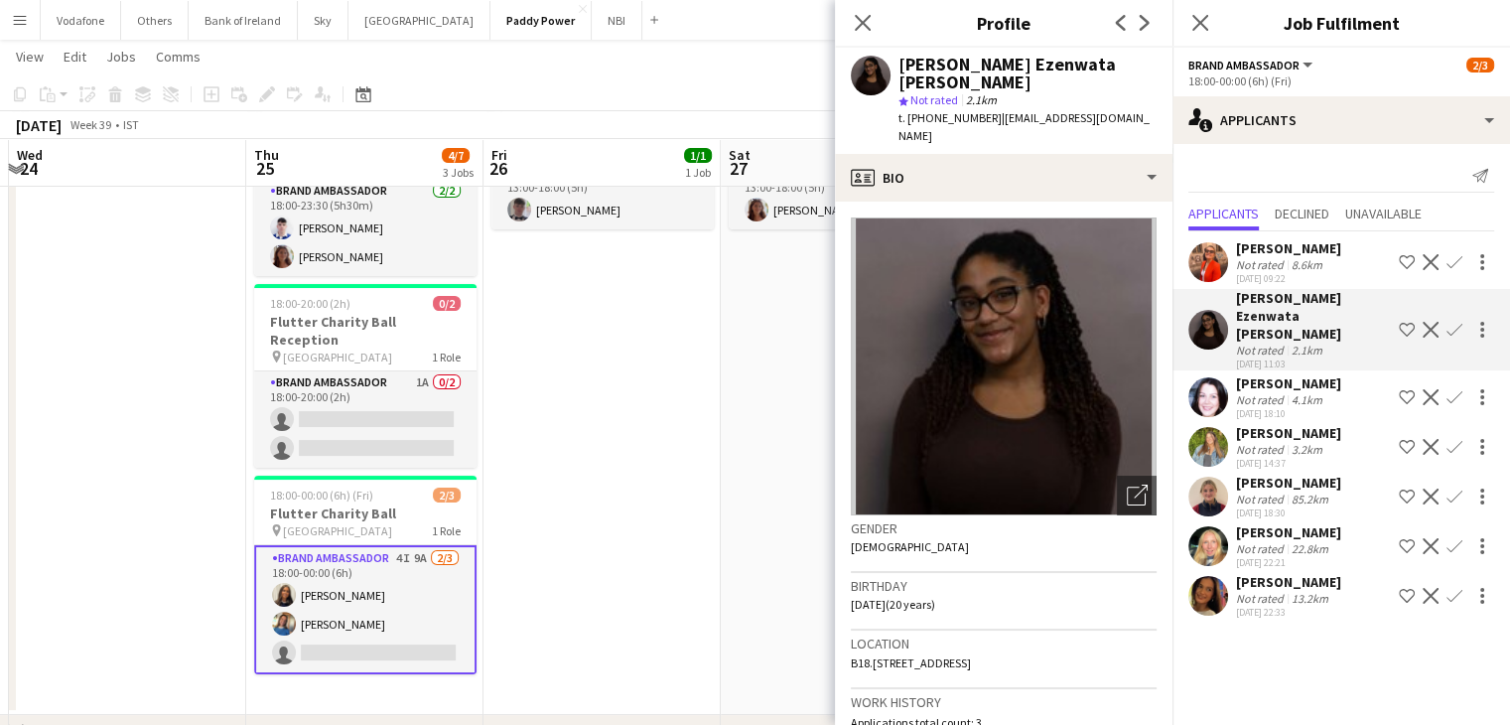
click at [1197, 259] on app-user-avatar at bounding box center [1208, 262] width 40 height 40
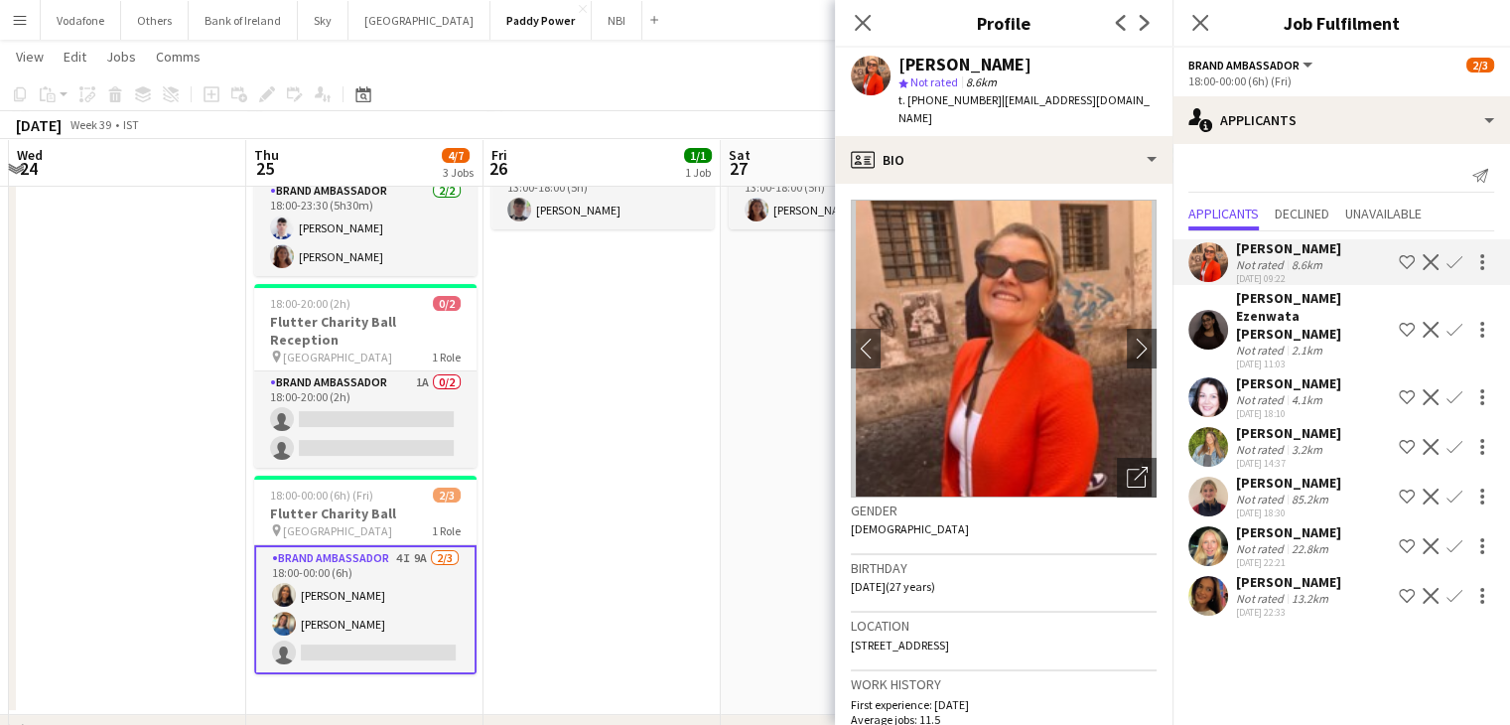
click at [691, 388] on app-date-cell "13:00-18:00 (5h) 1/1 NFL Activations pin The Camden 1 Role Brand Ambassador [DA…" at bounding box center [601, 399] width 237 height 630
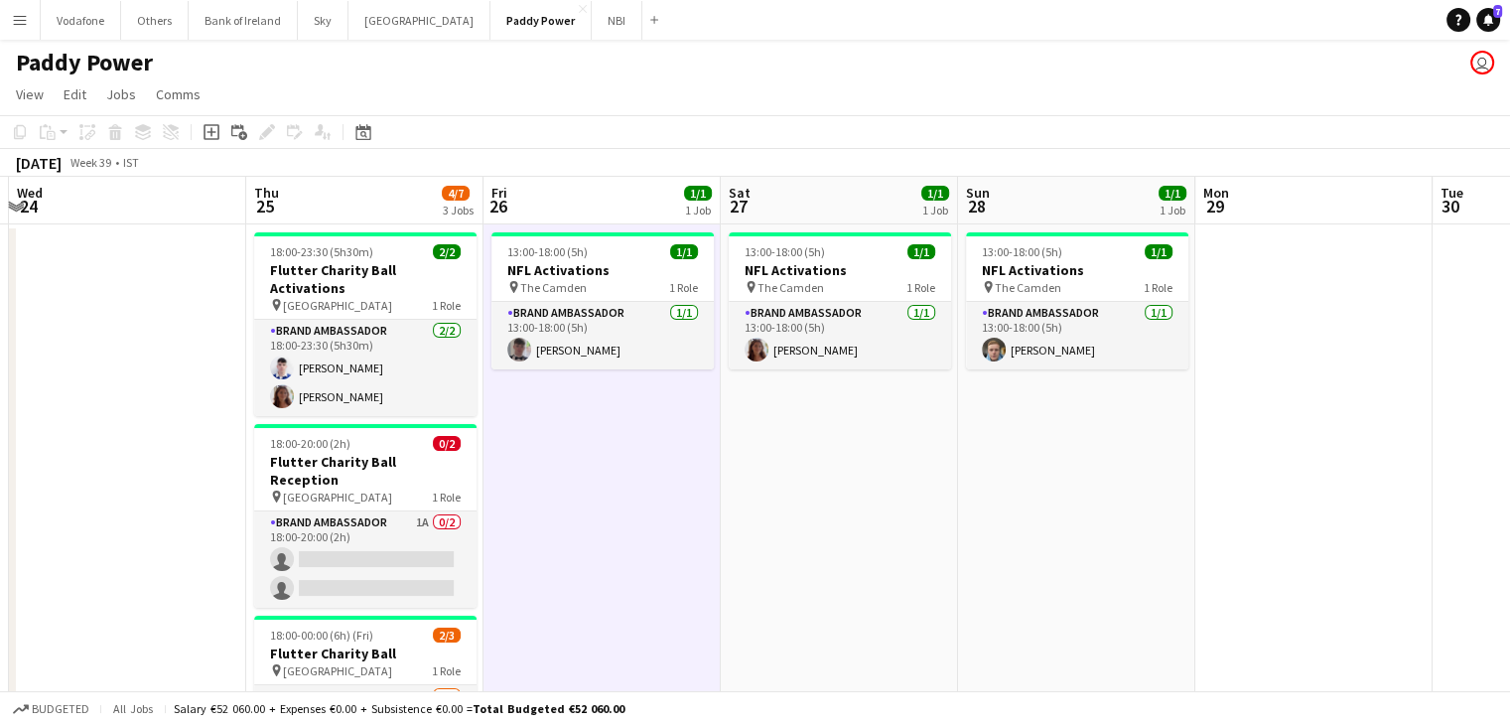
scroll to position [0, 0]
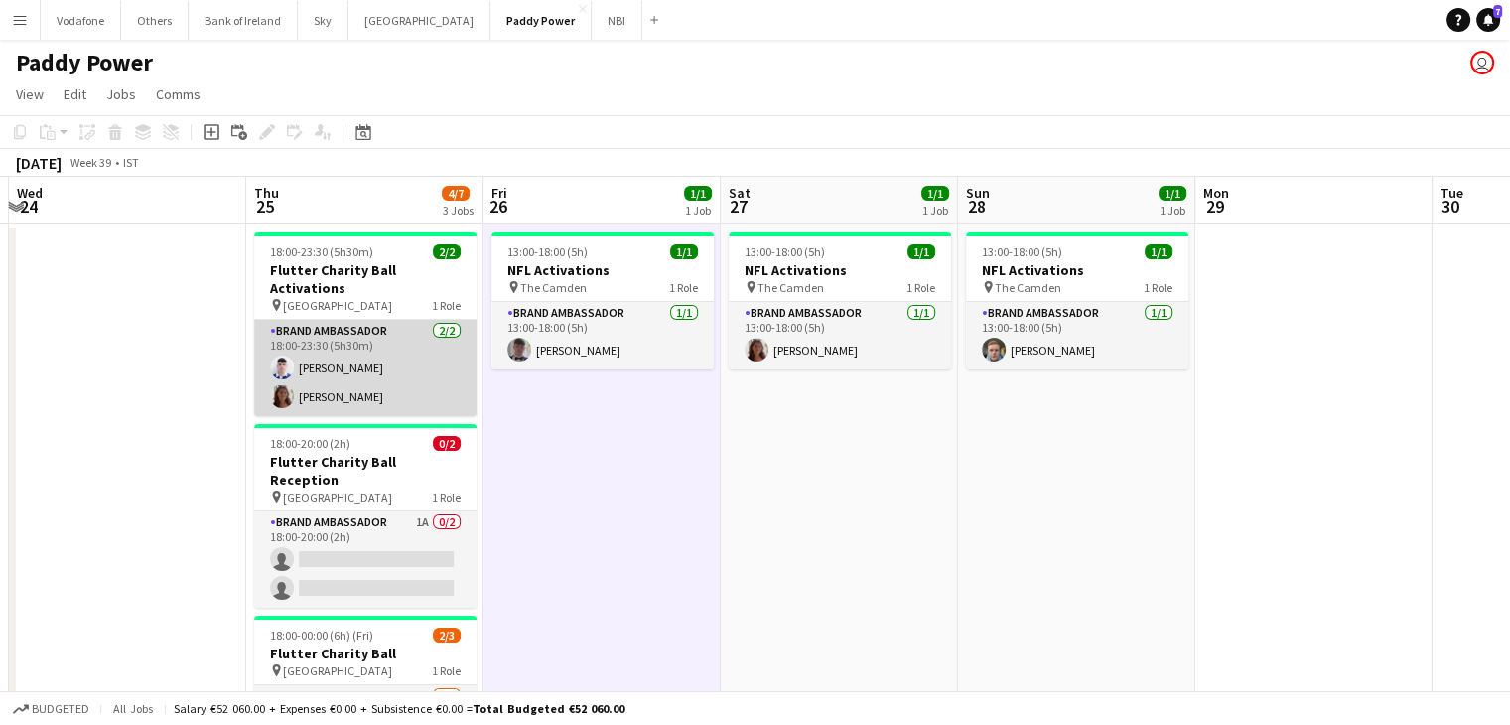
click at [381, 367] on app-card-role "Brand Ambassador [DATE] 18:00-23:30 (5h30m) [DEMOGRAPHIC_DATA] [PERSON_NAME]" at bounding box center [365, 368] width 222 height 96
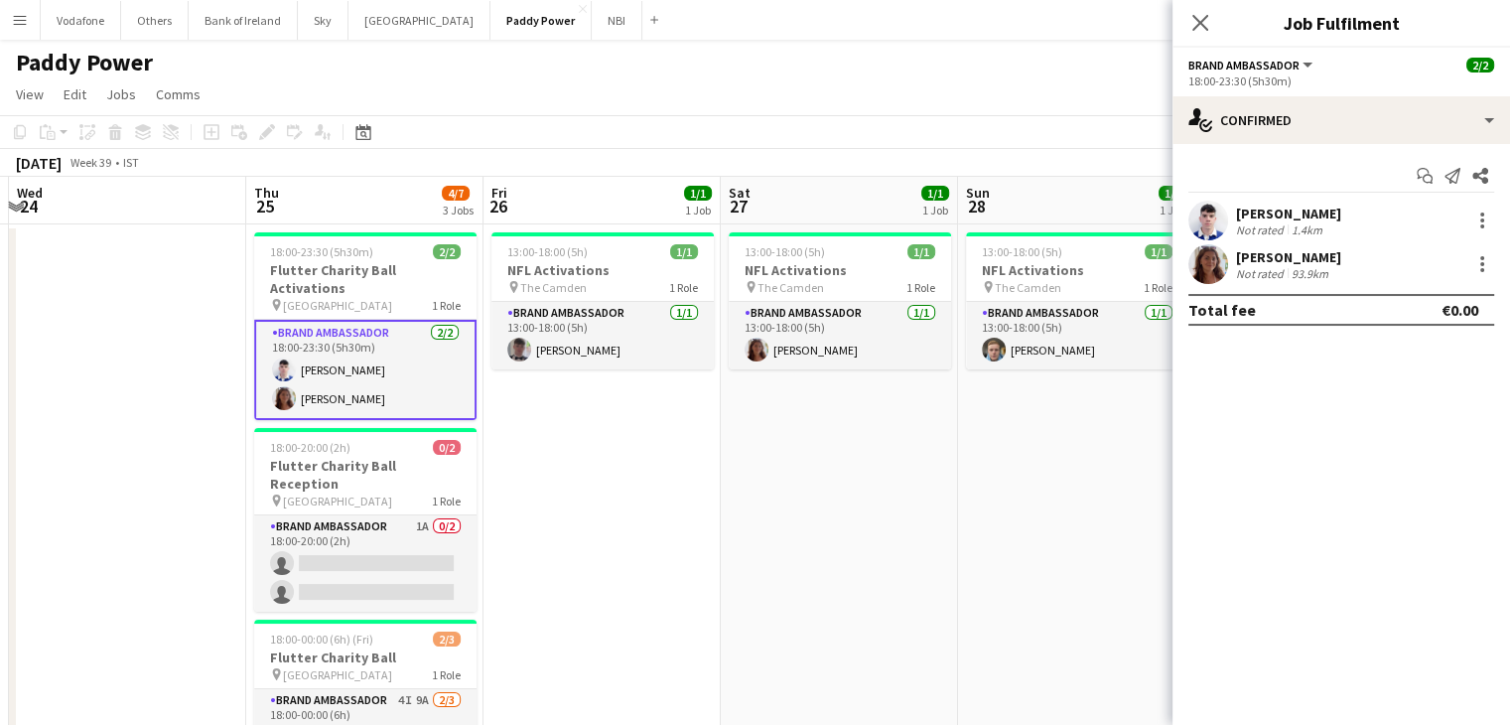
click at [617, 458] on app-date-cell "13:00-18:00 (5h) 1/1 NFL Activations pin The Camden 1 Role Brand Ambassador [DA…" at bounding box center [601, 539] width 237 height 630
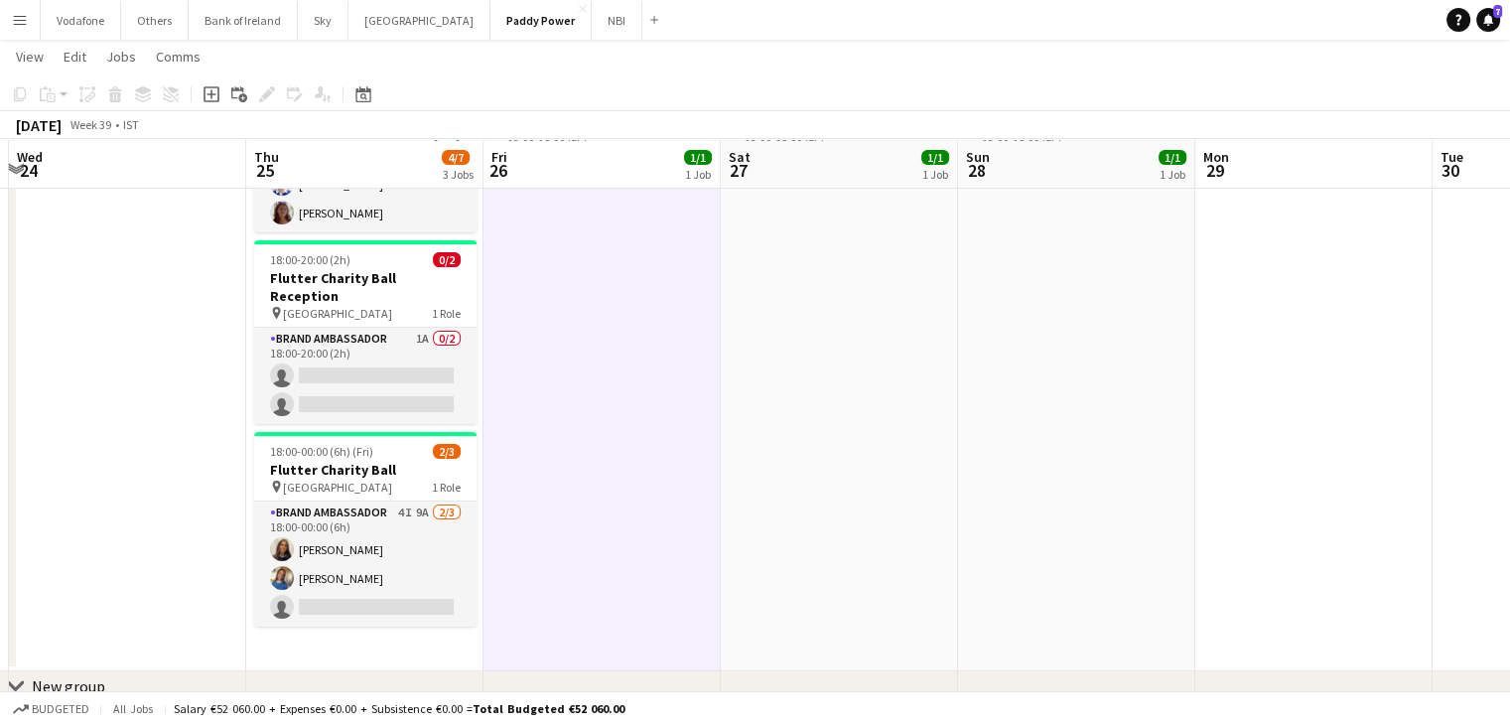
scroll to position [183, 0]
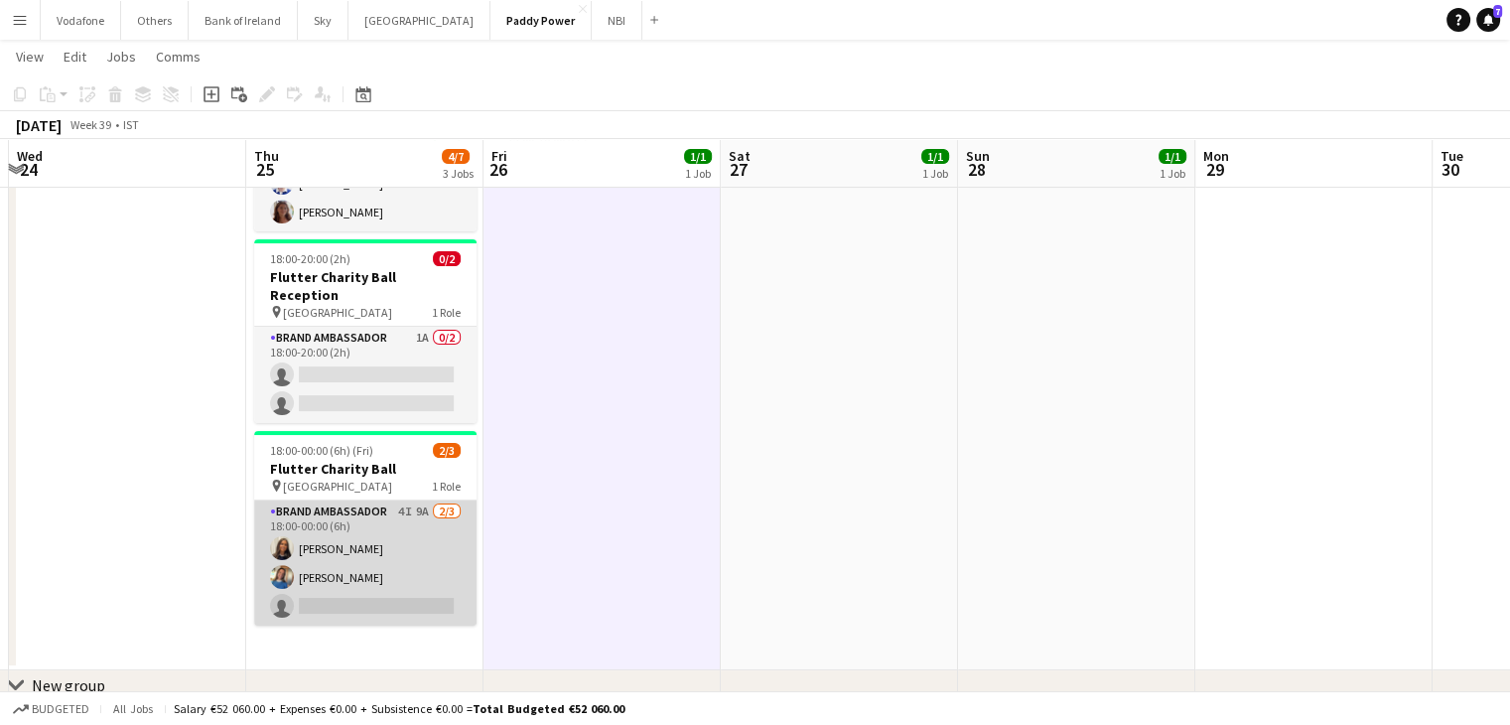
click at [372, 526] on app-card-role "Brand Ambassador 4I 9A [DATE] 18:00-00:00 (6h) [PERSON_NAME] [PERSON_NAME] sing…" at bounding box center [365, 562] width 222 height 125
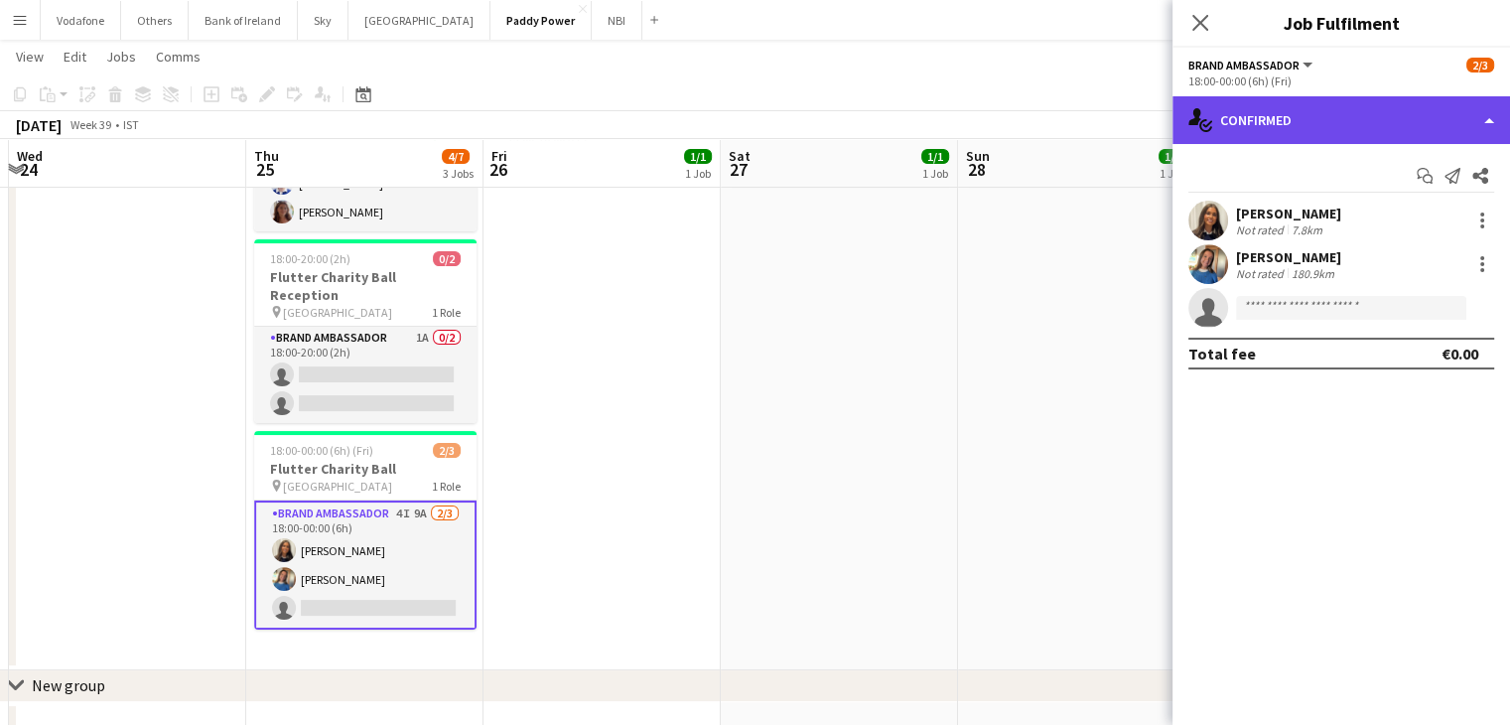
click at [1428, 138] on div "single-neutral-actions-check-2 Confirmed" at bounding box center [1340, 120] width 337 height 48
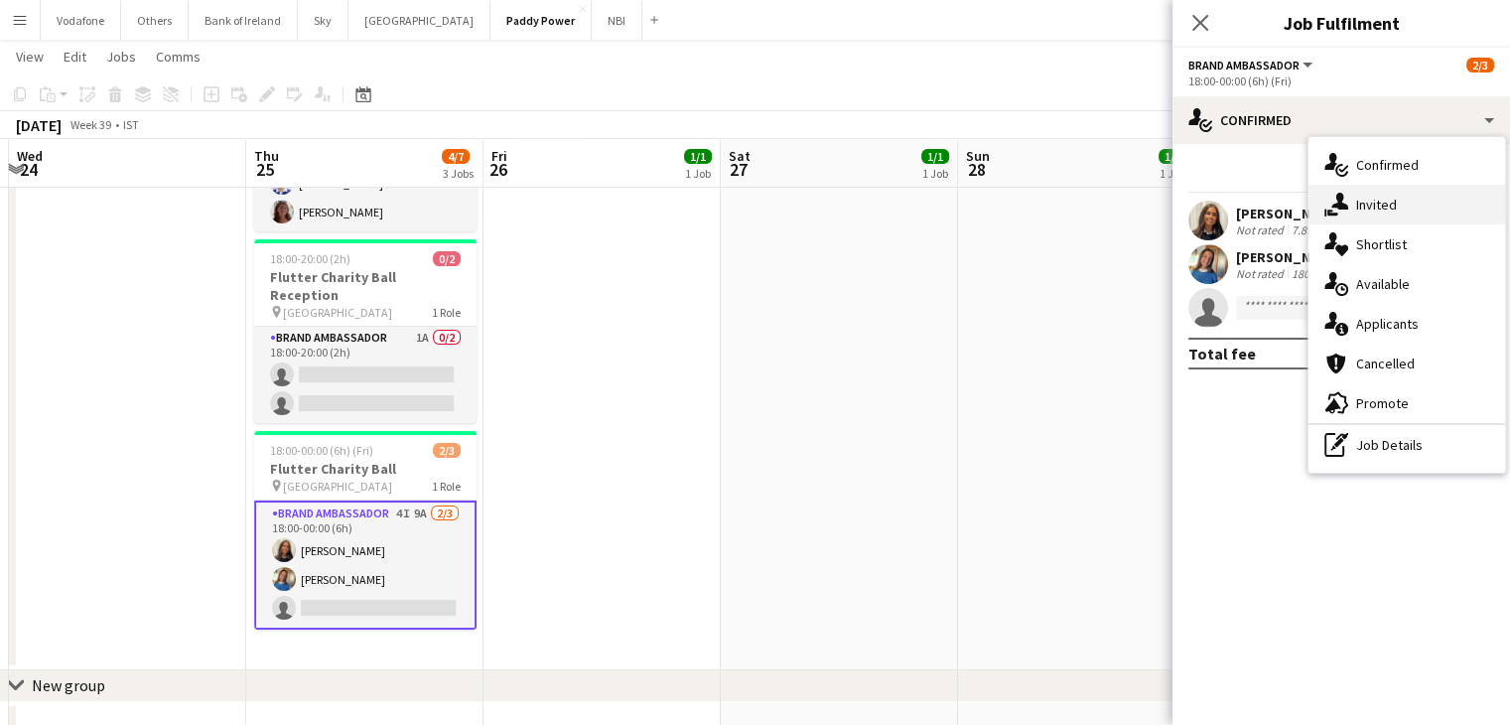
click at [1409, 201] on div "single-neutral-actions-share-1 Invited" at bounding box center [1406, 205] width 197 height 40
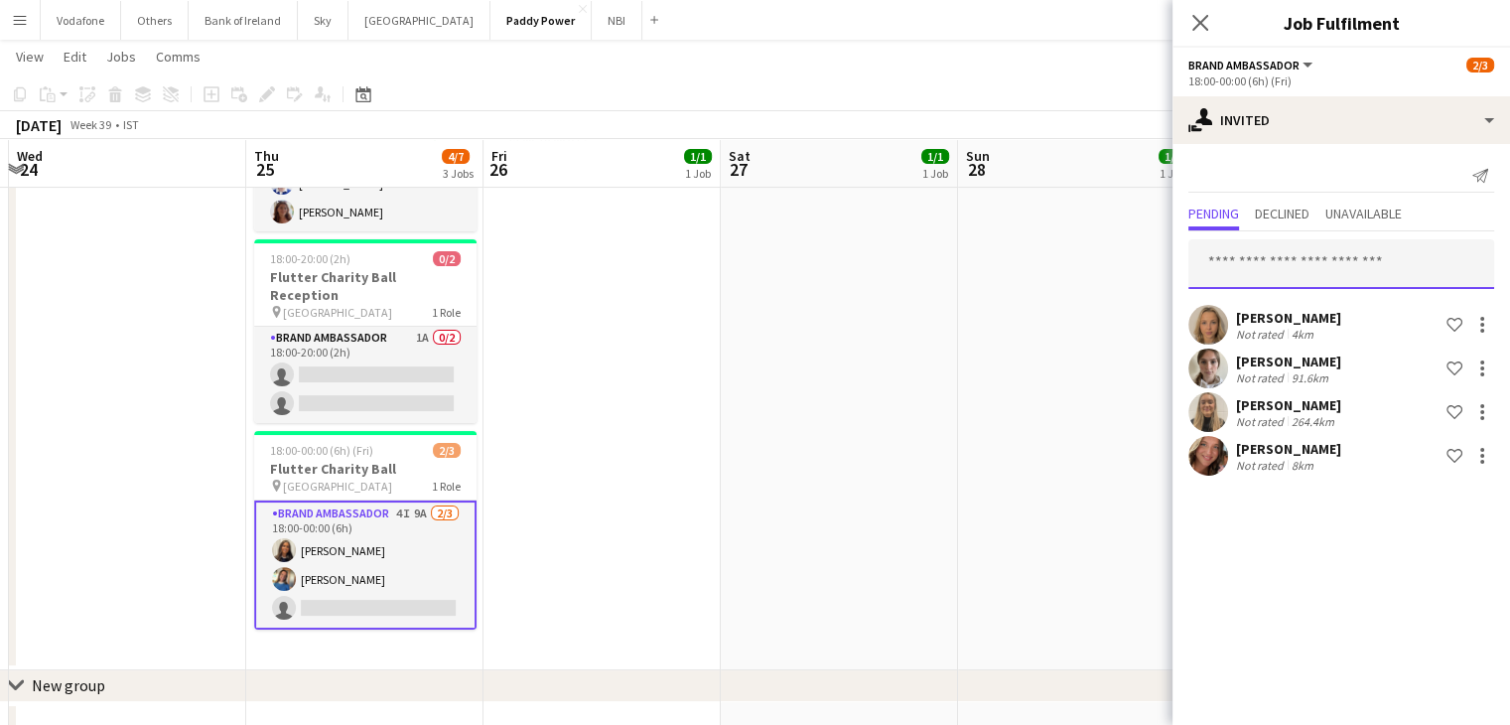
click at [1384, 263] on input "text" at bounding box center [1341, 264] width 306 height 50
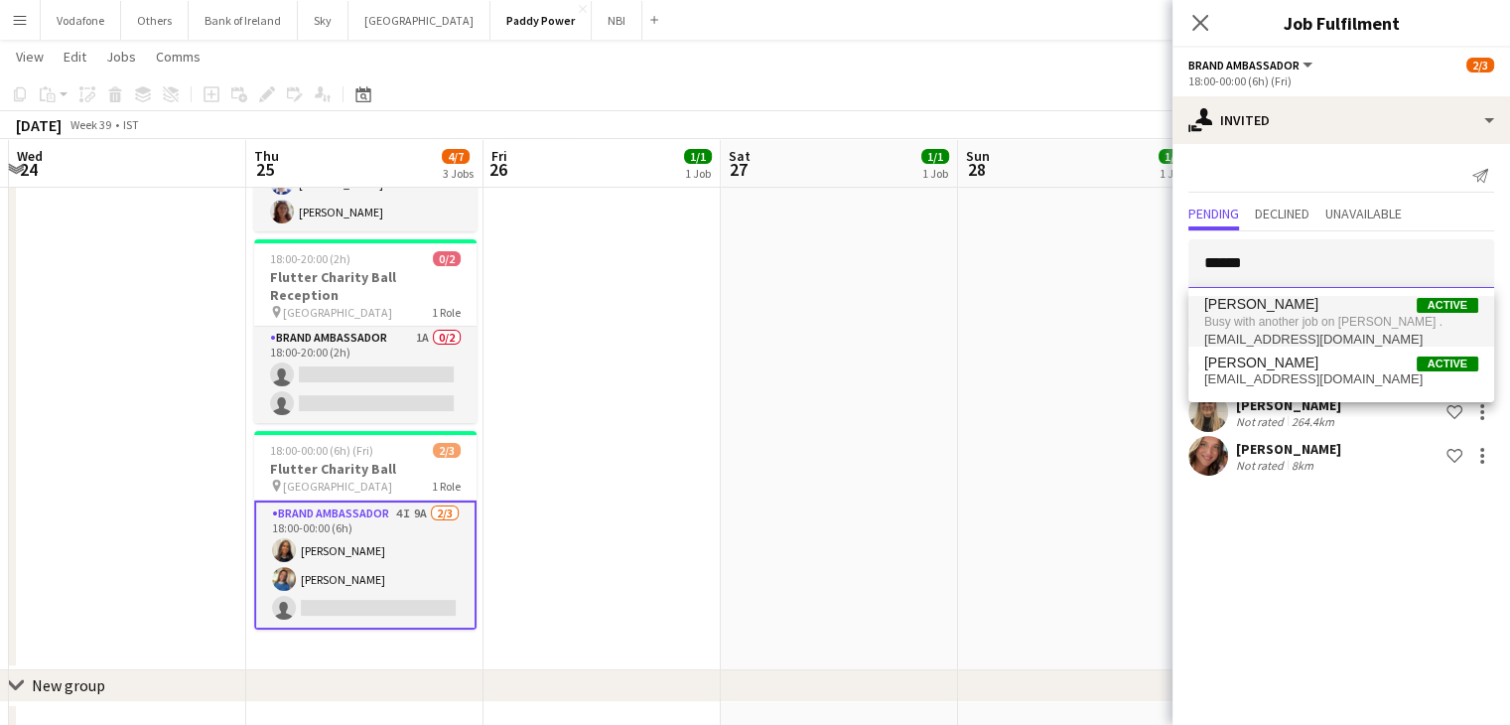
type input "******"
click at [1358, 321] on span "Busy with another job on [PERSON_NAME] ." at bounding box center [1341, 322] width 274 height 18
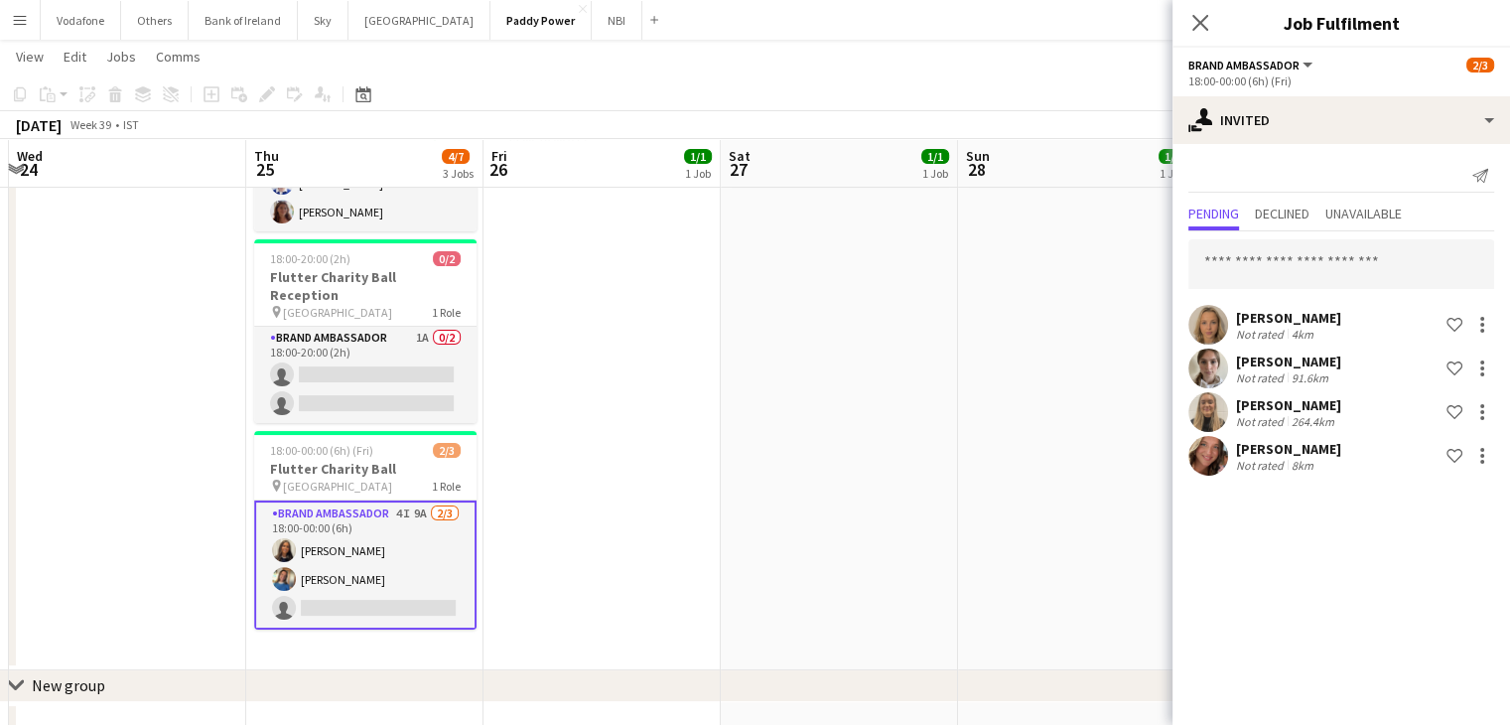
click at [977, 427] on app-date-cell "13:00-18:00 (5h) 1/1 NFL Activations pin The Camden 1 Role Brand Ambassador [DA…" at bounding box center [1076, 355] width 237 height 630
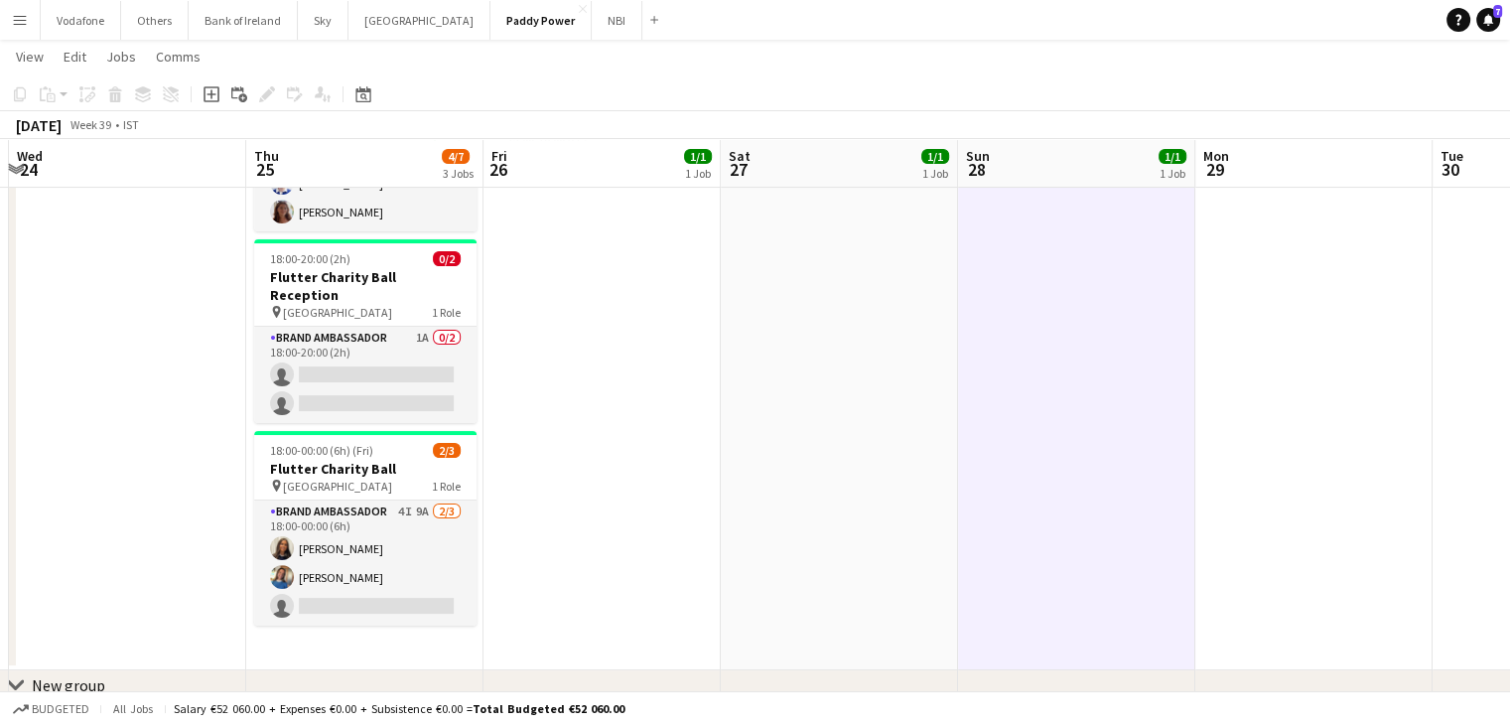
scroll to position [0, 0]
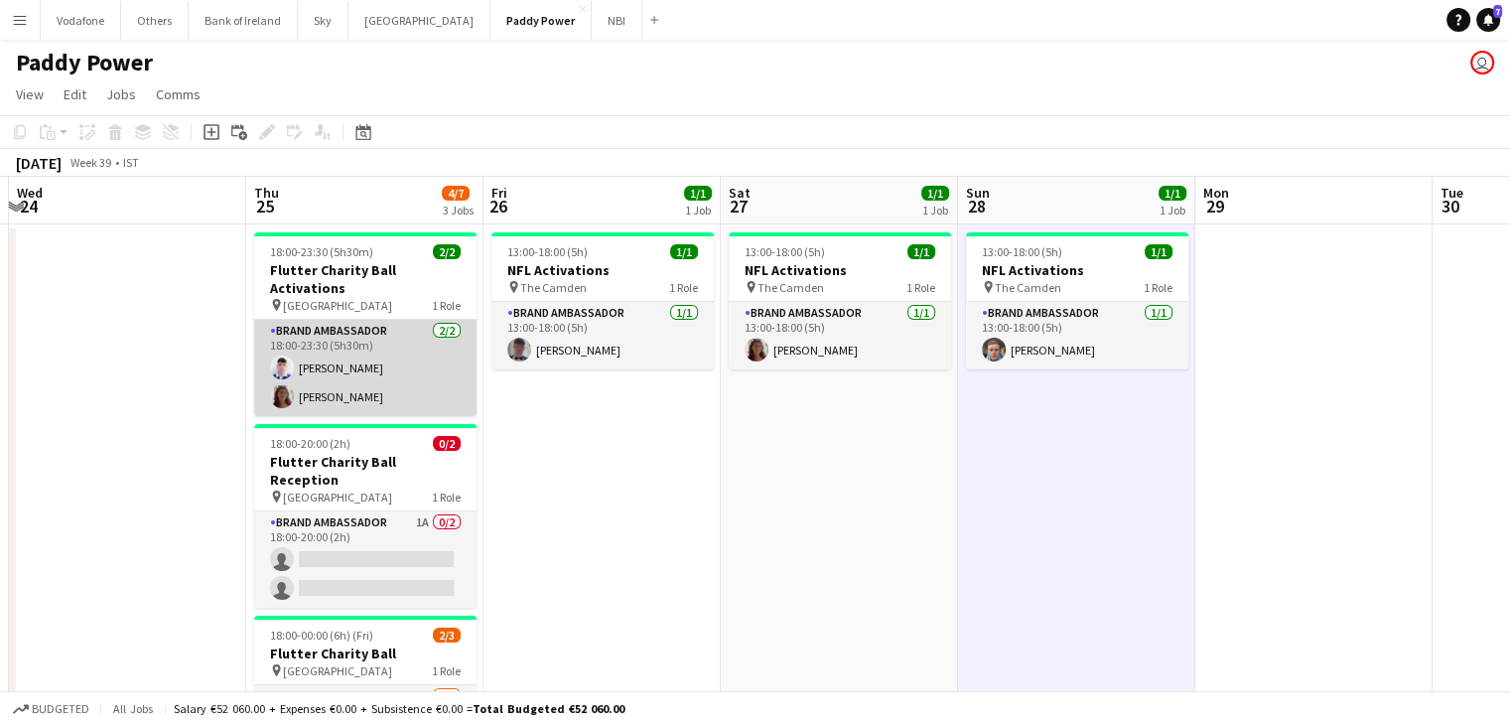
click at [411, 332] on app-card-role "Brand Ambassador [DATE] 18:00-23:30 (5h30m) [DEMOGRAPHIC_DATA] [PERSON_NAME]" at bounding box center [365, 368] width 222 height 96
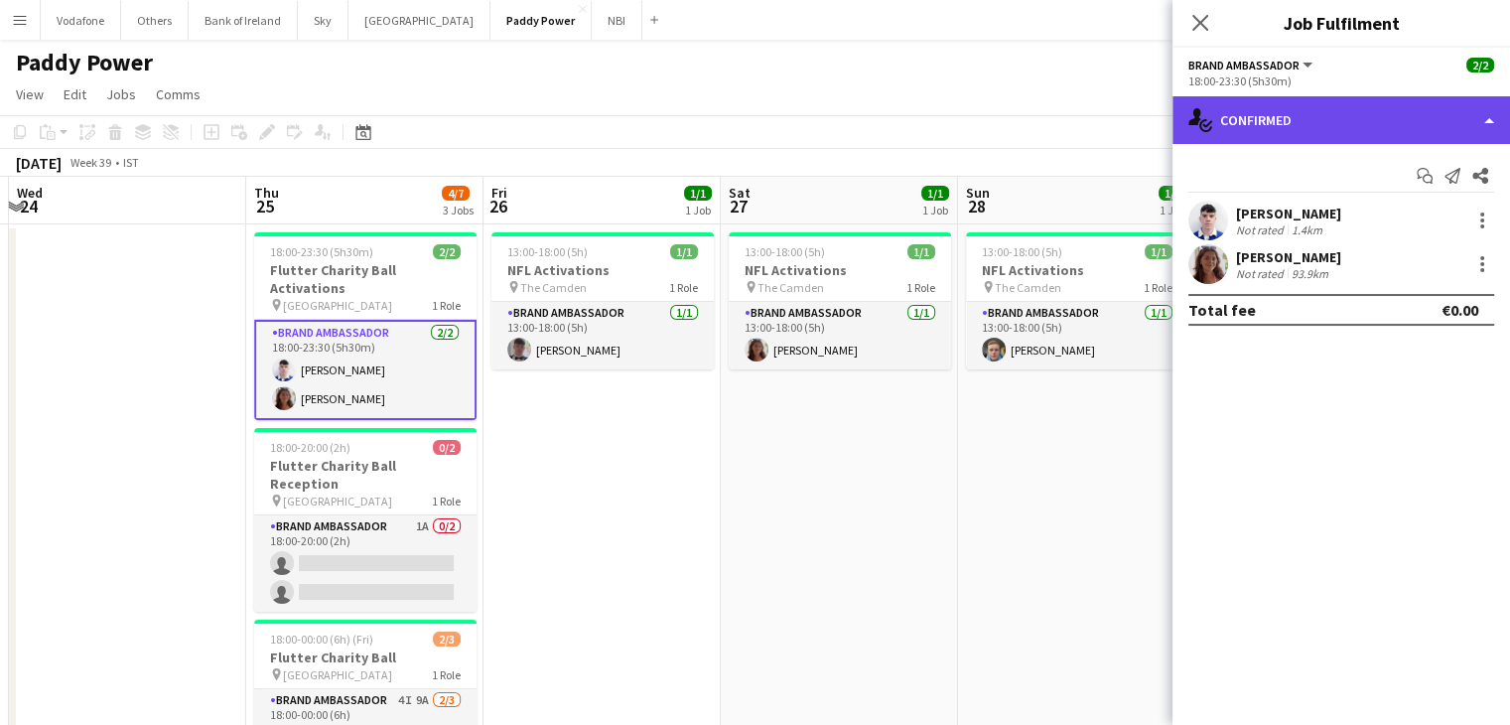
click at [1410, 105] on div "single-neutral-actions-check-2 Confirmed" at bounding box center [1340, 120] width 337 height 48
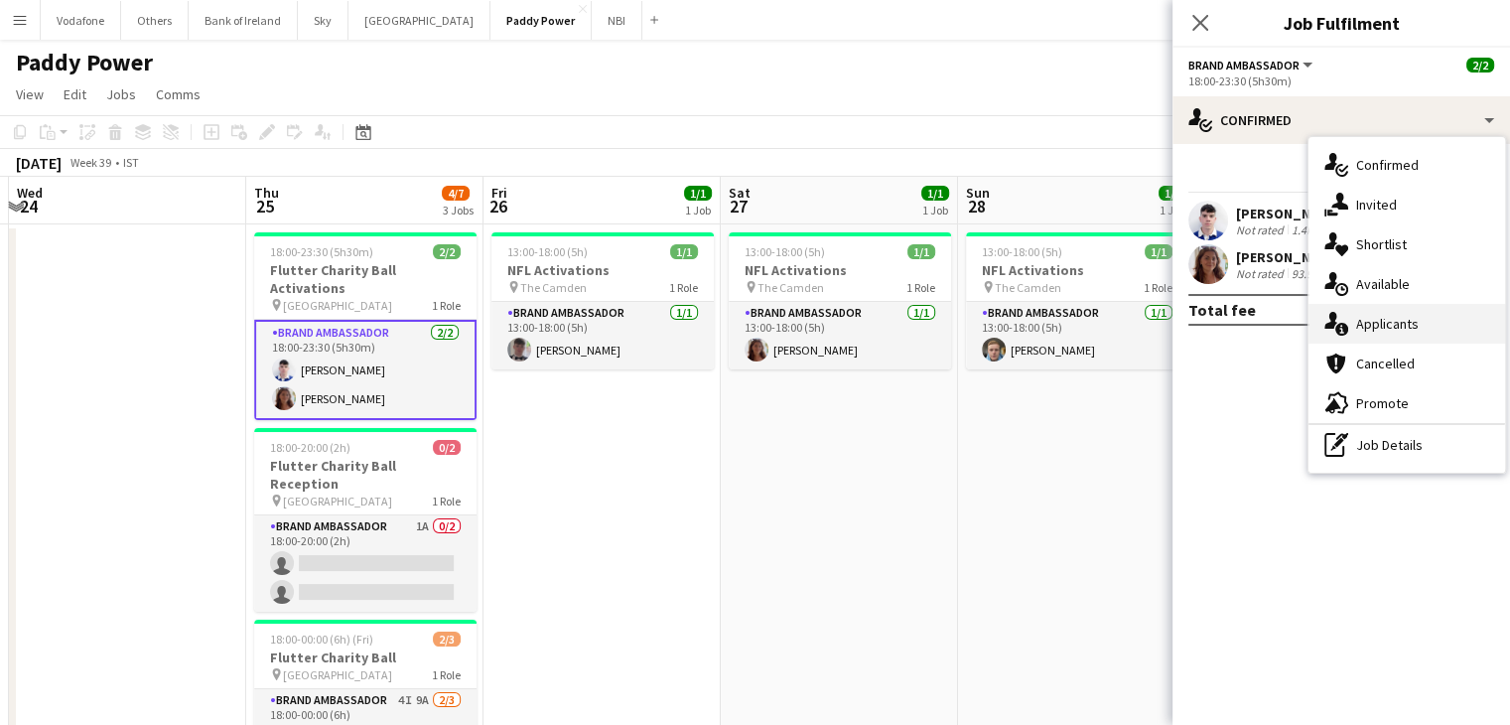
click at [1429, 309] on div "single-neutral-actions-information Applicants" at bounding box center [1406, 324] width 197 height 40
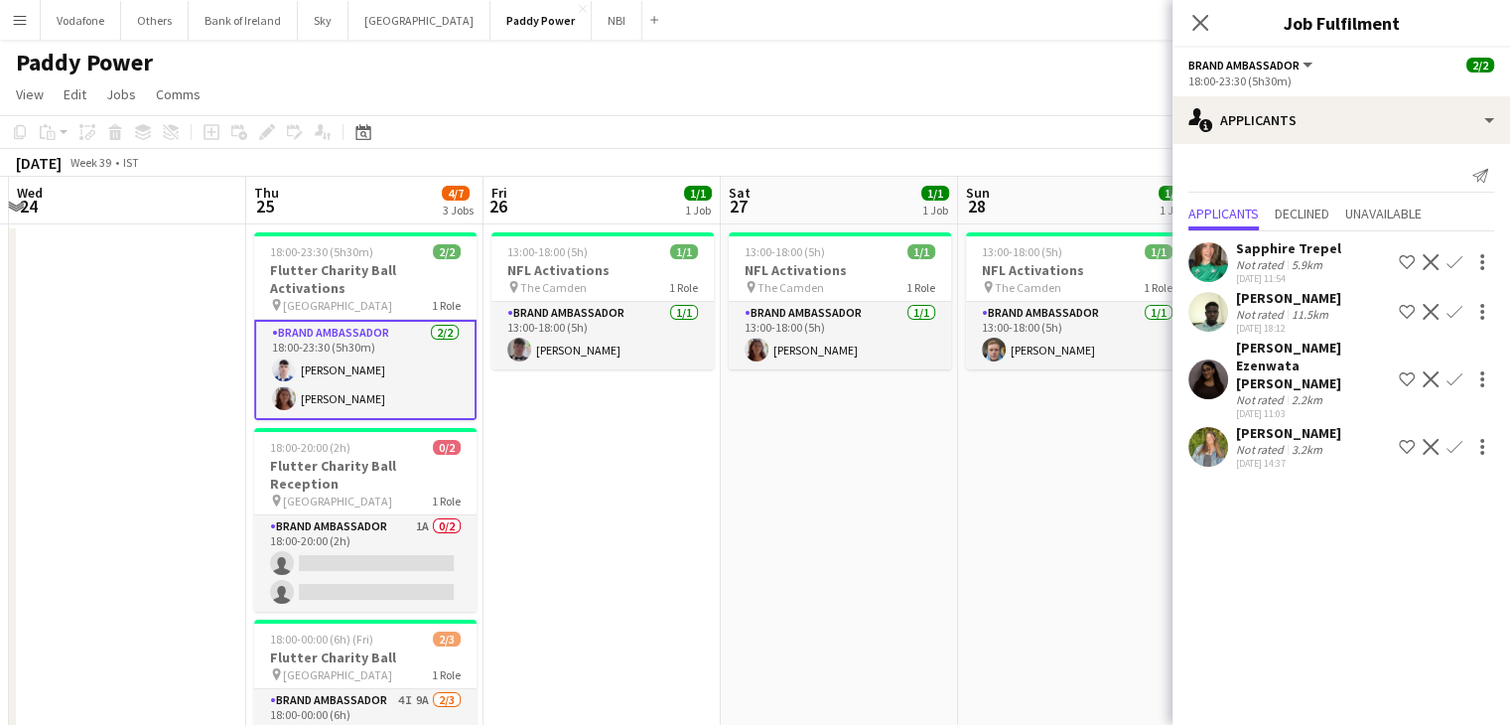
click at [1094, 480] on app-date-cell "13:00-18:00 (5h) 1/1 NFL Activations pin The Camden 1 Role Brand Ambassador [DA…" at bounding box center [1076, 539] width 237 height 630
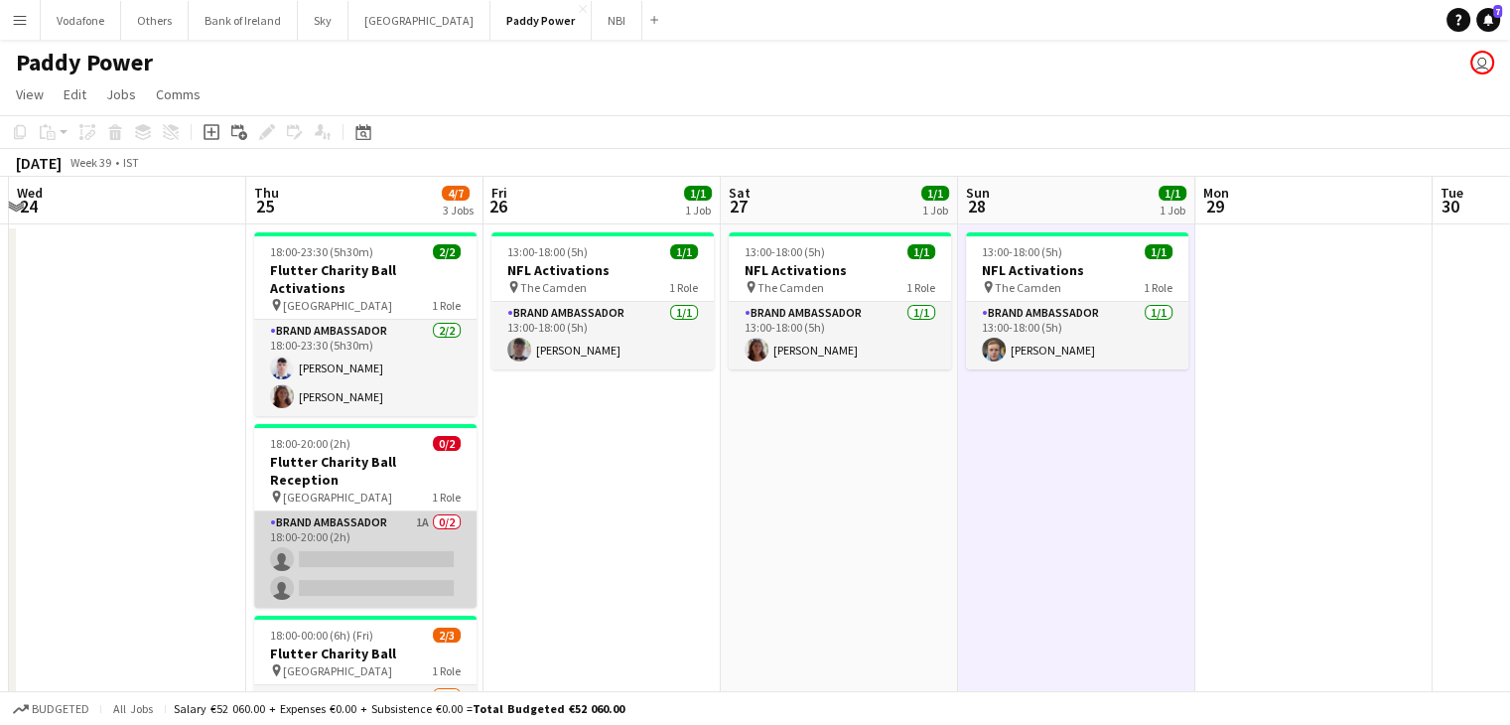
click at [405, 511] on app-card-role "Brand Ambassador 1A 0/2 18:00-20:00 (2h) single-neutral-actions single-neutral-…" at bounding box center [365, 559] width 222 height 96
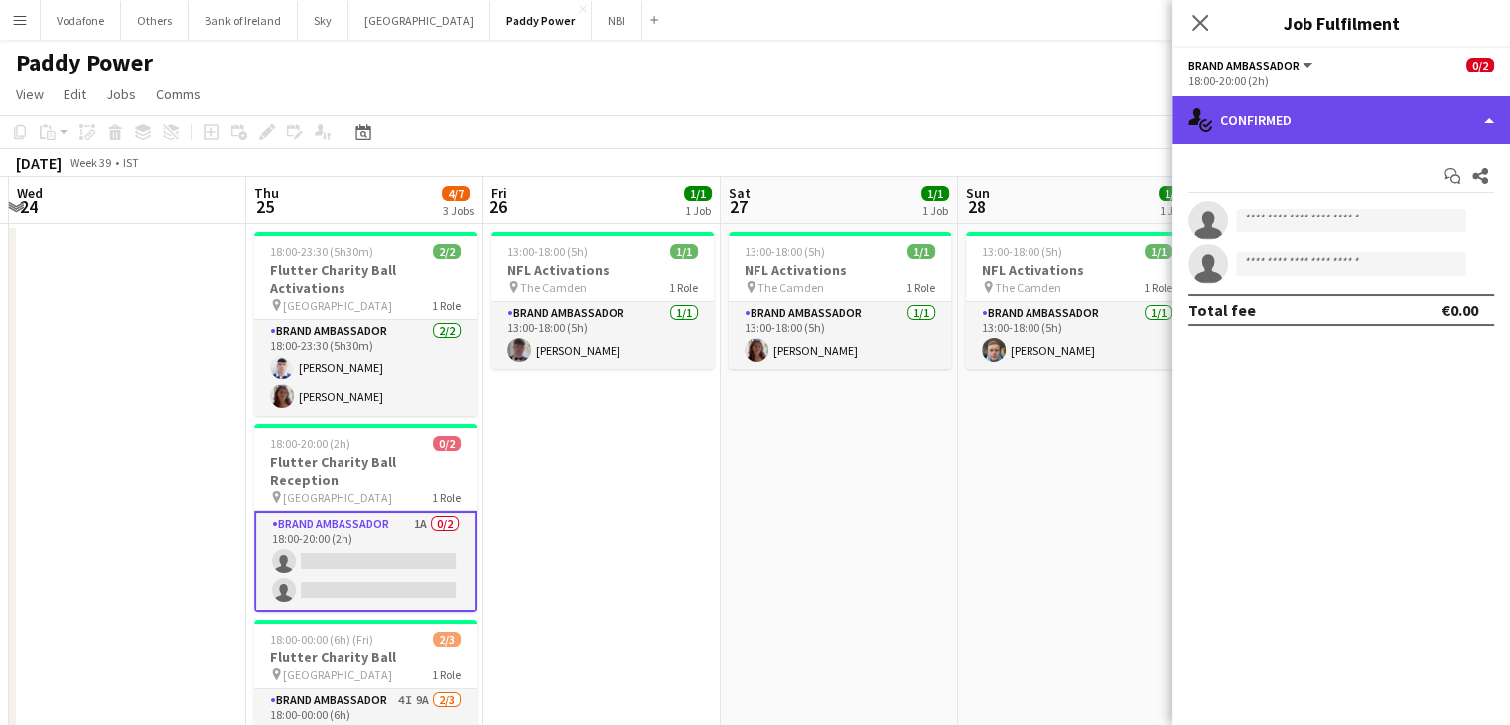
click at [1288, 104] on div "single-neutral-actions-check-2 Confirmed" at bounding box center [1340, 120] width 337 height 48
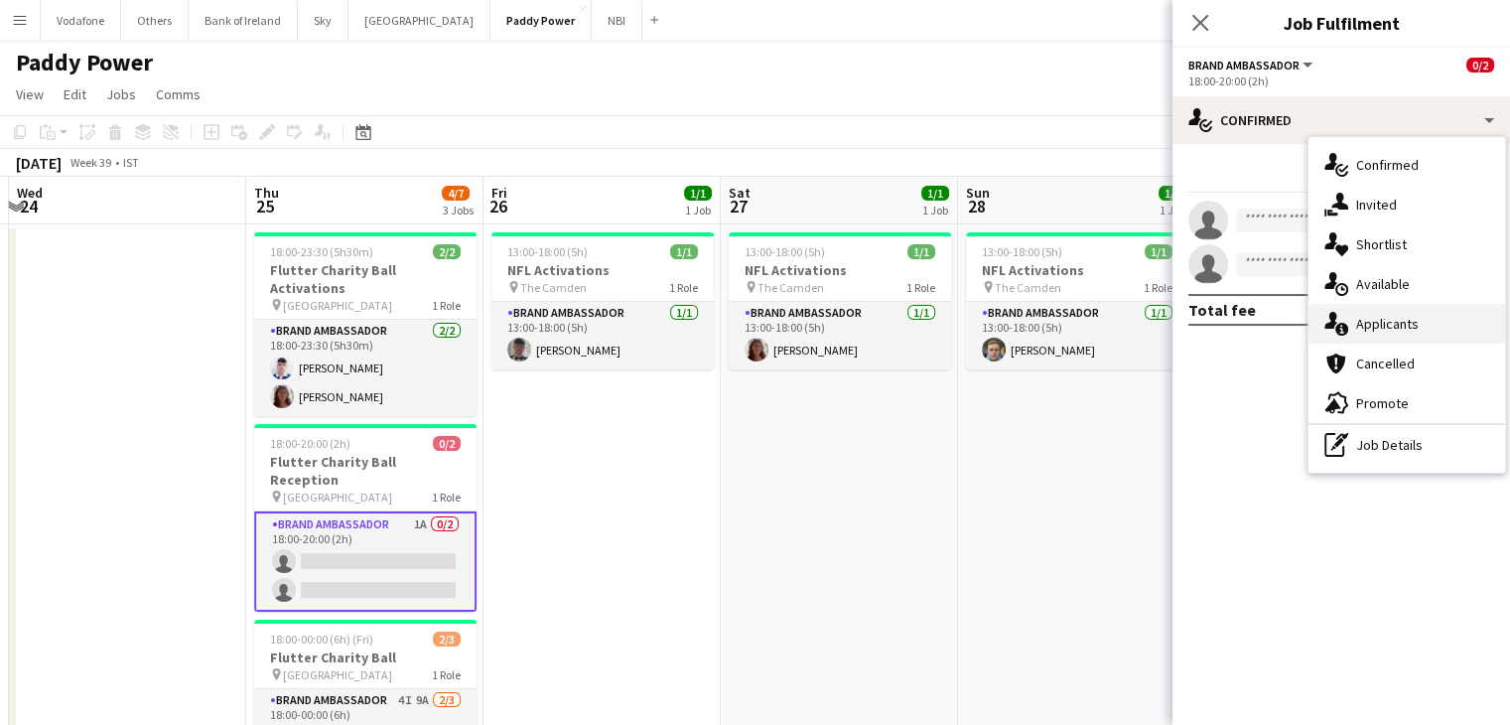
click at [1358, 313] on div "single-neutral-actions-information Applicants" at bounding box center [1406, 324] width 197 height 40
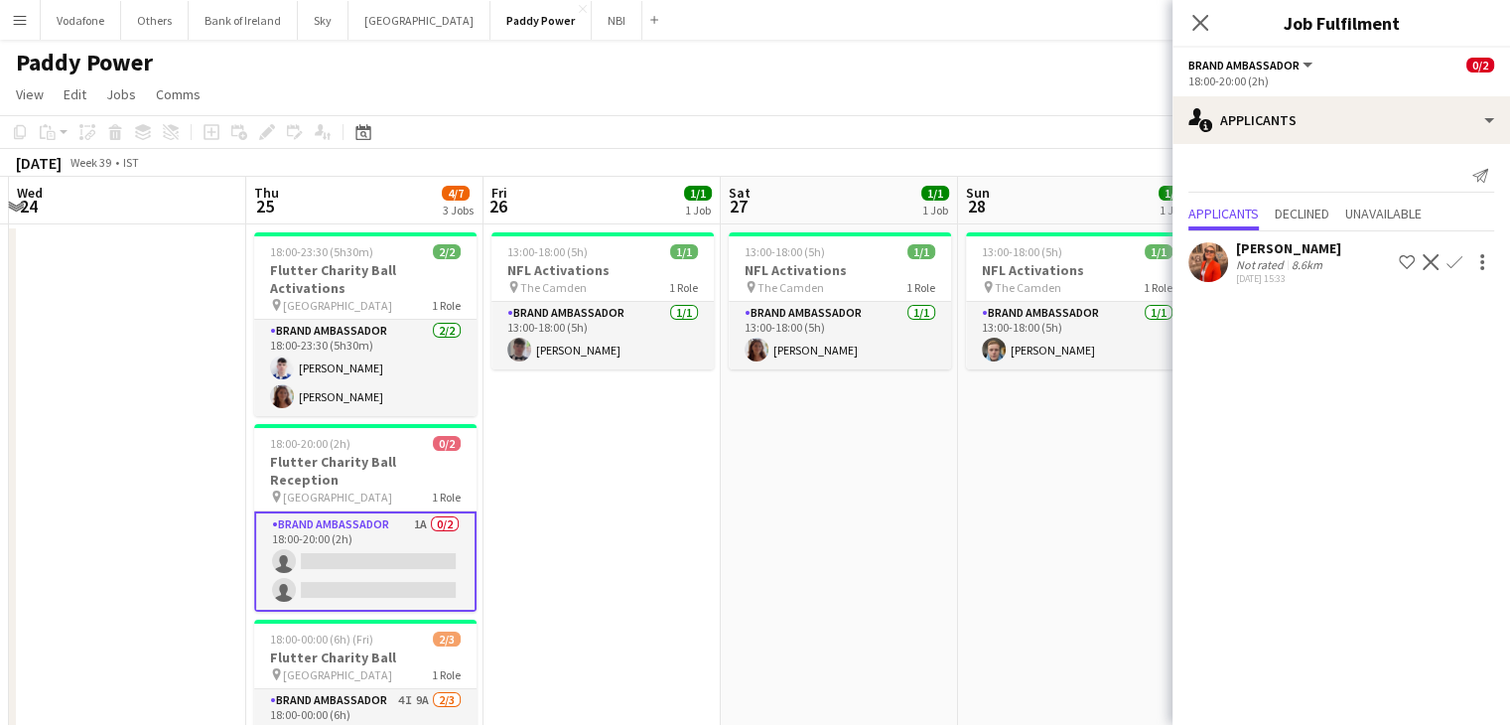
click at [1000, 552] on app-date-cell "13:00-18:00 (5h) 1/1 NFL Activations pin The Camden 1 Role Brand Ambassador [DA…" at bounding box center [1076, 539] width 237 height 630
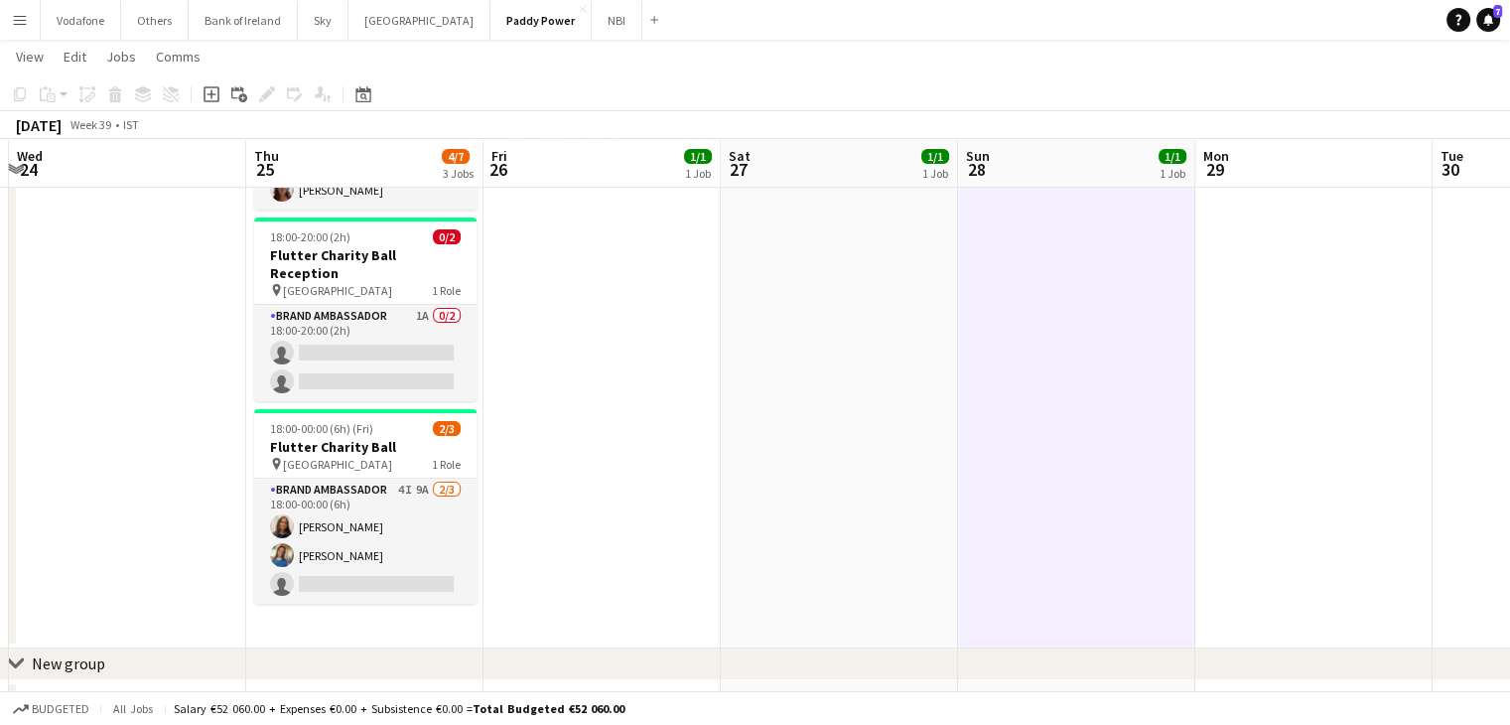
scroll to position [205, 0]
click at [148, 25] on button "Others Close" at bounding box center [154, 20] width 67 height 39
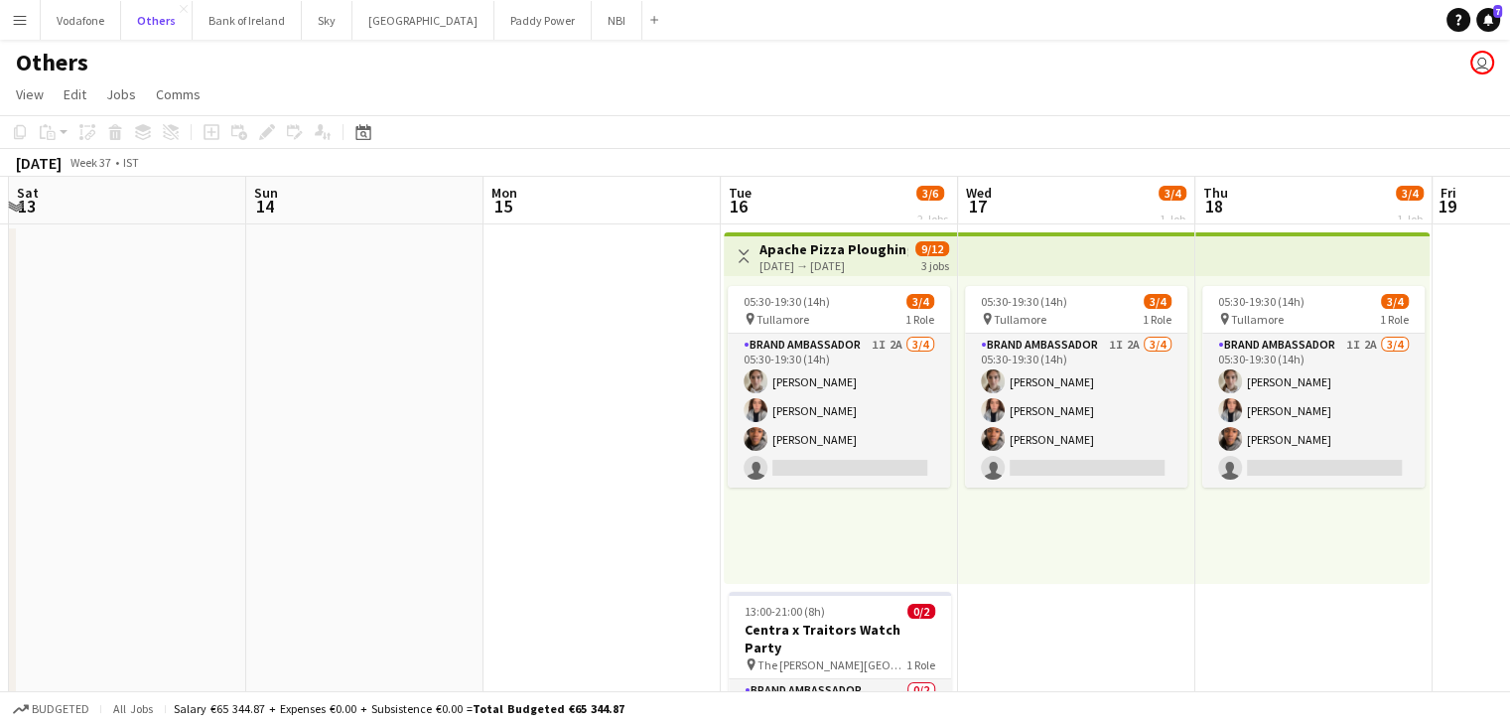
scroll to position [123, 0]
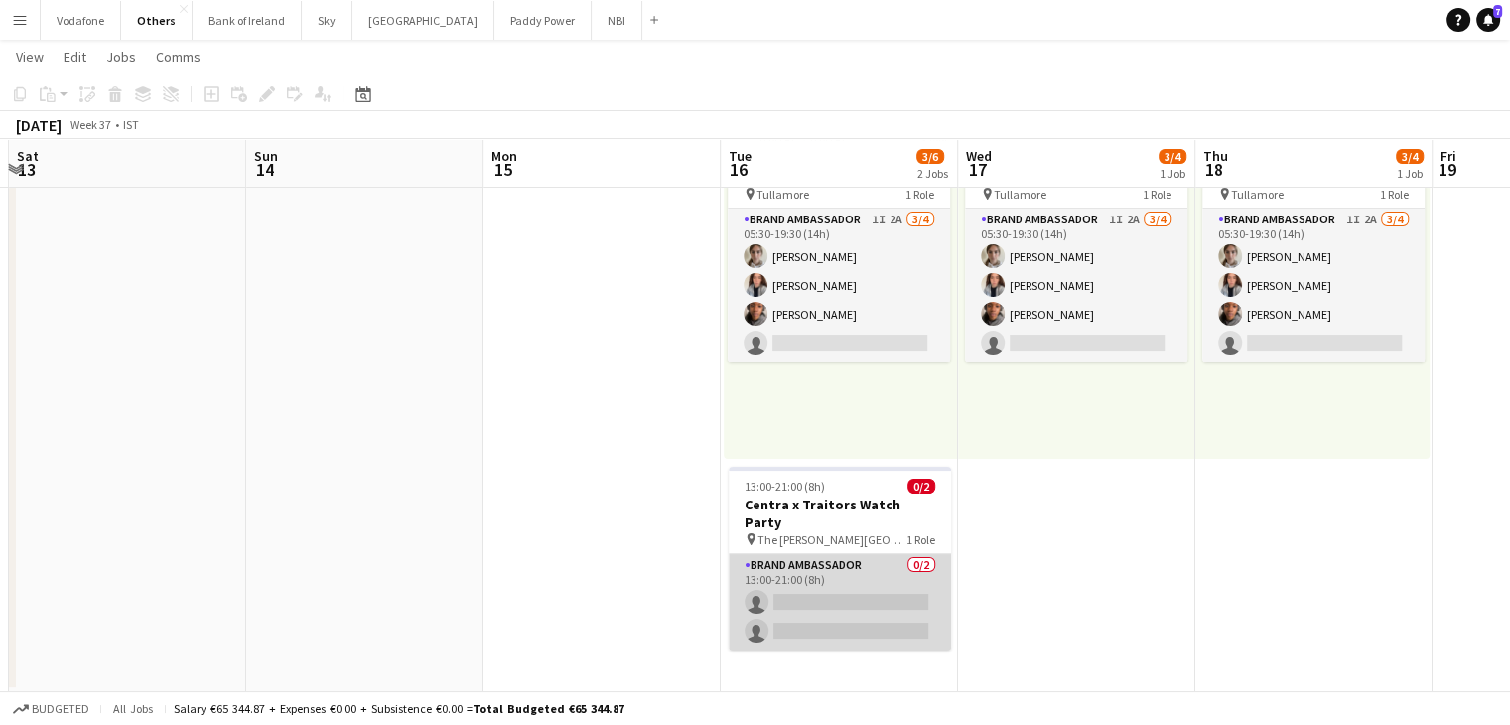
click at [860, 600] on app-card-role "Brand Ambassador 0/2 13:00-21:00 (8h) single-neutral-actions single-neutral-act…" at bounding box center [840, 602] width 222 height 96
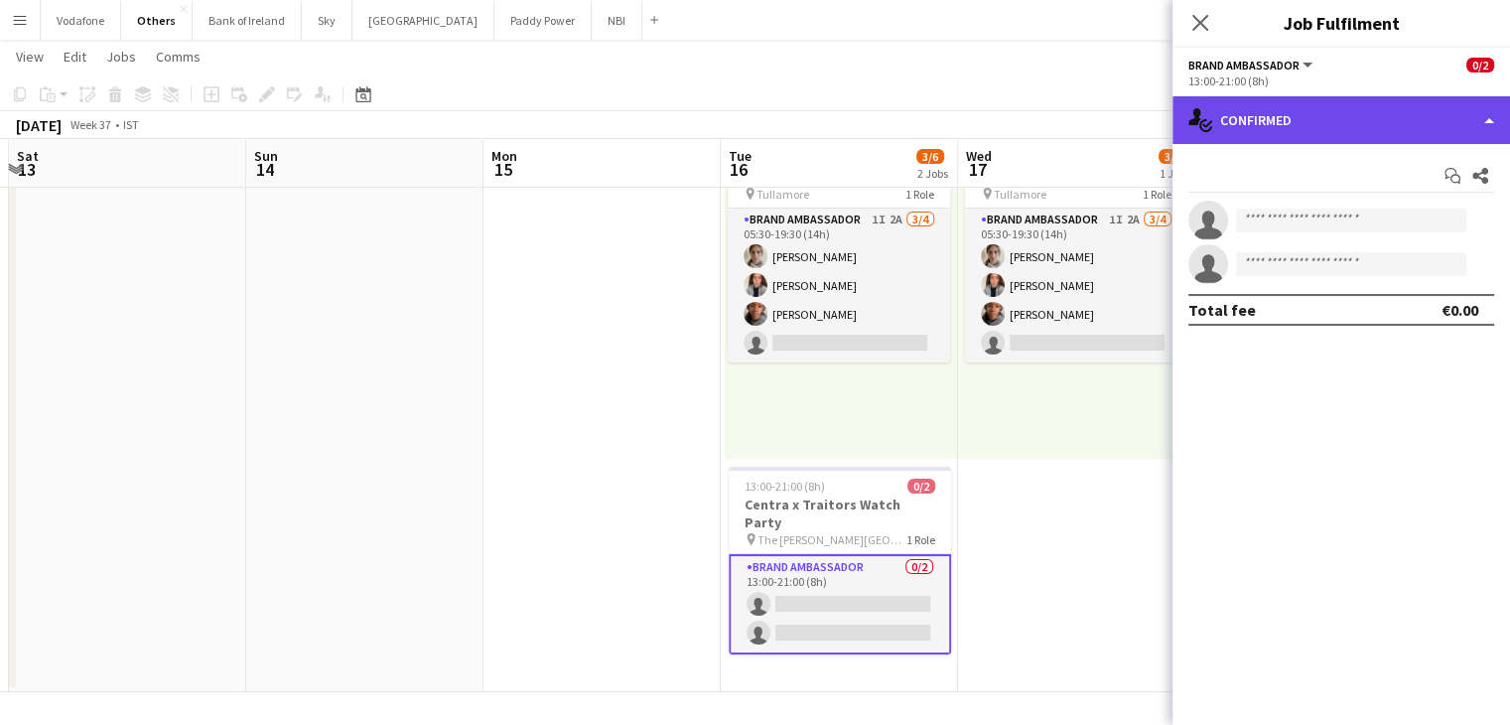
click at [1227, 136] on div "single-neutral-actions-check-2 Confirmed" at bounding box center [1340, 120] width 337 height 48
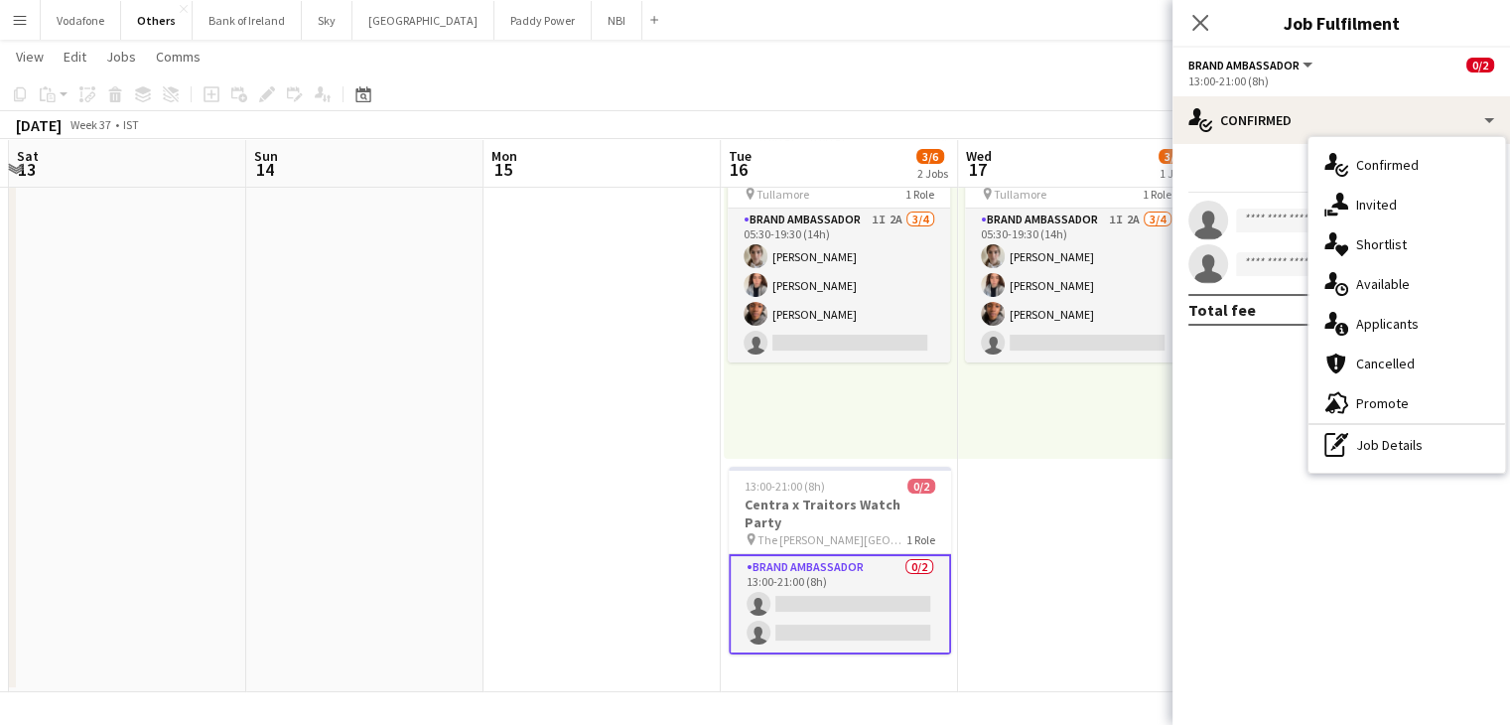
click at [1146, 478] on app-date-cell "05:30-19:30 (14h) 3/4 pin Tullamore 1 Role Brand Ambassador 1I 2A [DATE] 05:30-…" at bounding box center [1076, 395] width 237 height 593
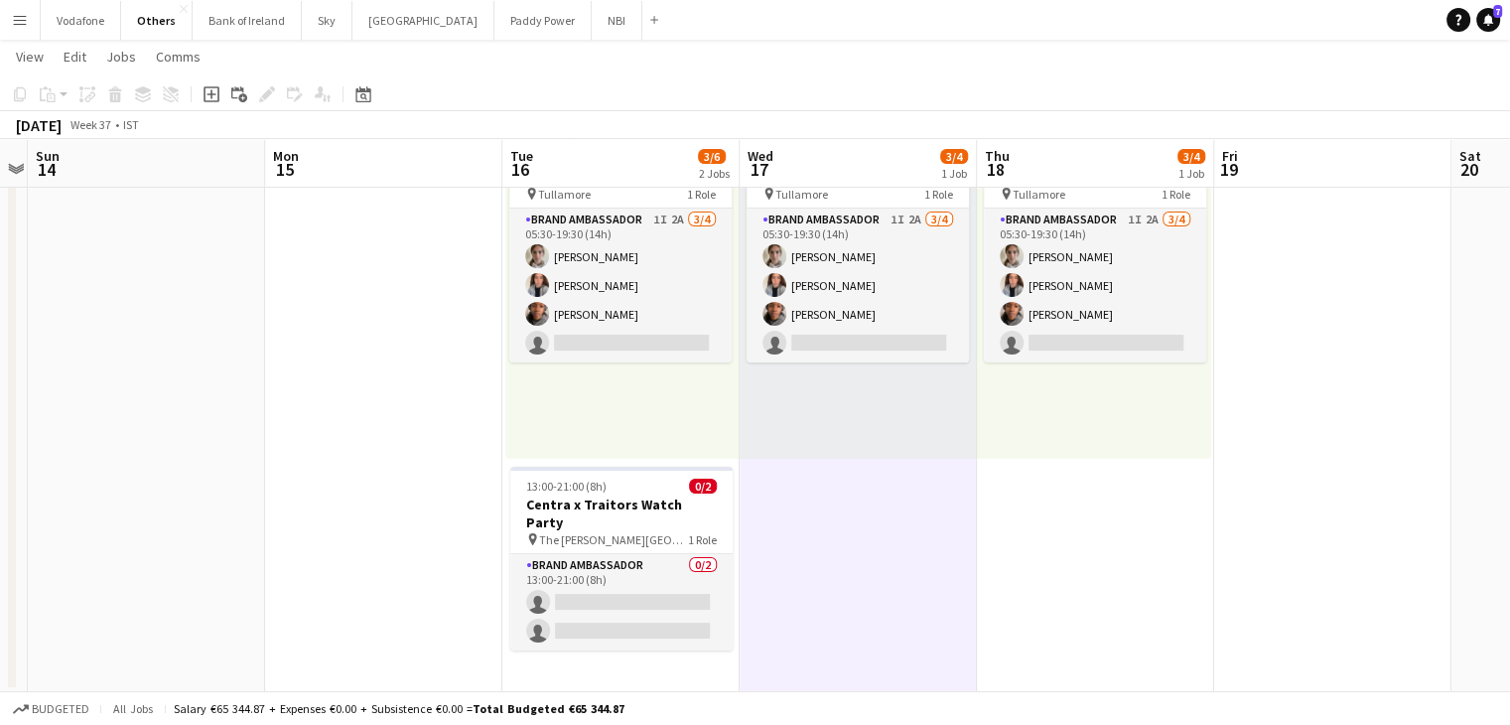
scroll to position [0, 923]
click at [1223, 489] on app-date-cell at bounding box center [1330, 395] width 237 height 593
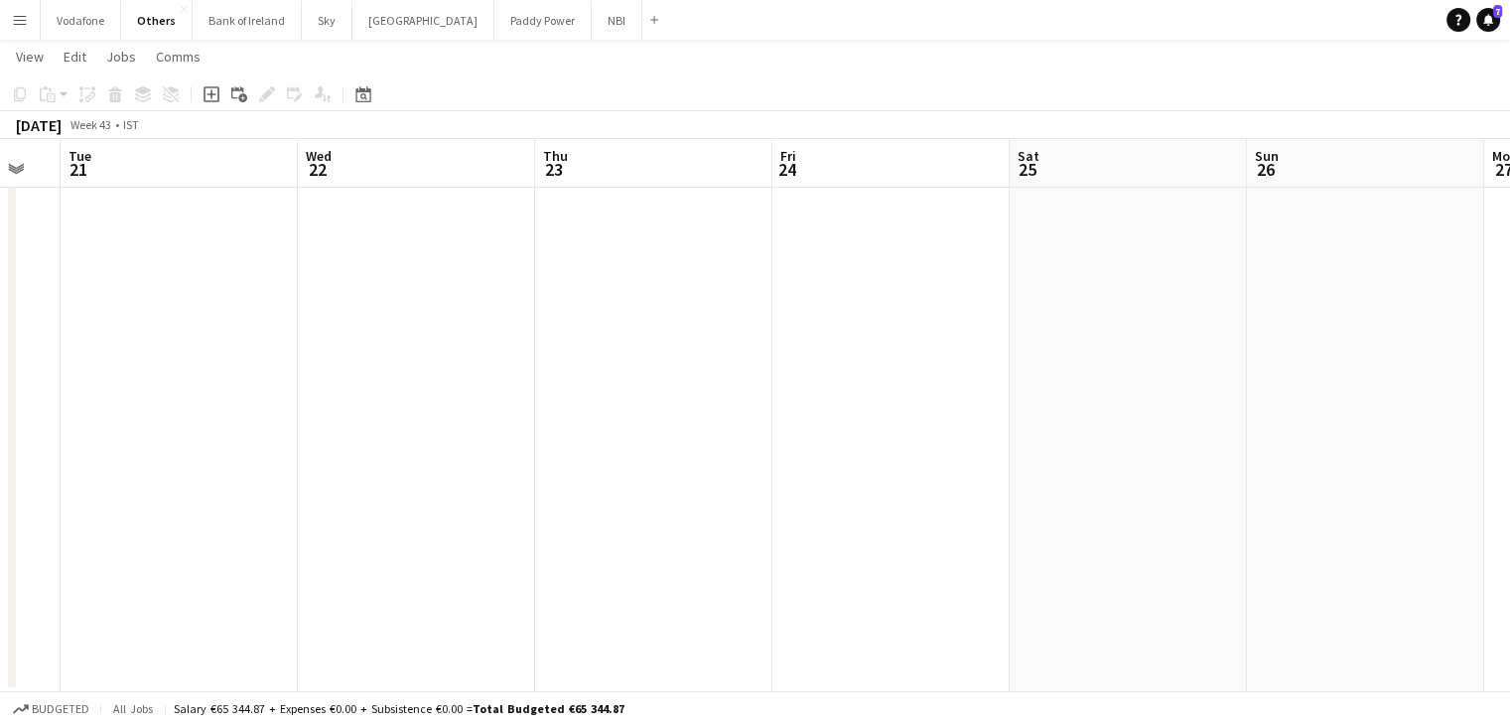
scroll to position [0, 413]
click at [319, 31] on button "Sky Close" at bounding box center [327, 20] width 51 height 39
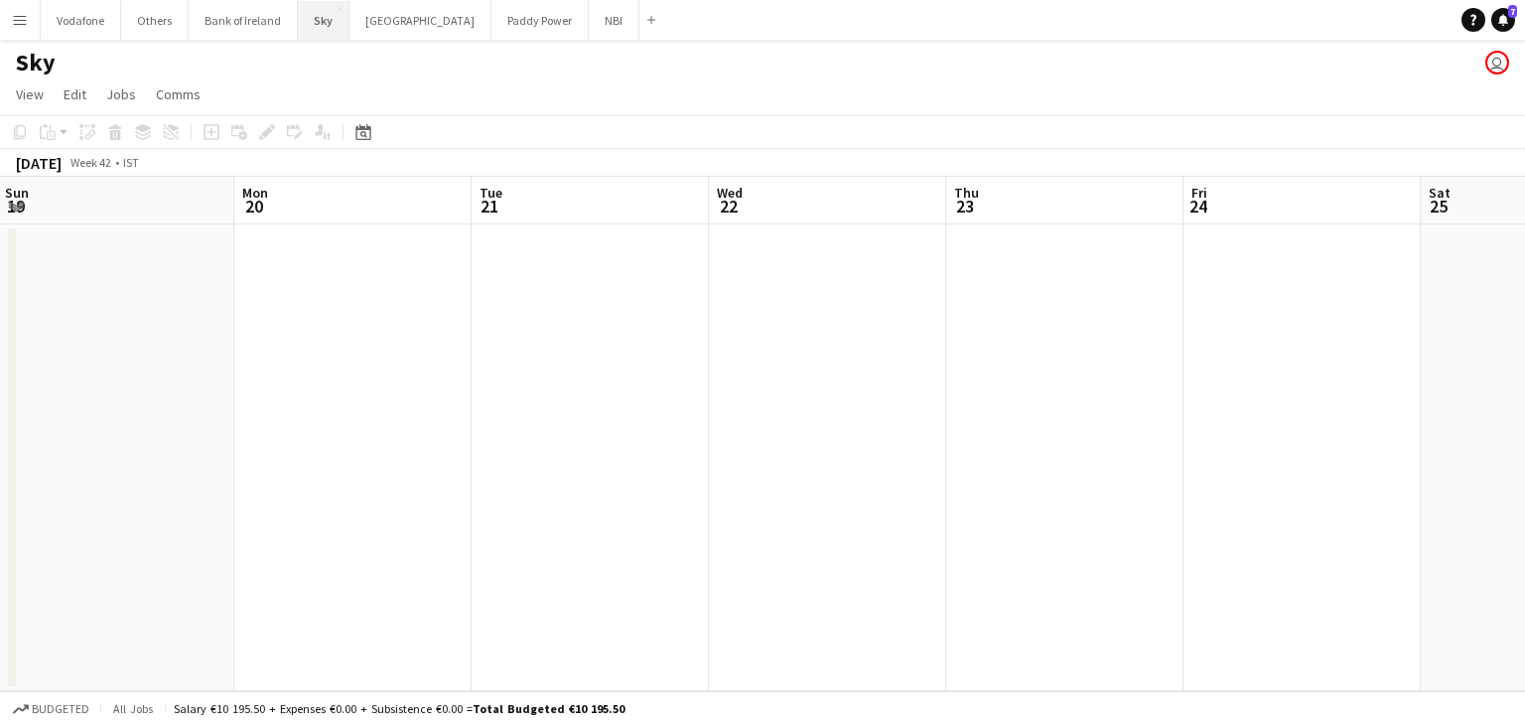
scroll to position [0, 759]
